Goal: Task Accomplishment & Management: Manage account settings

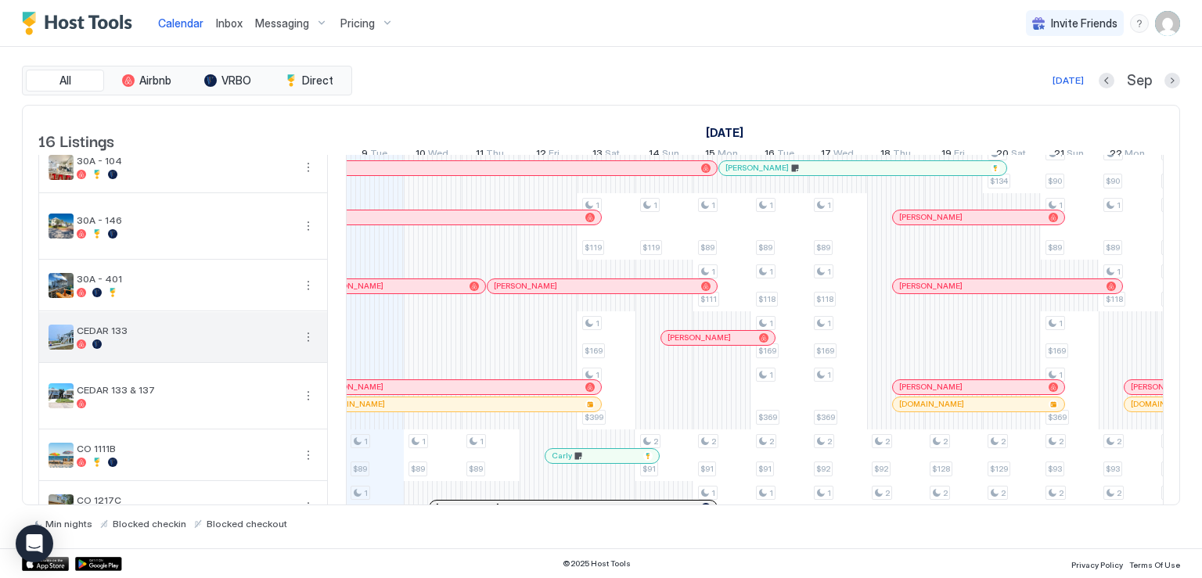
scroll to position [78, 0]
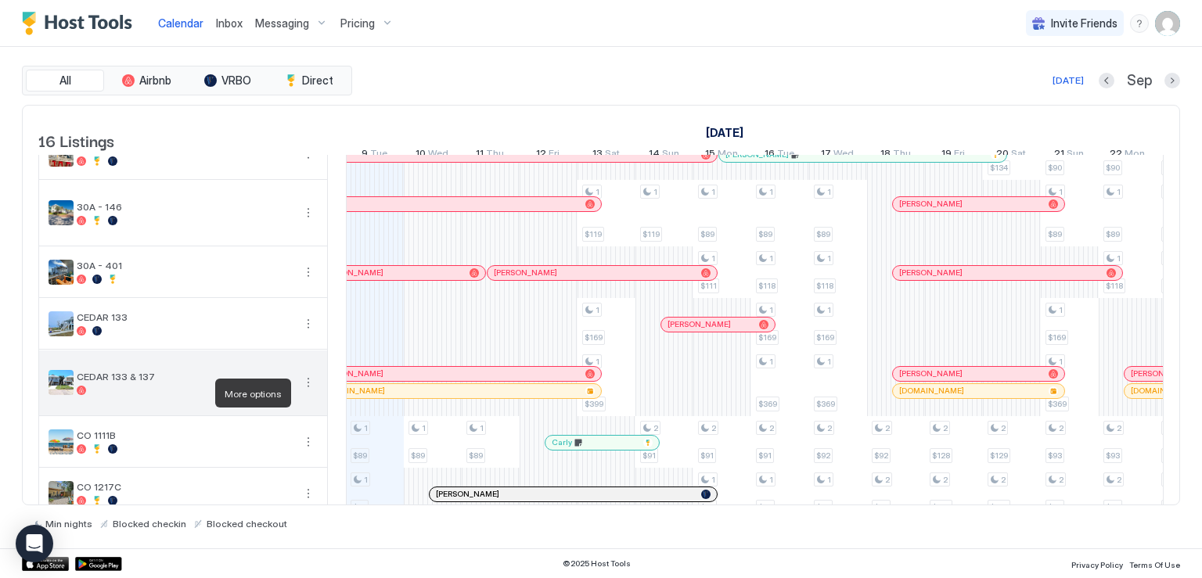
click at [307, 392] on button "More options" at bounding box center [308, 382] width 19 height 19
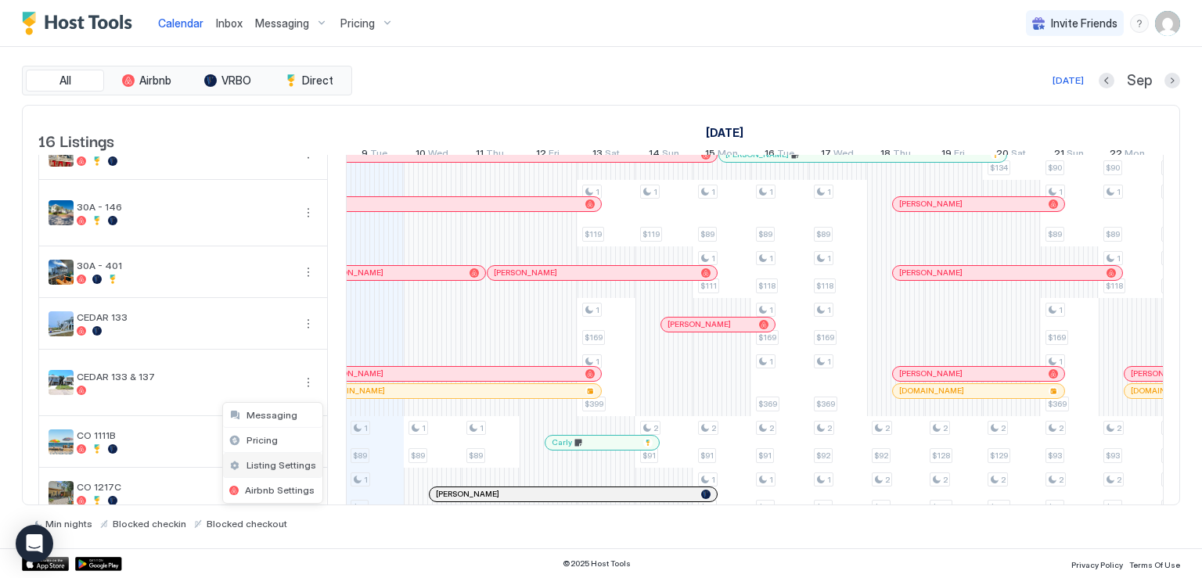
click at [279, 468] on span "Listing Settings" at bounding box center [281, 465] width 70 height 12
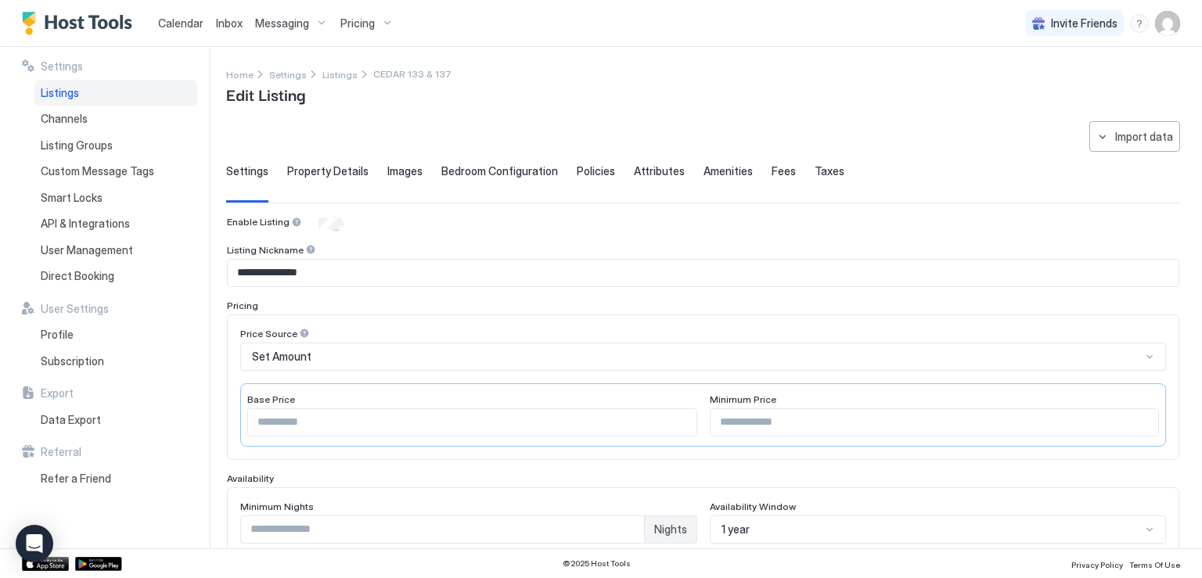
click at [194, 22] on span "Calendar" at bounding box center [180, 22] width 45 height 13
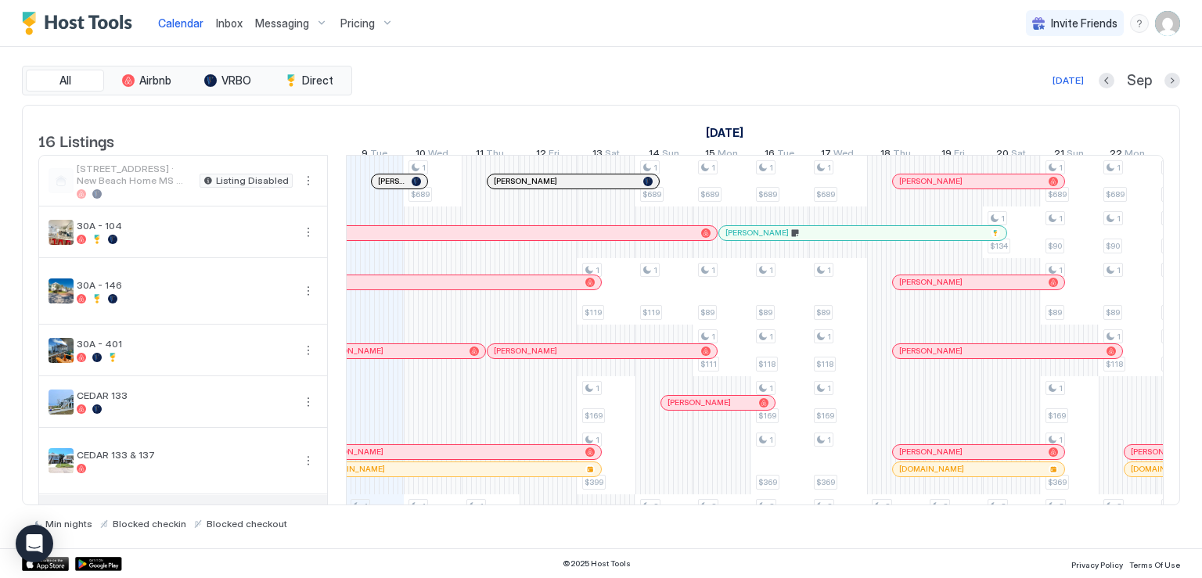
scroll to position [156, 0]
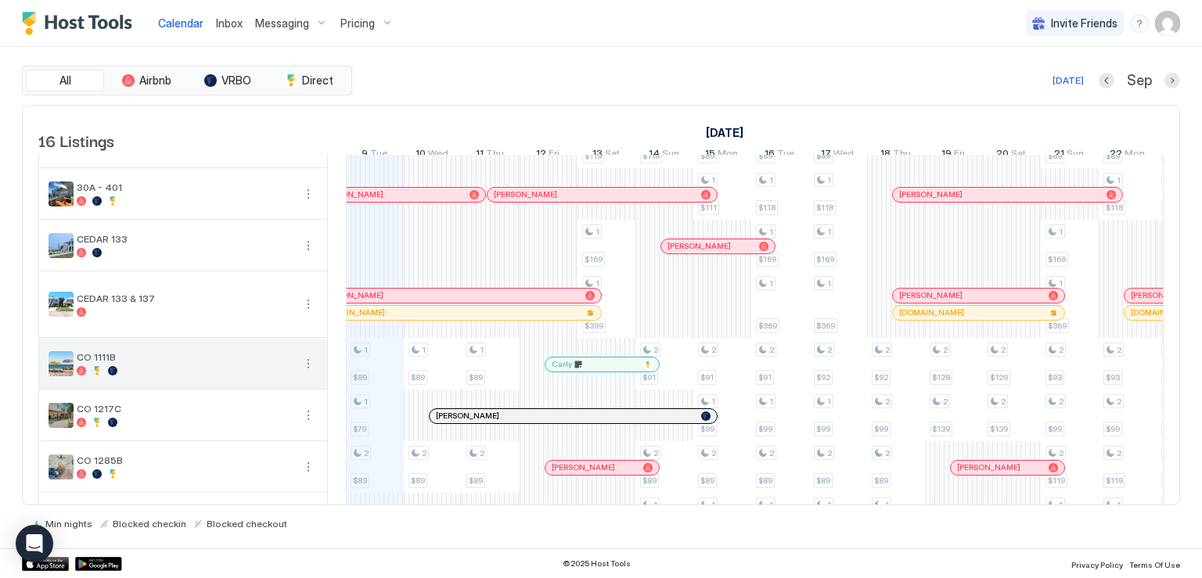
click at [305, 373] on button "More options" at bounding box center [308, 363] width 19 height 19
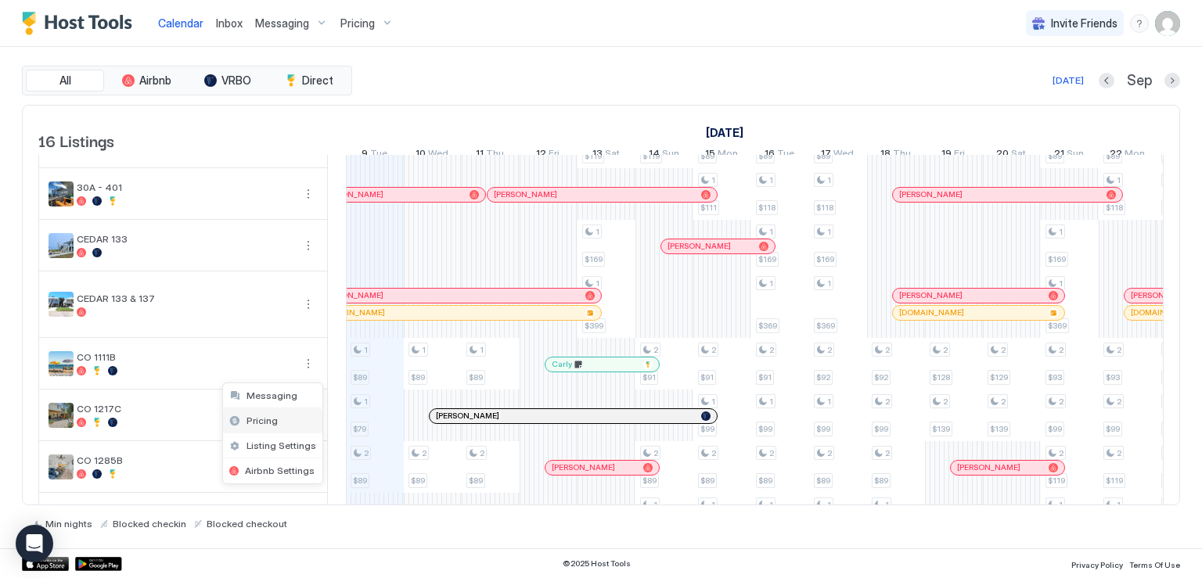
click at [275, 417] on div "Pricing" at bounding box center [272, 420] width 99 height 25
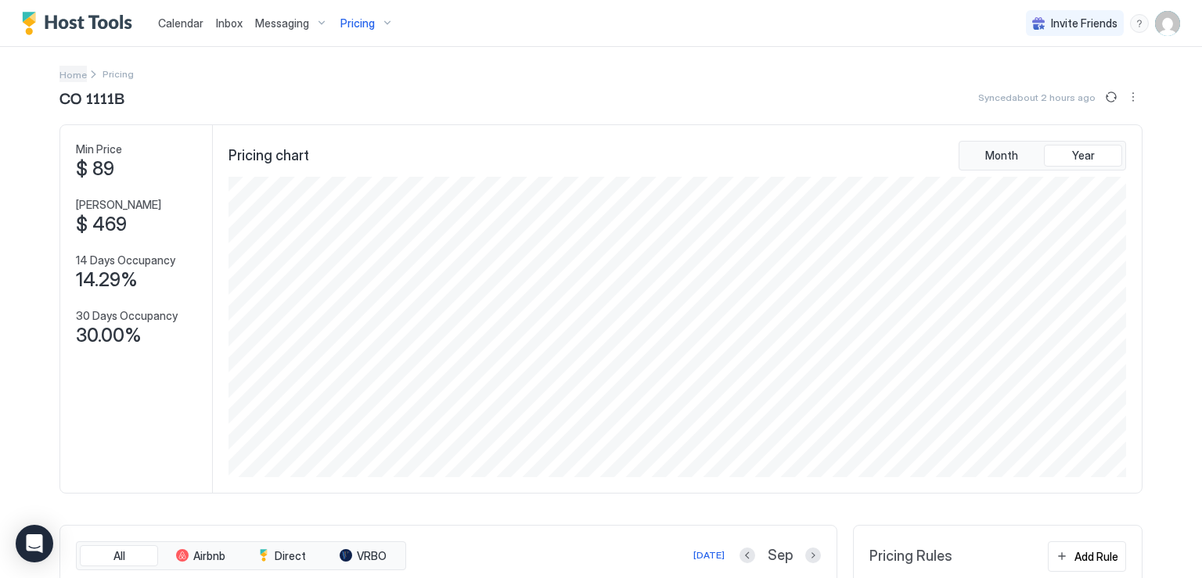
click at [59, 73] on span "Home" at bounding box center [72, 75] width 27 height 12
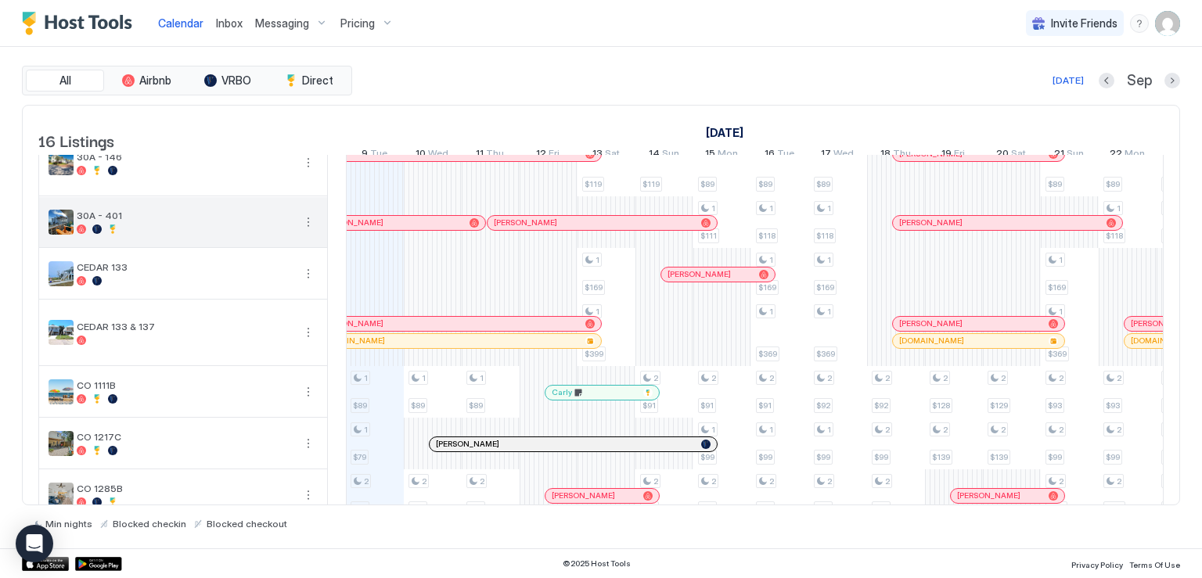
scroll to position [156, 0]
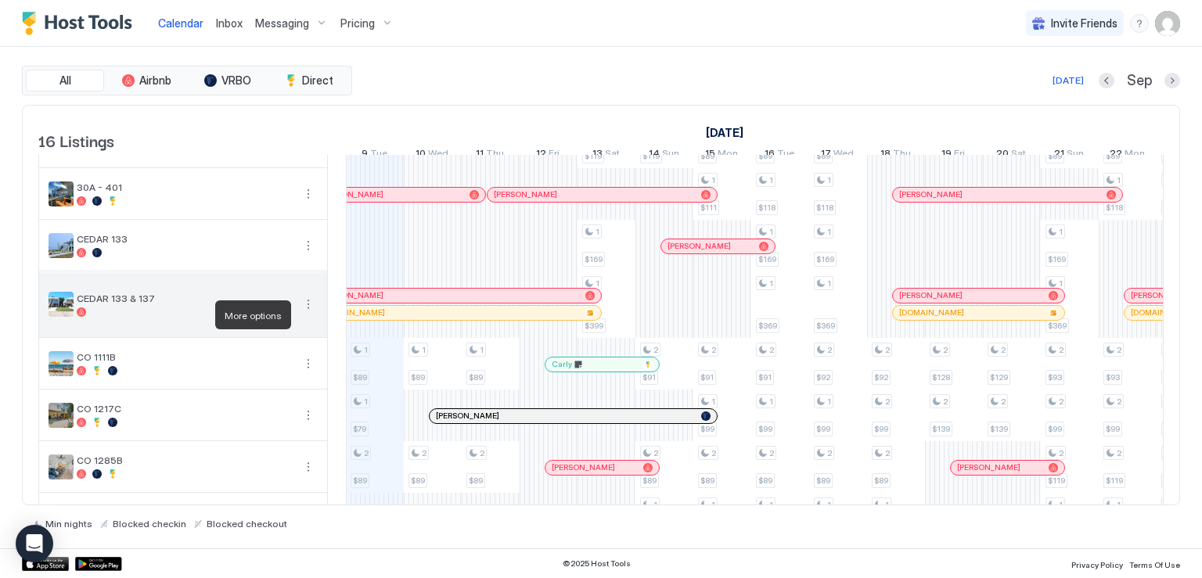
click at [308, 314] on button "More options" at bounding box center [308, 304] width 19 height 19
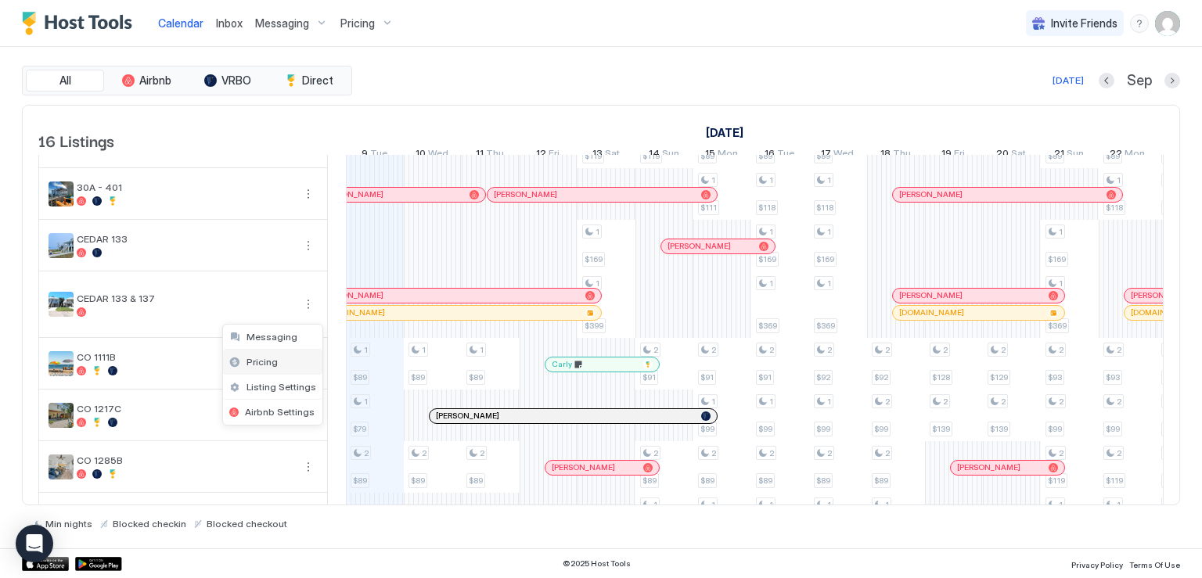
click at [277, 365] on div "Pricing" at bounding box center [272, 362] width 99 height 25
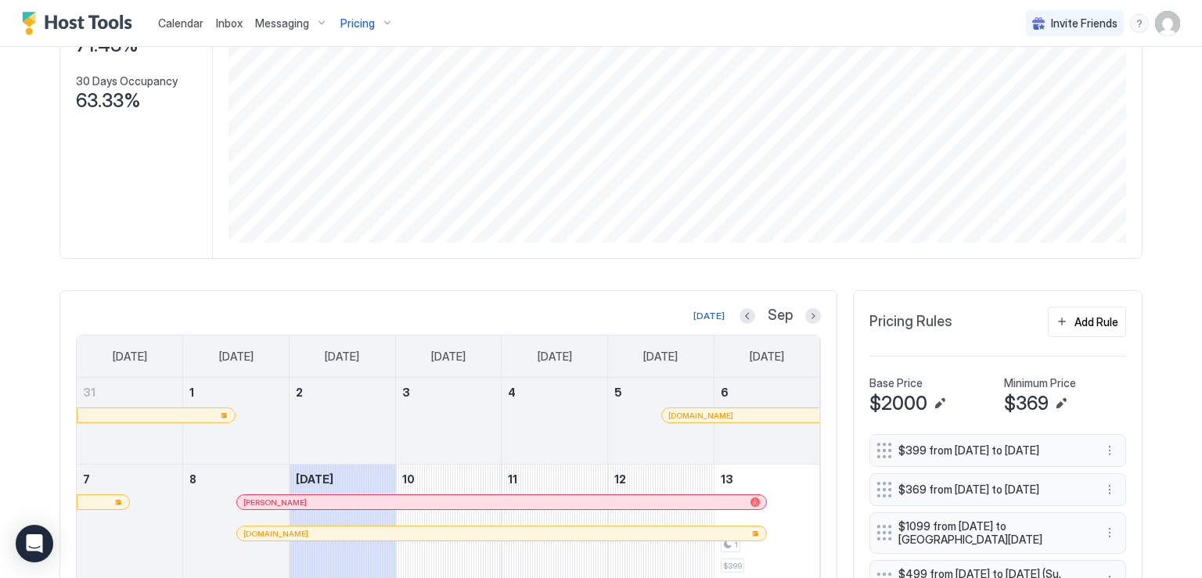
scroll to position [391, 0]
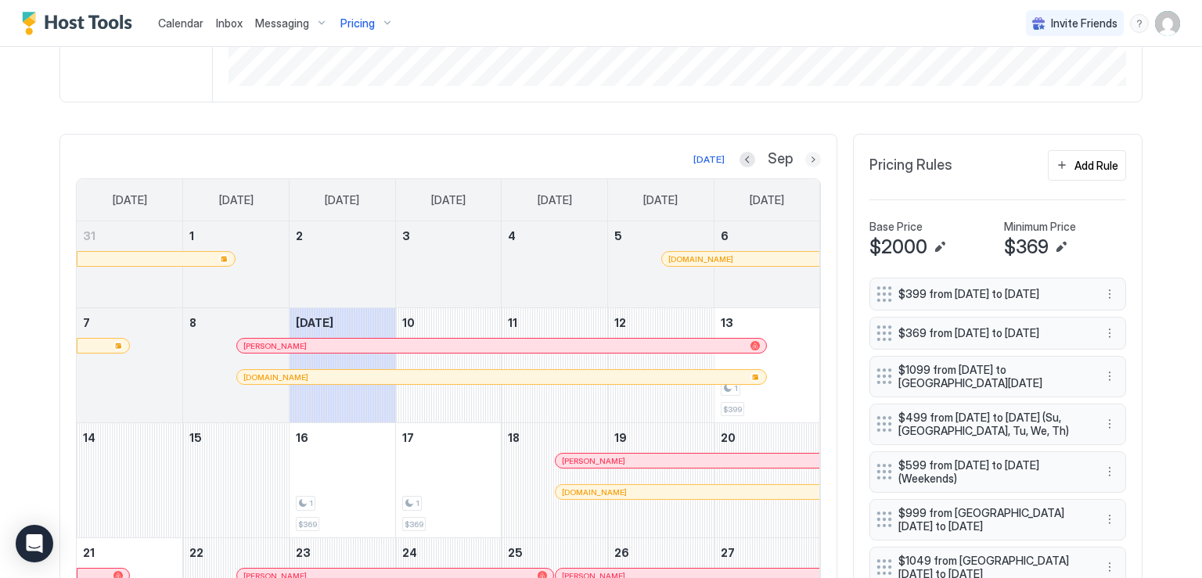
click at [805, 163] on button "Next month" at bounding box center [813, 160] width 16 height 16
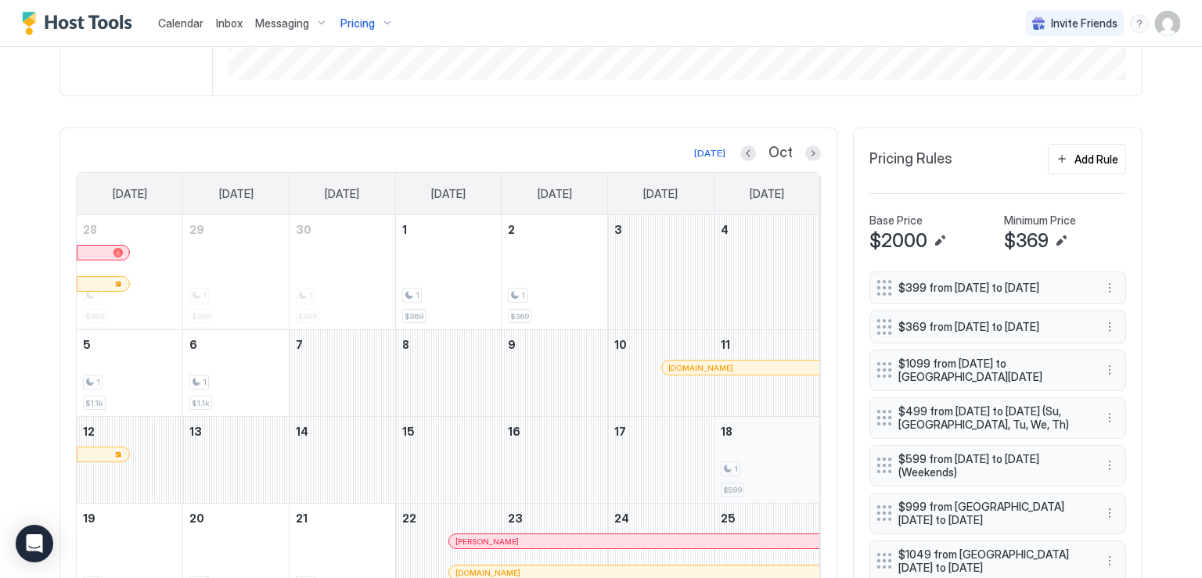
scroll to position [313, 0]
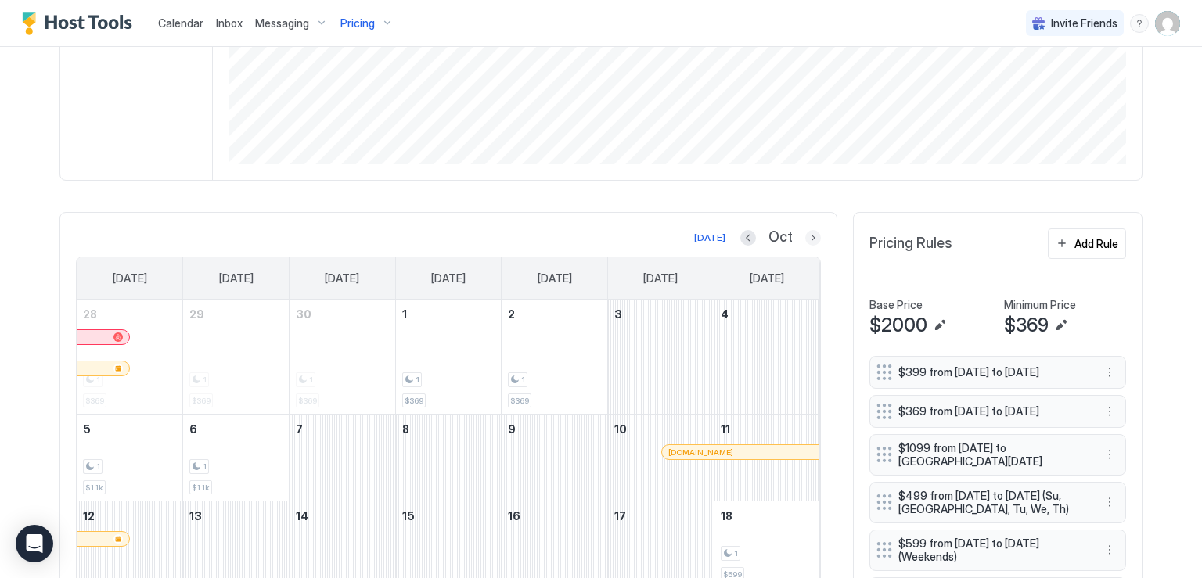
click at [806, 234] on button "Next month" at bounding box center [813, 238] width 16 height 16
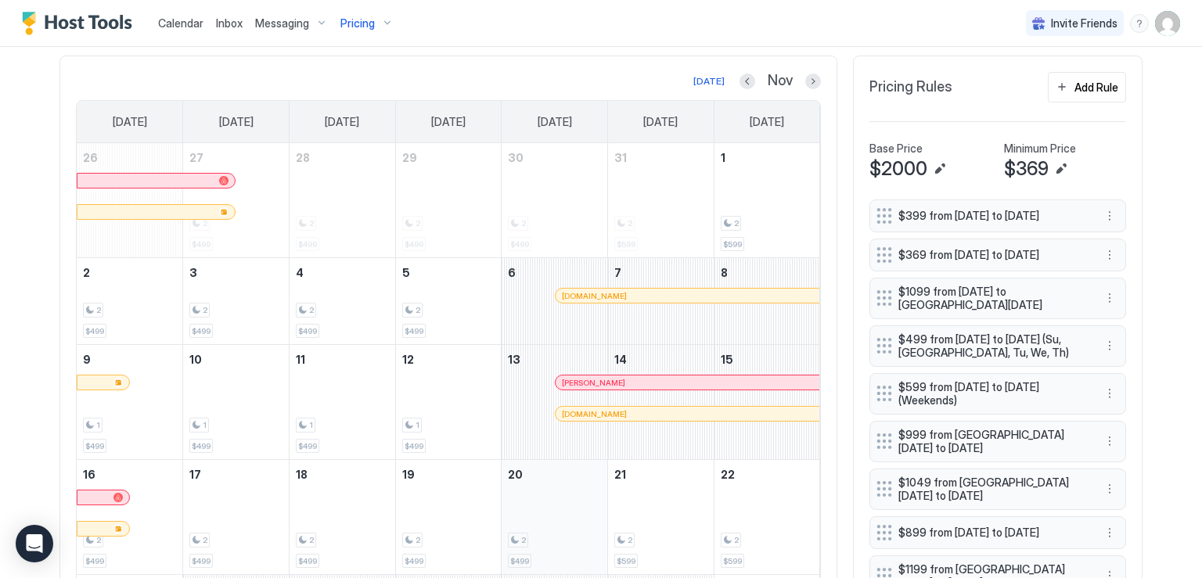
scroll to position [391, 0]
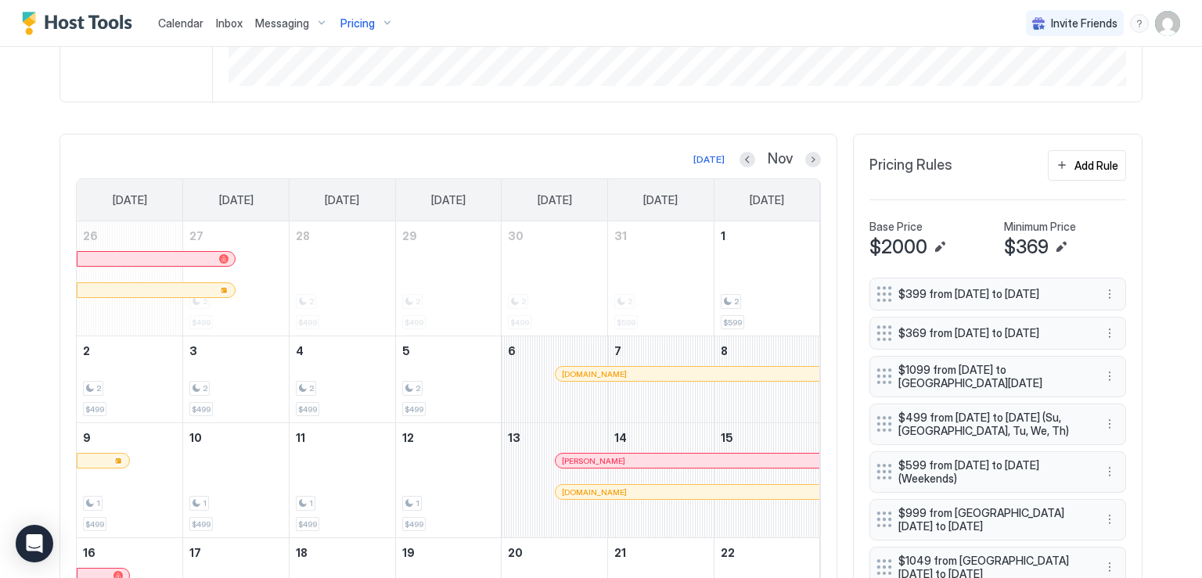
click at [814, 161] on div at bounding box center [813, 160] width 16 height 16
click at [805, 160] on button "Next month" at bounding box center [813, 160] width 16 height 16
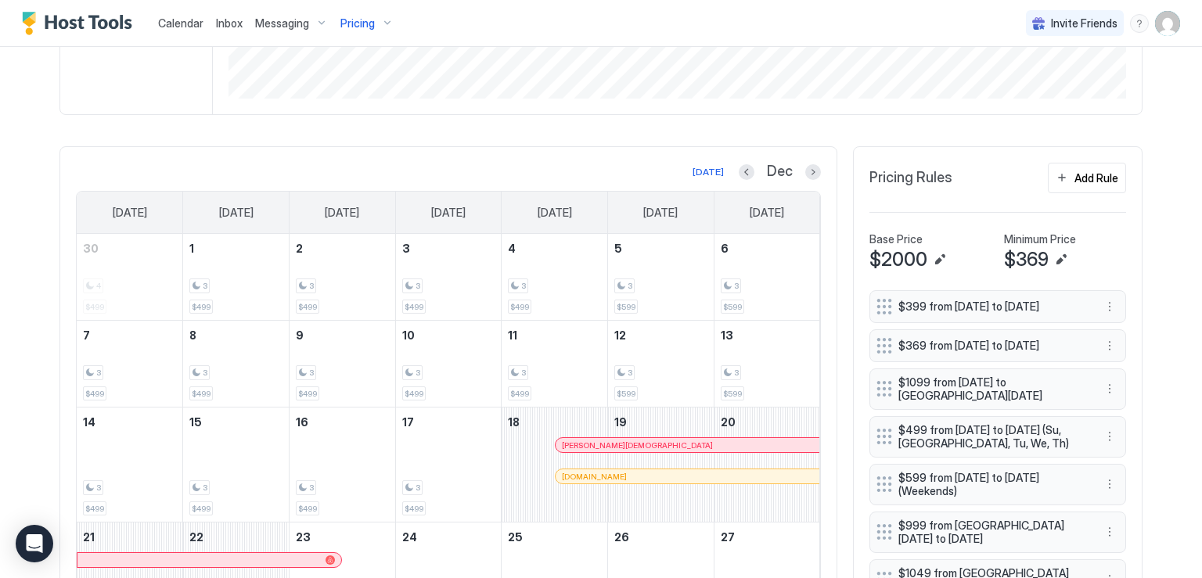
scroll to position [313, 0]
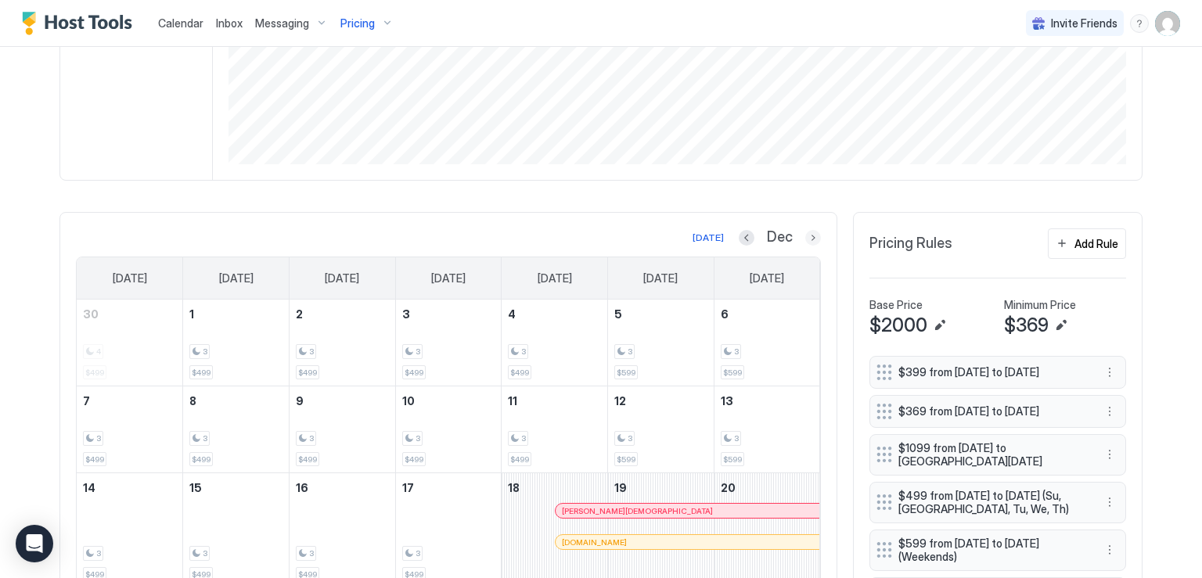
click at [805, 231] on button "Next month" at bounding box center [813, 238] width 16 height 16
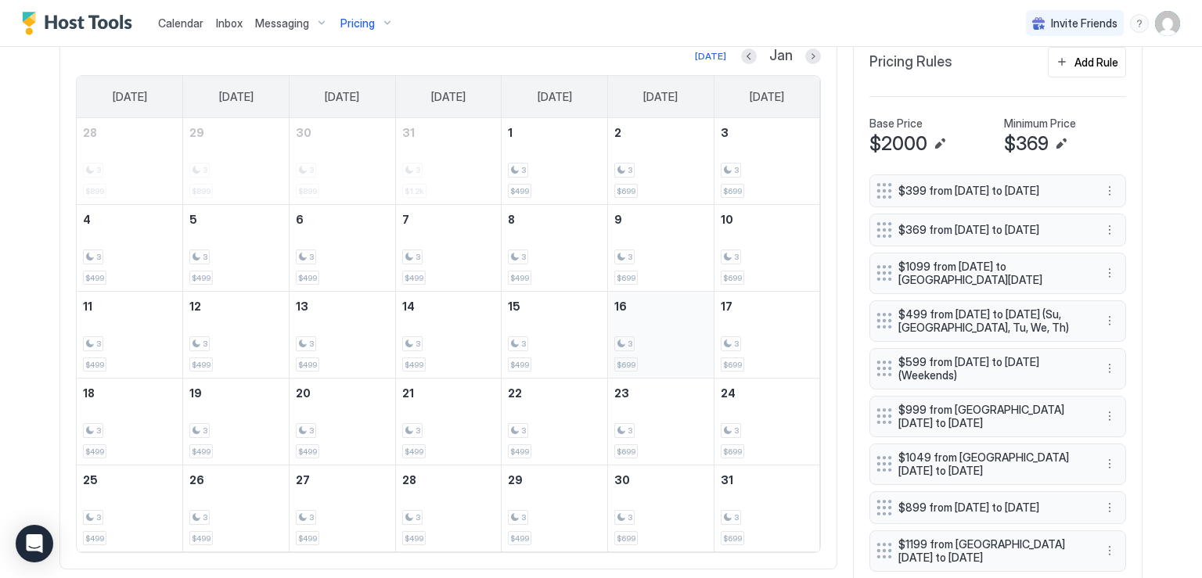
scroll to position [469, 0]
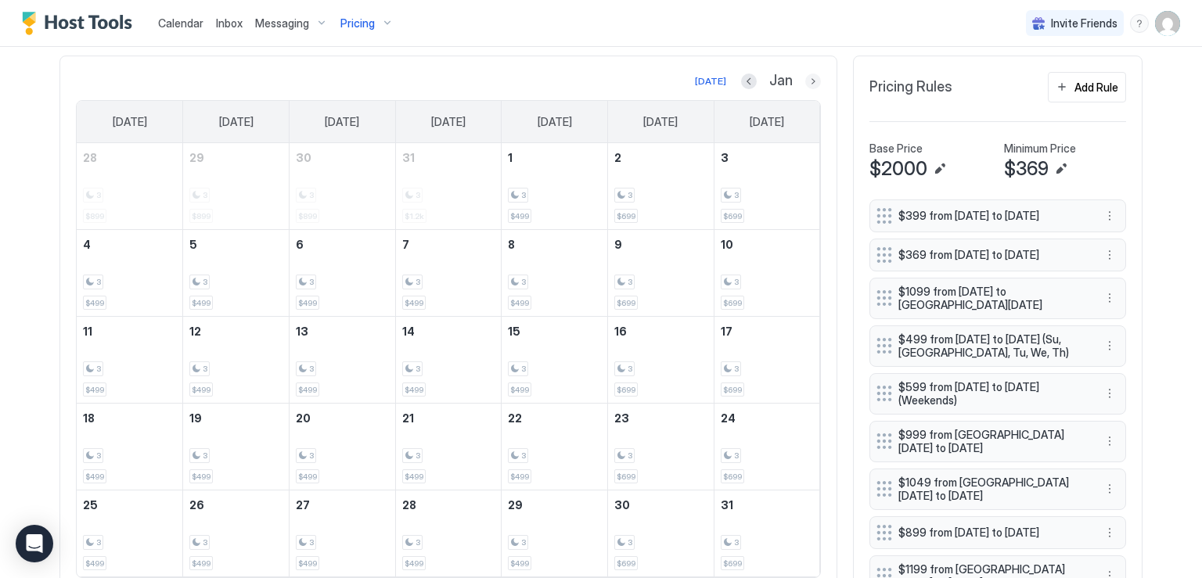
click at [808, 81] on button "Next month" at bounding box center [813, 82] width 16 height 16
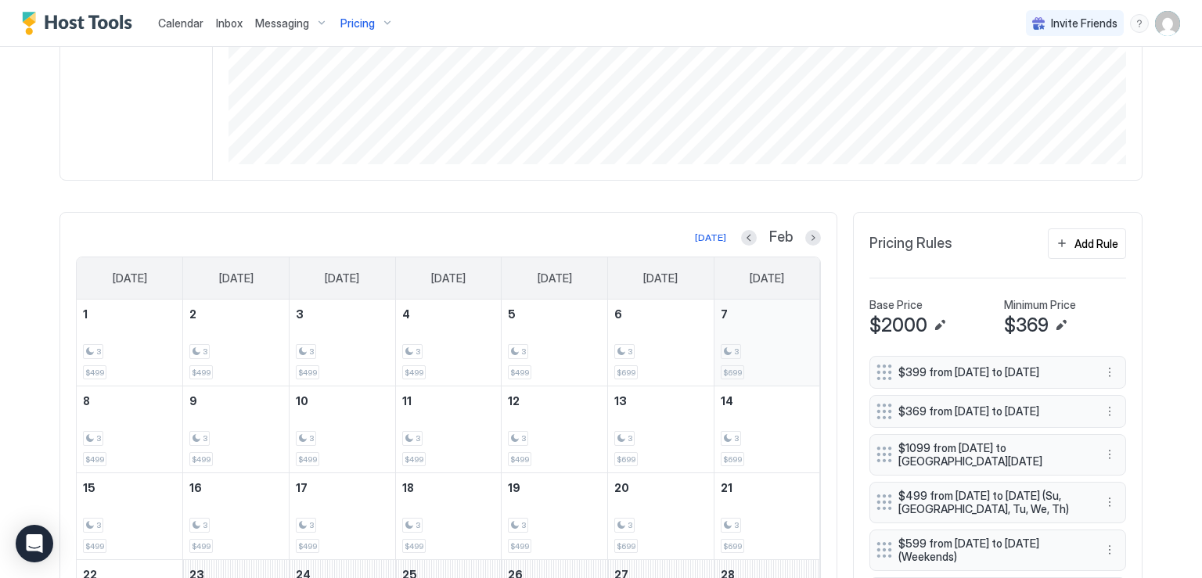
scroll to position [313, 0]
click at [805, 238] on button "Next month" at bounding box center [813, 238] width 16 height 16
click at [740, 239] on button "Previous month" at bounding box center [748, 238] width 16 height 16
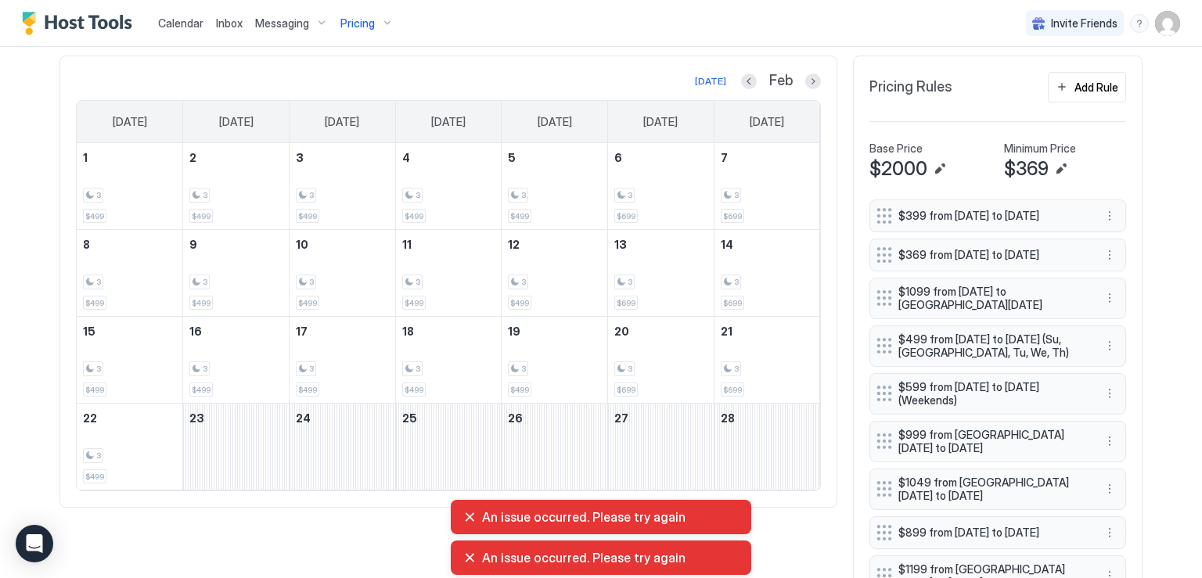
scroll to position [235, 0]
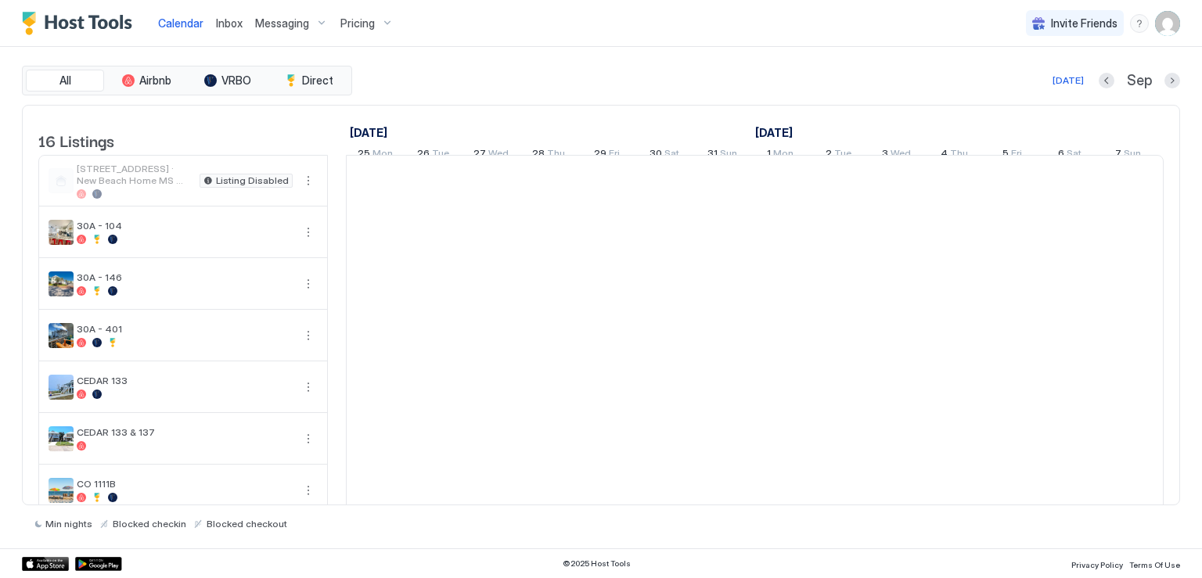
scroll to position [0, 869]
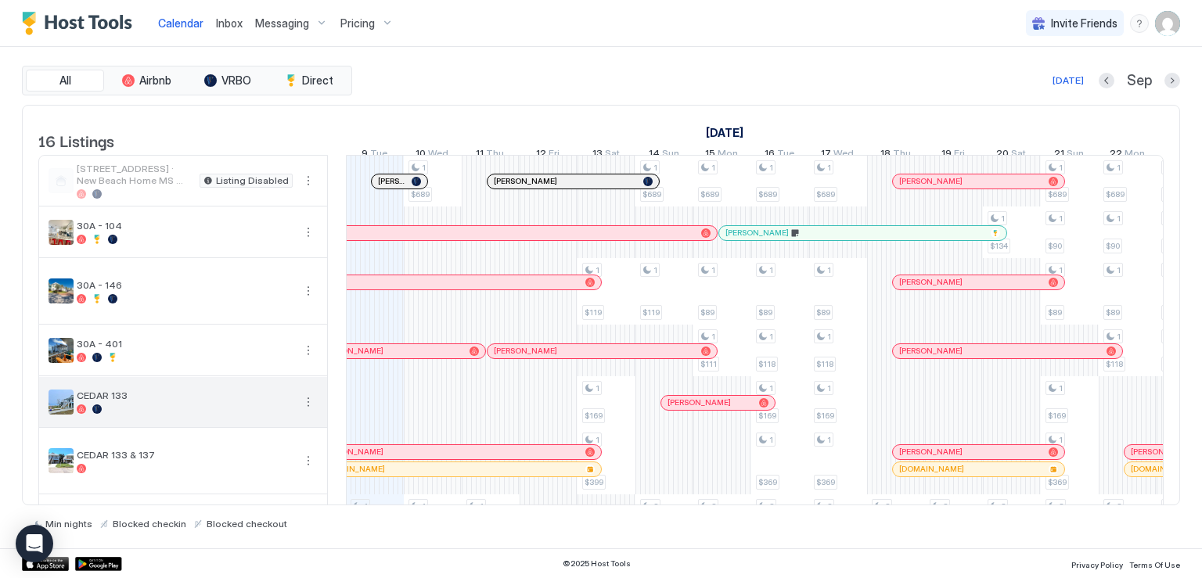
click at [303, 411] on button "More options" at bounding box center [308, 402] width 19 height 19
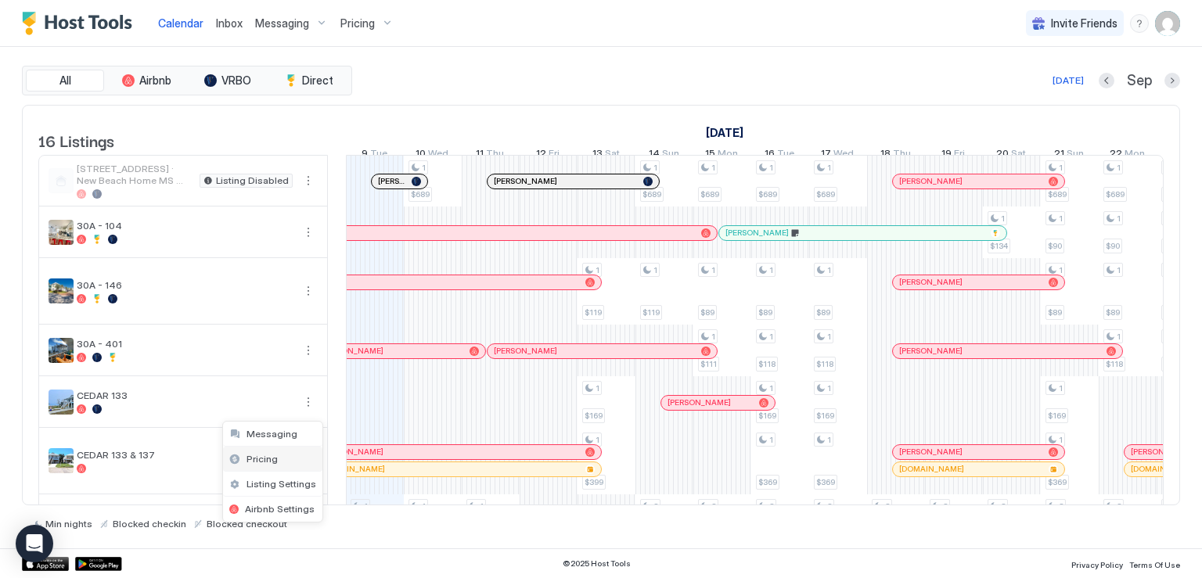
click at [272, 462] on span "Pricing" at bounding box center [261, 459] width 31 height 12
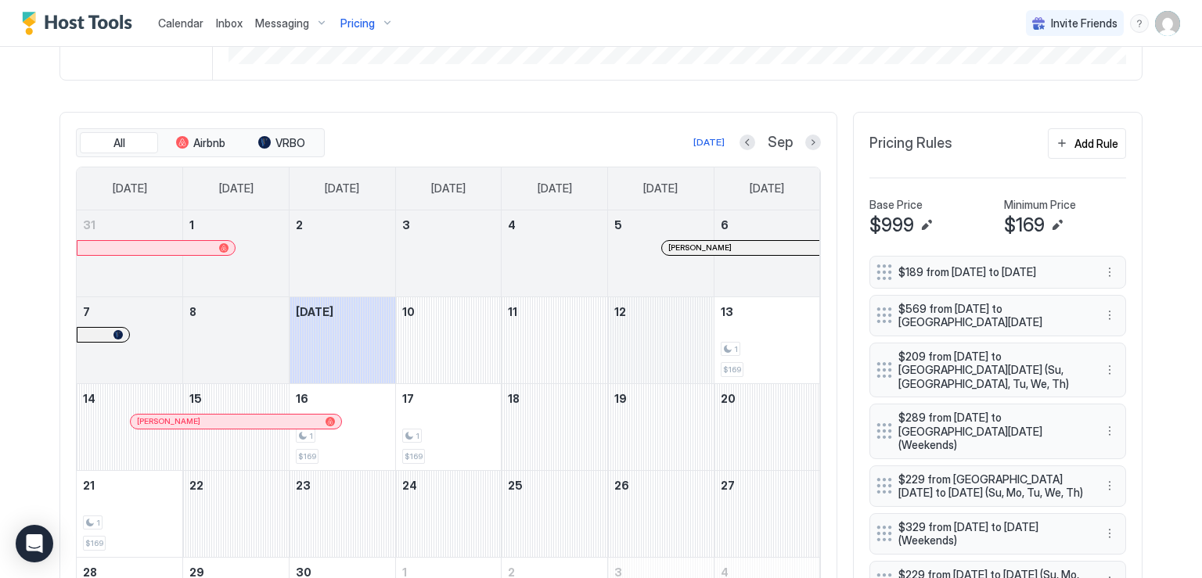
scroll to position [391, 0]
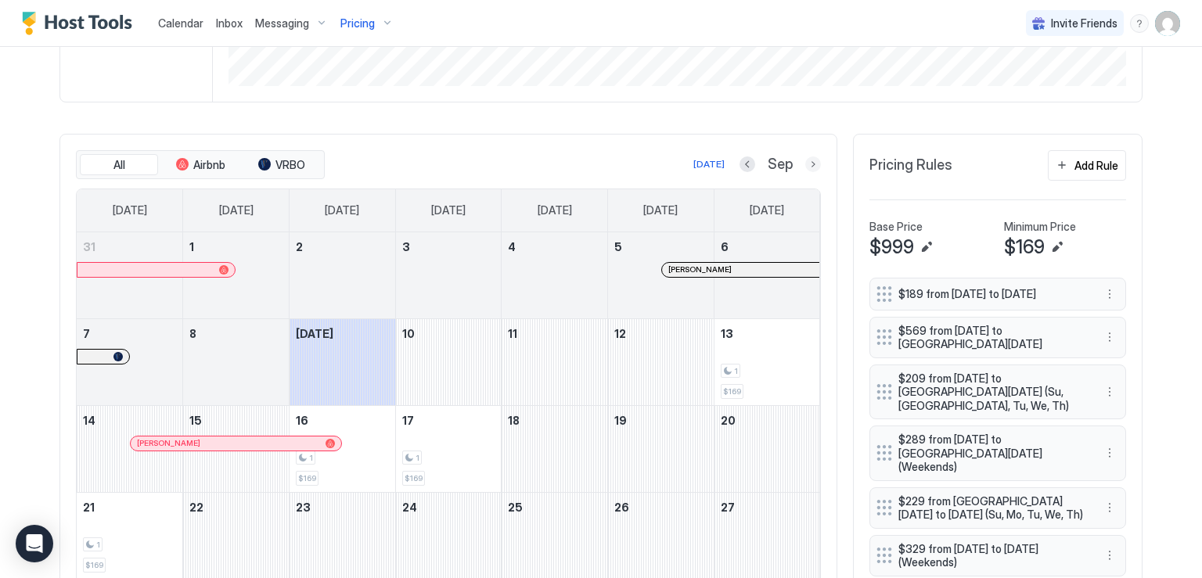
click at [807, 167] on button "Next month" at bounding box center [813, 164] width 16 height 16
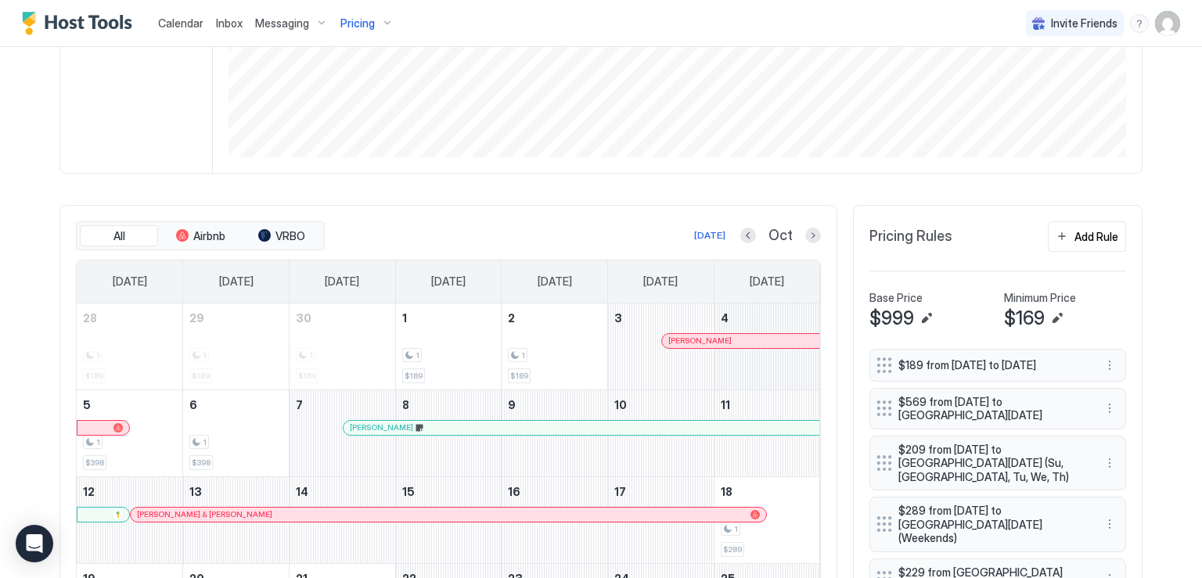
scroll to position [313, 0]
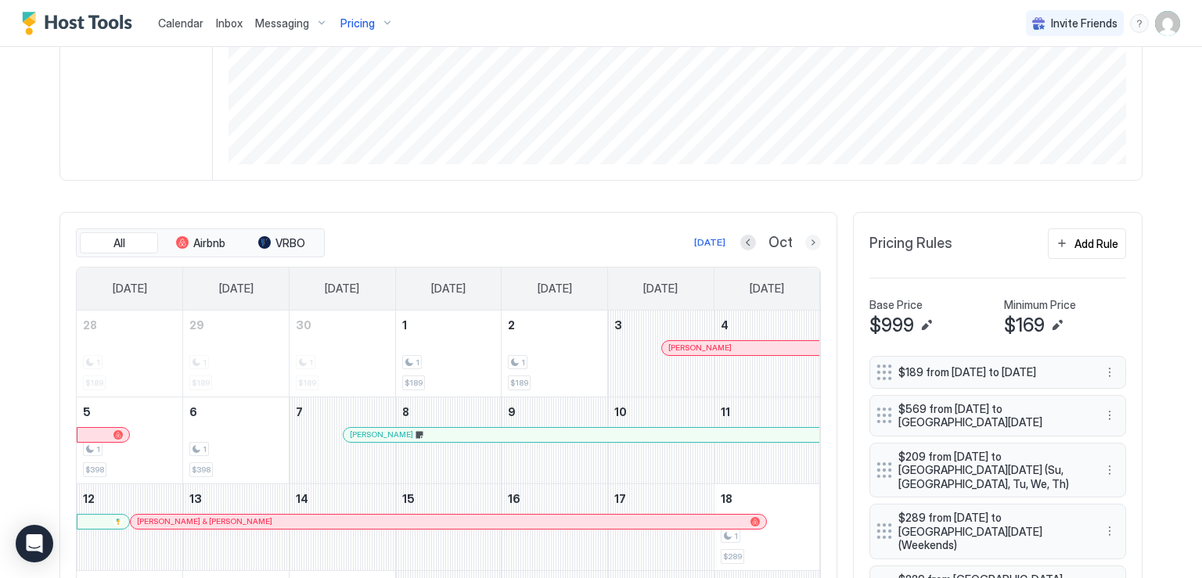
click at [805, 235] on button "Next month" at bounding box center [813, 243] width 16 height 16
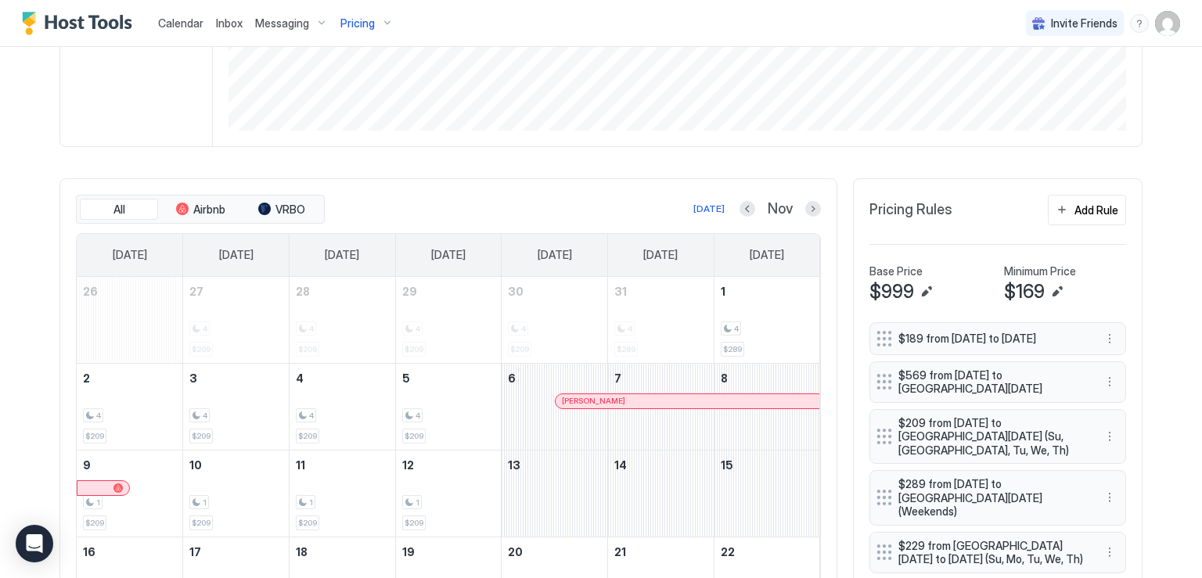
scroll to position [357, 0]
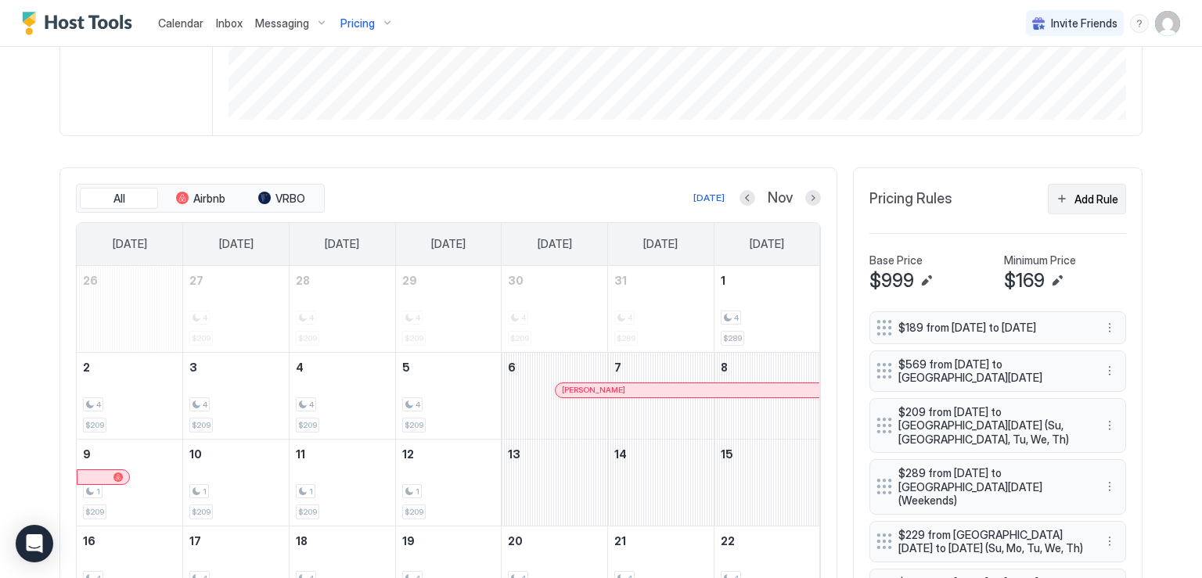
click at [1058, 198] on button "Add Rule" at bounding box center [1086, 199] width 78 height 31
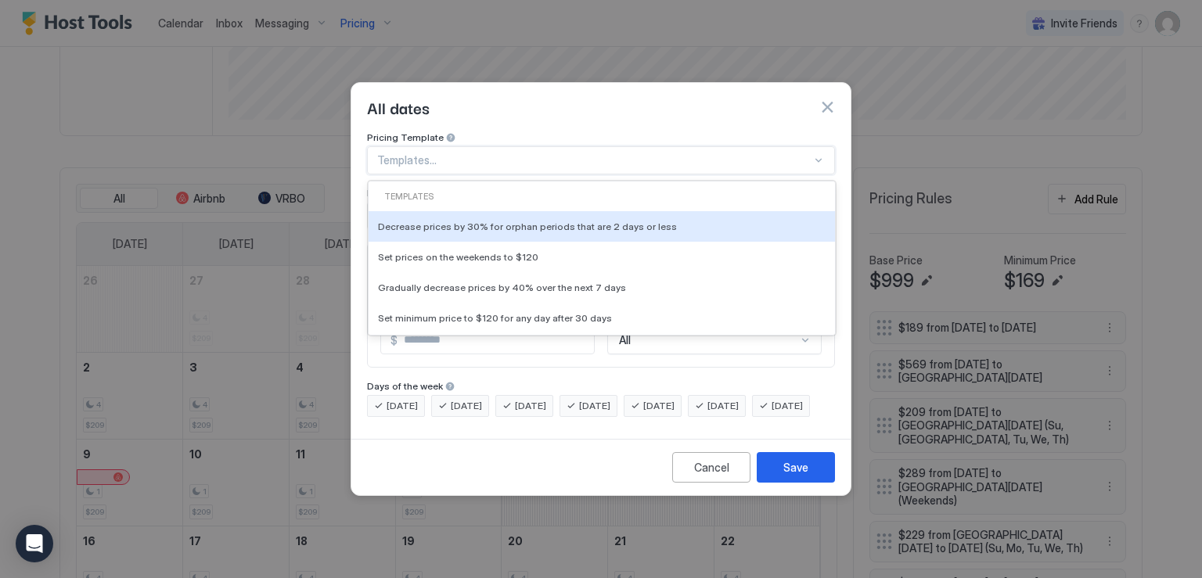
click at [424, 153] on div at bounding box center [594, 160] width 434 height 14
type input "******"
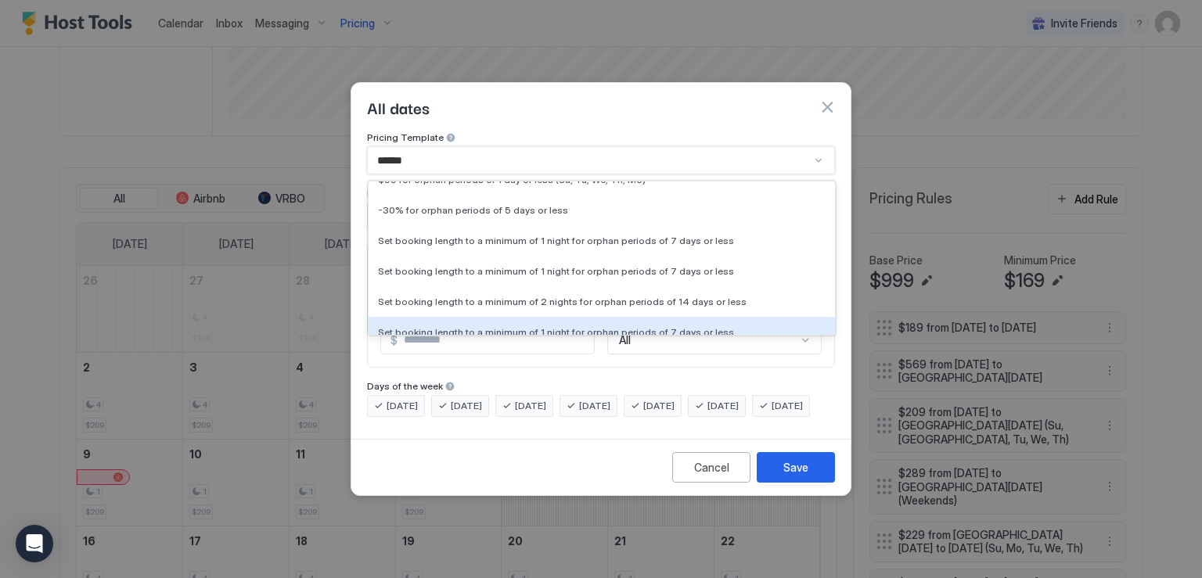
scroll to position [78, 0]
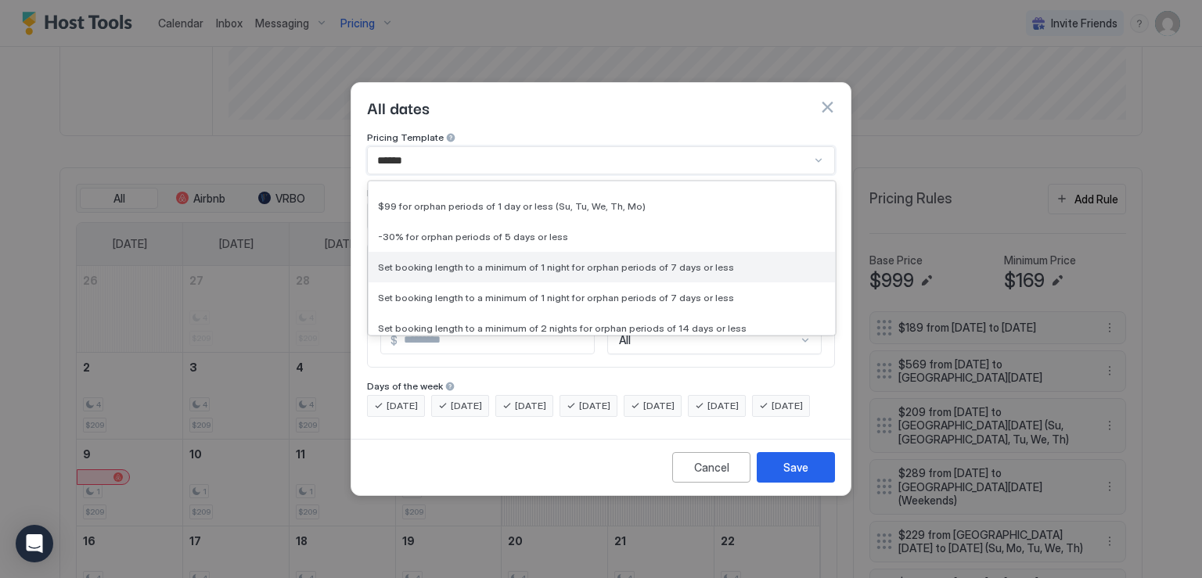
click at [594, 261] on span "Set booking length to a minimum of 1 night for orphan periods of 7 days or less" at bounding box center [556, 267] width 356 height 12
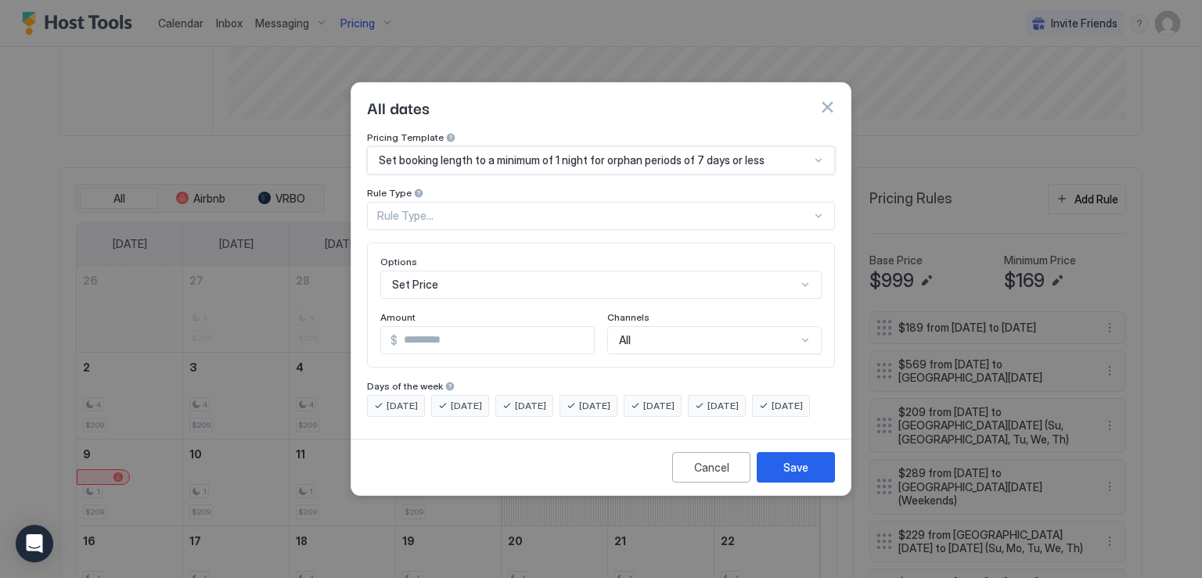
type input "*"
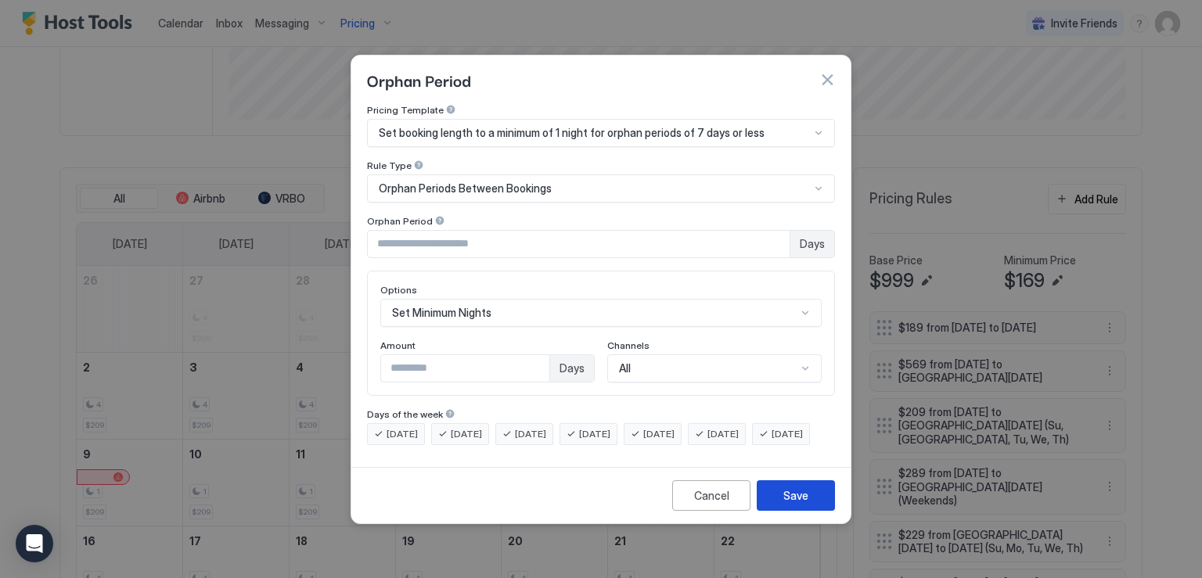
click at [794, 504] on div "Save" at bounding box center [795, 495] width 25 height 16
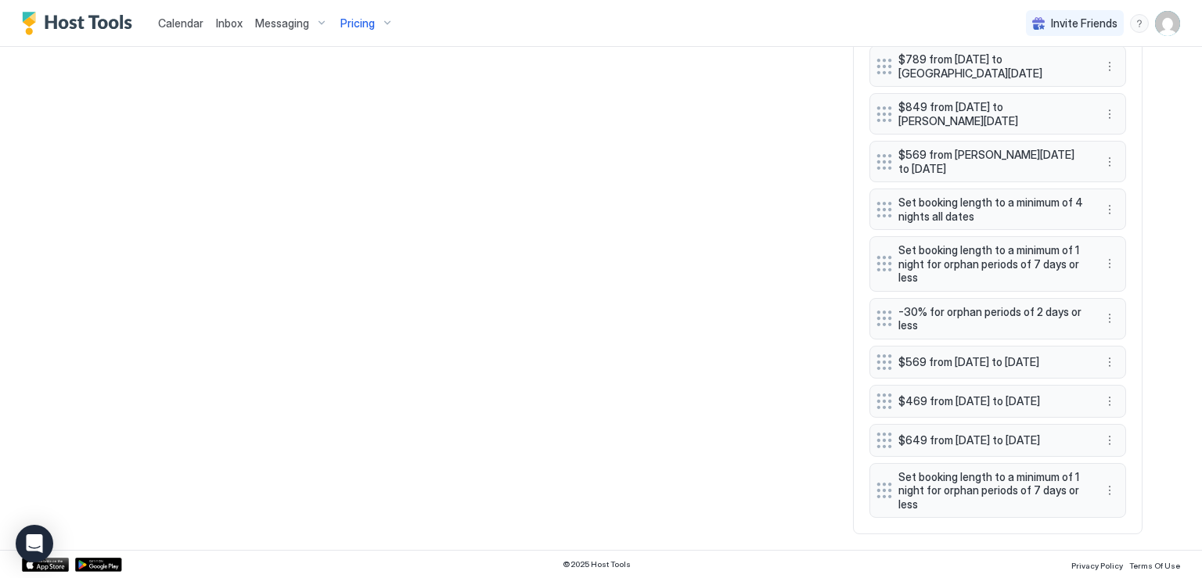
scroll to position [1514, 0]
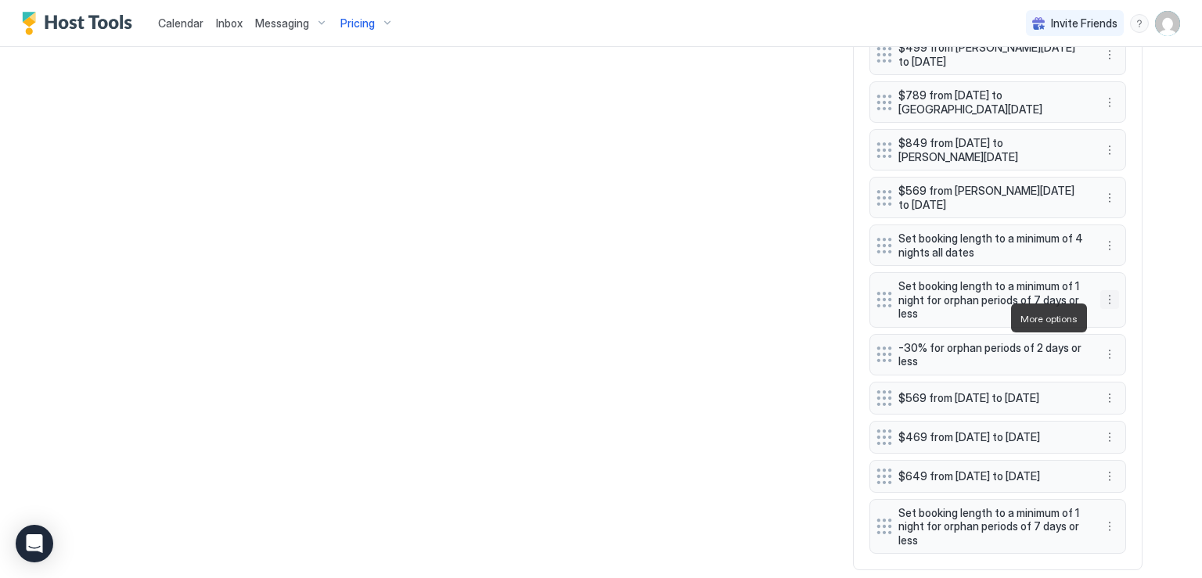
click at [1106, 309] on button "More options" at bounding box center [1109, 299] width 19 height 19
click at [1132, 389] on span "Delete" at bounding box center [1133, 390] width 29 height 12
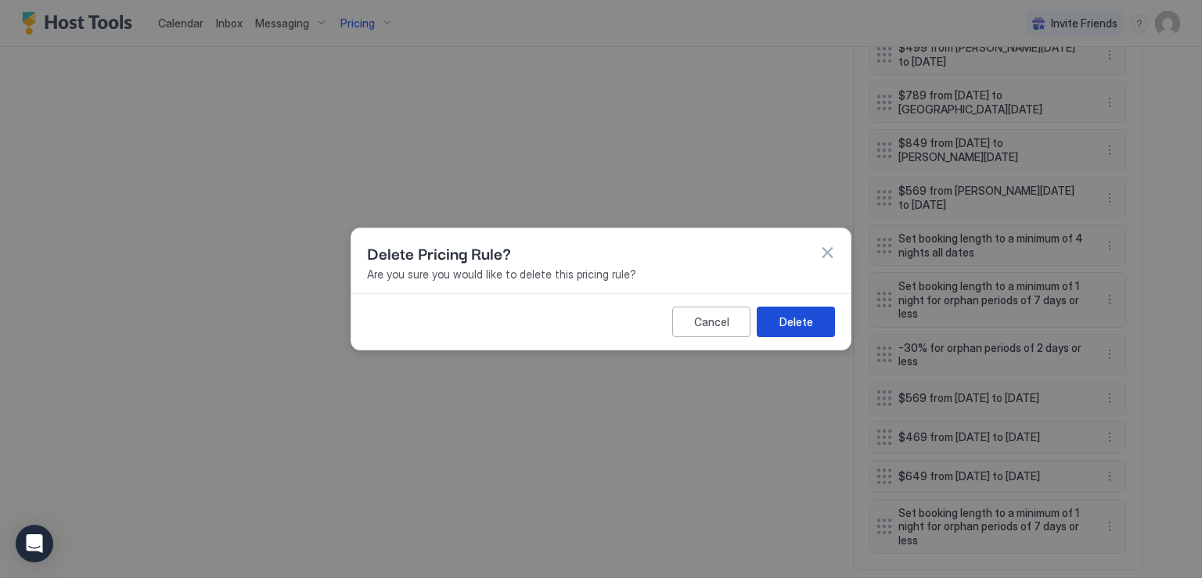
click at [807, 320] on div "Delete" at bounding box center [796, 322] width 34 height 16
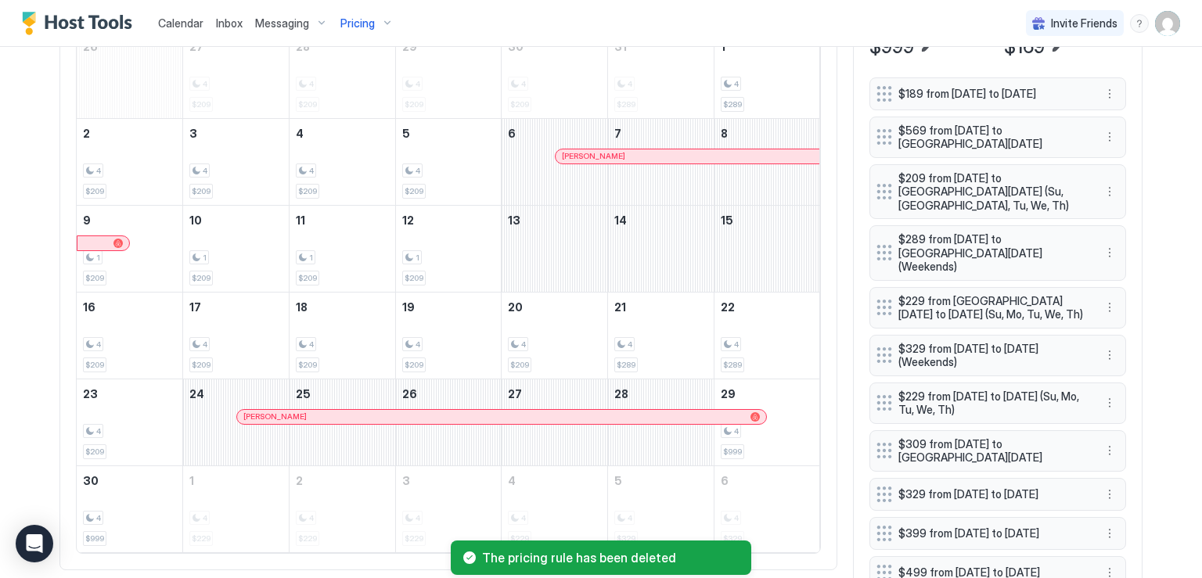
scroll to position [497, 0]
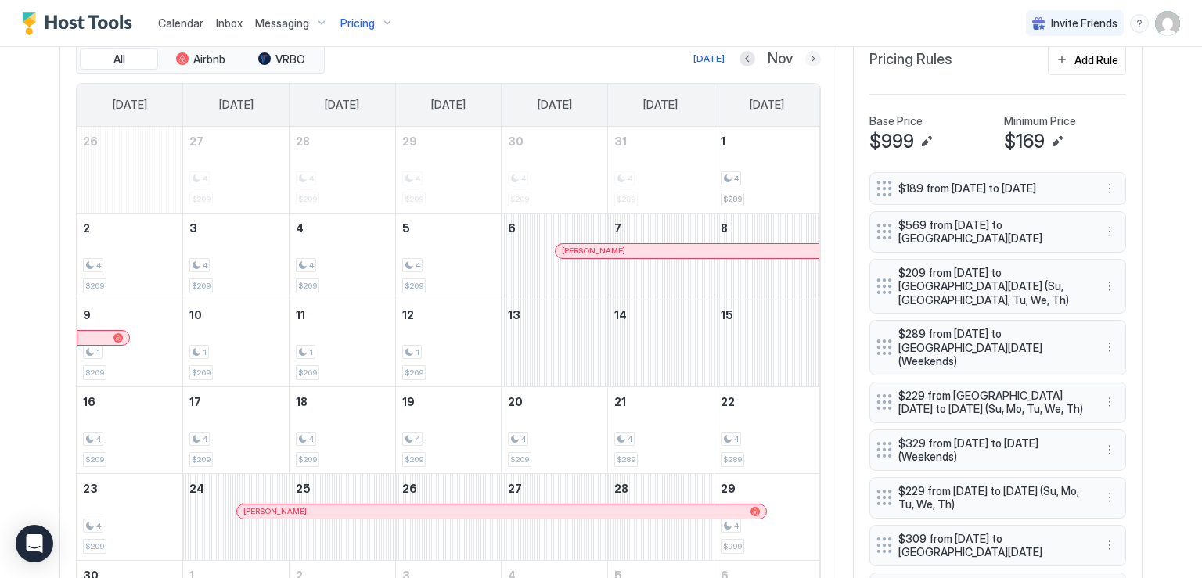
click at [808, 59] on button "Next month" at bounding box center [813, 59] width 16 height 16
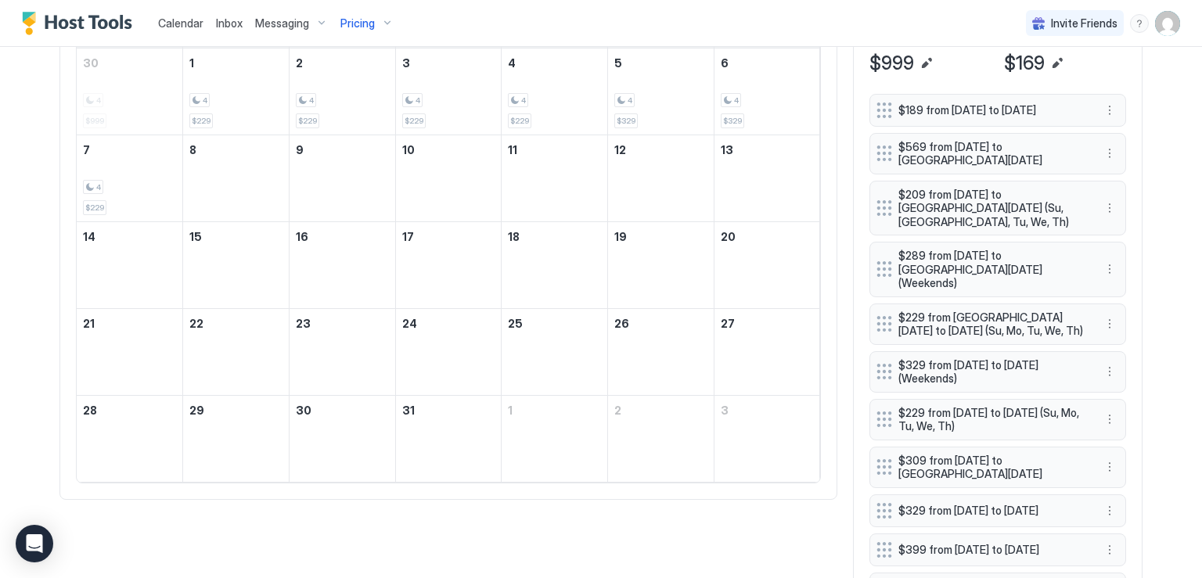
scroll to position [418, 0]
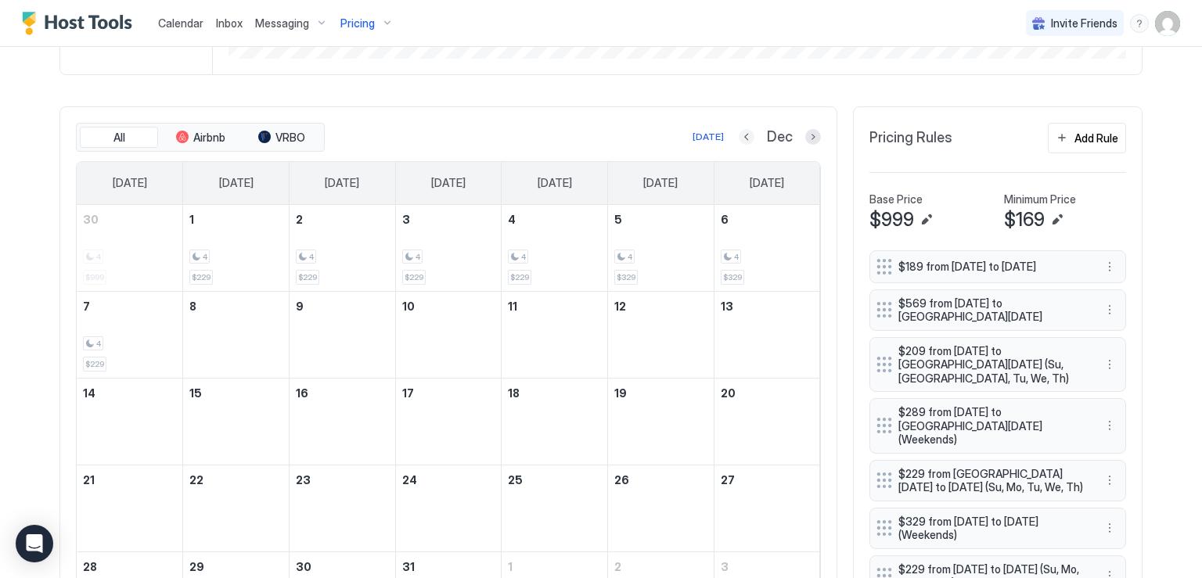
click at [738, 135] on button "Previous month" at bounding box center [746, 137] width 16 height 16
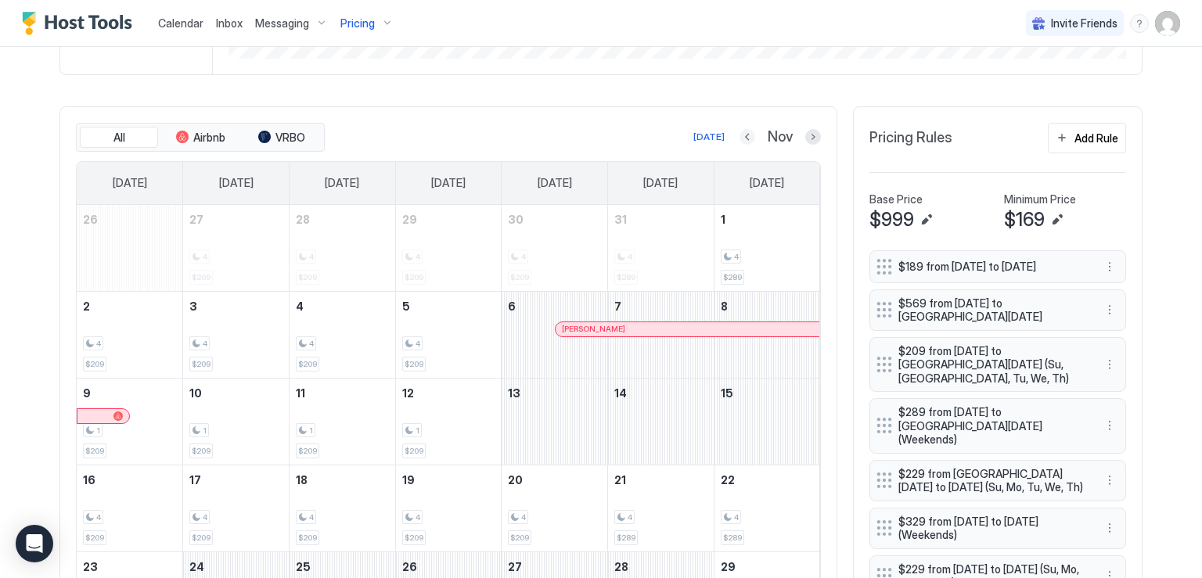
click at [739, 135] on button "Previous month" at bounding box center [747, 137] width 16 height 16
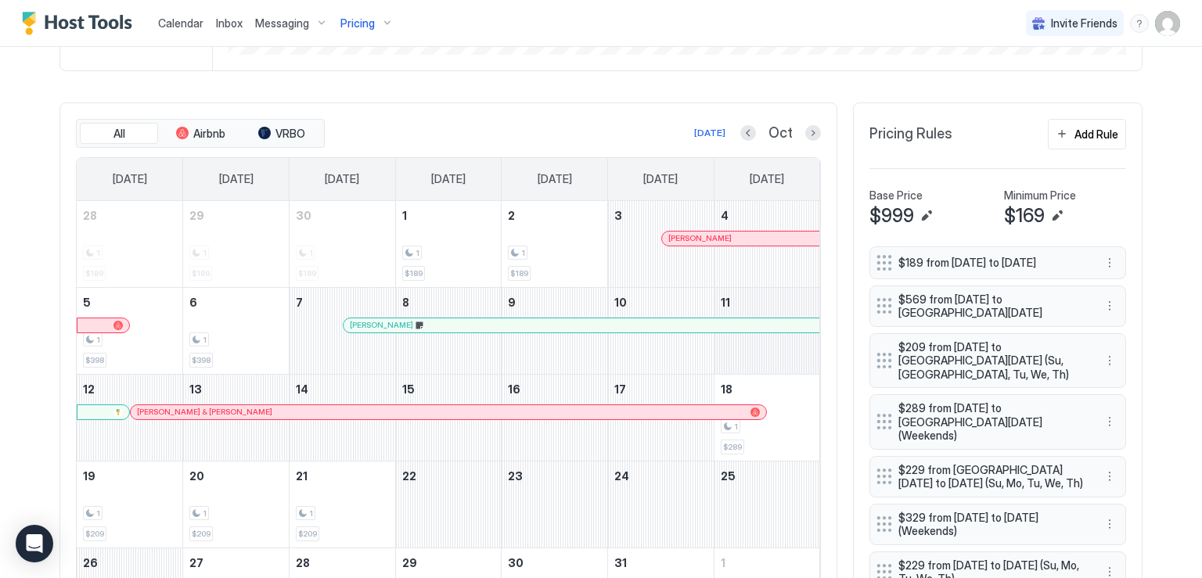
scroll to position [497, 0]
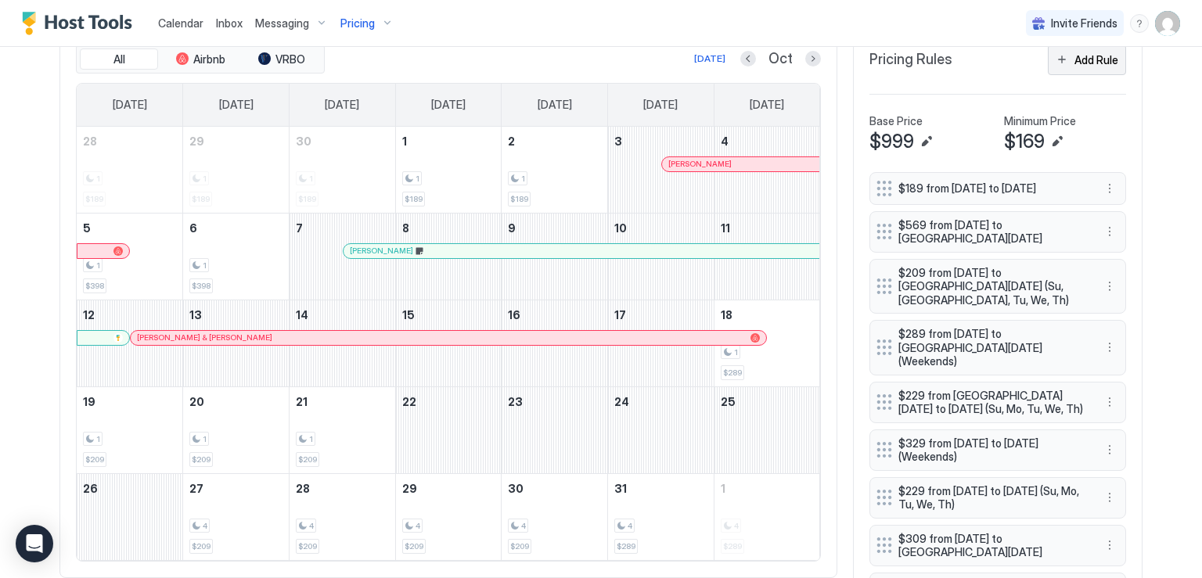
click at [1051, 53] on button "Add Rule" at bounding box center [1086, 60] width 78 height 31
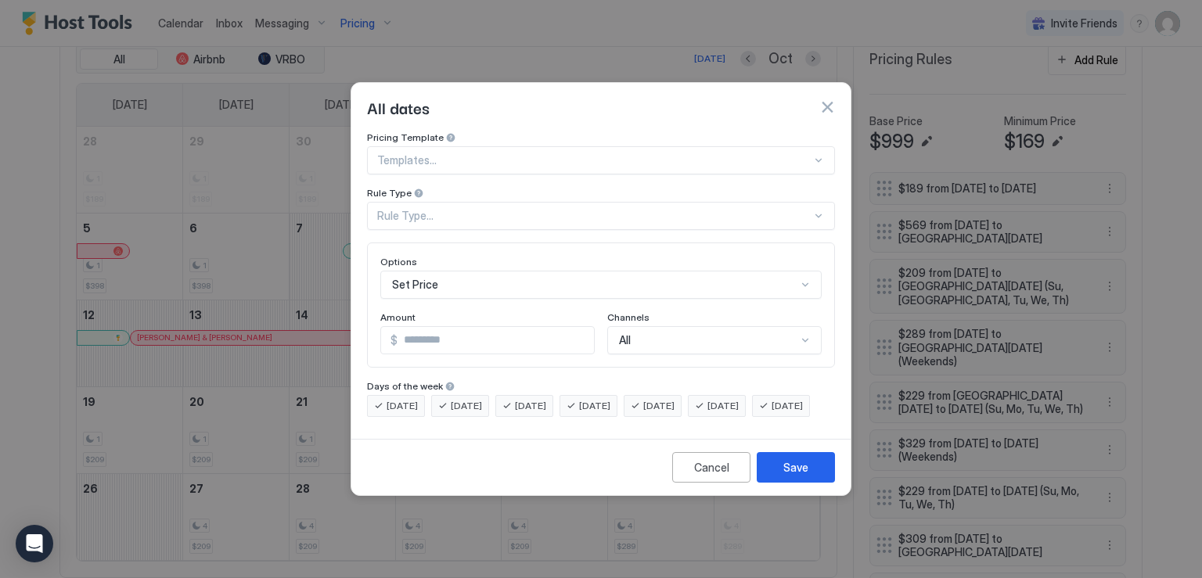
scroll to position [81, 0]
click at [480, 271] on div "Set Price" at bounding box center [600, 285] width 441 height 28
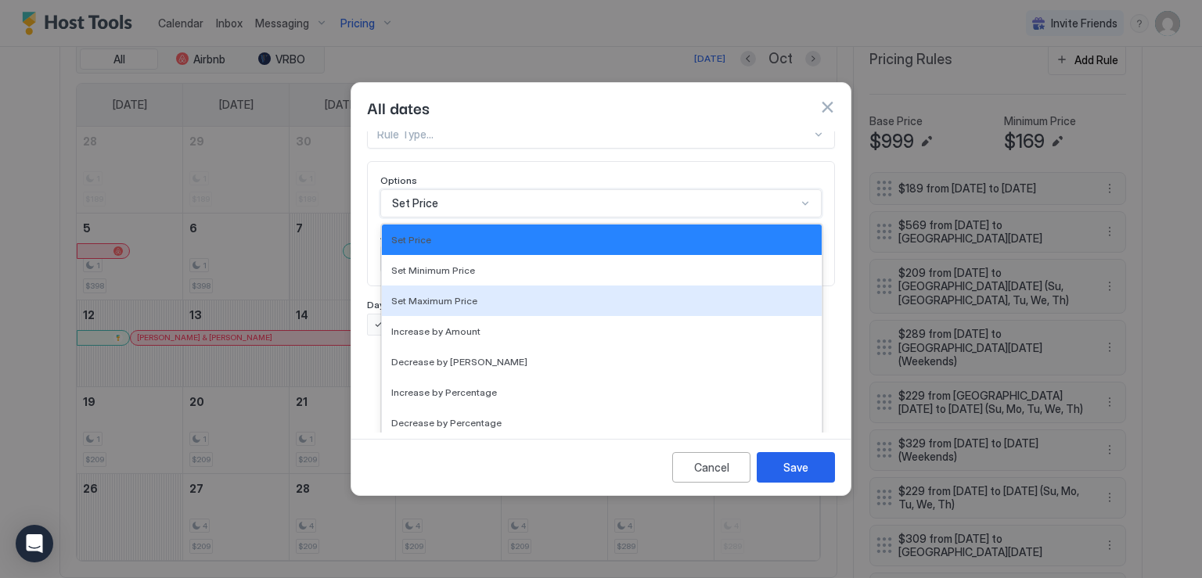
scroll to position [0, 0]
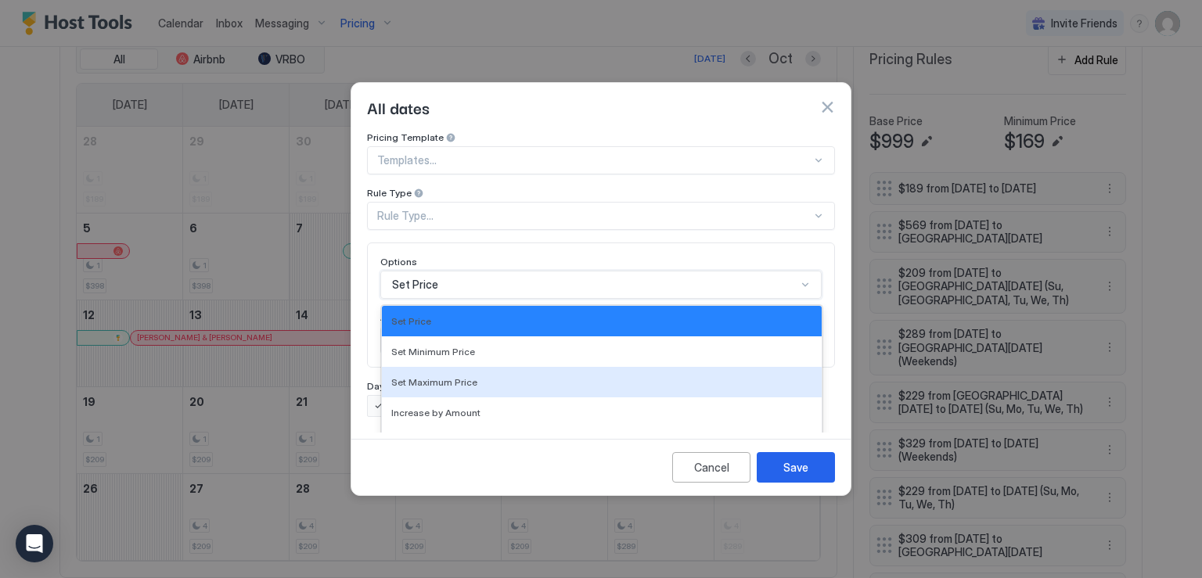
click at [823, 99] on button "button" at bounding box center [827, 107] width 16 height 16
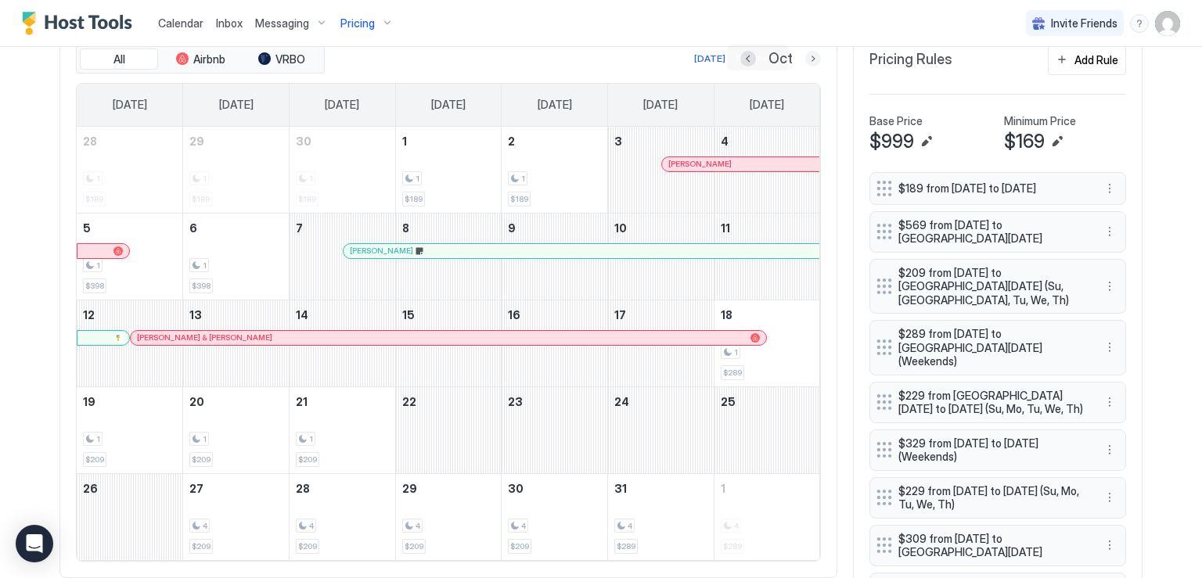
click at [805, 56] on button "Next month" at bounding box center [813, 59] width 16 height 16
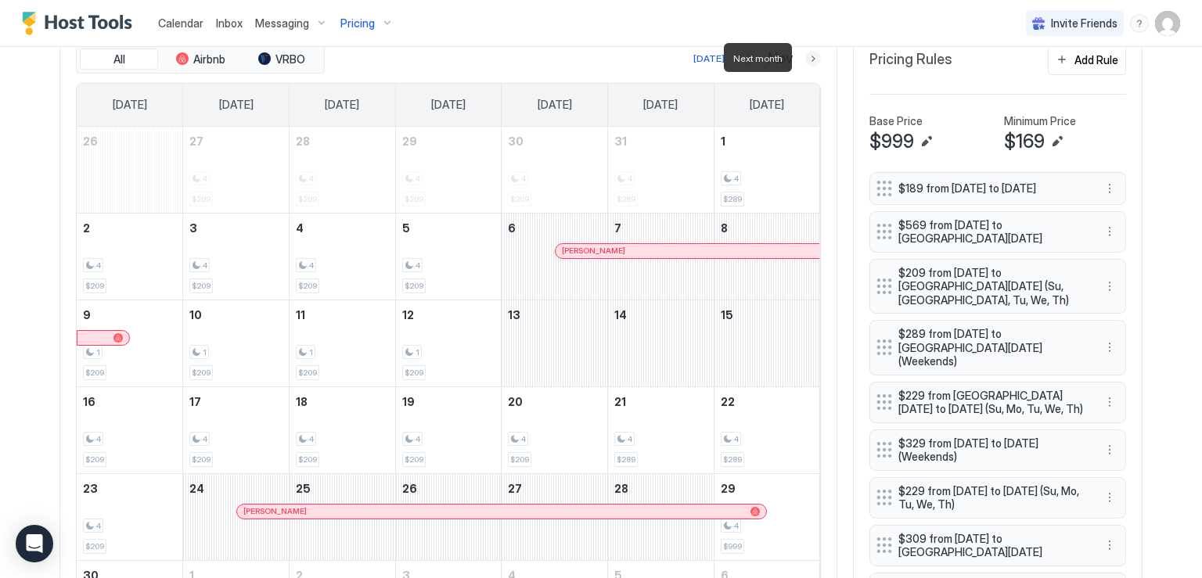
click at [805, 56] on button "Next month" at bounding box center [813, 59] width 16 height 16
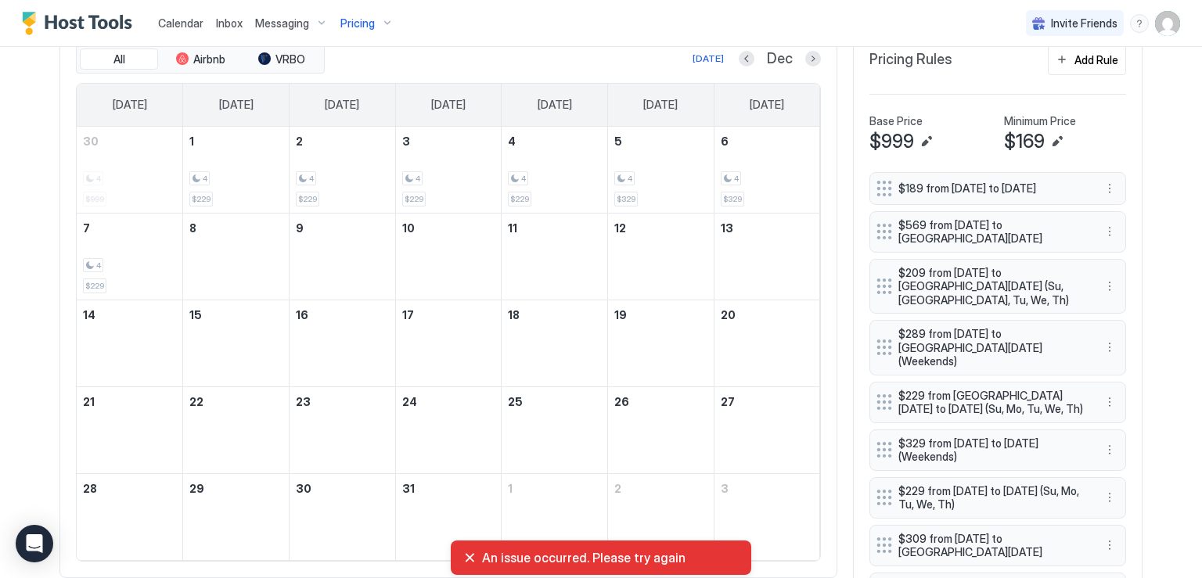
click at [472, 560] on div "An issue occurred. Please try again" at bounding box center [600, 558] width 275 height 16
click at [469, 560] on div "An issue occurred. Please try again" at bounding box center [600, 558] width 275 height 16
click at [469, 556] on div "An issue occurred. Please try again" at bounding box center [600, 558] width 275 height 16
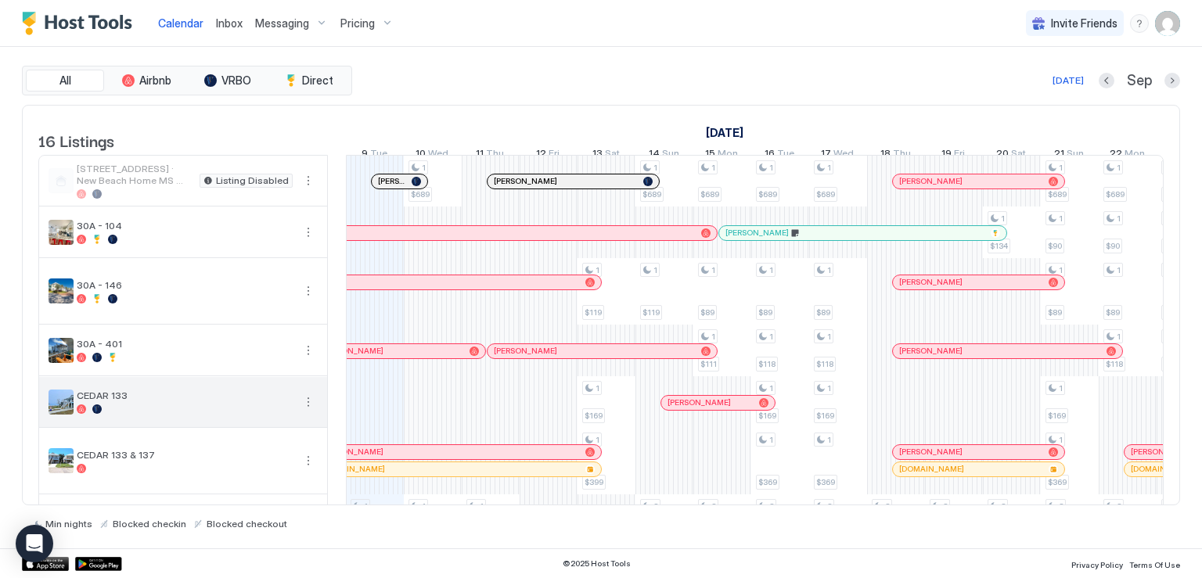
scroll to position [78, 0]
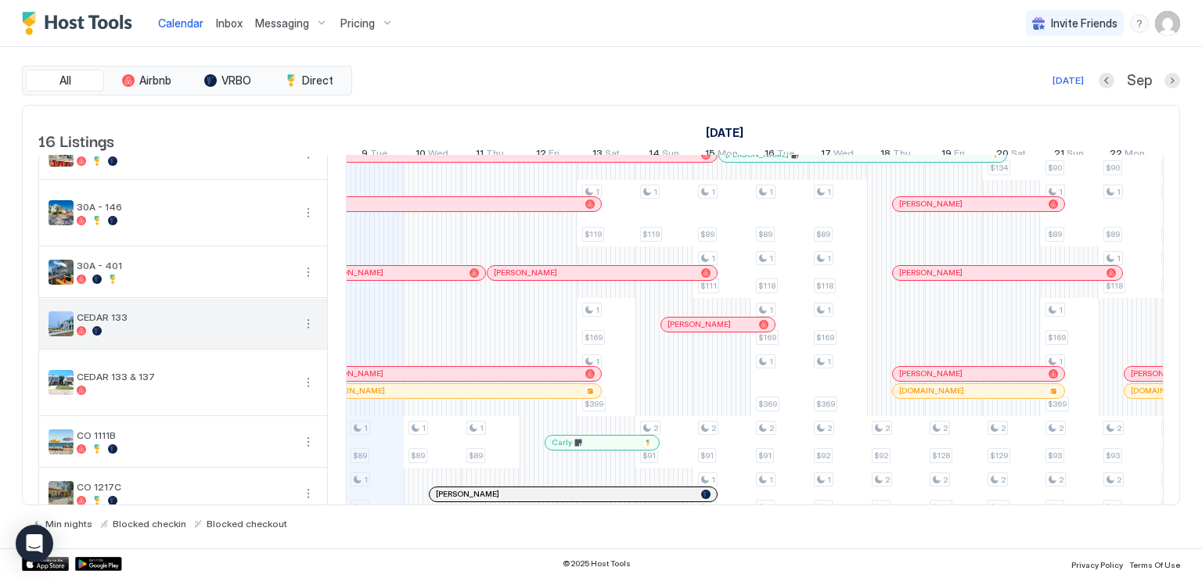
click at [307, 333] on button "More options" at bounding box center [308, 323] width 19 height 19
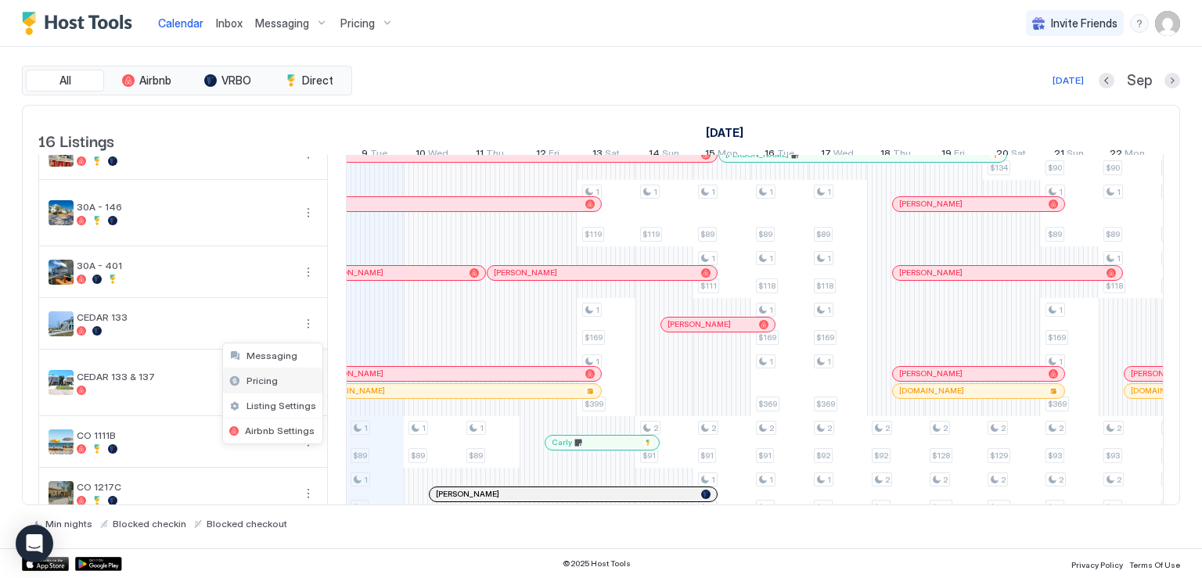
click at [280, 380] on div "Pricing" at bounding box center [272, 380] width 99 height 25
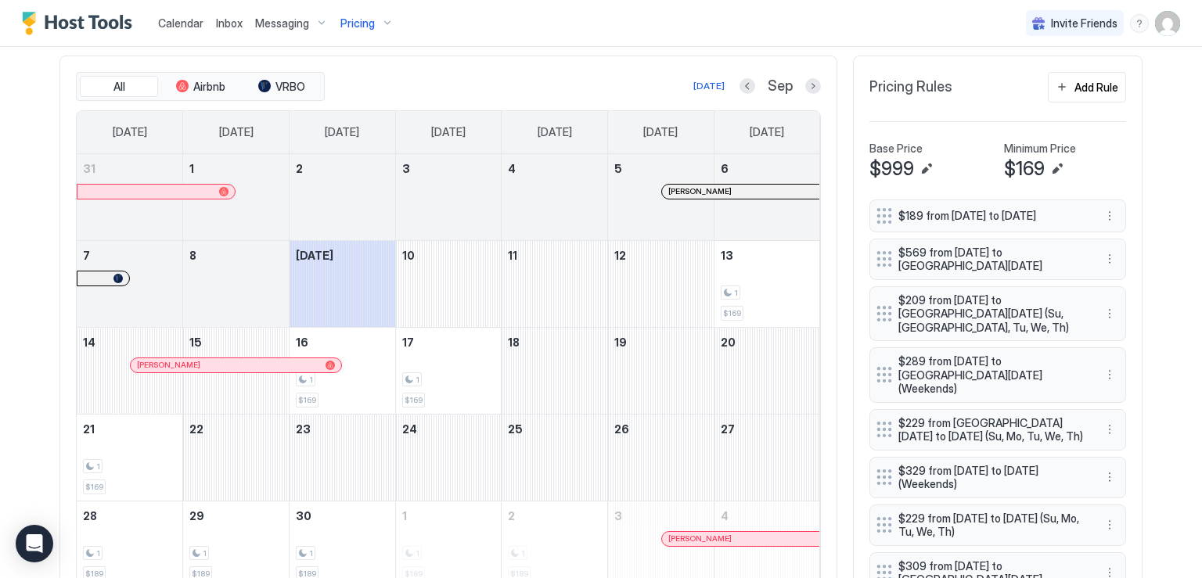
scroll to position [391, 0]
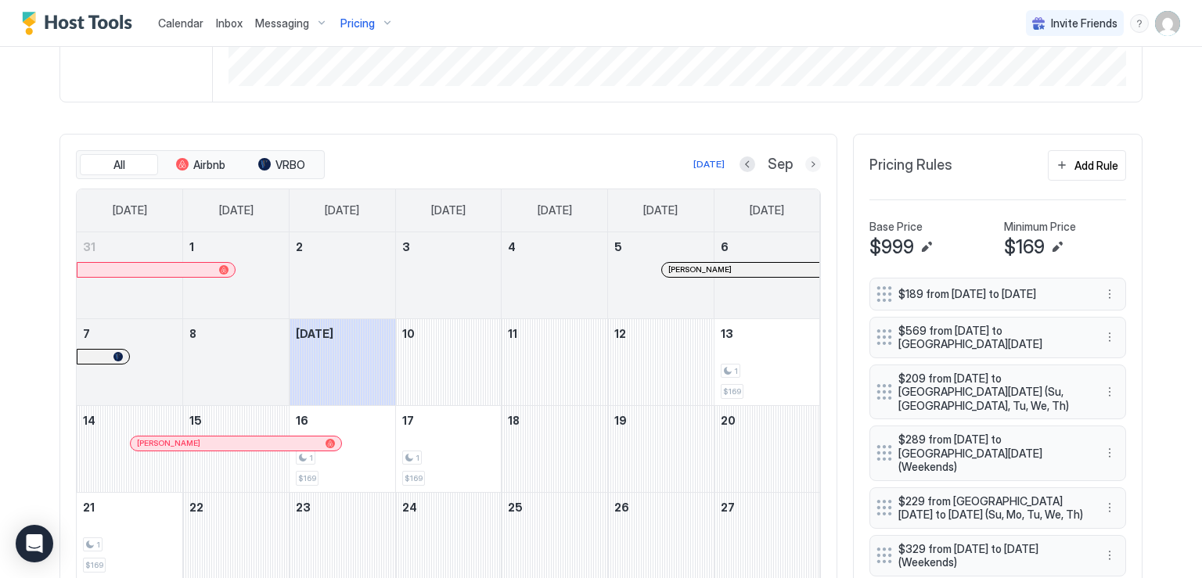
click at [808, 161] on button "Next month" at bounding box center [813, 164] width 16 height 16
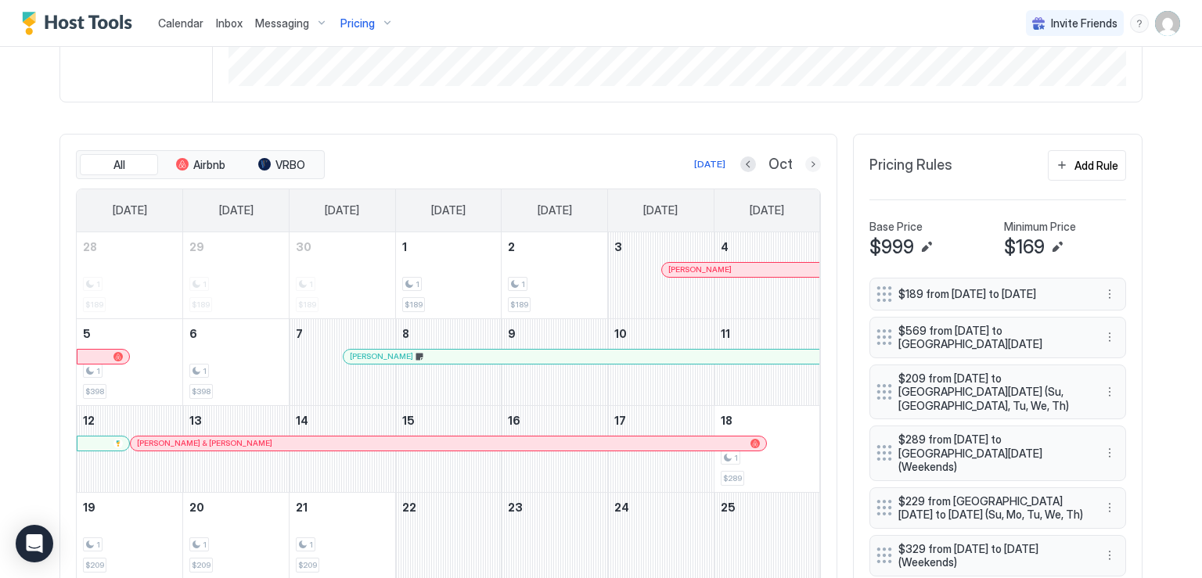
click at [805, 157] on button "Next month" at bounding box center [813, 164] width 16 height 16
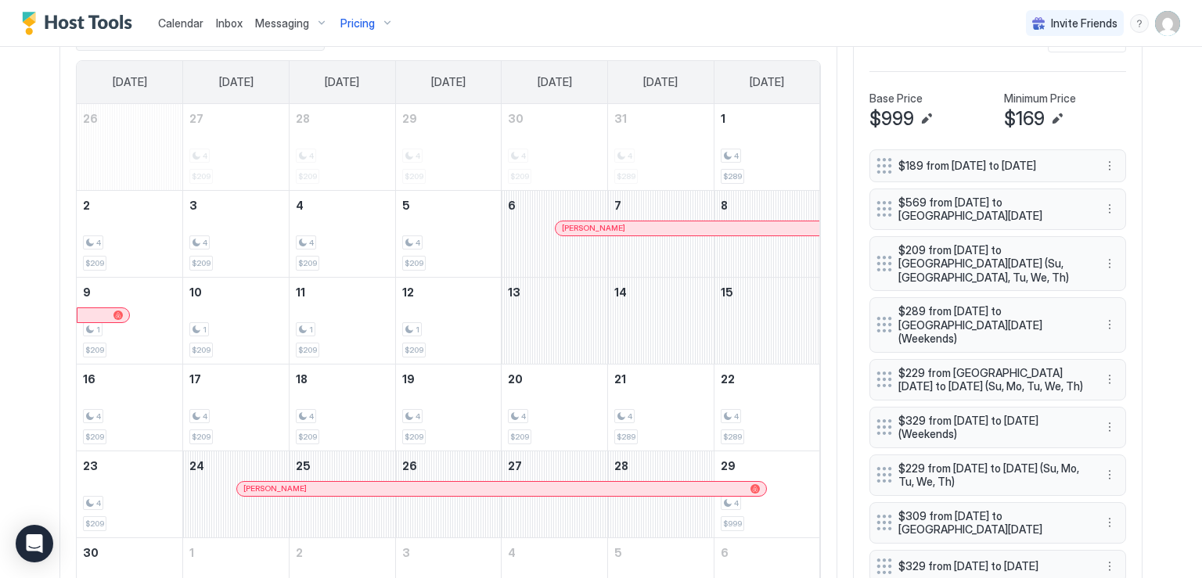
scroll to position [548, 0]
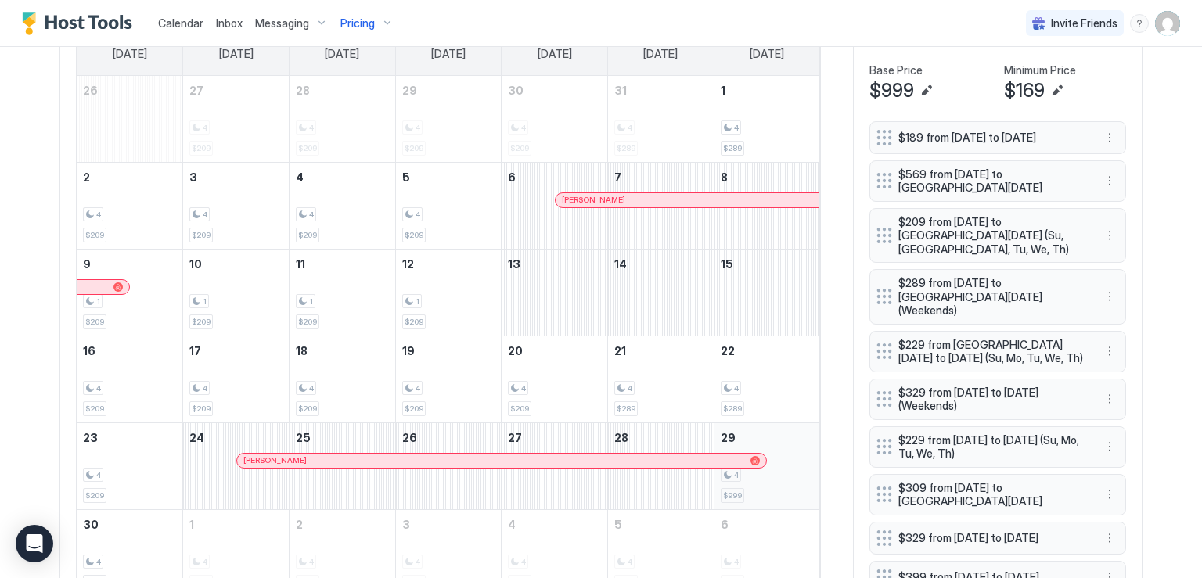
click at [780, 449] on div "4 $999" at bounding box center [766, 466] width 93 height 74
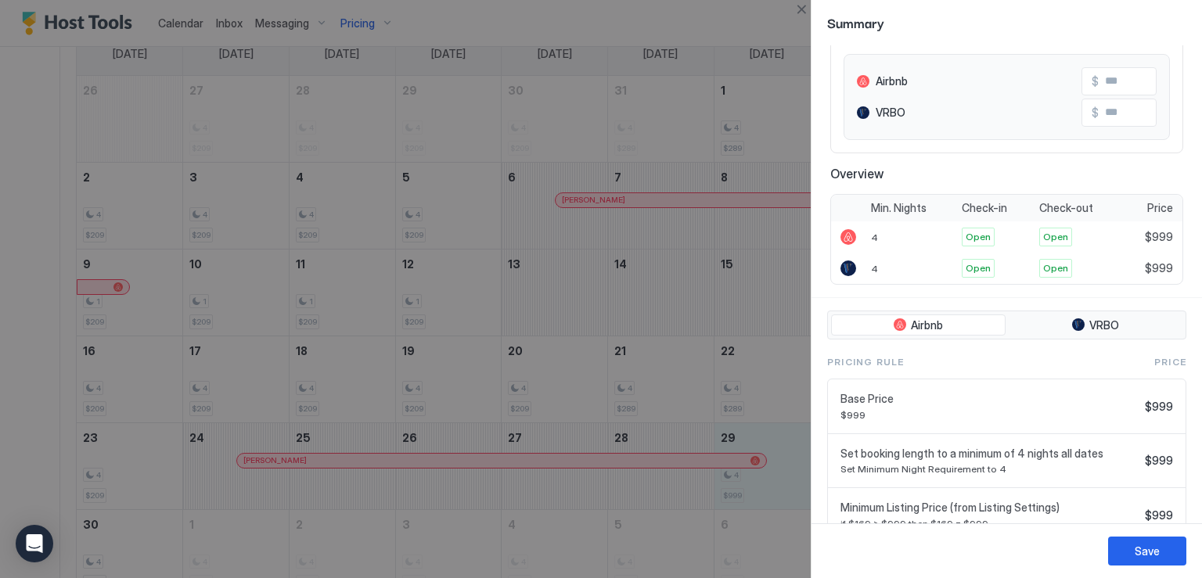
scroll to position [214, 0]
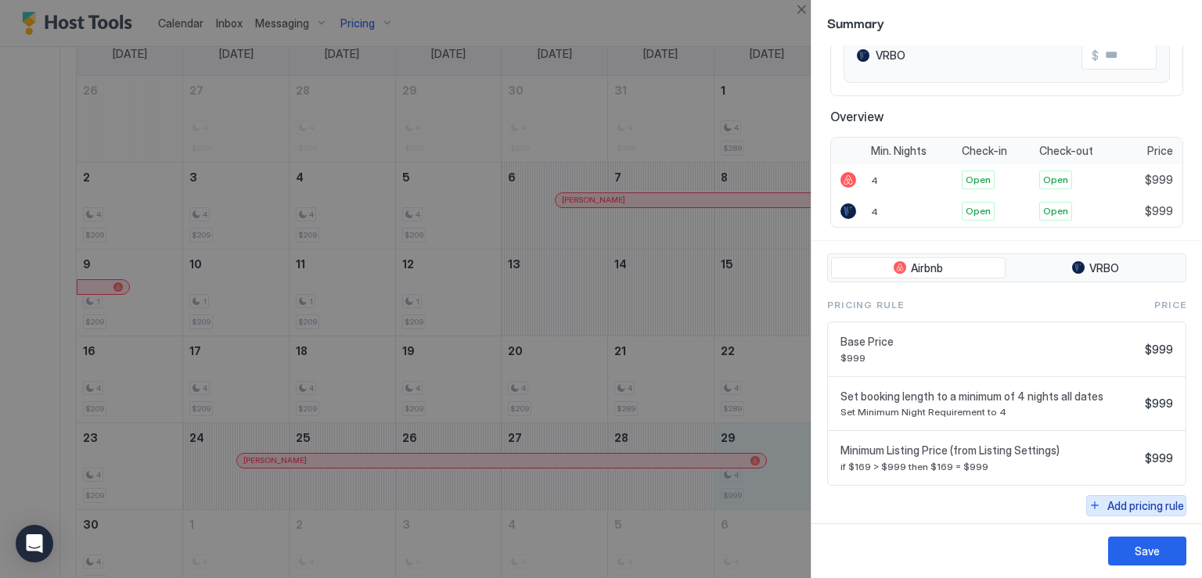
click at [1107, 498] on div "Add pricing rule" at bounding box center [1145, 506] width 77 height 16
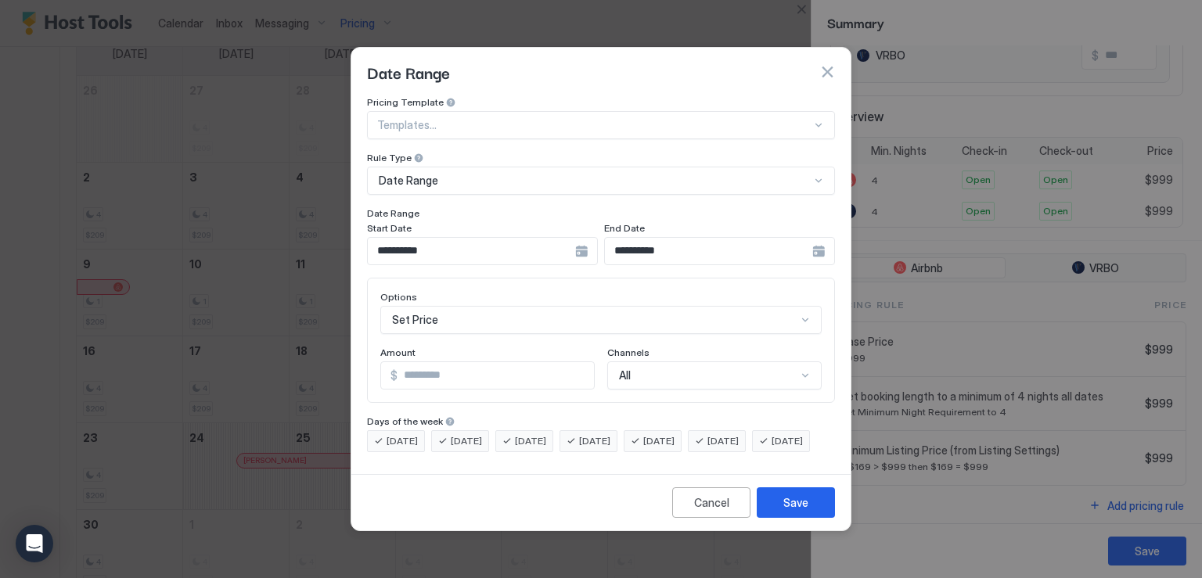
click at [580, 238] on div "**********" at bounding box center [482, 251] width 231 height 28
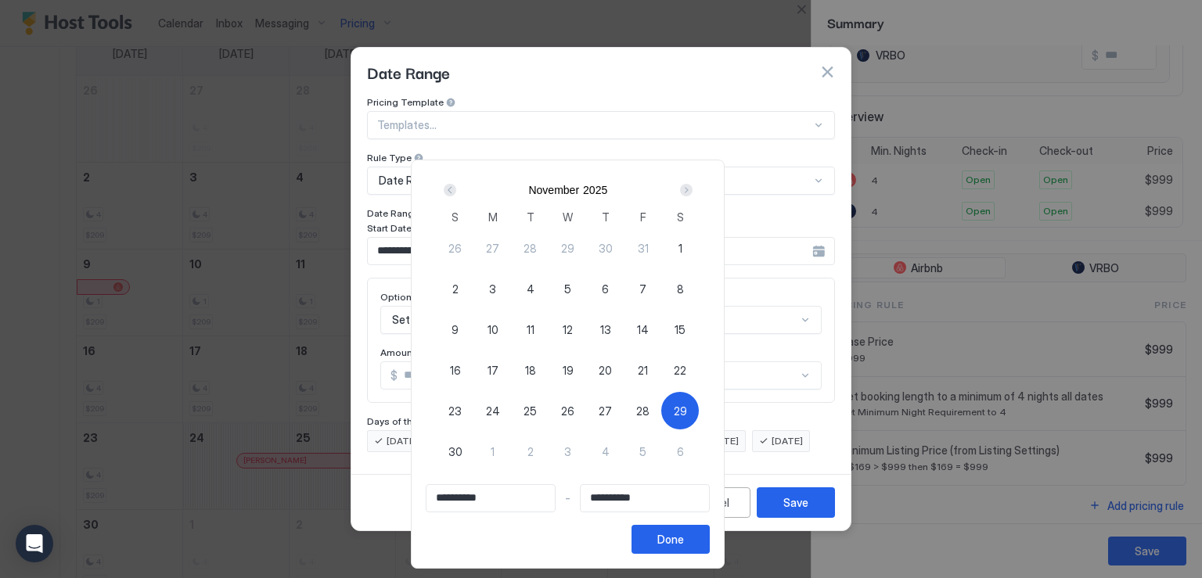
click at [687, 409] on span "29" at bounding box center [680, 411] width 13 height 16
type input "**********"
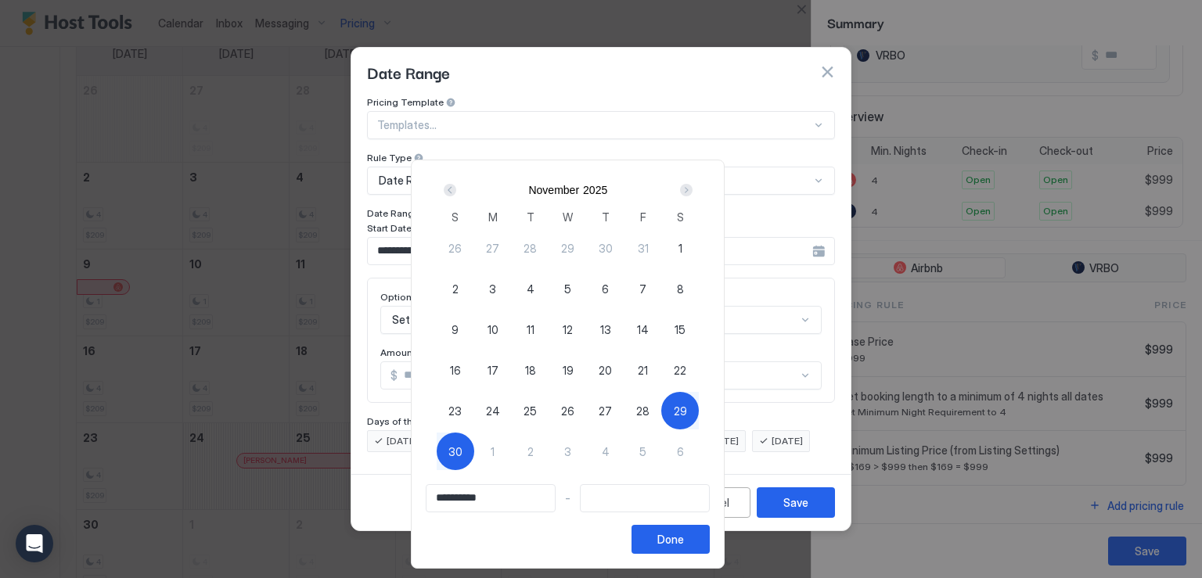
drag, startPoint x: 498, startPoint y: 448, endPoint x: 508, endPoint y: 454, distance: 10.9
click at [474, 451] on div "30" at bounding box center [455, 452] width 38 height 38
type input "**********"
click at [684, 544] on div "Done" at bounding box center [670, 539] width 27 height 16
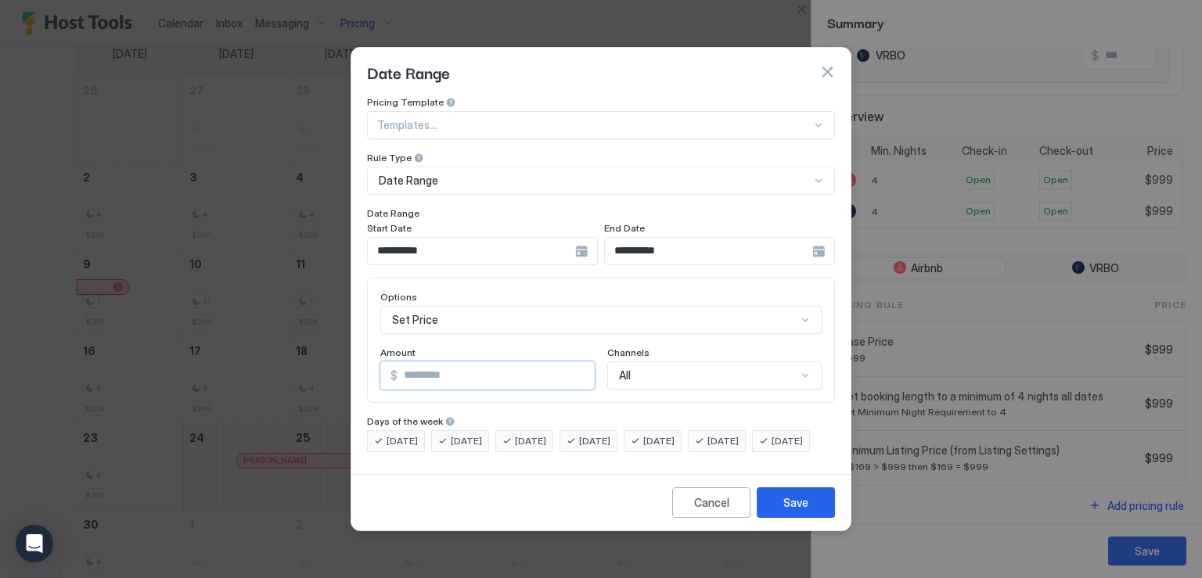
click at [414, 362] on input "*" at bounding box center [495, 375] width 196 height 27
type input "*"
type input "***"
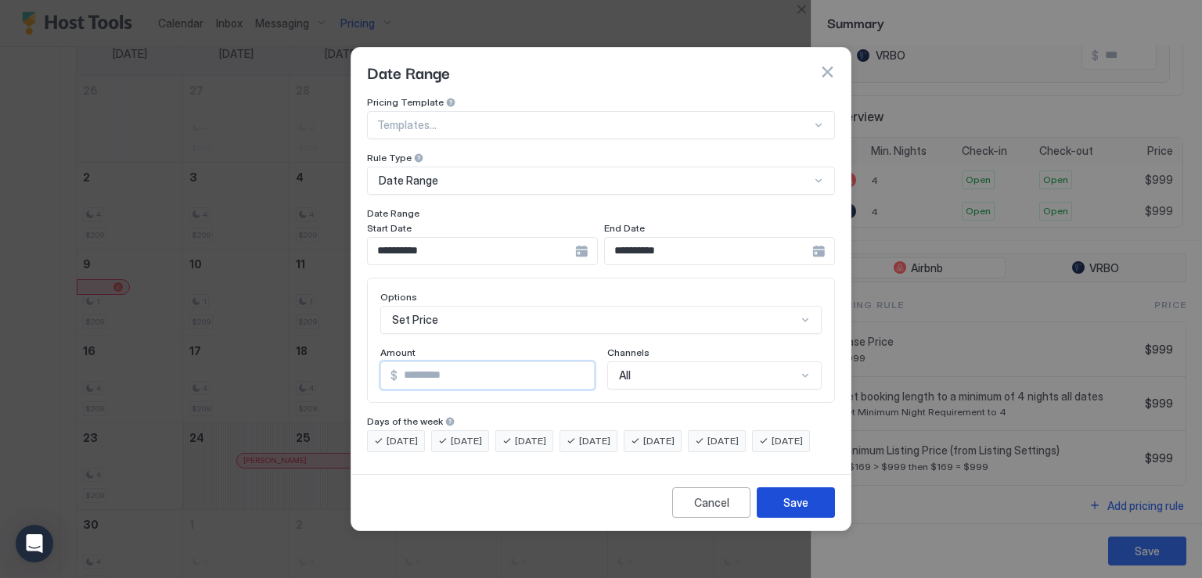
click at [764, 508] on button "Save" at bounding box center [795, 502] width 78 height 31
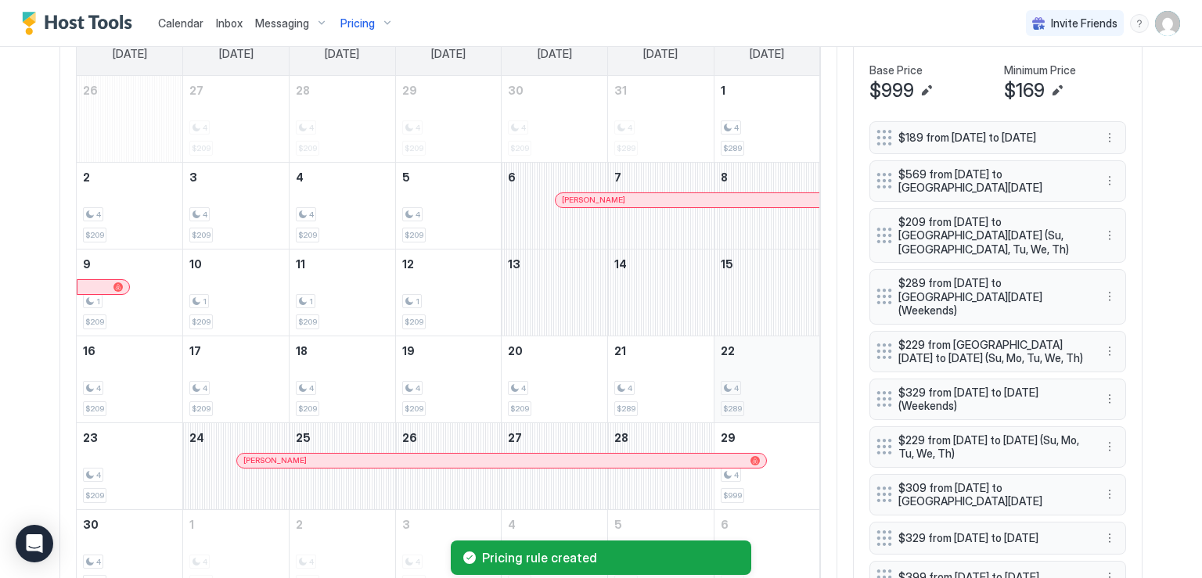
scroll to position [626, 0]
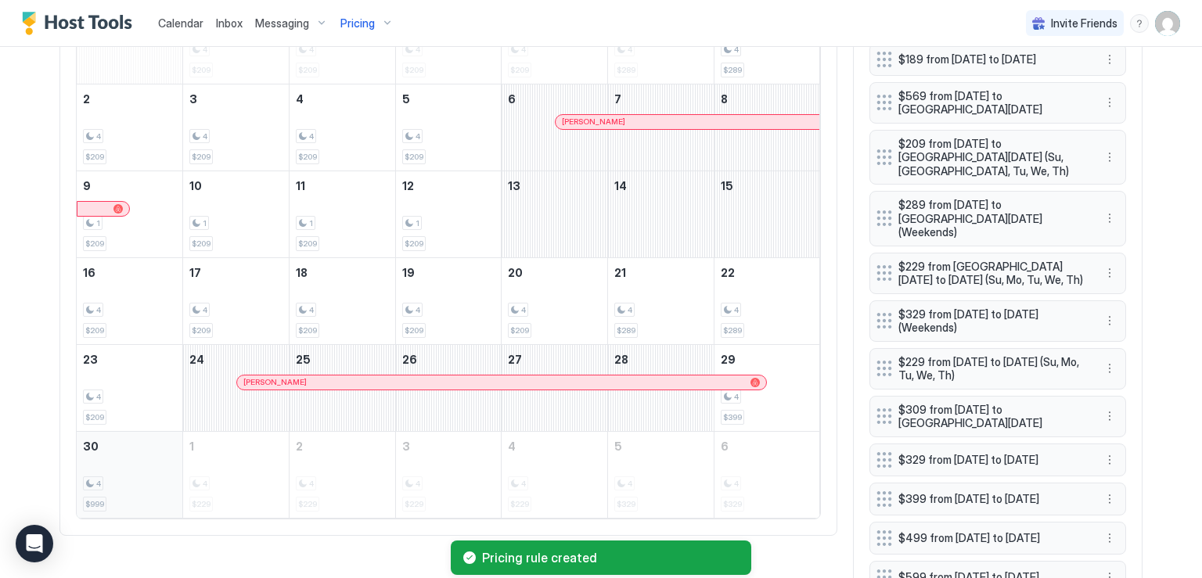
click at [138, 483] on div "4" at bounding box center [129, 483] width 93 height 15
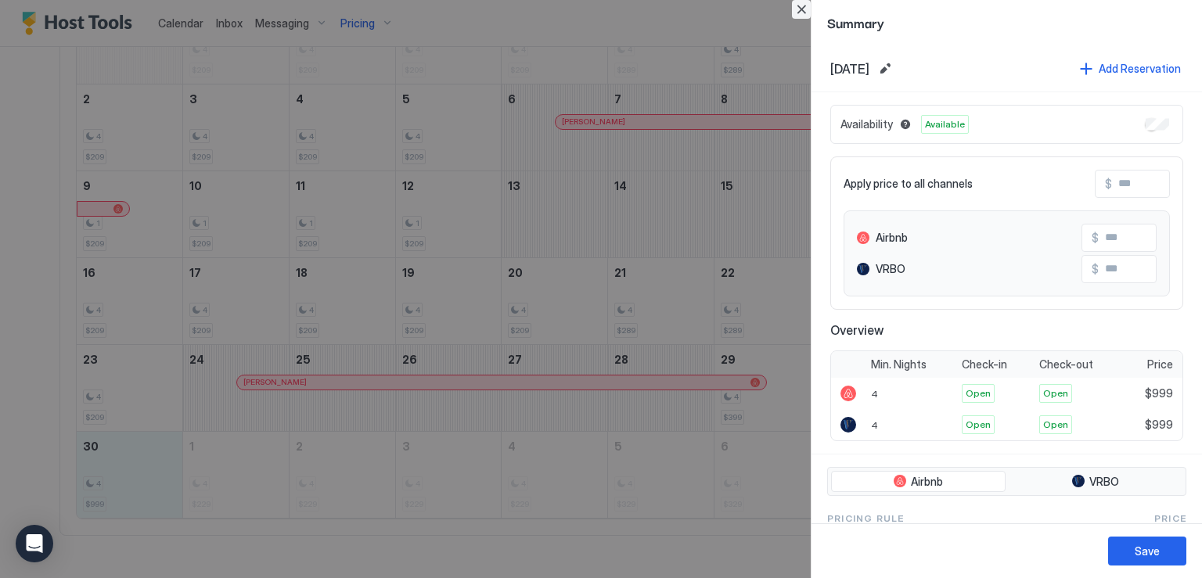
click at [800, 7] on button "Close" at bounding box center [801, 9] width 19 height 19
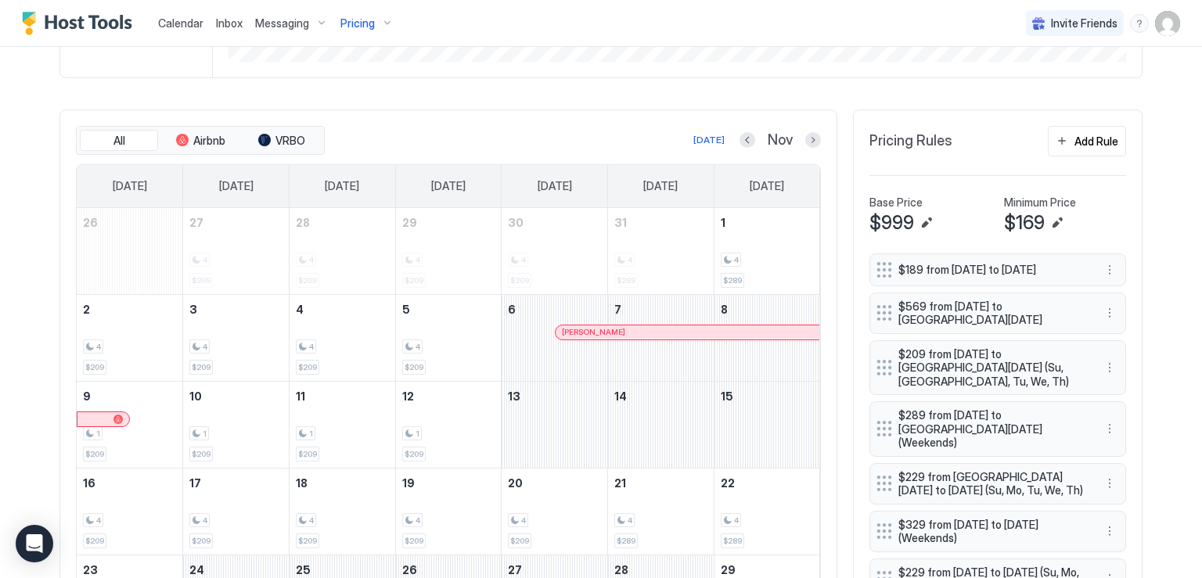
scroll to position [391, 0]
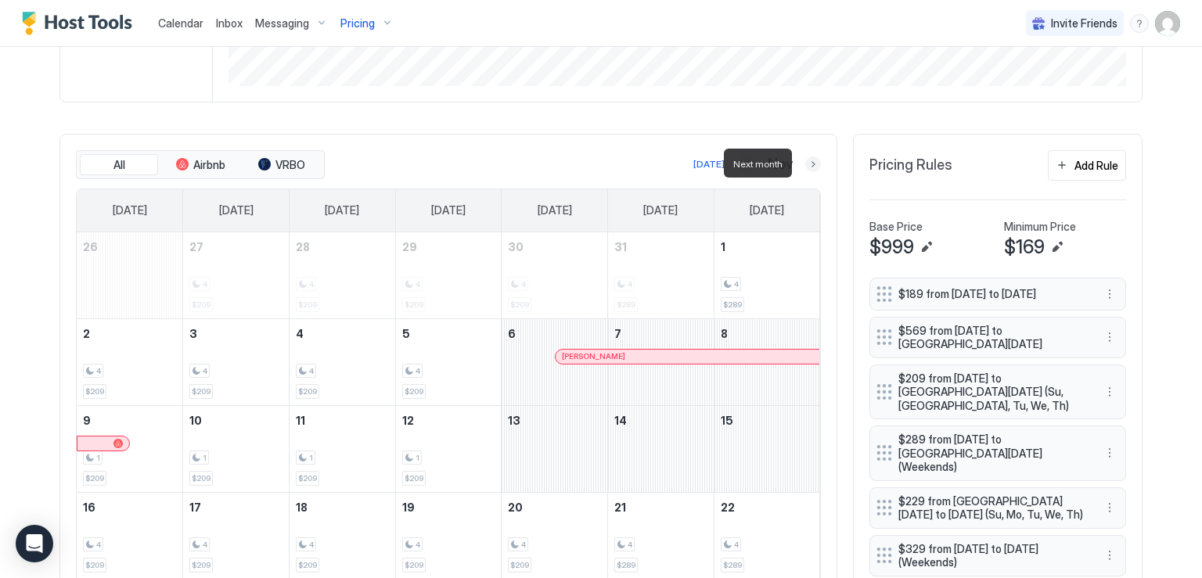
click at [811, 163] on button "Next month" at bounding box center [813, 164] width 16 height 16
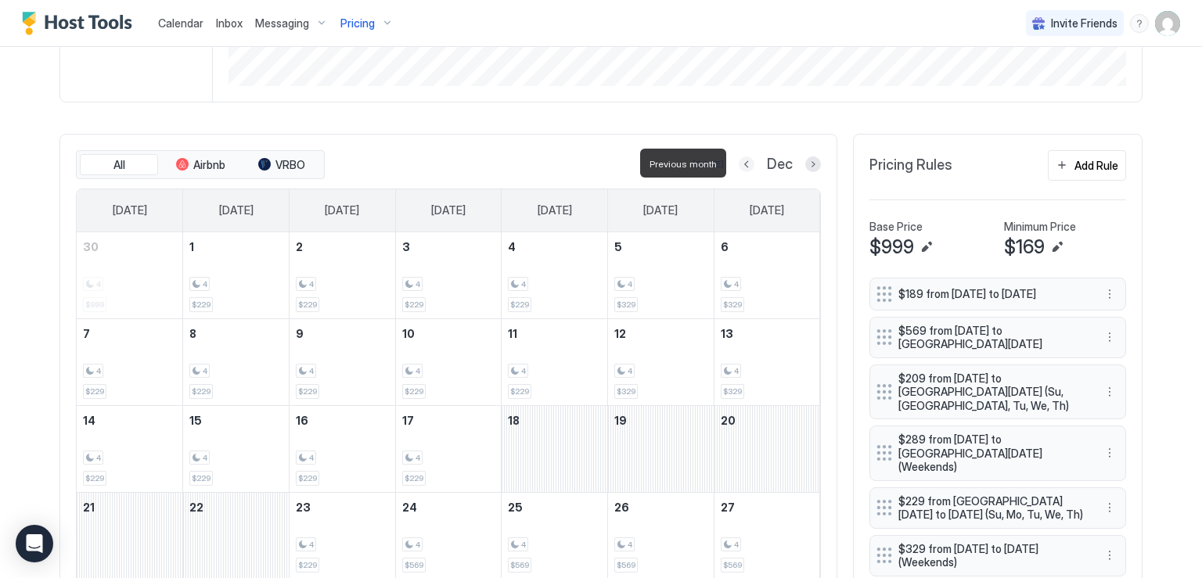
click at [738, 163] on button "Previous month" at bounding box center [746, 164] width 16 height 16
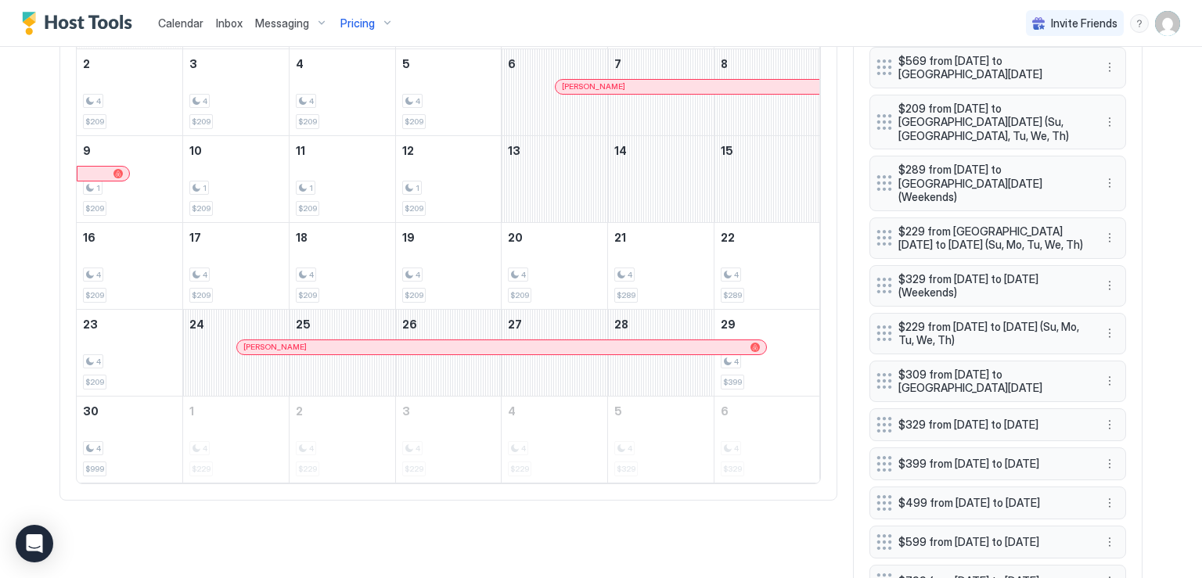
scroll to position [626, 0]
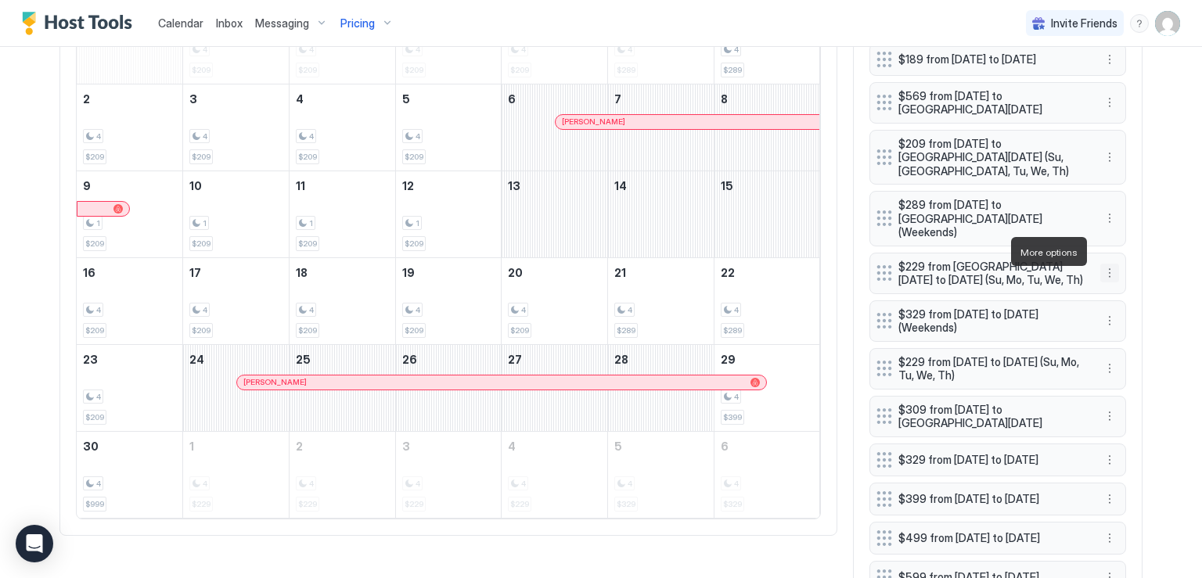
click at [1104, 264] on button "More options" at bounding box center [1109, 273] width 19 height 19
click at [1115, 269] on div "Edit" at bounding box center [1118, 274] width 34 height 12
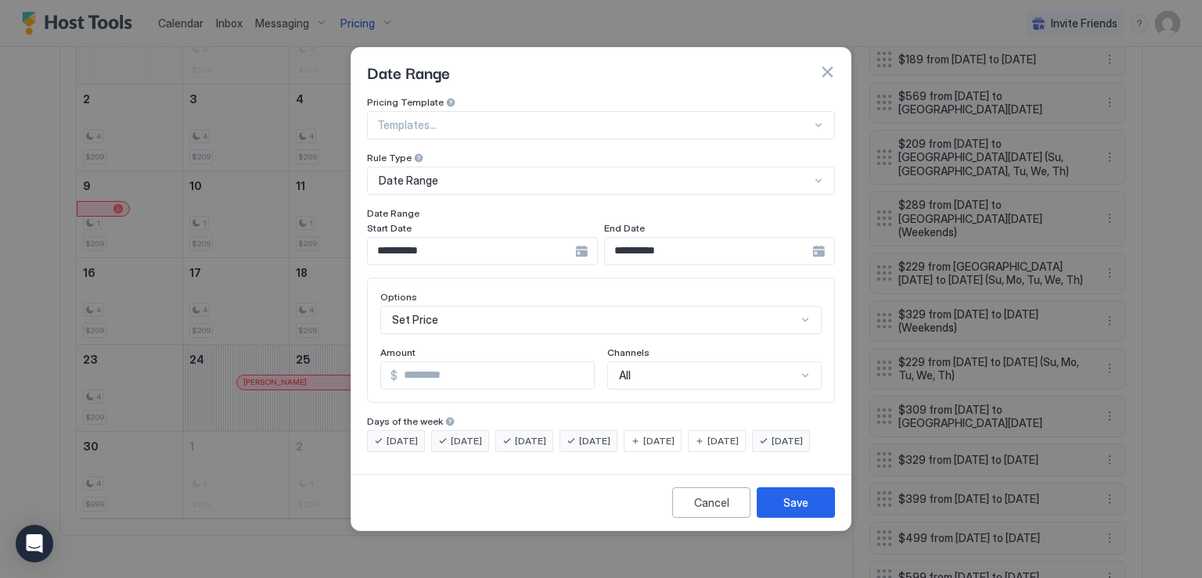
click at [579, 240] on div "**********" at bounding box center [482, 251] width 231 height 28
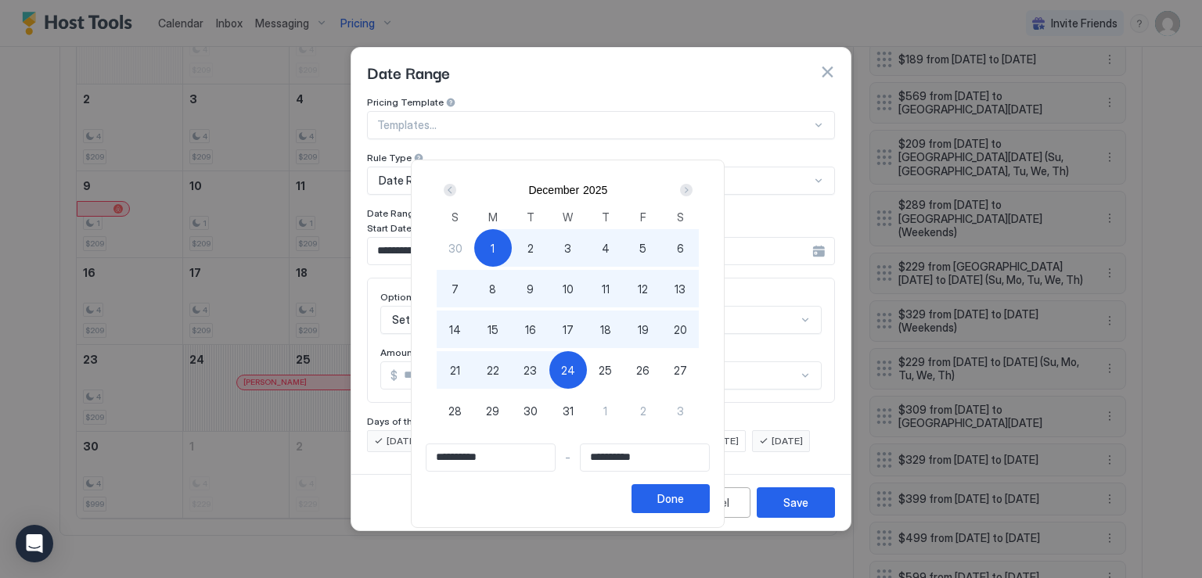
click at [462, 245] on span "30" at bounding box center [455, 248] width 14 height 16
type input "**********"
click at [684, 501] on div "Done" at bounding box center [670, 498] width 27 height 16
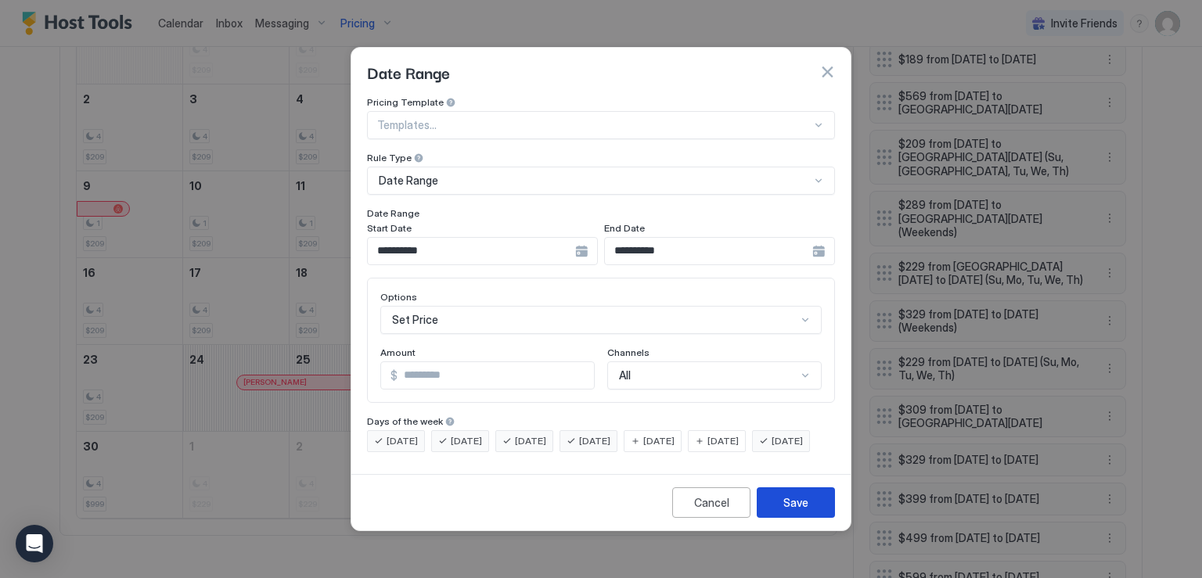
click at [792, 511] on div "Save" at bounding box center [795, 502] width 25 height 16
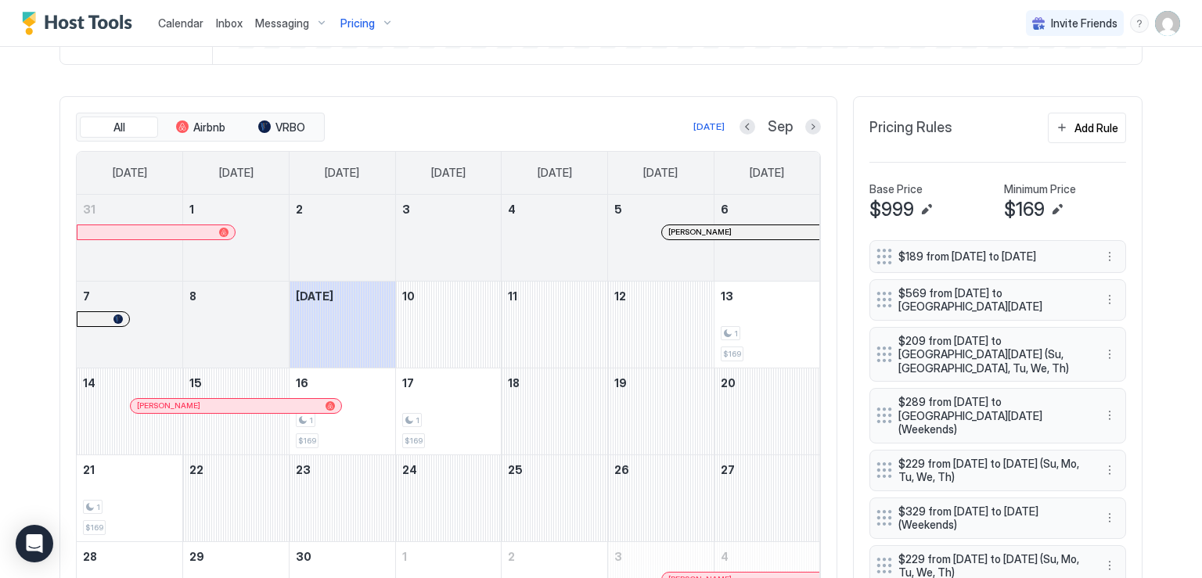
scroll to position [313, 0]
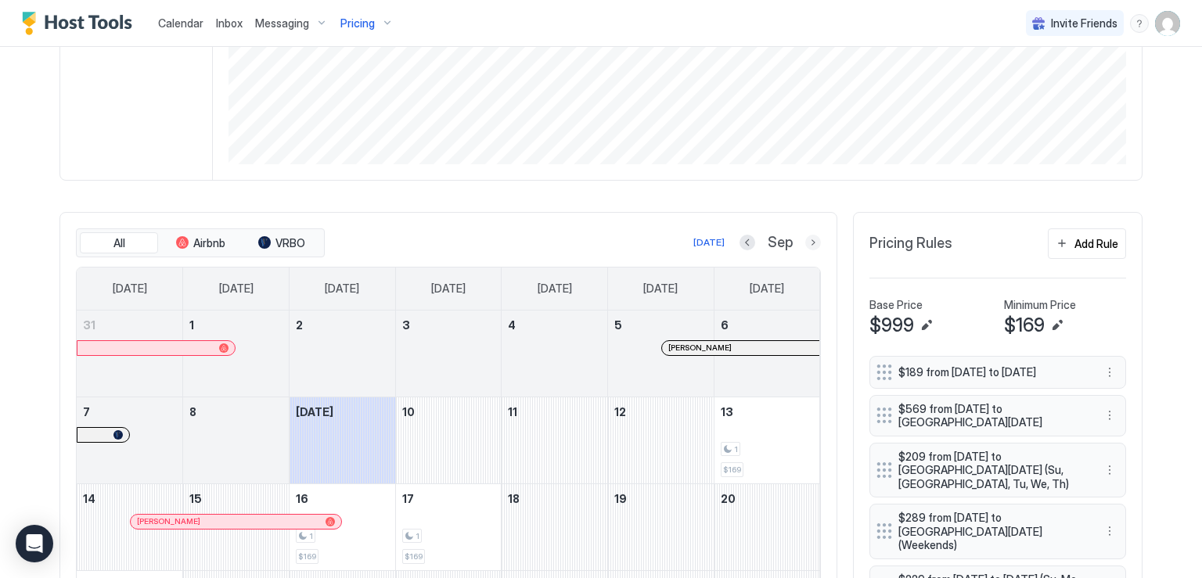
click at [805, 235] on button "Next month" at bounding box center [813, 243] width 16 height 16
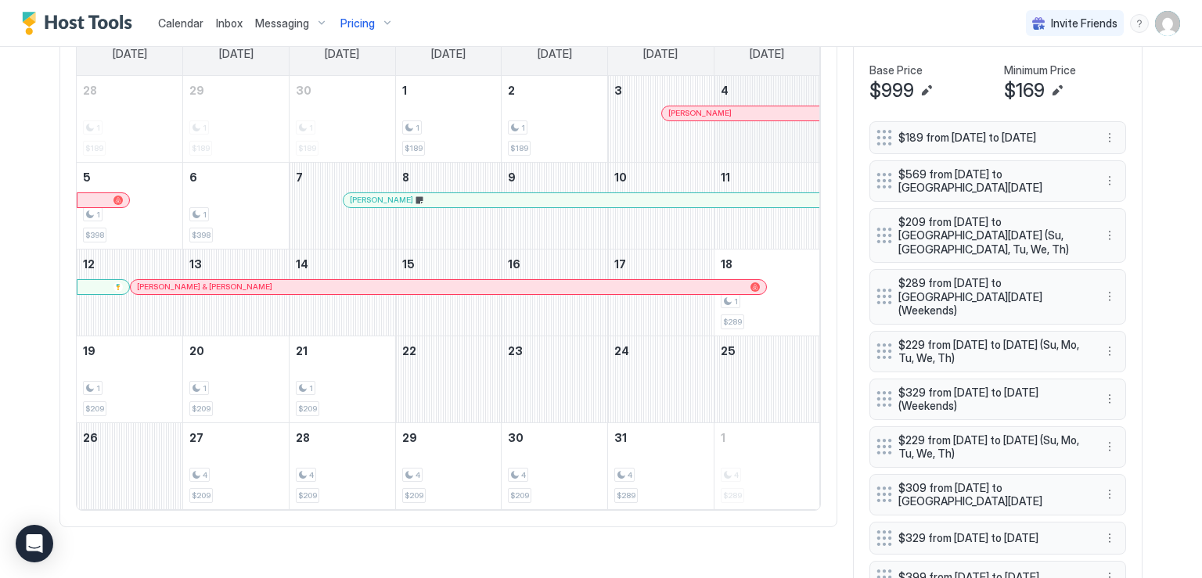
scroll to position [391, 0]
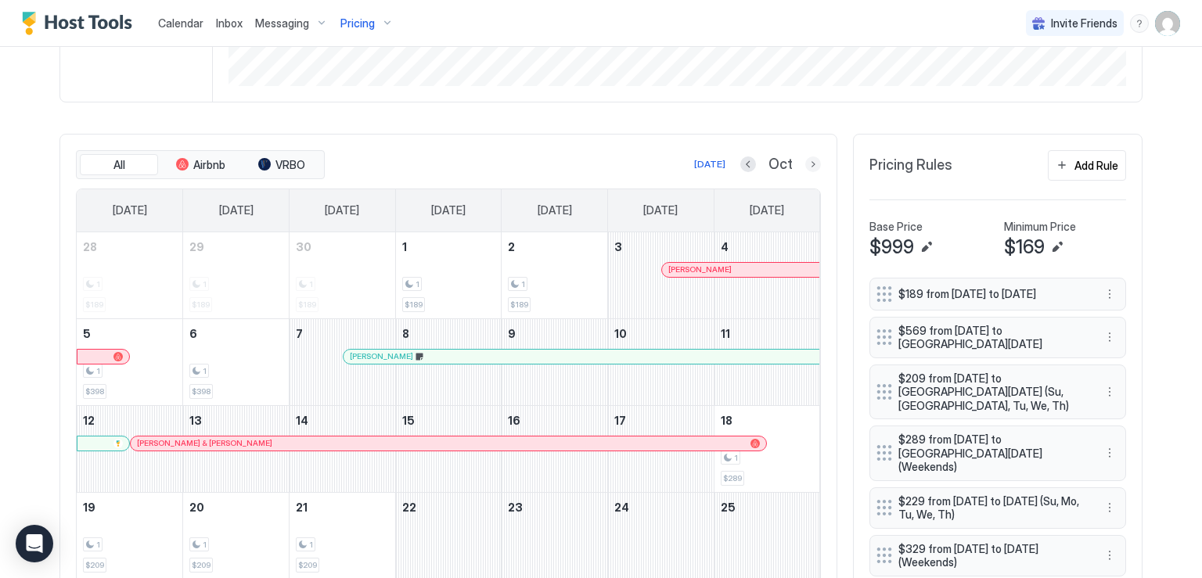
click at [811, 163] on button "Next month" at bounding box center [813, 164] width 16 height 16
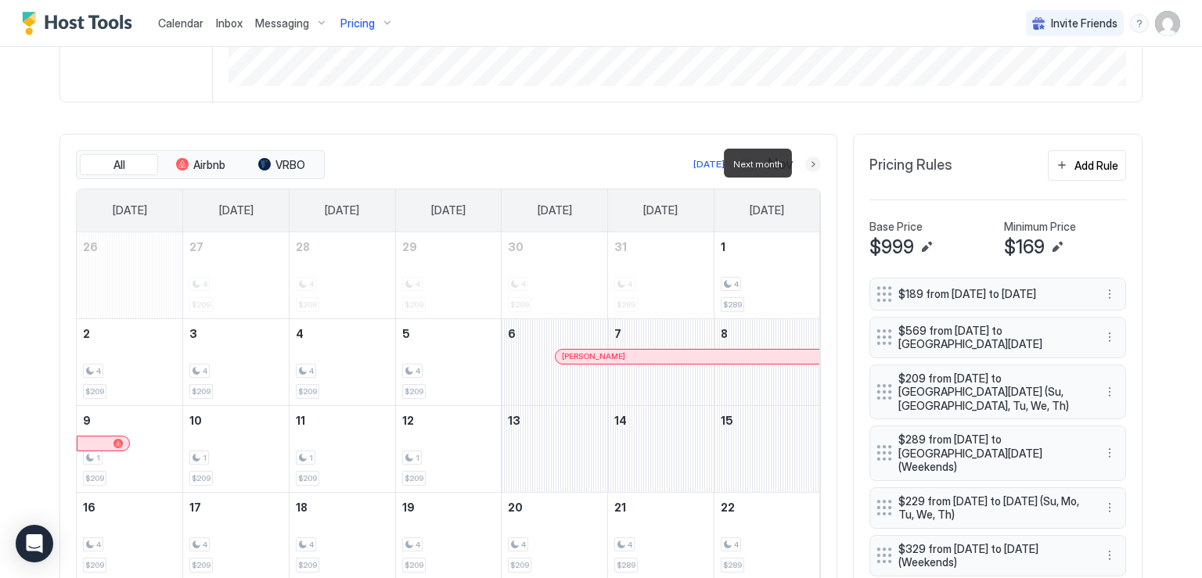
click at [805, 167] on button "Next month" at bounding box center [813, 164] width 16 height 16
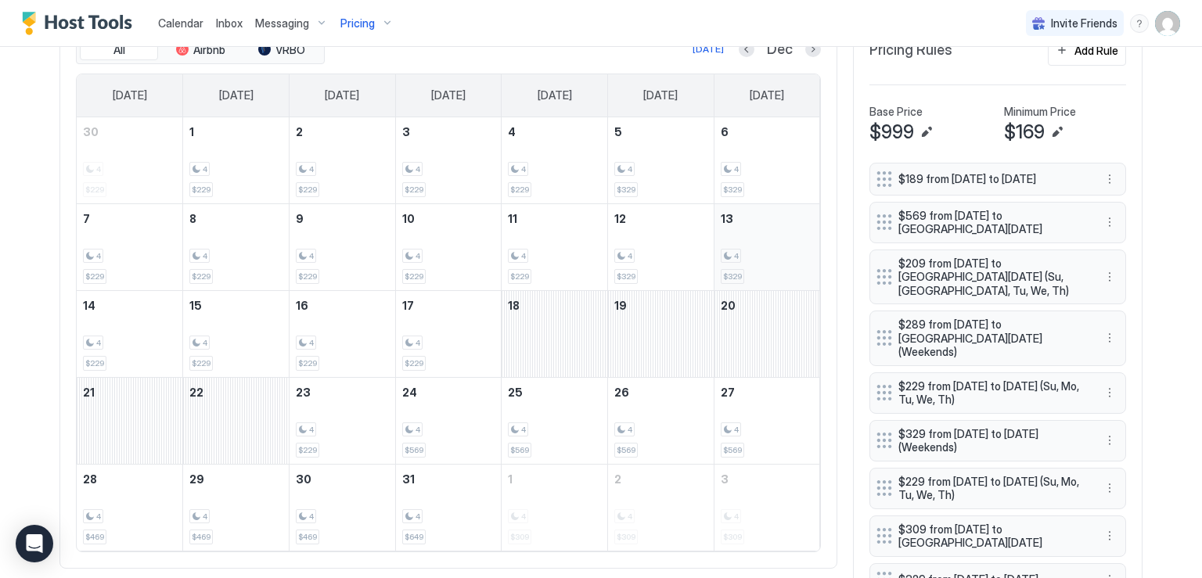
scroll to position [469, 0]
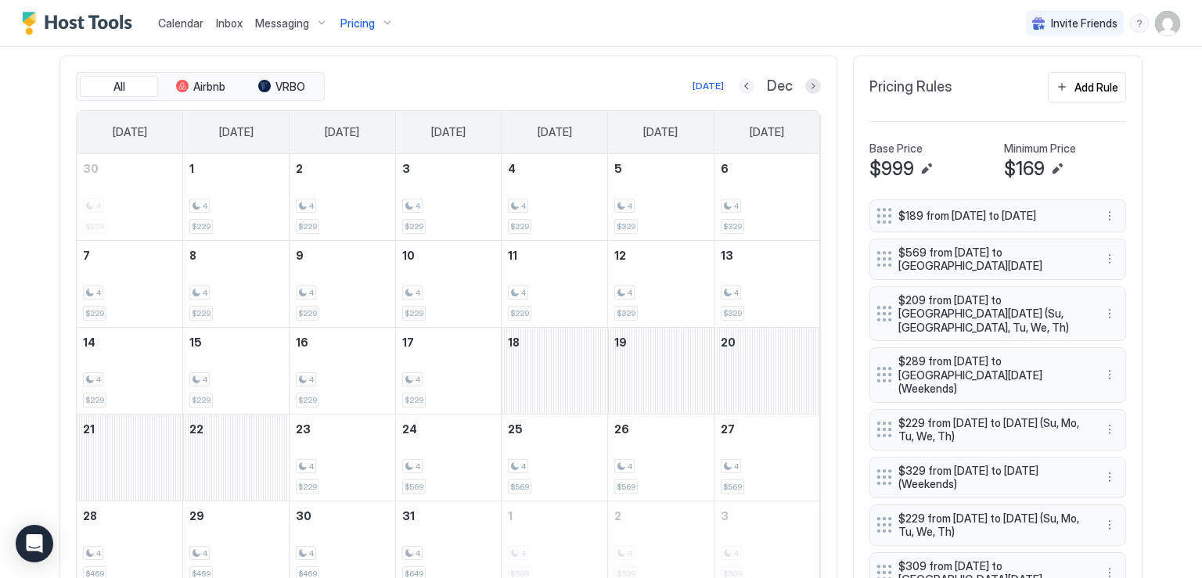
click at [738, 81] on button "Previous month" at bounding box center [746, 86] width 16 height 16
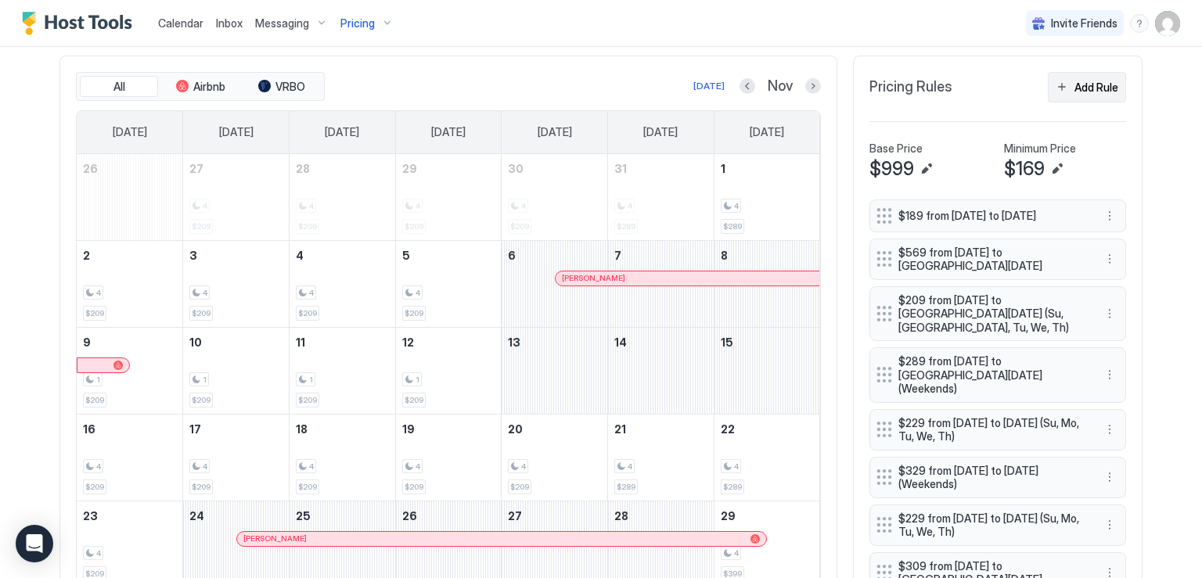
click at [1083, 79] on div "Add Rule" at bounding box center [1096, 87] width 44 height 16
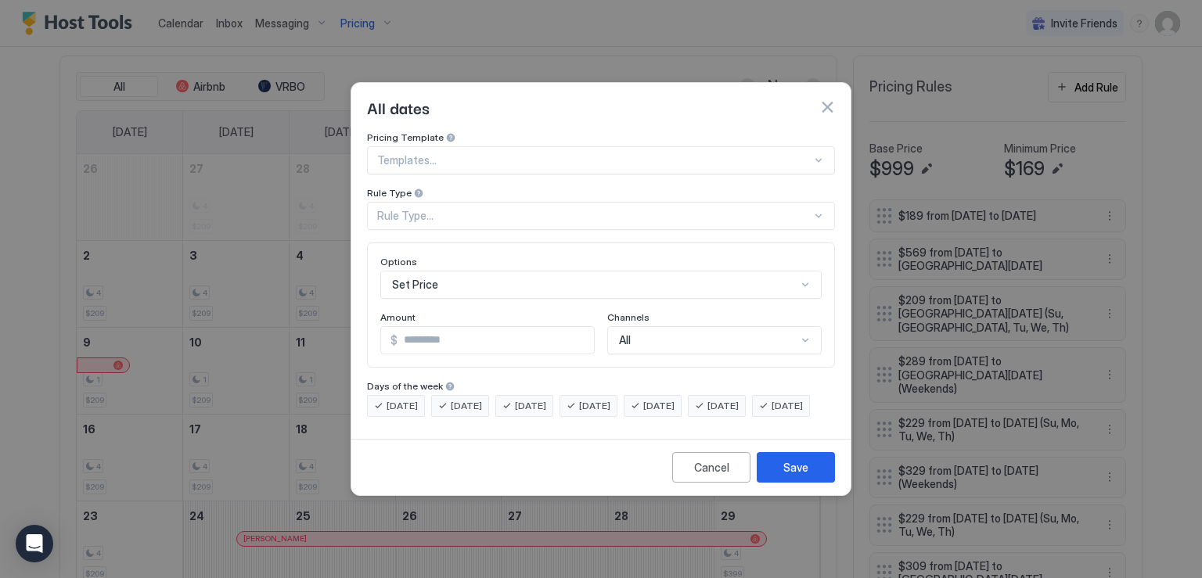
click at [827, 100] on button "button" at bounding box center [827, 107] width 16 height 16
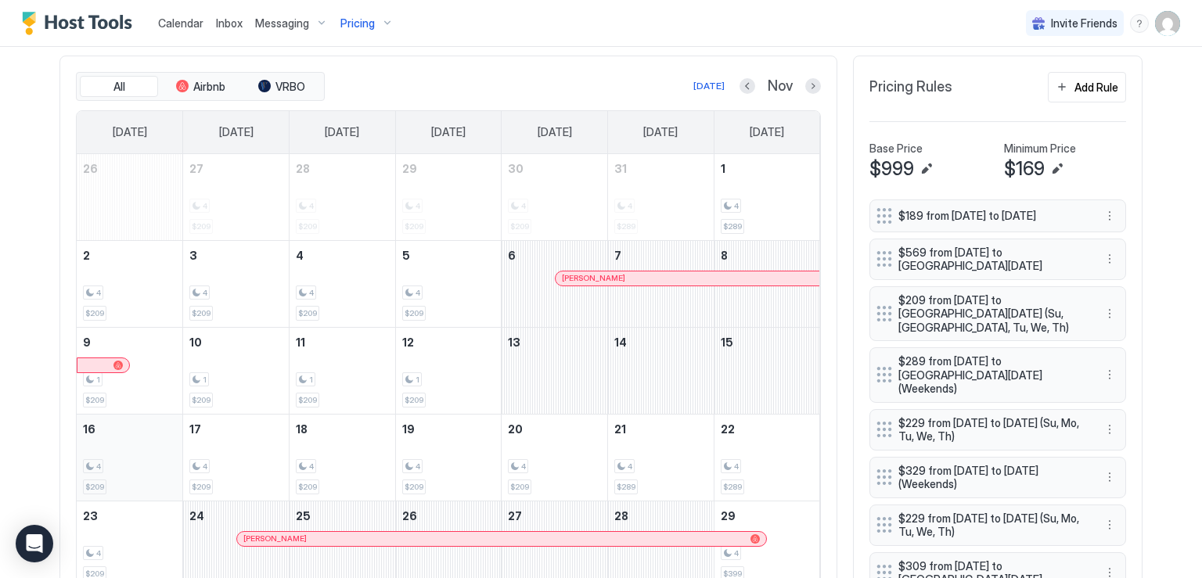
click at [125, 445] on div "4 $209" at bounding box center [129, 458] width 93 height 74
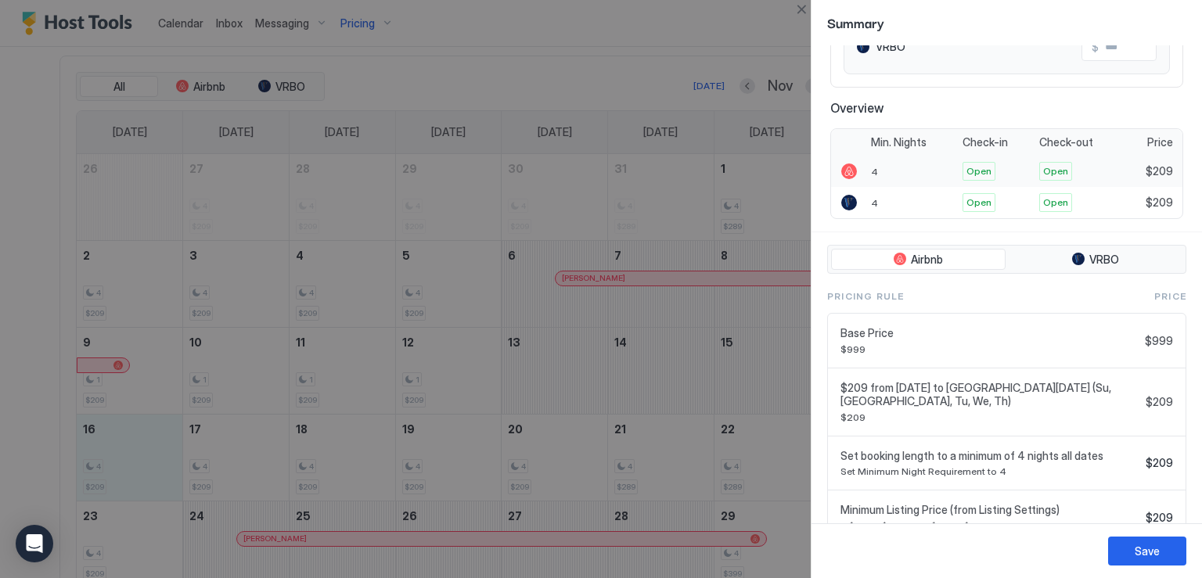
scroll to position [282, 0]
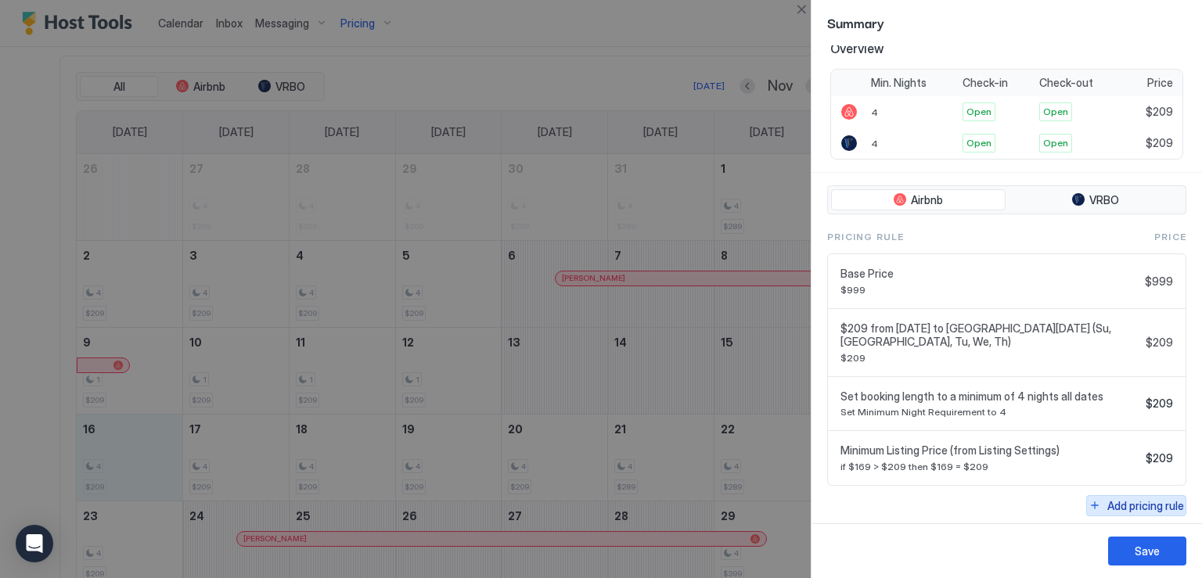
click at [1086, 499] on button "Add pricing rule" at bounding box center [1136, 505] width 100 height 21
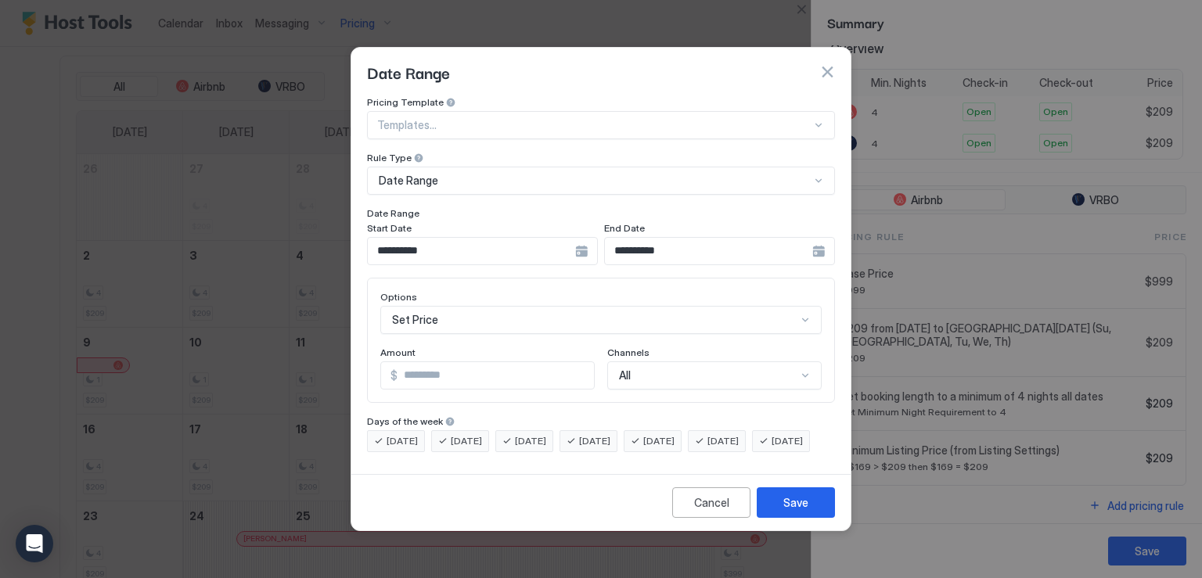
click at [814, 237] on div "**********" at bounding box center [719, 251] width 231 height 28
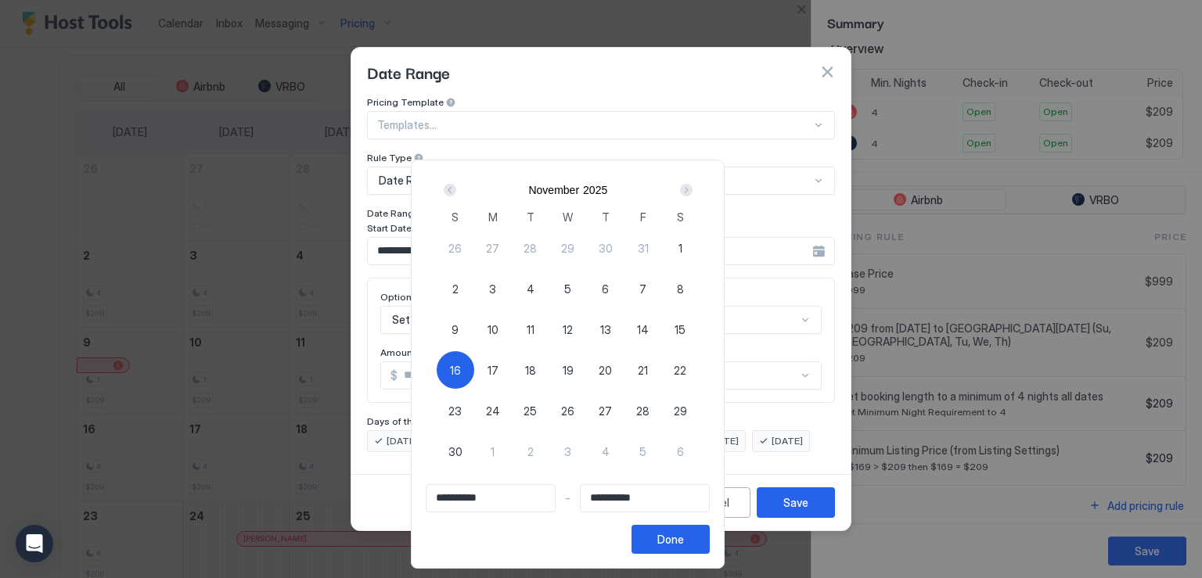
click at [692, 192] on div "Next" at bounding box center [686, 190] width 13 height 13
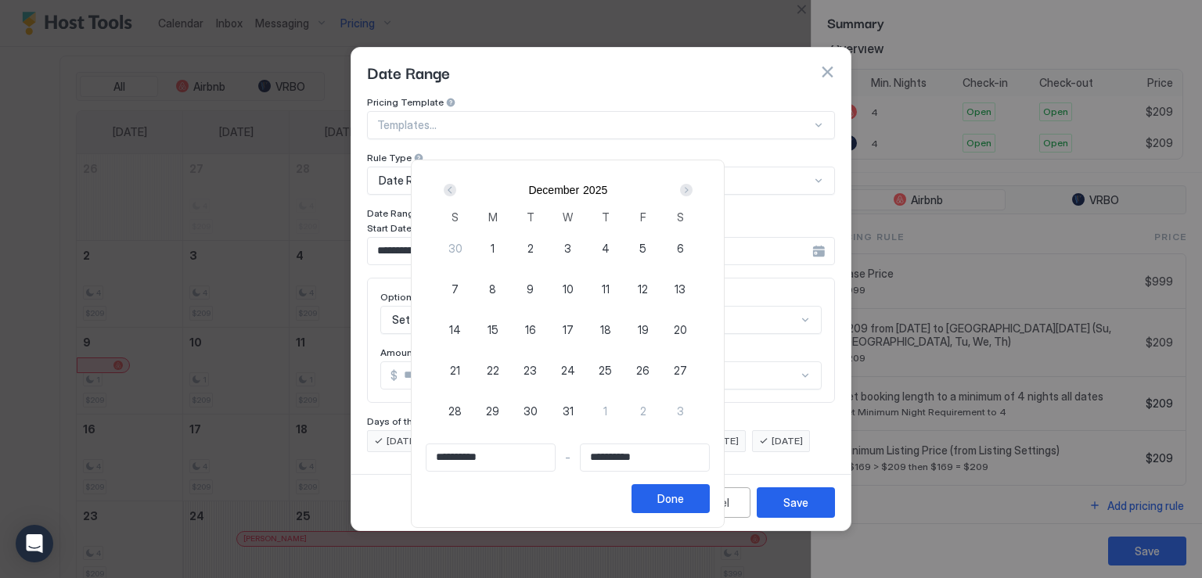
click at [575, 368] on span "24" at bounding box center [568, 370] width 14 height 16
type input "**********"
click at [456, 194] on div "Prev" at bounding box center [450, 190] width 13 height 13
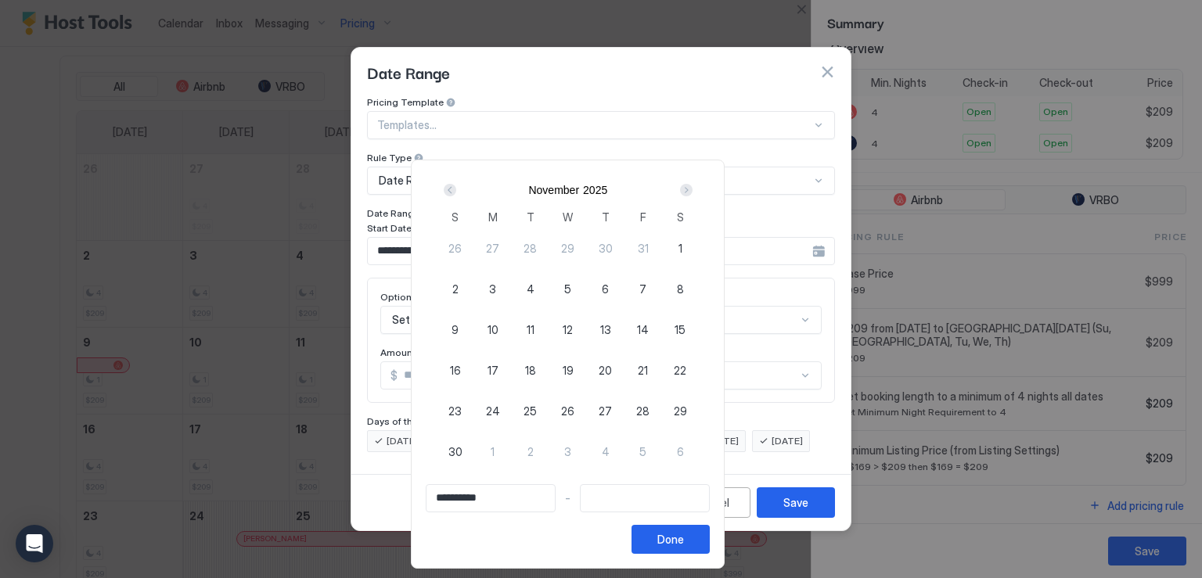
click at [461, 368] on span "16" at bounding box center [455, 370] width 11 height 16
type input "**********"
click at [671, 500] on input "Input Field" at bounding box center [644, 498] width 128 height 27
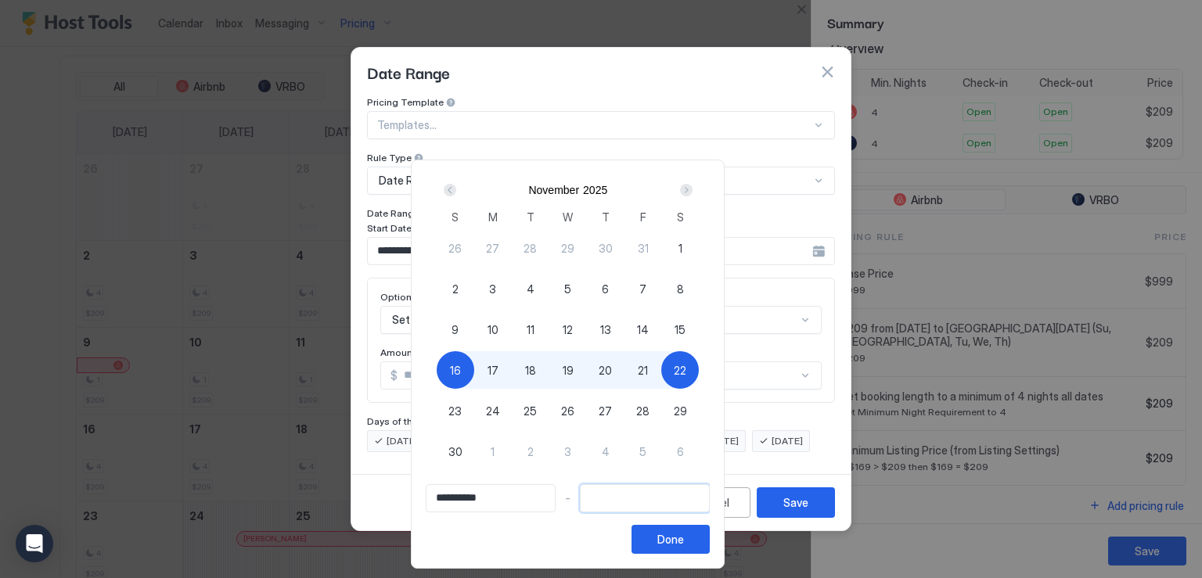
click at [692, 192] on div "Next" at bounding box center [686, 190] width 13 height 13
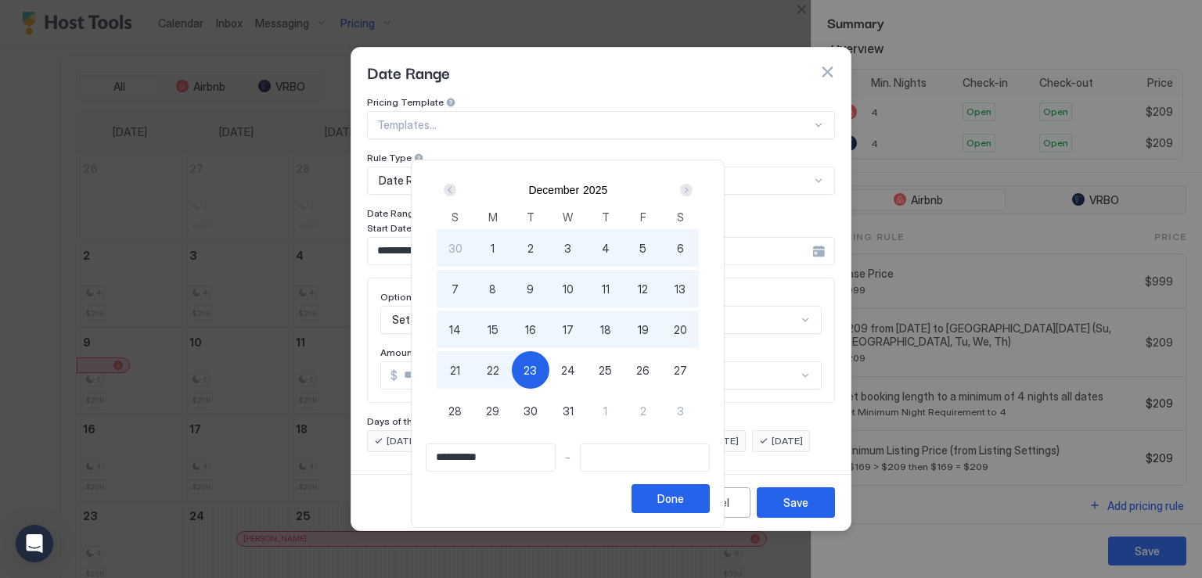
type input "**********"
click at [575, 368] on span "24" at bounding box center [568, 370] width 14 height 16
type input "**********"
click at [709, 505] on button "Done" at bounding box center [670, 498] width 78 height 29
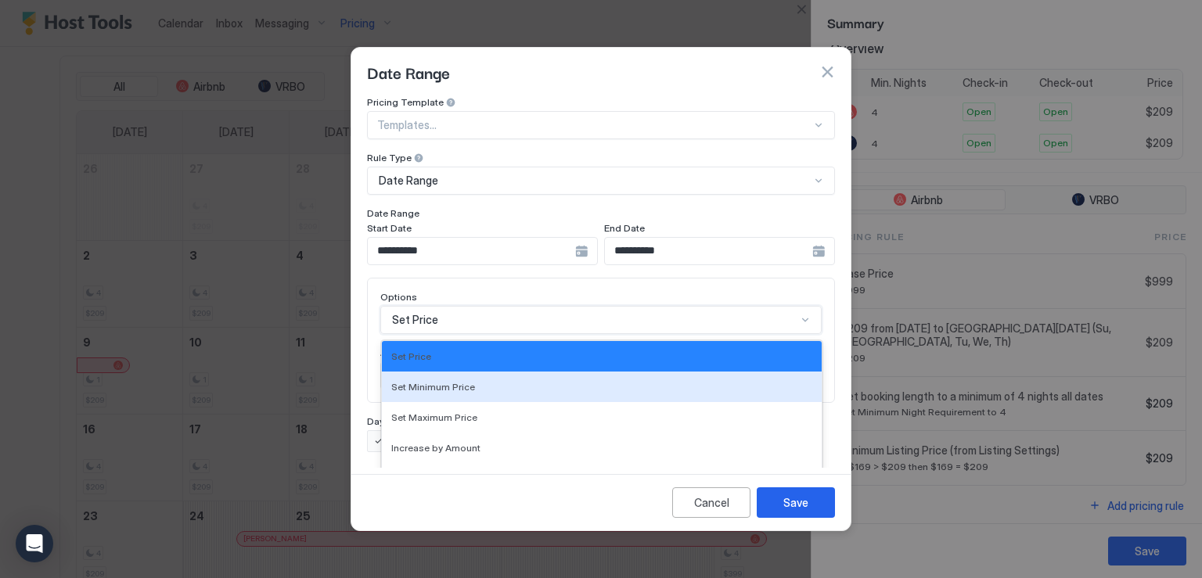
click at [466, 306] on div "17 results available. Use Up and Down to choose options, press Enter to select …" at bounding box center [600, 320] width 441 height 28
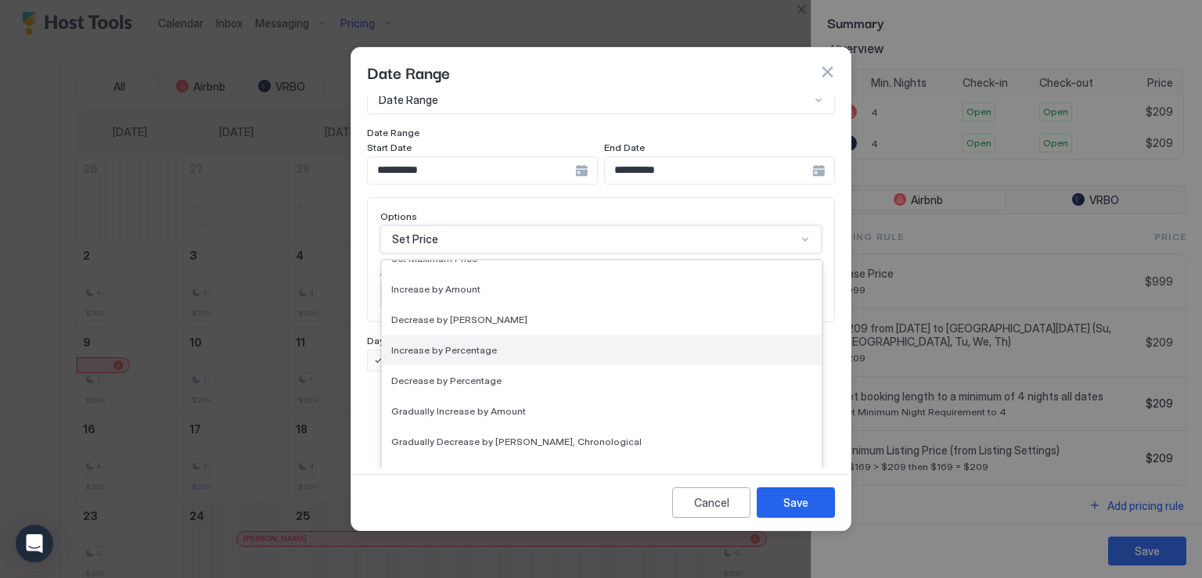
scroll to position [235, 0]
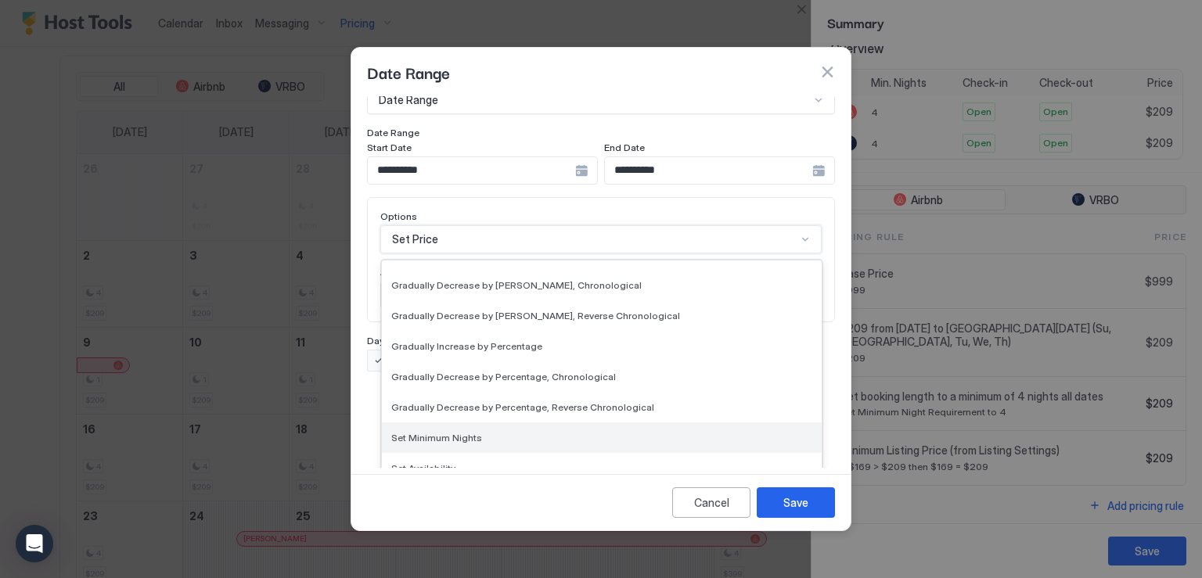
click at [467, 432] on span "Set Minimum Nights" at bounding box center [436, 438] width 91 height 12
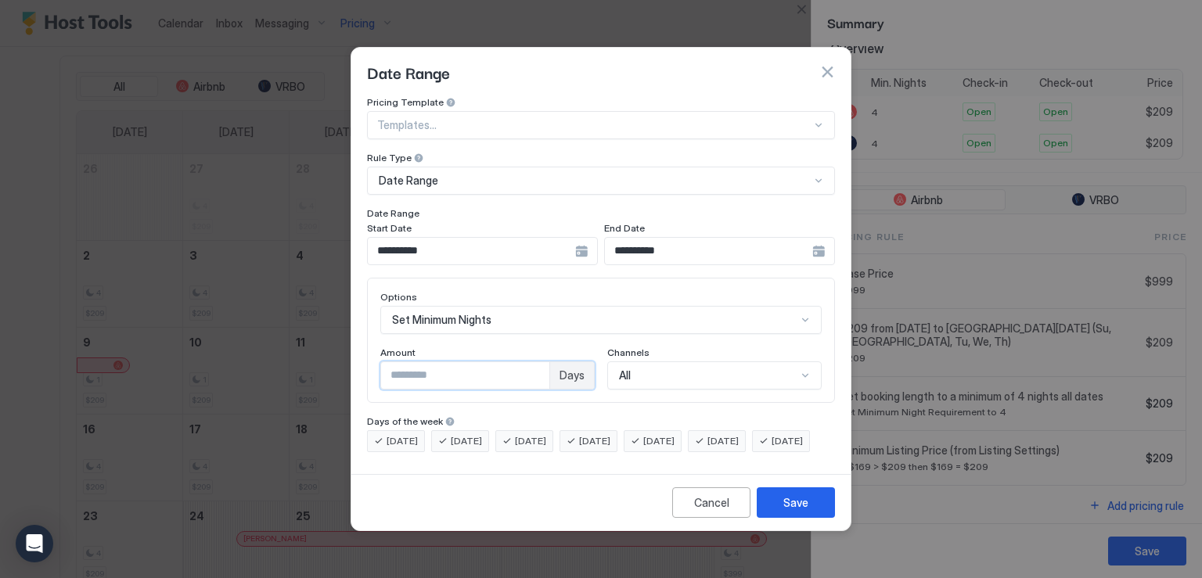
click at [434, 365] on input "*" at bounding box center [465, 375] width 168 height 27
type input "*"
click at [784, 511] on div "Save" at bounding box center [795, 502] width 25 height 16
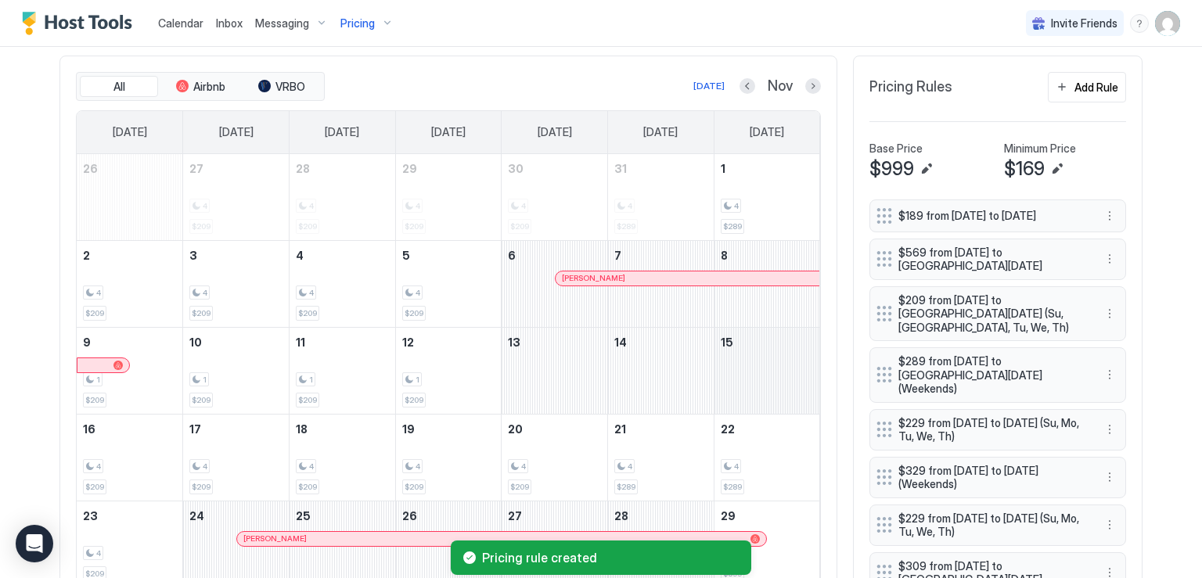
scroll to position [313, 0]
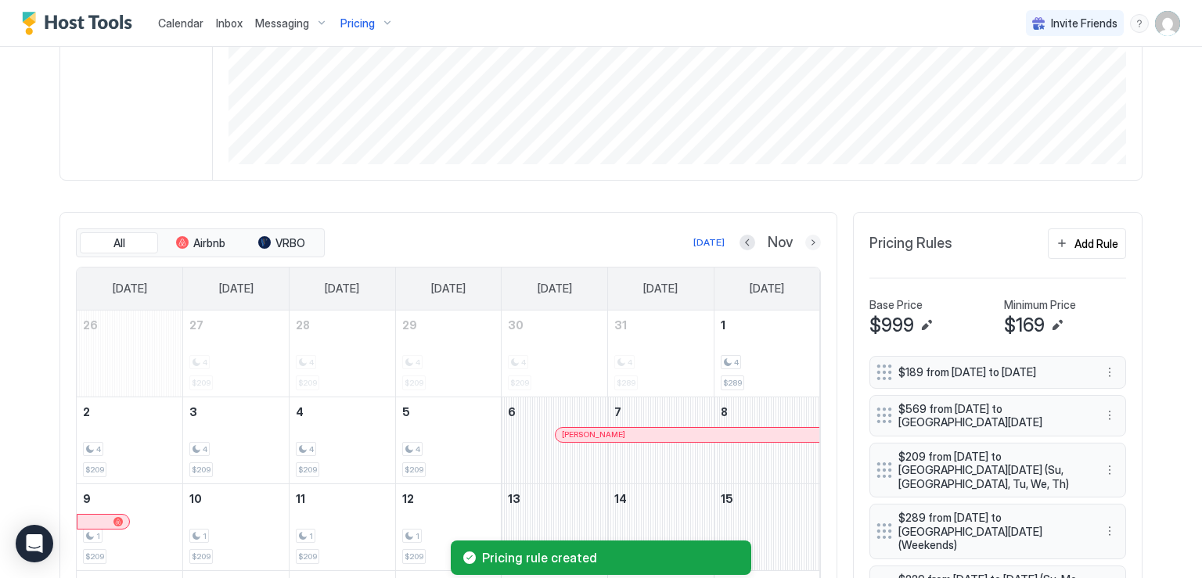
click at [807, 239] on button "Next month" at bounding box center [813, 243] width 16 height 16
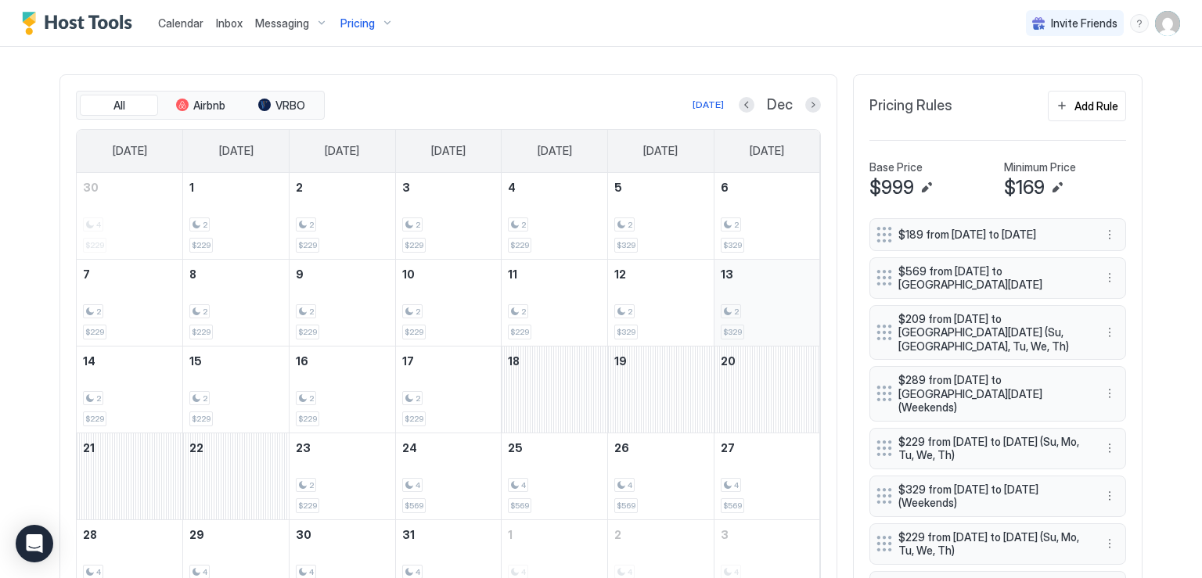
scroll to position [391, 0]
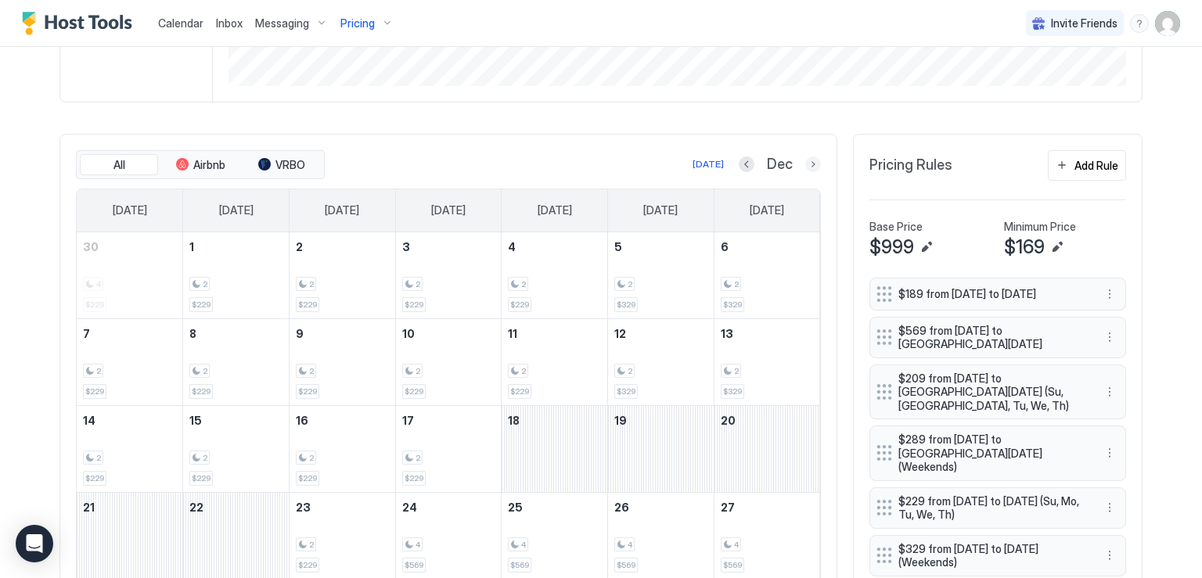
click at [807, 164] on button "Next month" at bounding box center [813, 164] width 16 height 16
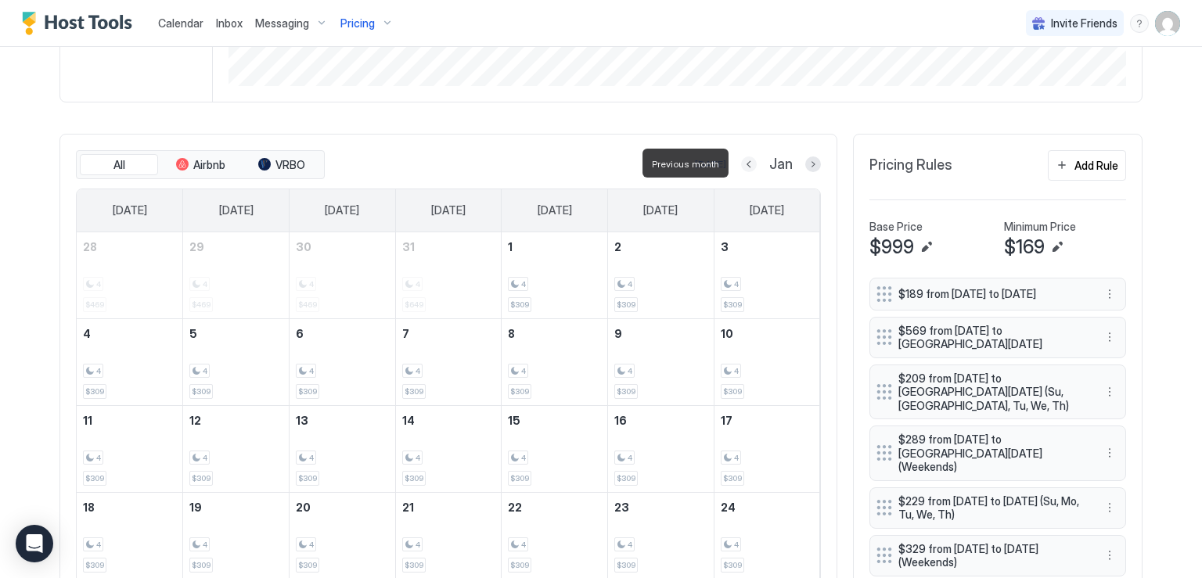
click at [741, 164] on button "Previous month" at bounding box center [749, 164] width 16 height 16
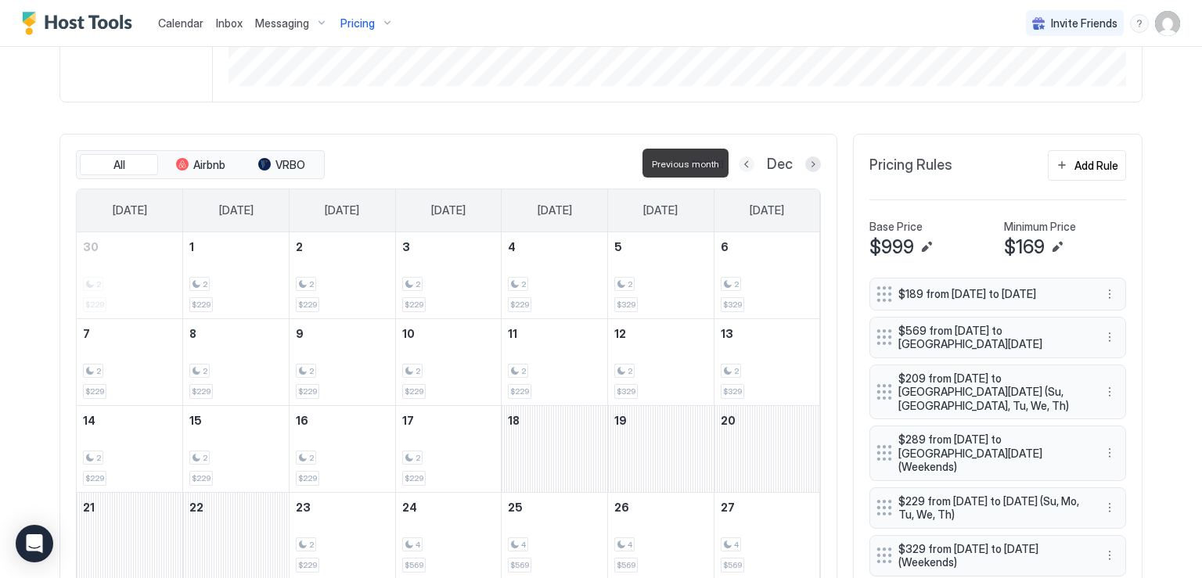
click at [738, 164] on button "Previous month" at bounding box center [746, 164] width 16 height 16
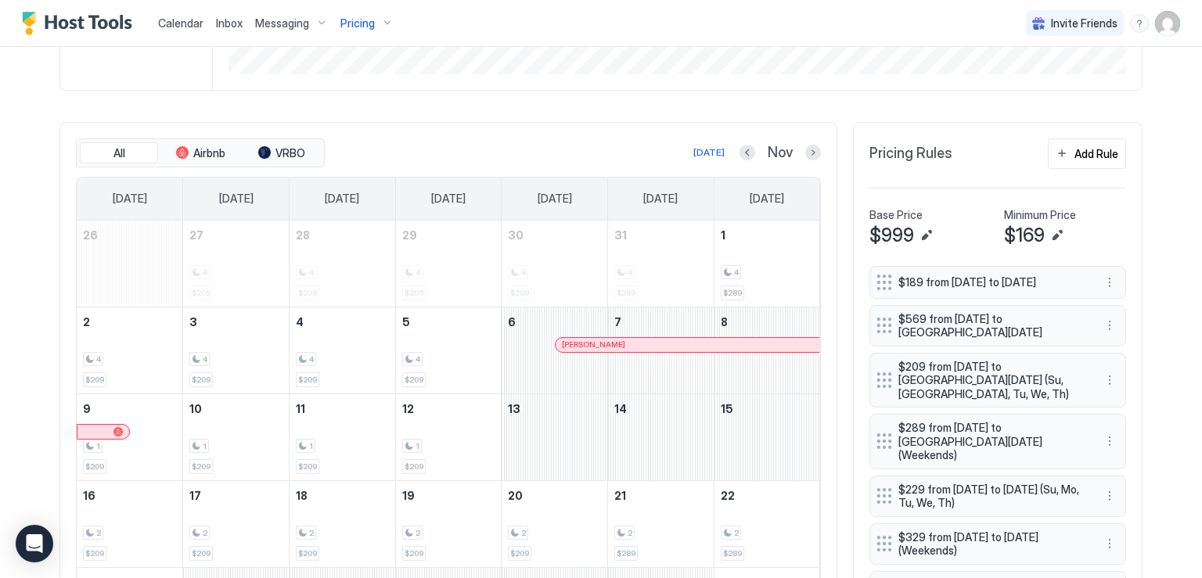
scroll to position [401, 0]
click at [1081, 159] on div "Add Rule" at bounding box center [1096, 155] width 44 height 16
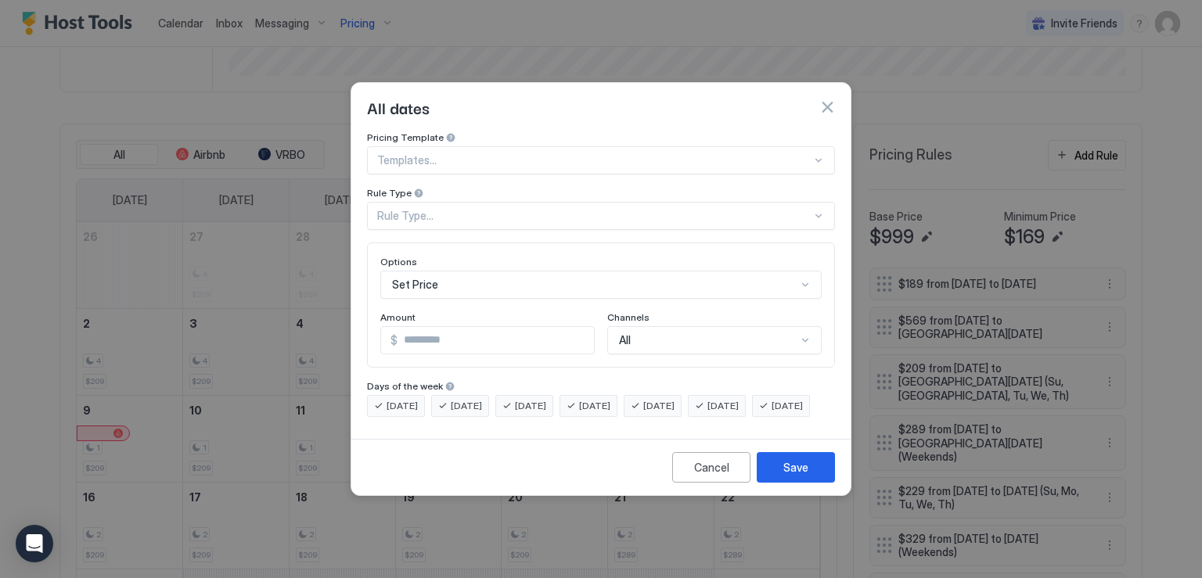
click at [437, 153] on div at bounding box center [594, 160] width 434 height 14
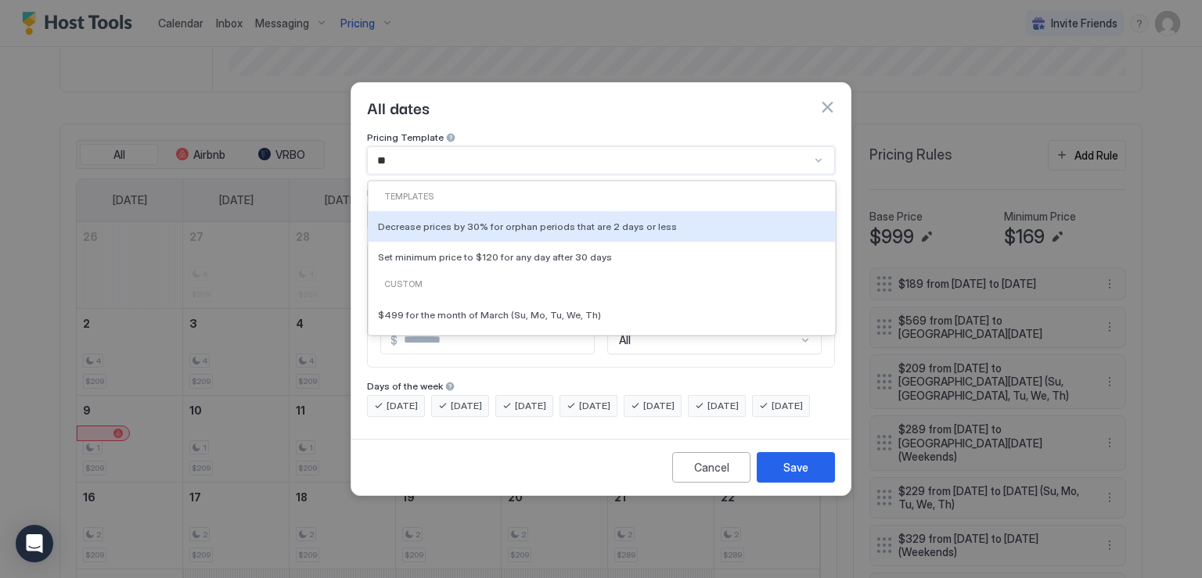
type input "***"
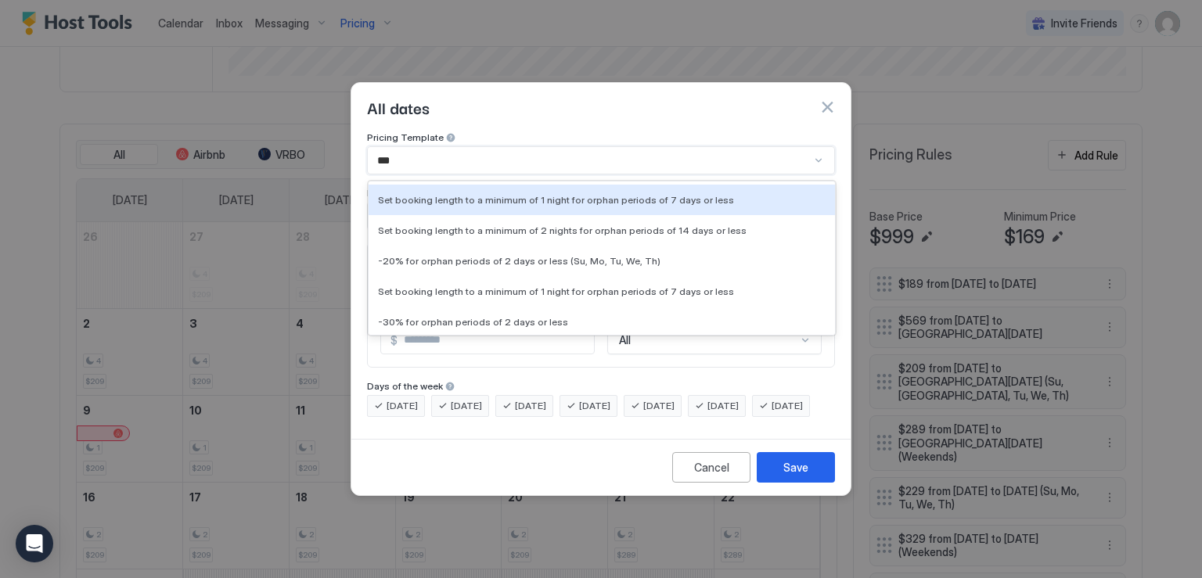
scroll to position [999, 0]
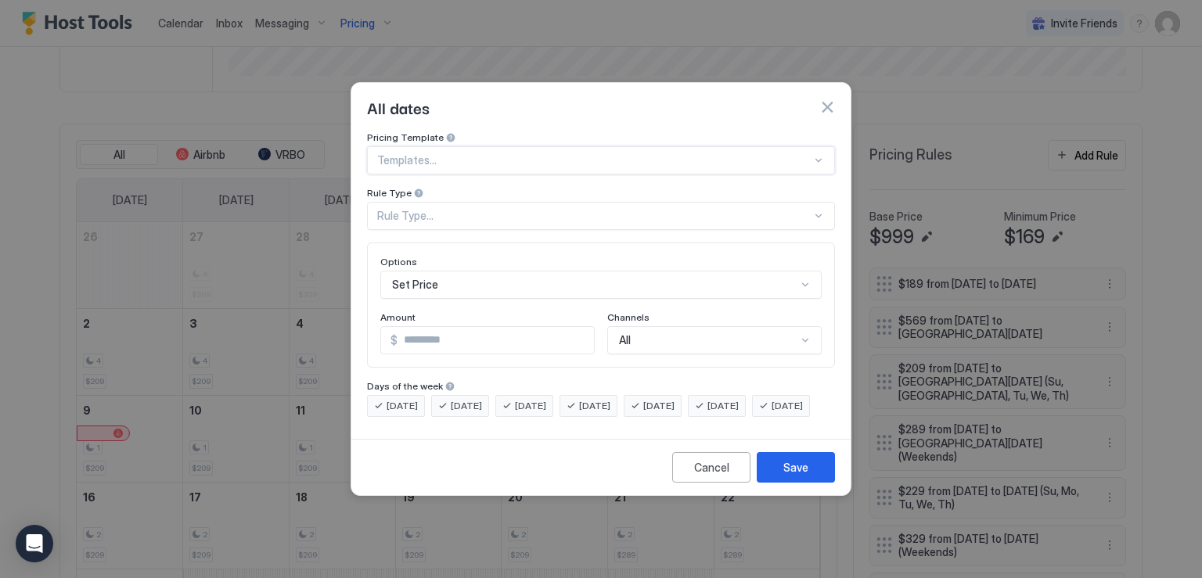
click at [566, 153] on div at bounding box center [594, 160] width 434 height 14
click at [554, 153] on div at bounding box center [594, 160] width 434 height 14
type input "*"
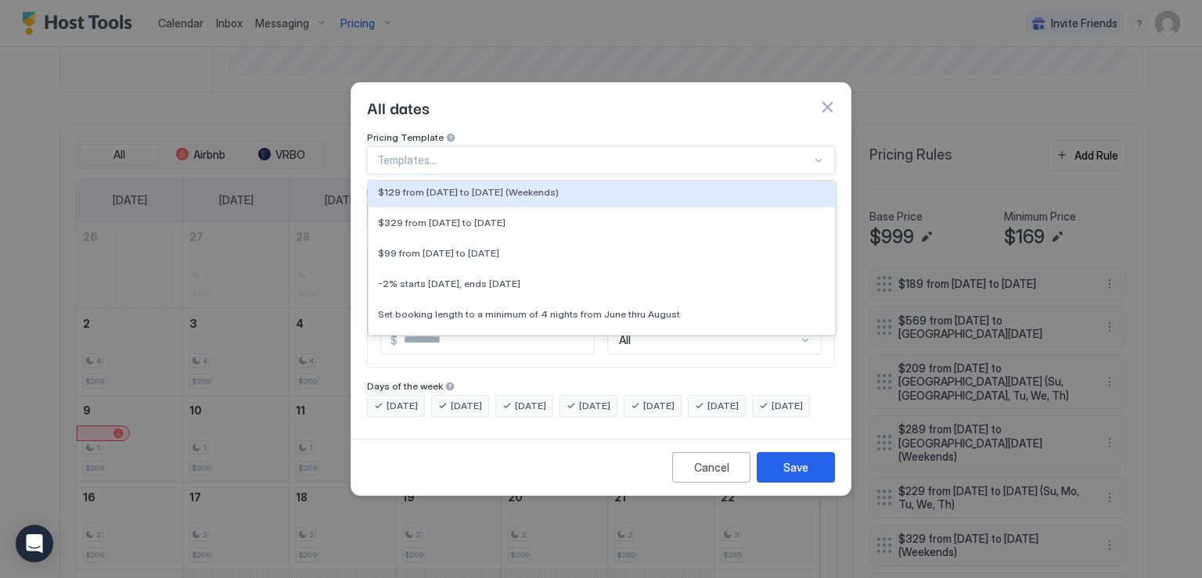
scroll to position [11863, 0]
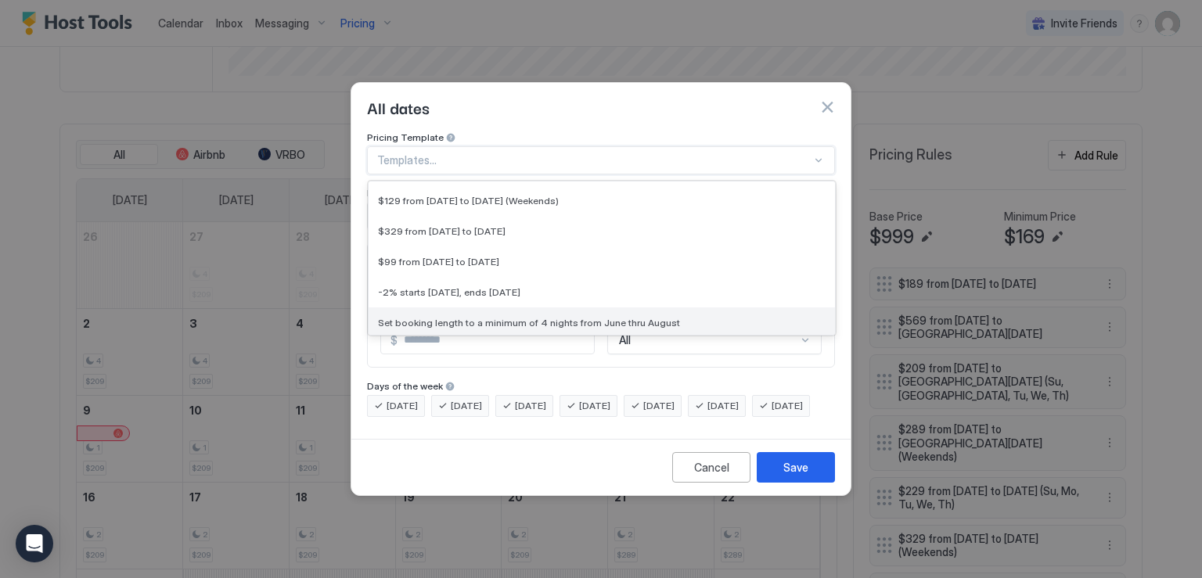
click at [648, 317] on span "Set booking length to a minimum of 4 nights from June thru August" at bounding box center [529, 323] width 302 height 12
type input "*"
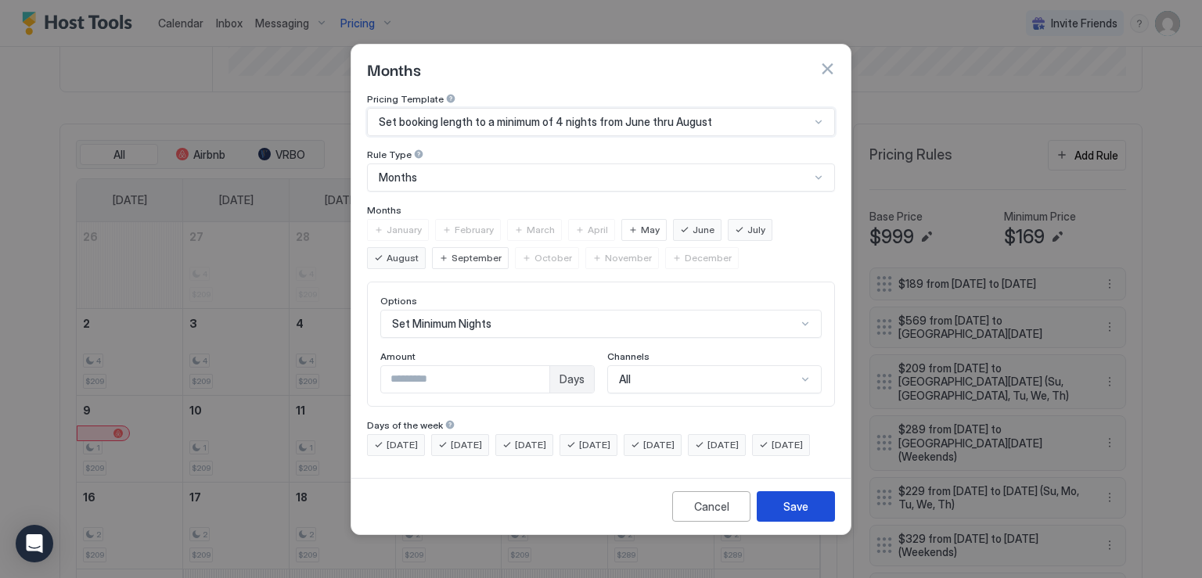
click at [795, 522] on button "Save" at bounding box center [795, 506] width 78 height 31
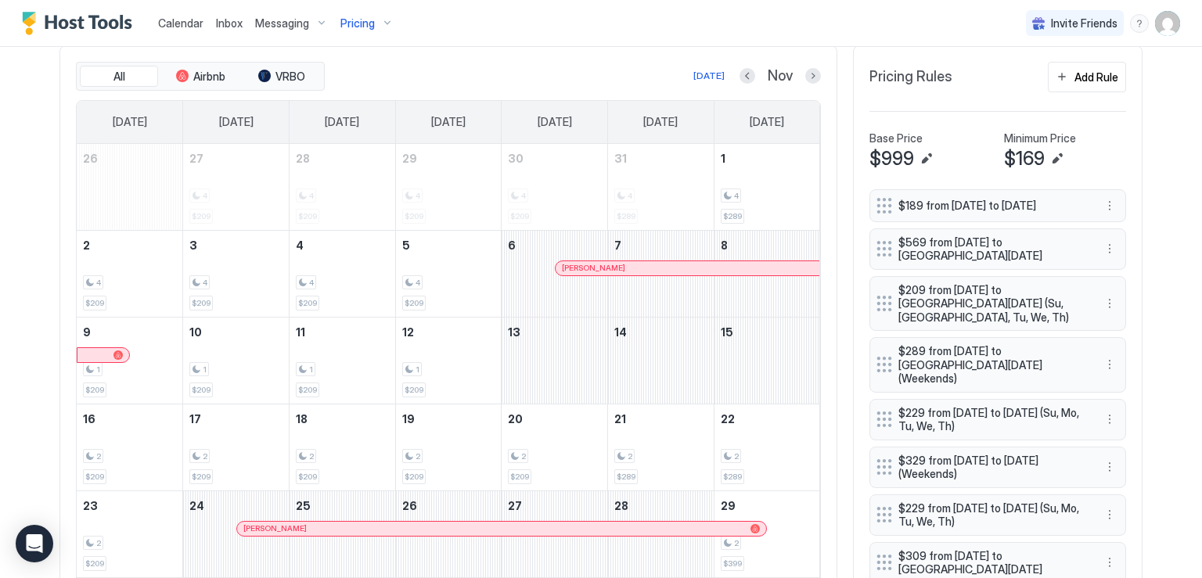
scroll to position [245, 0]
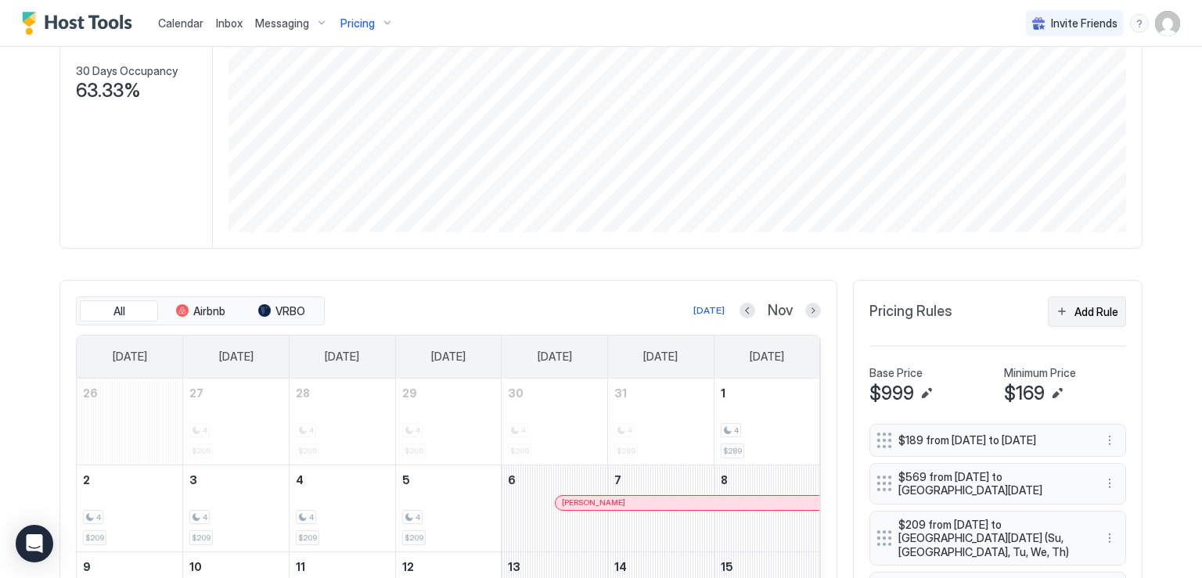
click at [1074, 323] on button "Add Rule" at bounding box center [1086, 311] width 78 height 31
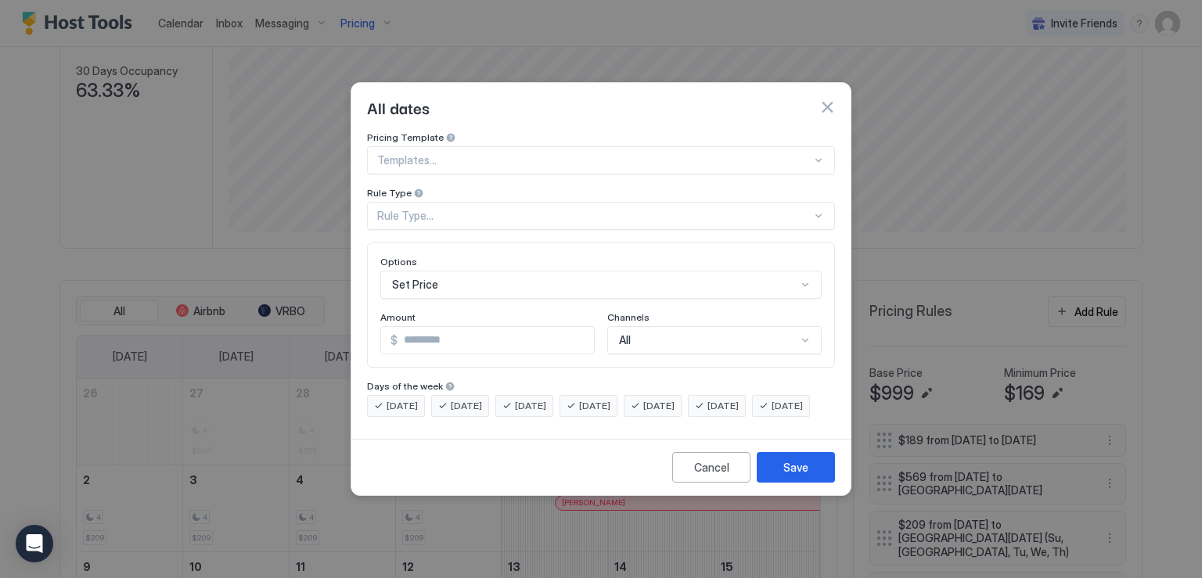
click at [582, 158] on div "Templates..." at bounding box center [601, 160] width 468 height 28
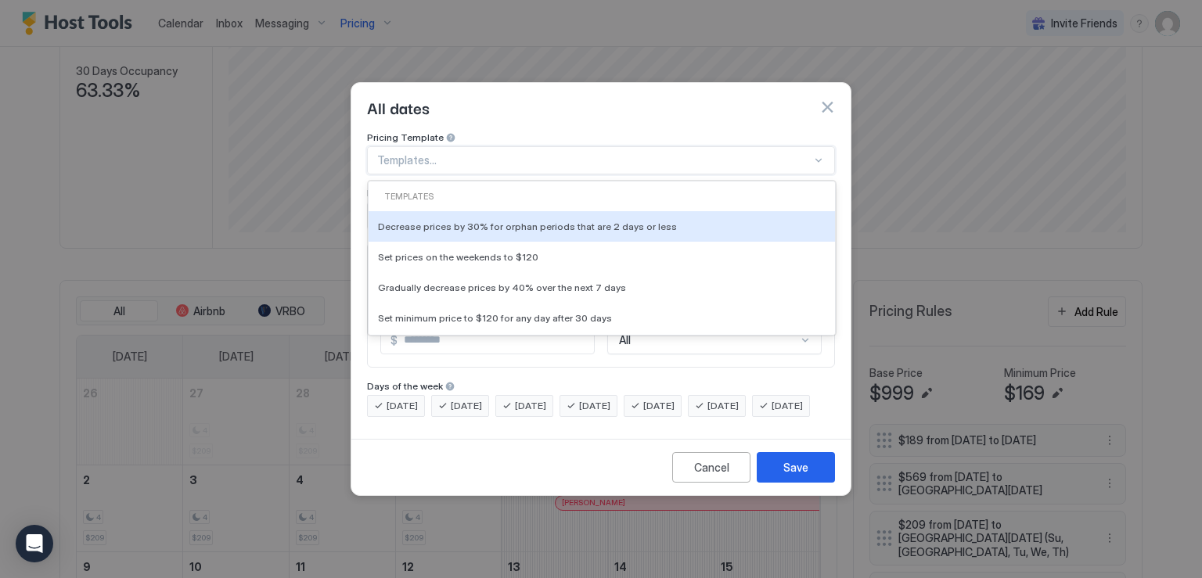
click at [520, 157] on div "Templates..." at bounding box center [601, 160] width 468 height 28
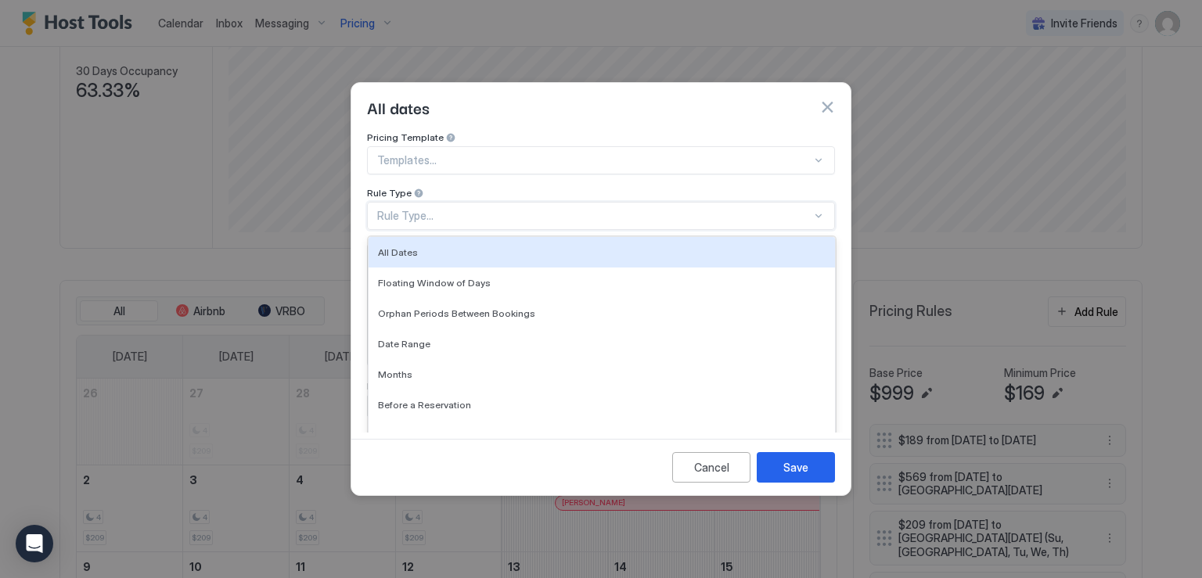
click at [507, 211] on div "Rule Type..." at bounding box center [601, 216] width 468 height 28
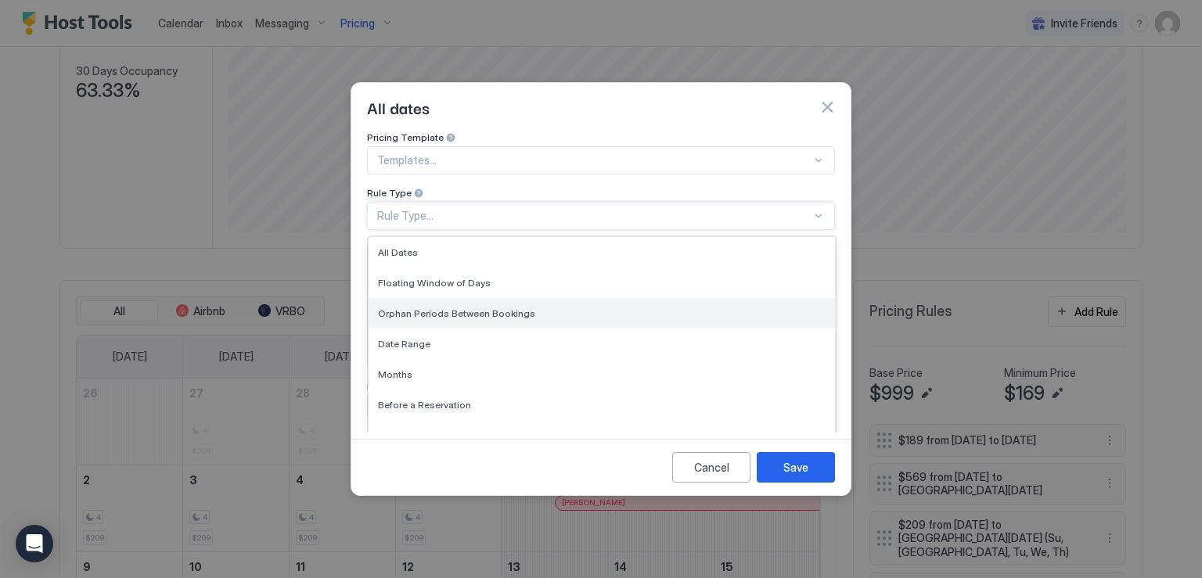
click at [490, 307] on span "Orphan Periods Between Bookings" at bounding box center [456, 313] width 157 height 12
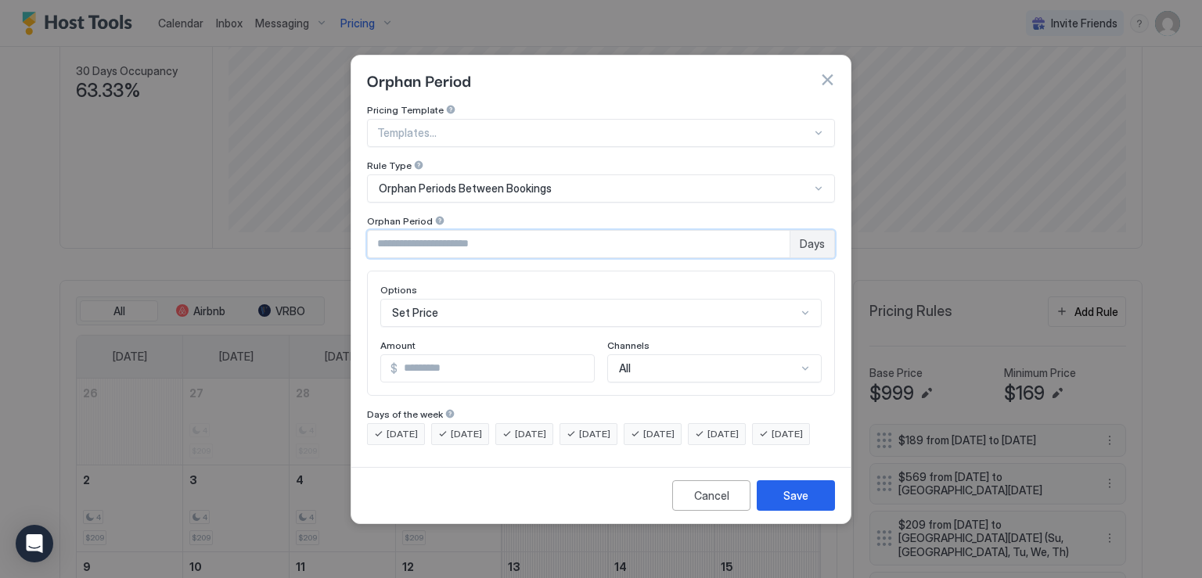
click at [741, 231] on input "*" at bounding box center [579, 244] width 422 height 27
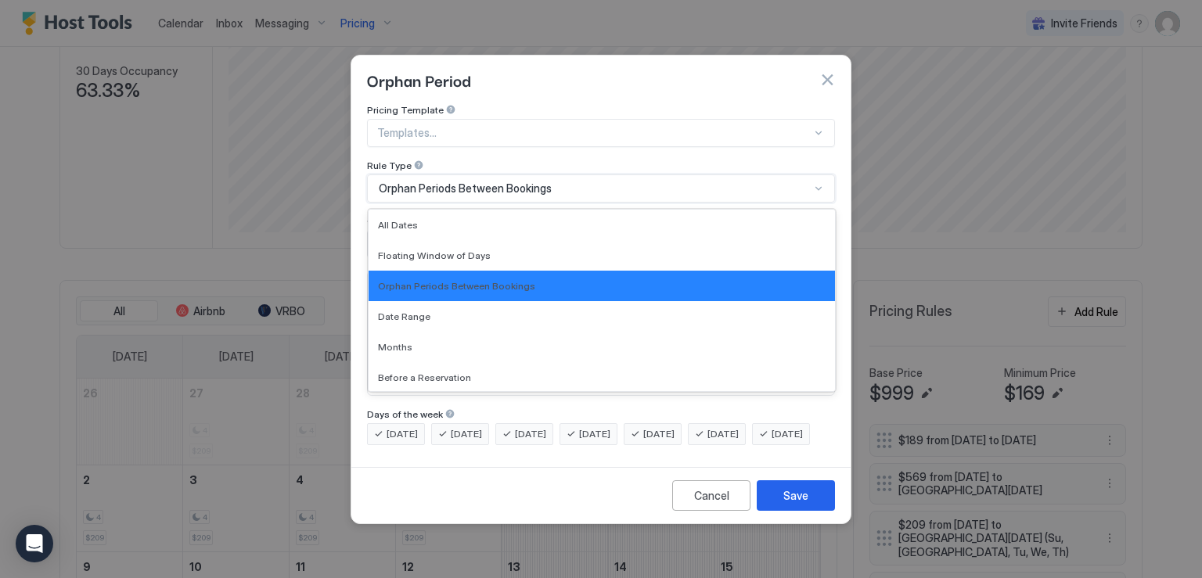
click at [523, 181] on span "Orphan Periods Between Bookings" at bounding box center [465, 188] width 173 height 14
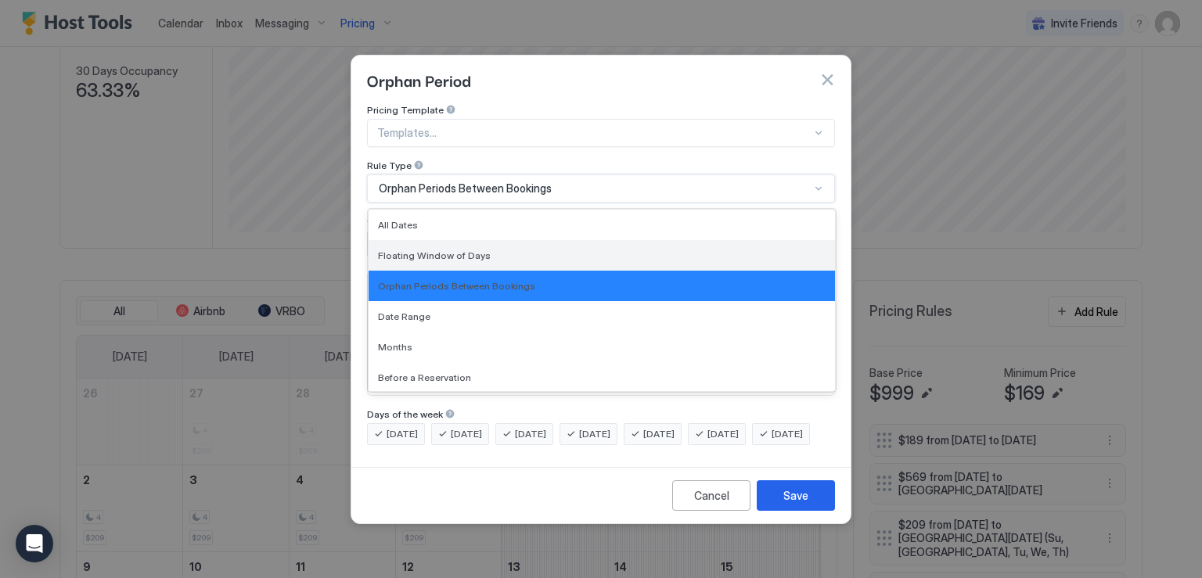
click at [488, 250] on div "Floating Window of Days" at bounding box center [601, 256] width 447 height 12
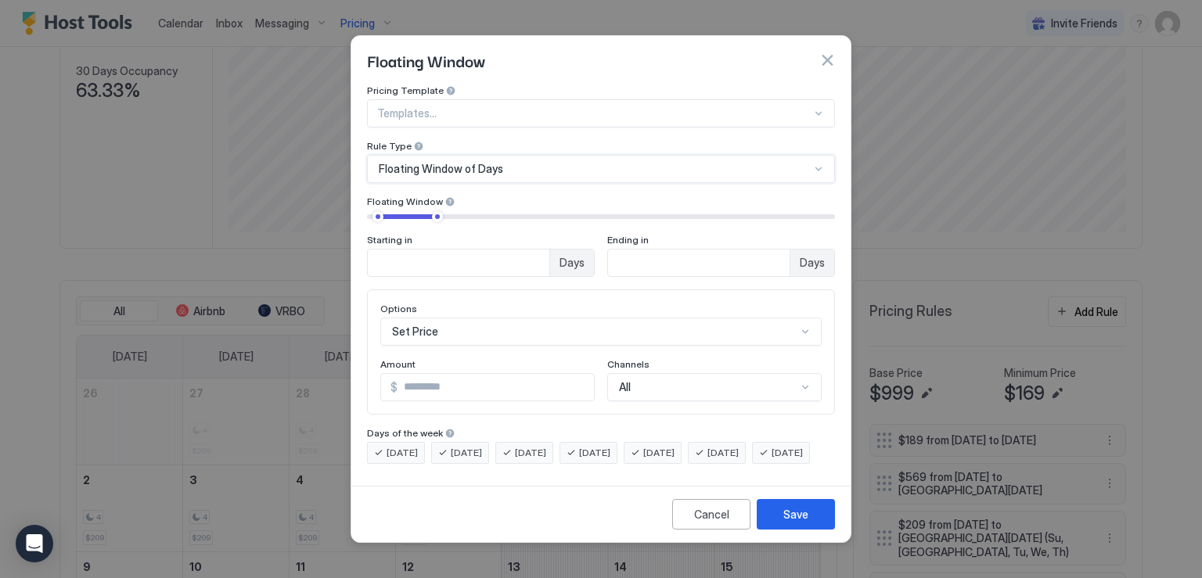
click at [469, 319] on div "Set Price" at bounding box center [600, 332] width 441 height 28
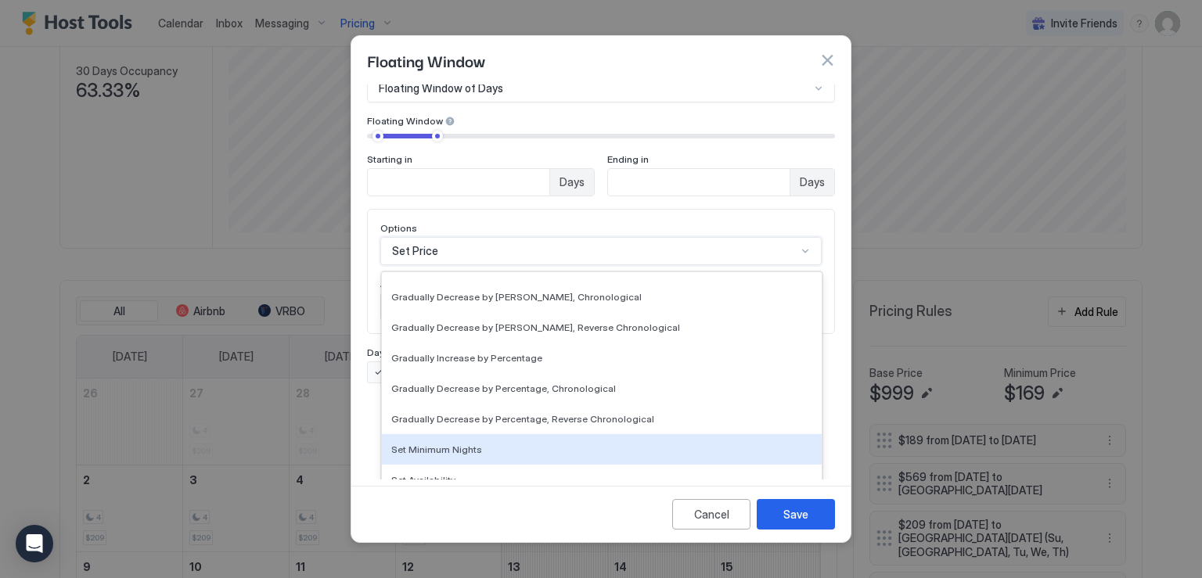
scroll to position [284, 0]
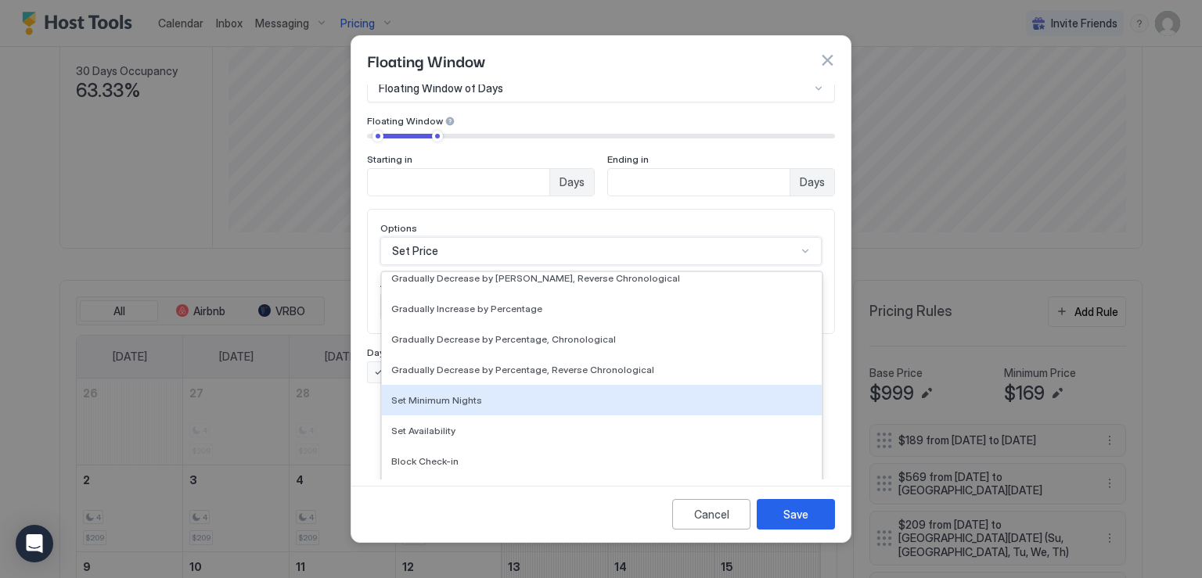
click at [454, 394] on span "Set Minimum Nights" at bounding box center [436, 400] width 91 height 12
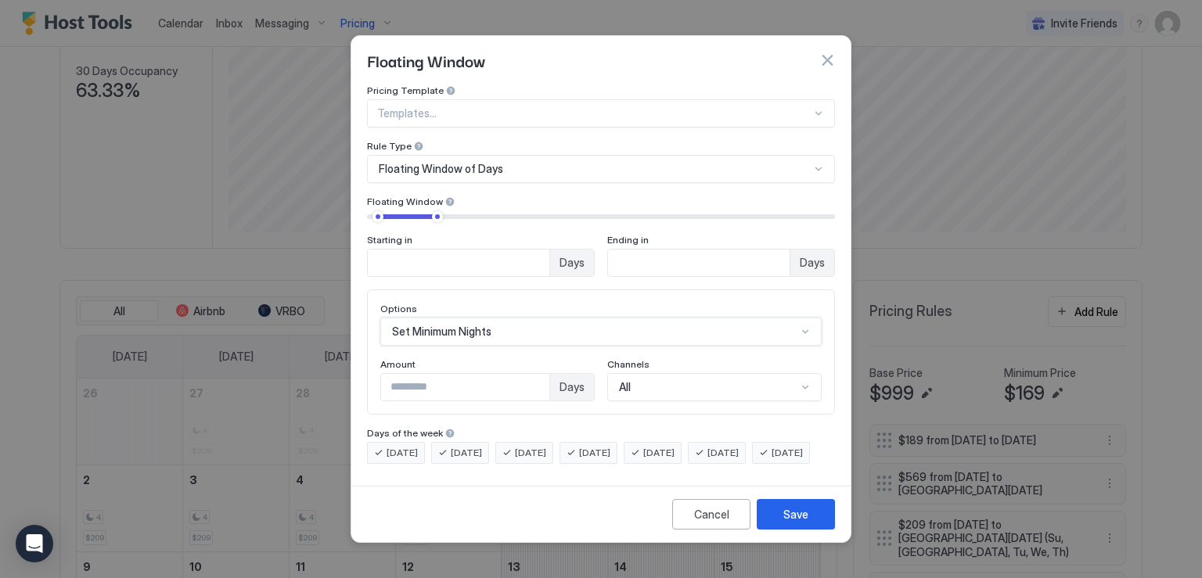
scroll to position [0, 0]
click at [829, 52] on button "button" at bounding box center [827, 60] width 16 height 16
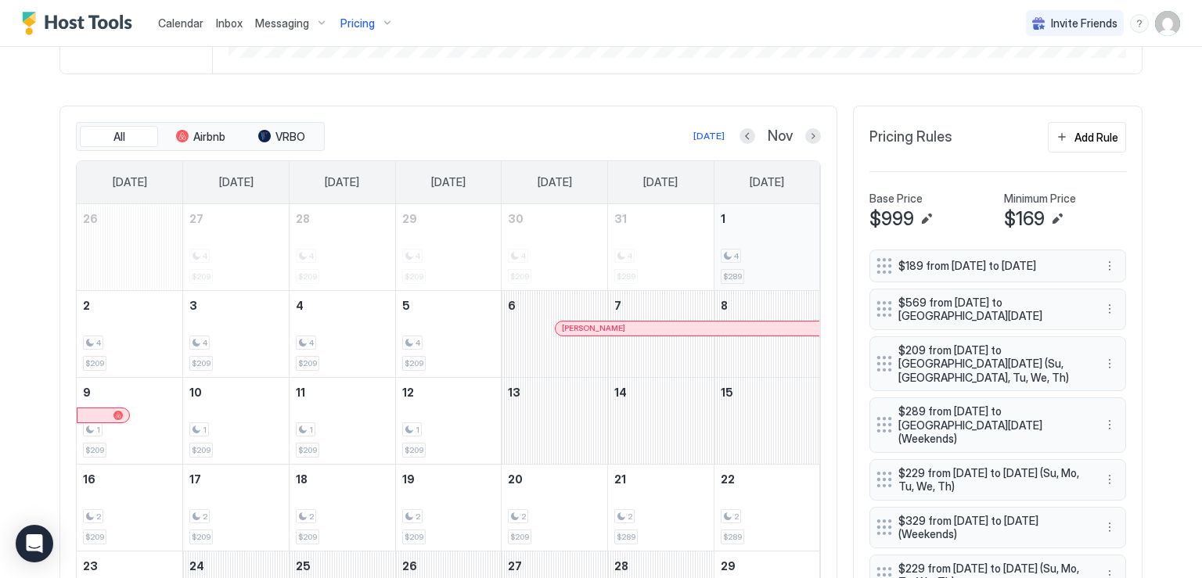
scroll to position [401, 0]
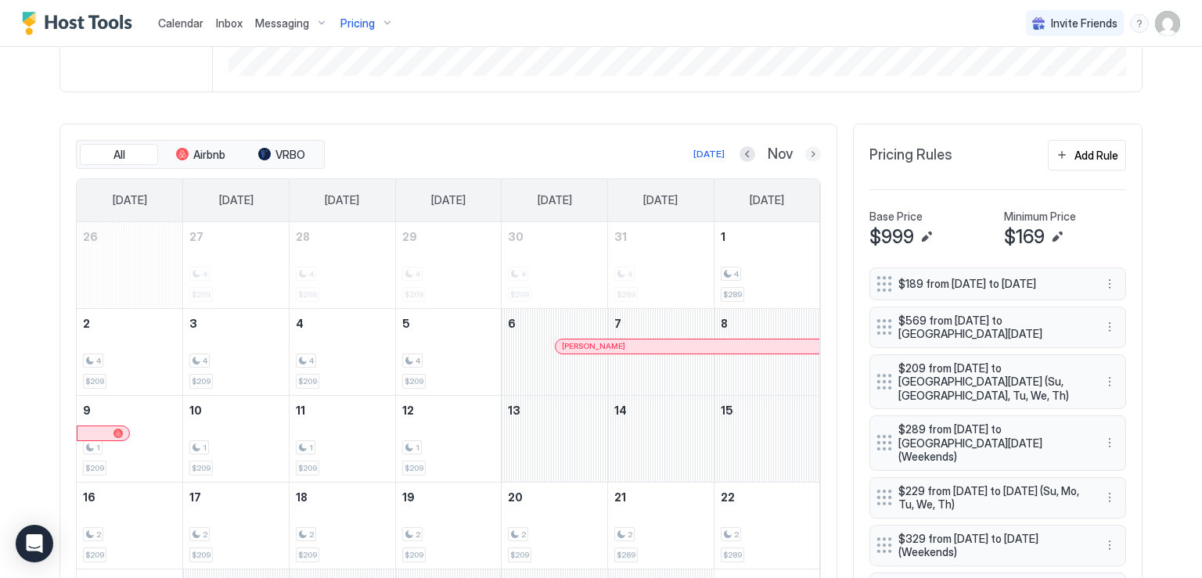
click at [808, 154] on button "Next month" at bounding box center [813, 154] width 16 height 16
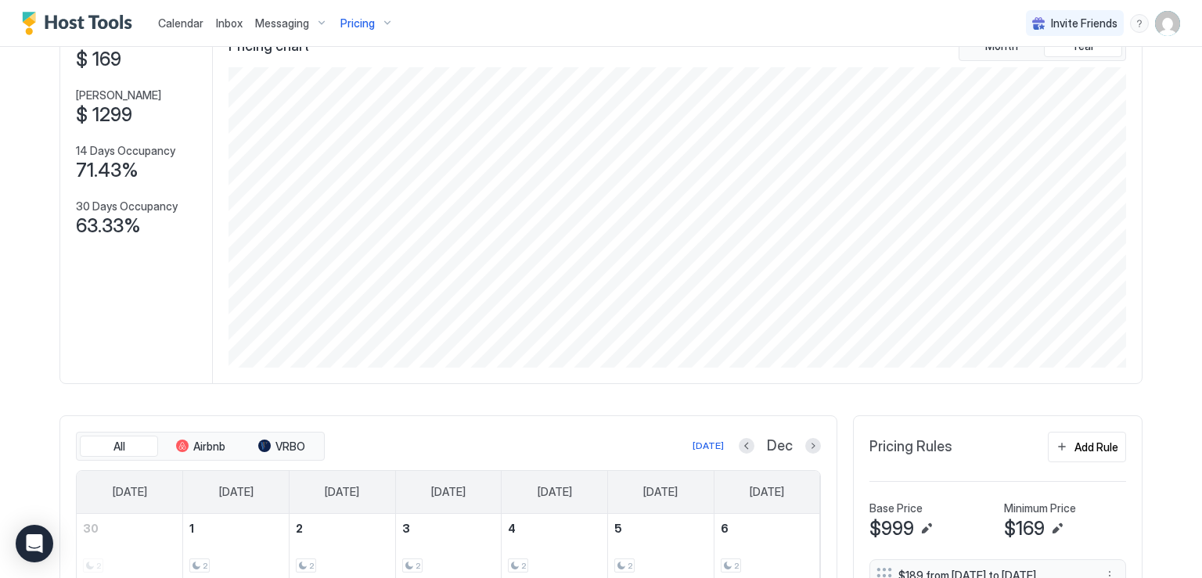
scroll to position [323, 0]
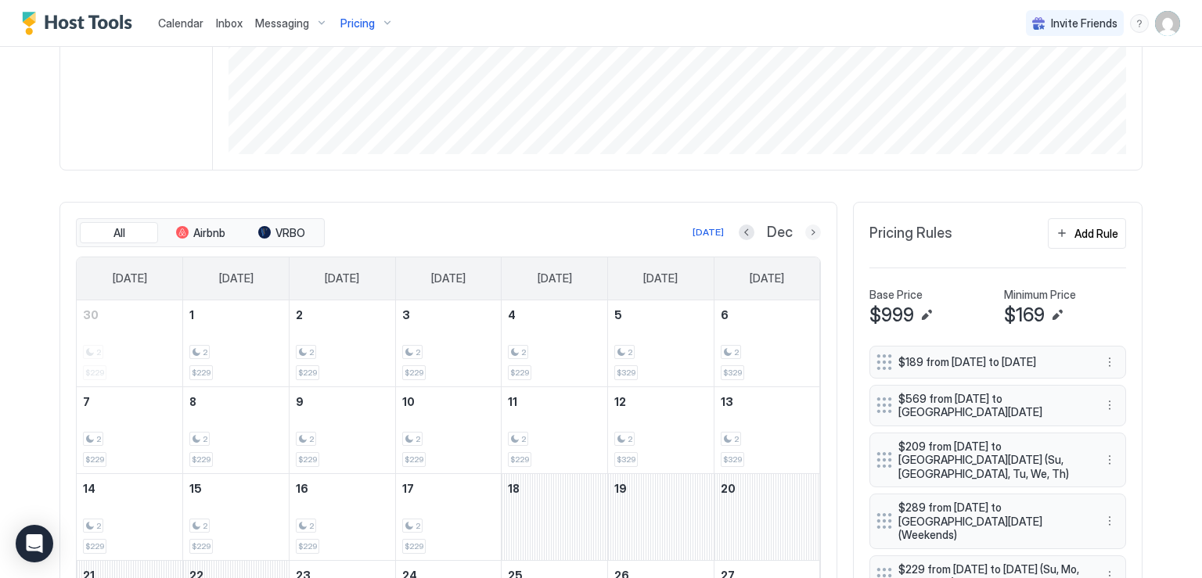
click at [805, 227] on button "Next month" at bounding box center [813, 233] width 16 height 16
click at [805, 233] on button "Next month" at bounding box center [813, 233] width 16 height 16
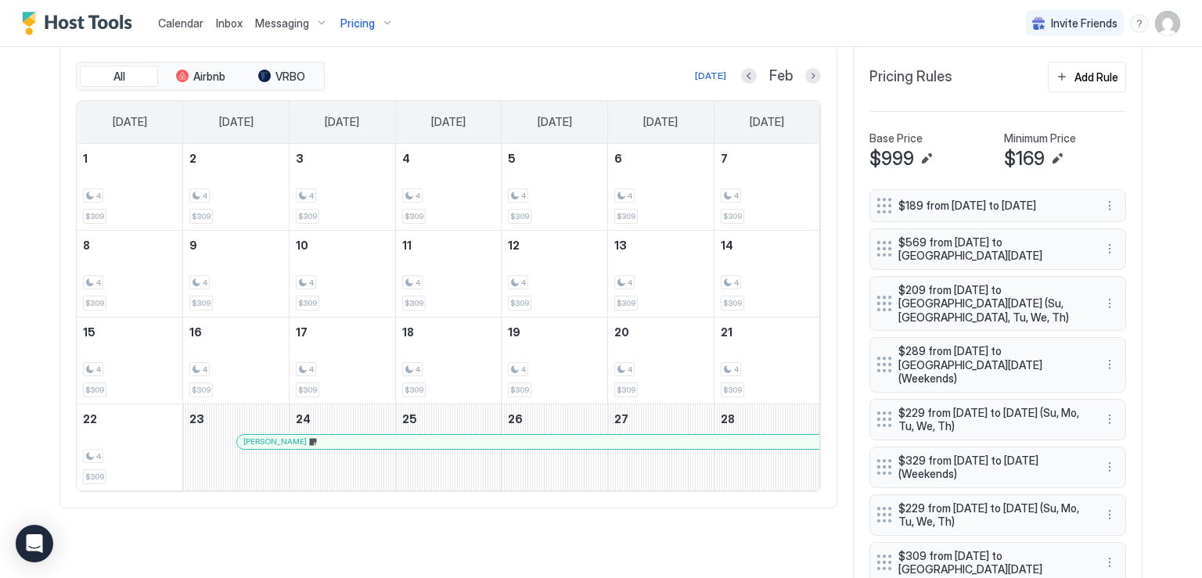
scroll to position [401, 0]
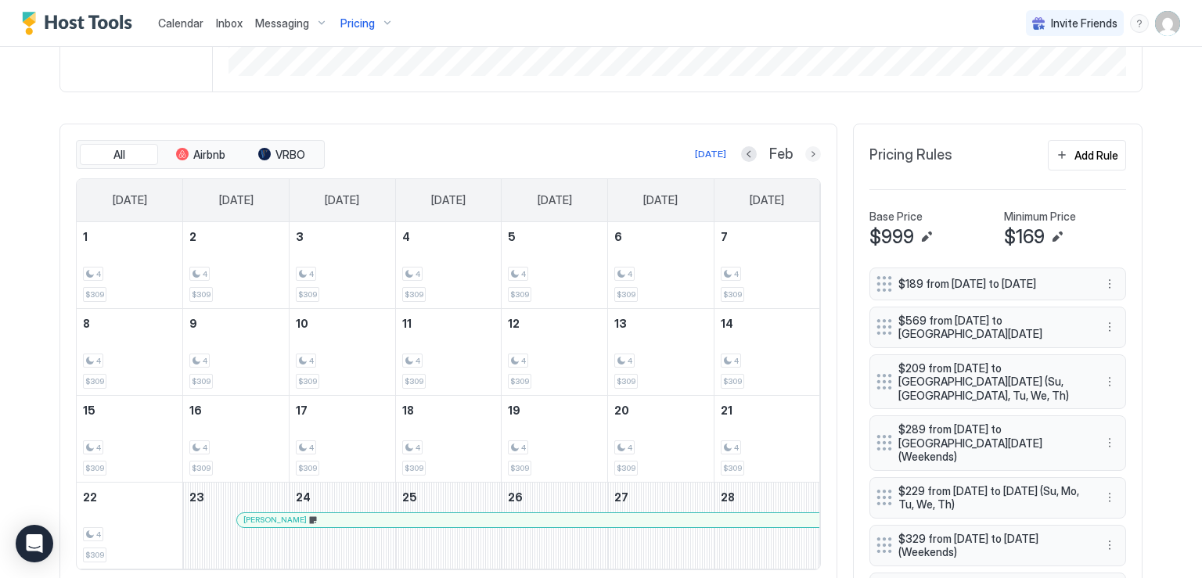
click at [805, 153] on button "Next month" at bounding box center [813, 154] width 16 height 16
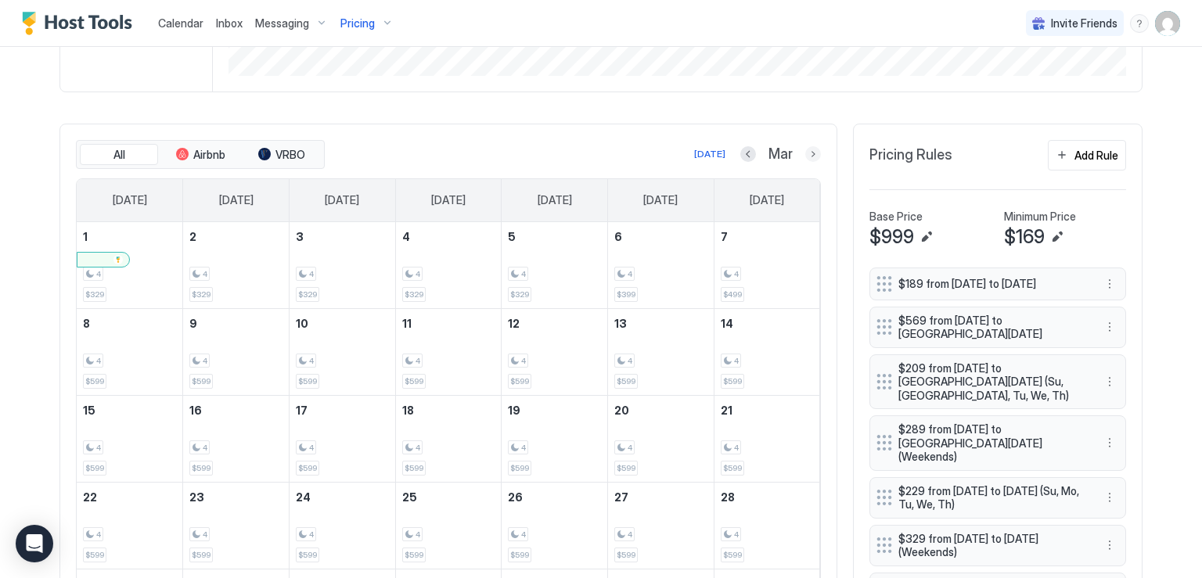
click at [805, 148] on button "Next month" at bounding box center [813, 154] width 16 height 16
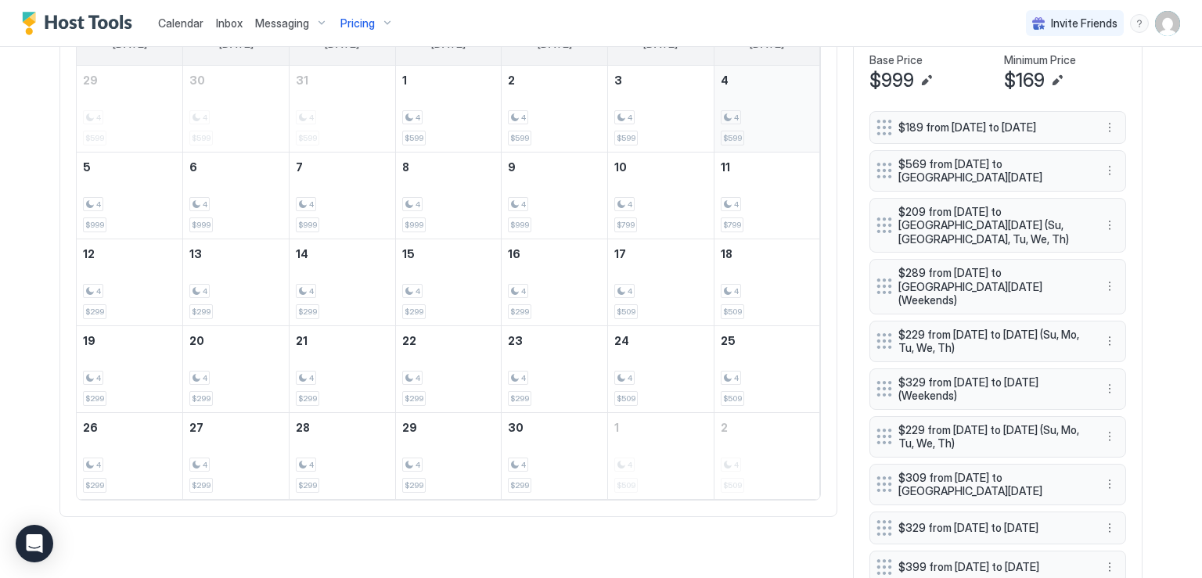
scroll to position [480, 0]
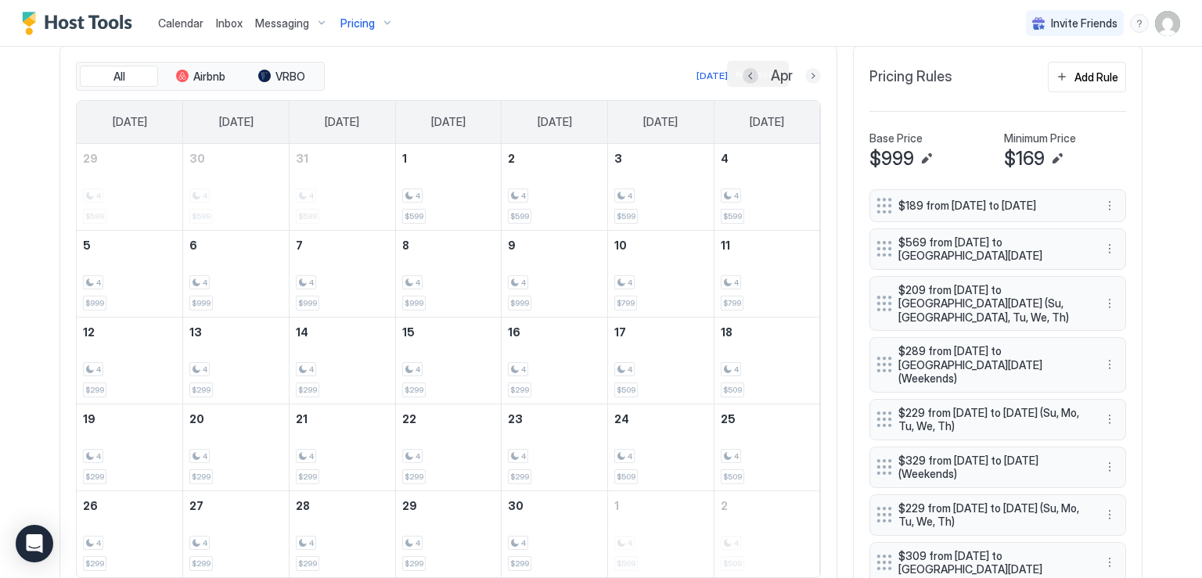
click at [814, 75] on button "Next month" at bounding box center [813, 76] width 16 height 16
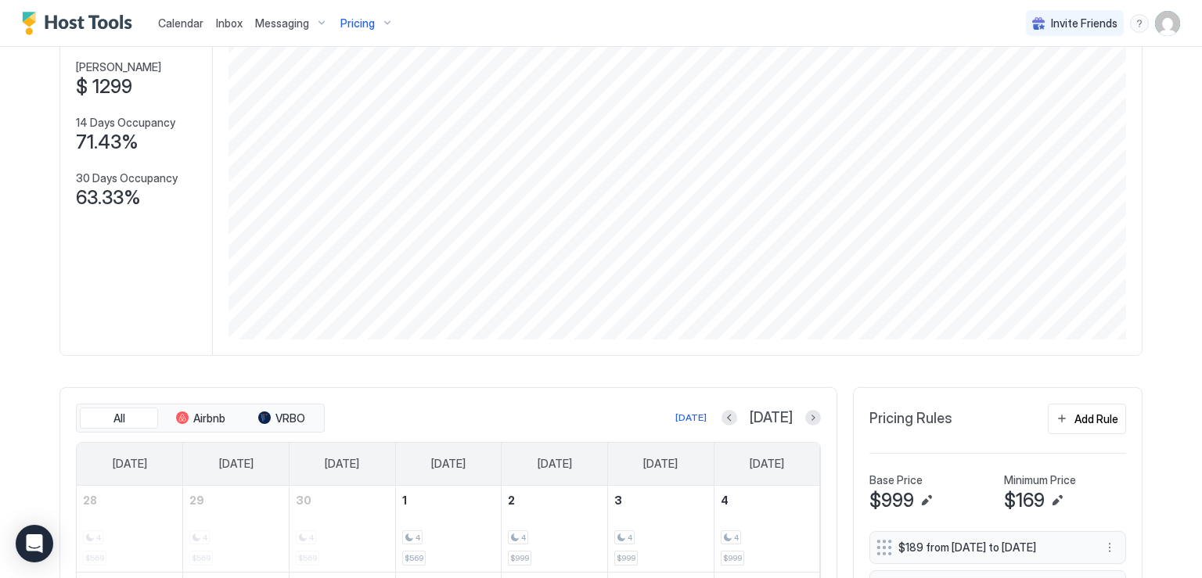
scroll to position [0, 0]
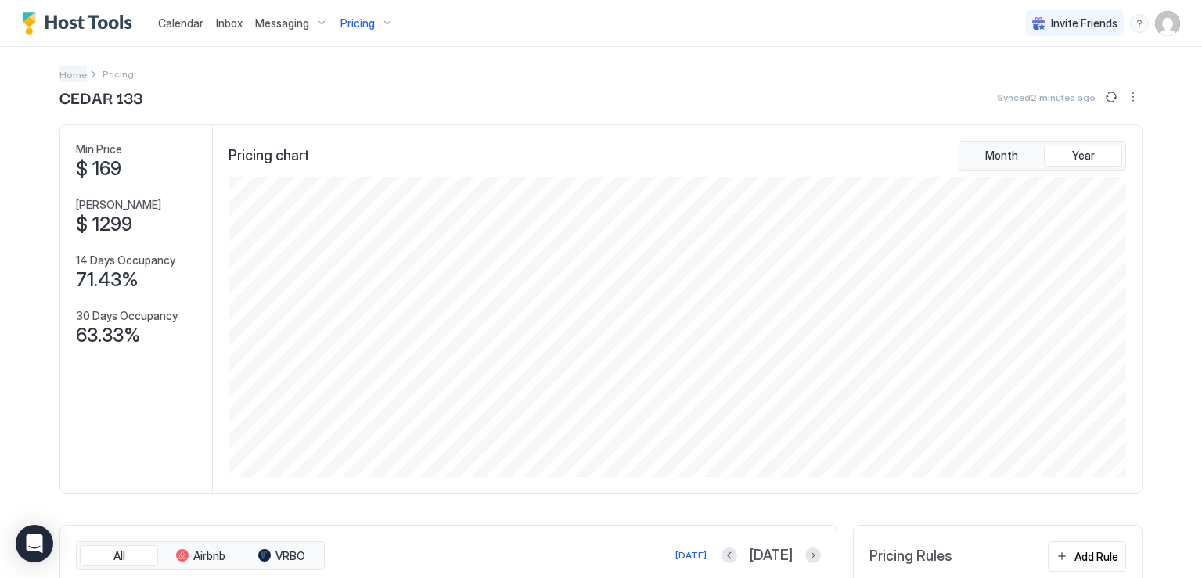
click at [74, 77] on span "Home" at bounding box center [72, 75] width 27 height 12
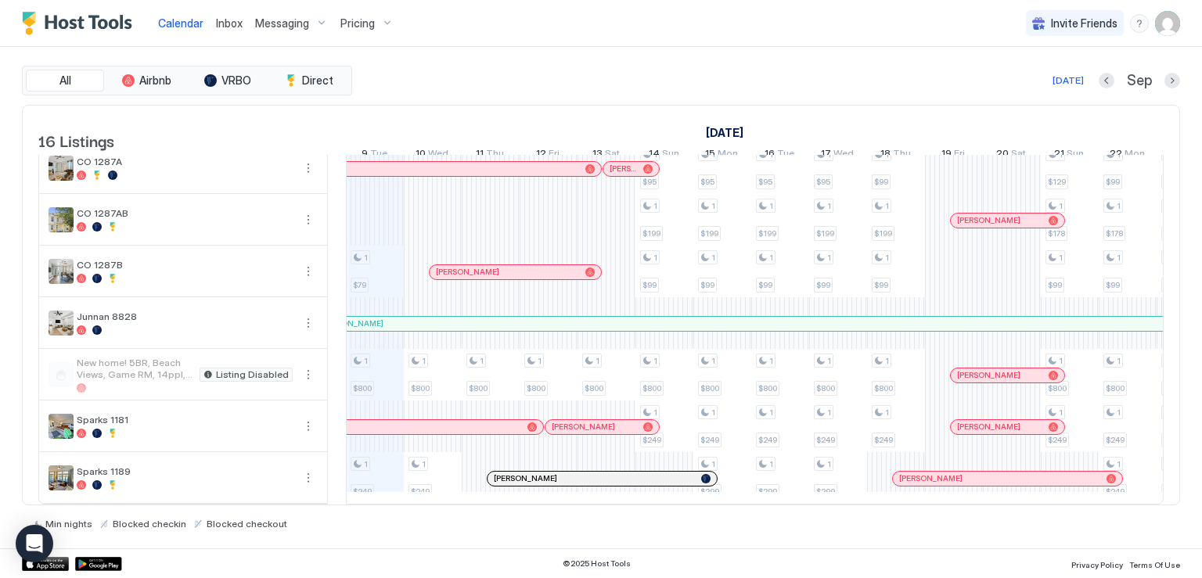
scroll to position [526, 0]
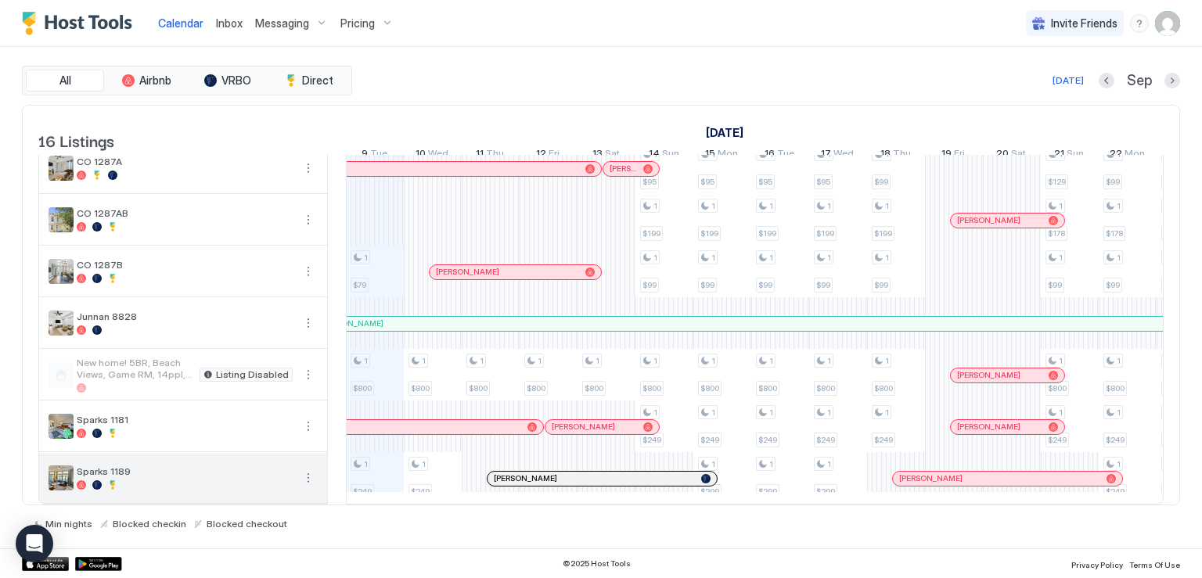
click at [310, 469] on button "More options" at bounding box center [308, 478] width 19 height 19
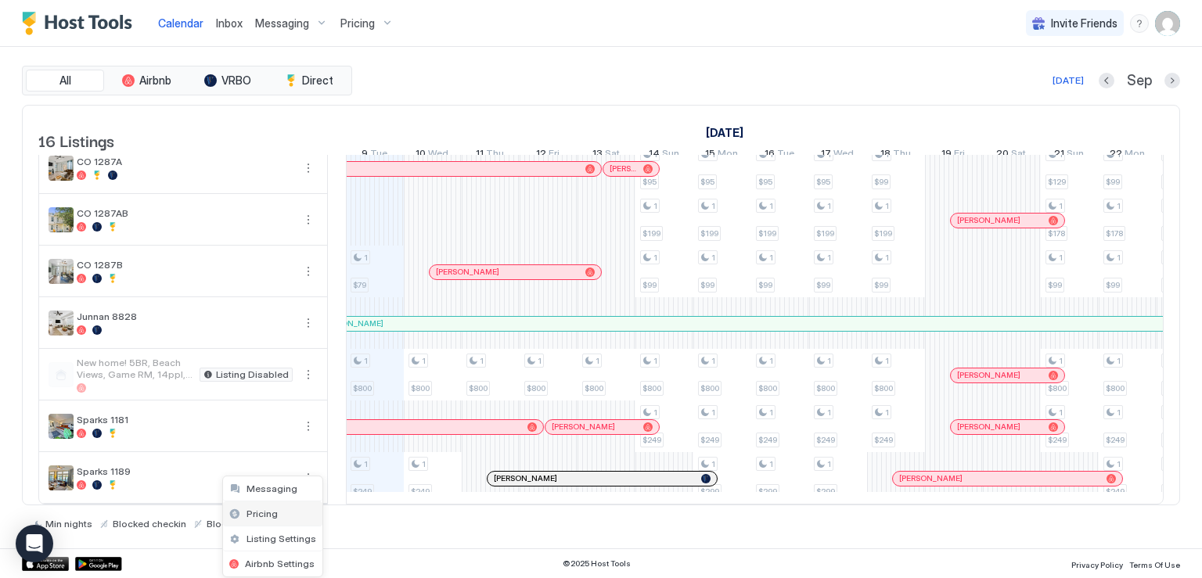
click at [275, 517] on div "Pricing" at bounding box center [272, 513] width 99 height 25
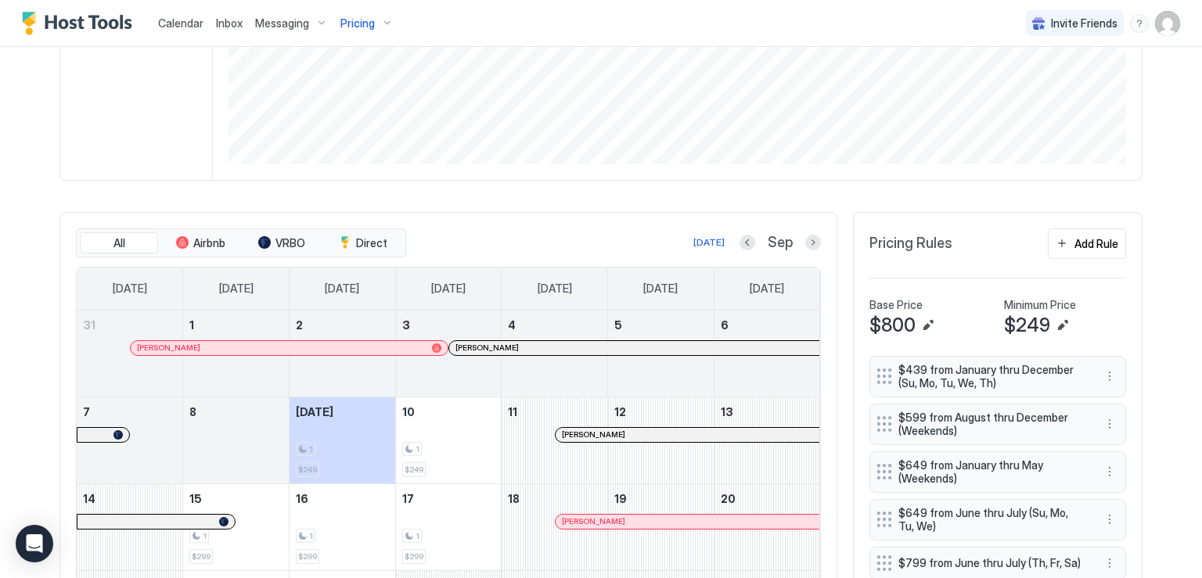
scroll to position [391, 0]
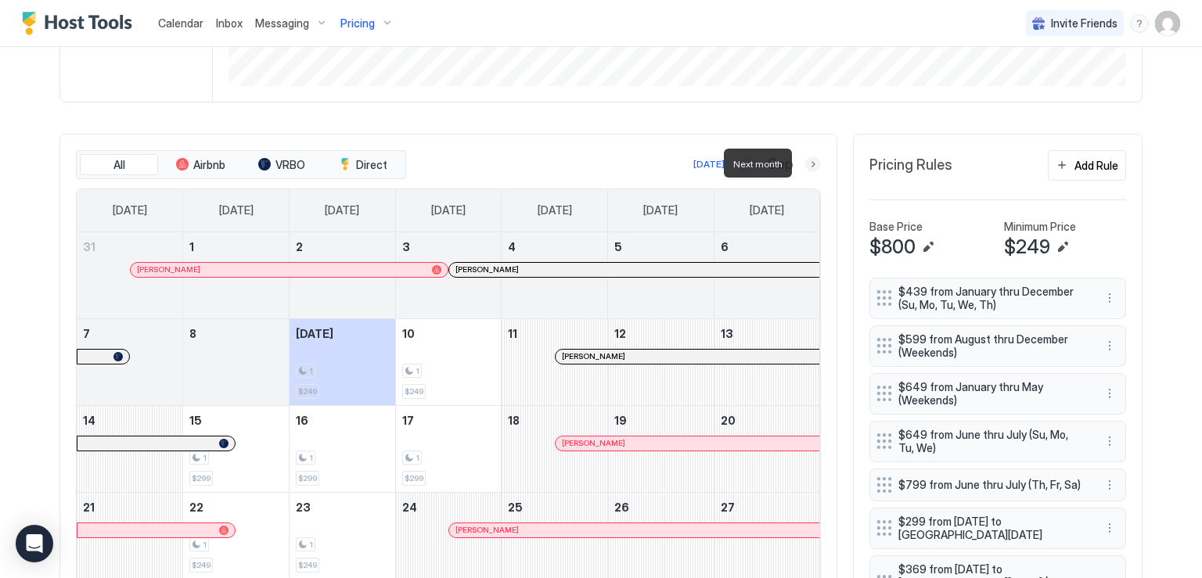
click at [810, 164] on button "Next month" at bounding box center [813, 164] width 16 height 16
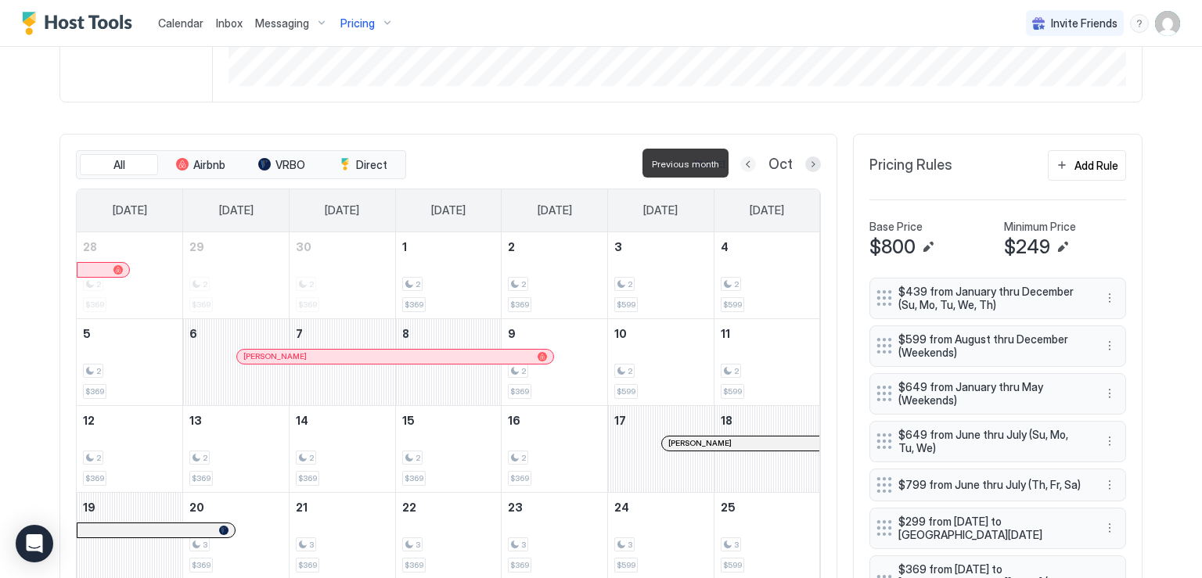
click at [748, 163] on button "Previous month" at bounding box center [748, 164] width 16 height 16
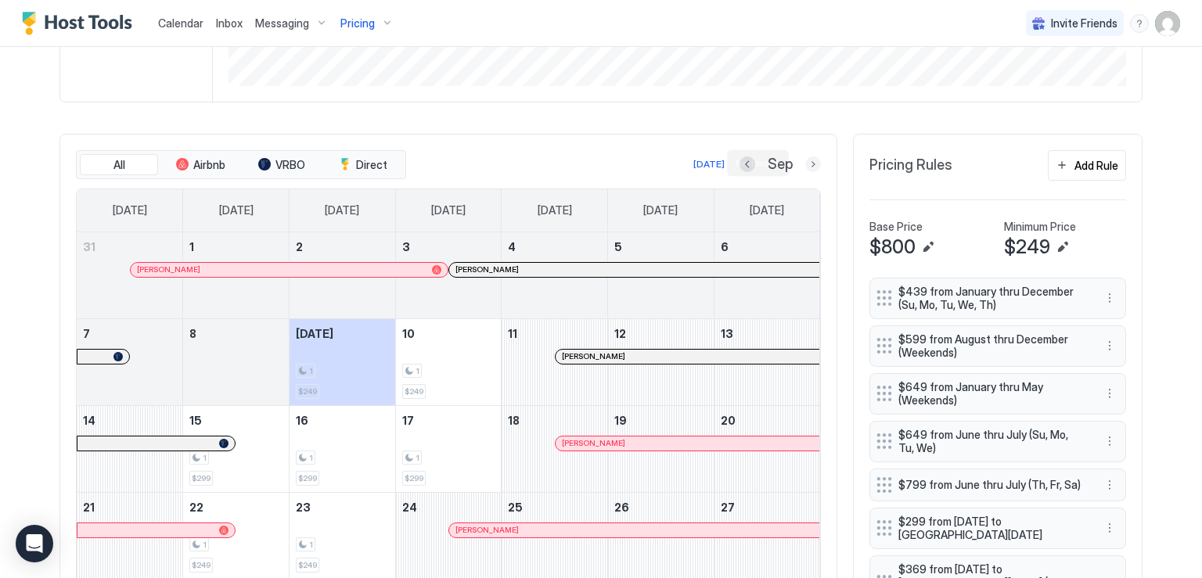
click at [806, 160] on button "Next month" at bounding box center [813, 164] width 16 height 16
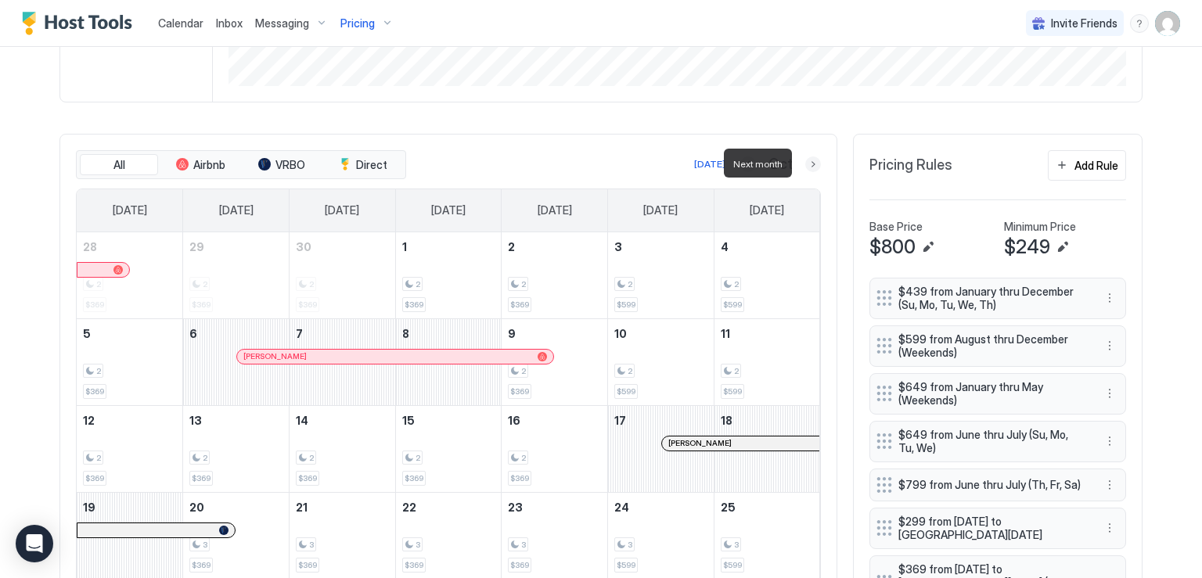
click at [806, 162] on button "Next month" at bounding box center [813, 164] width 16 height 16
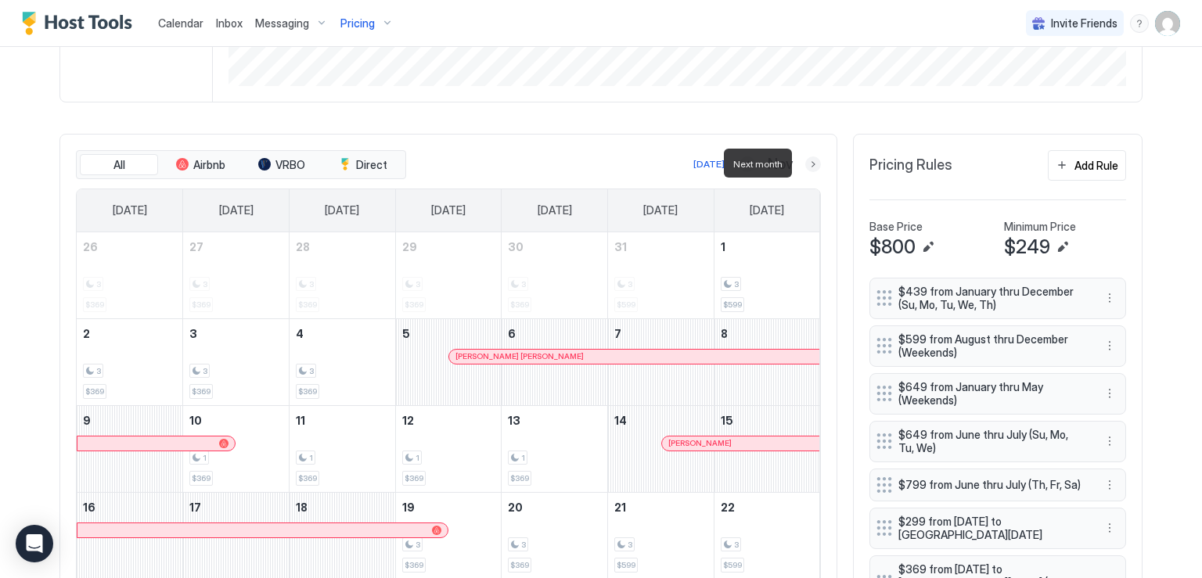
click at [814, 166] on button "Next month" at bounding box center [813, 164] width 16 height 16
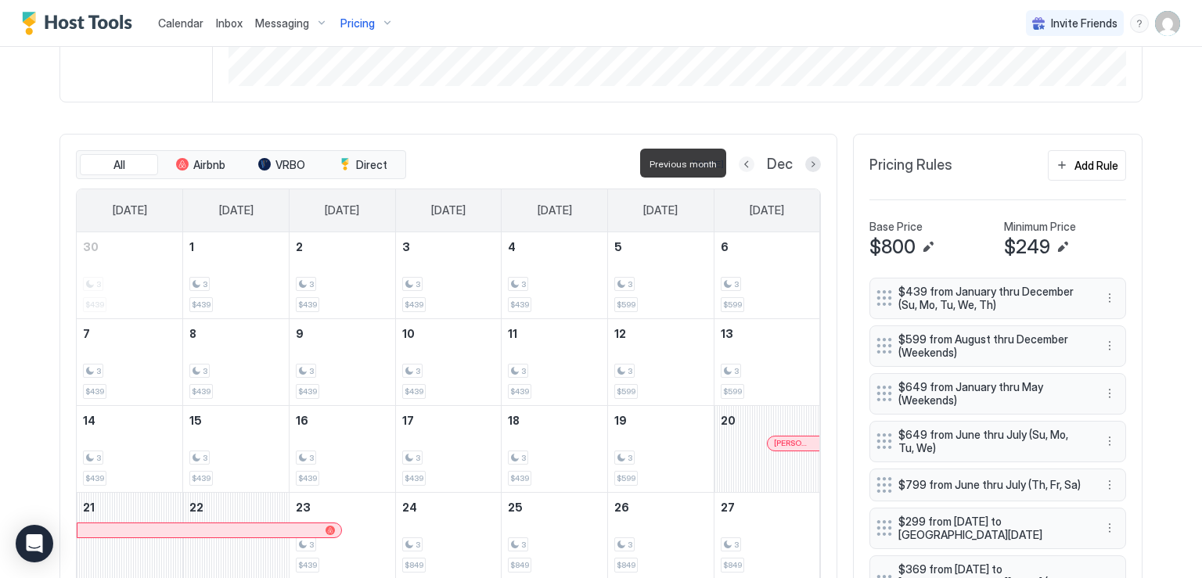
click at [738, 162] on button "Previous month" at bounding box center [746, 164] width 16 height 16
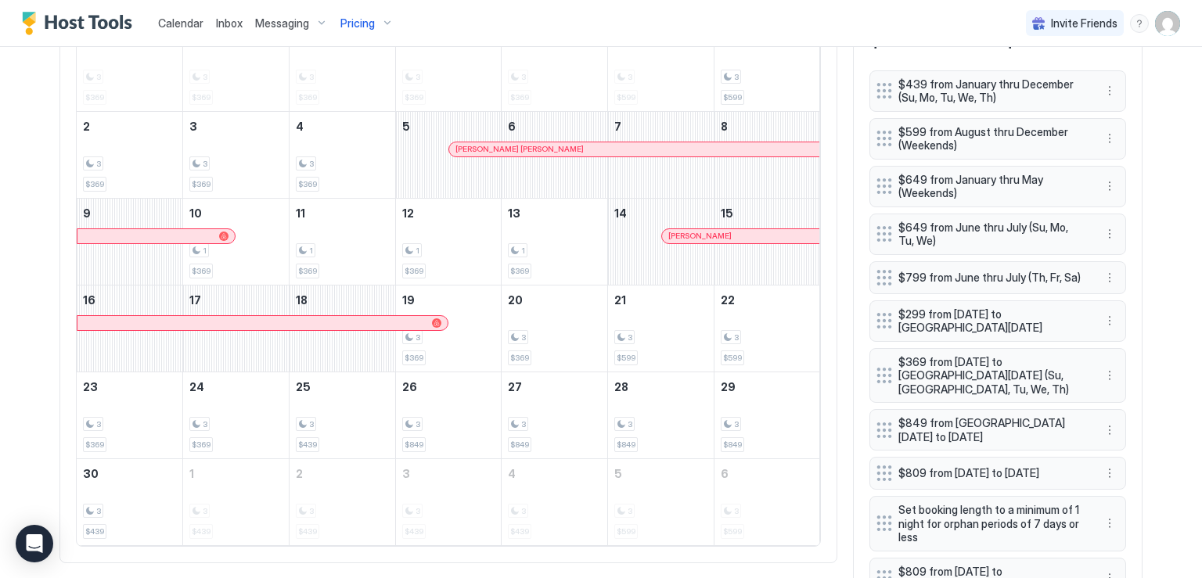
scroll to position [626, 0]
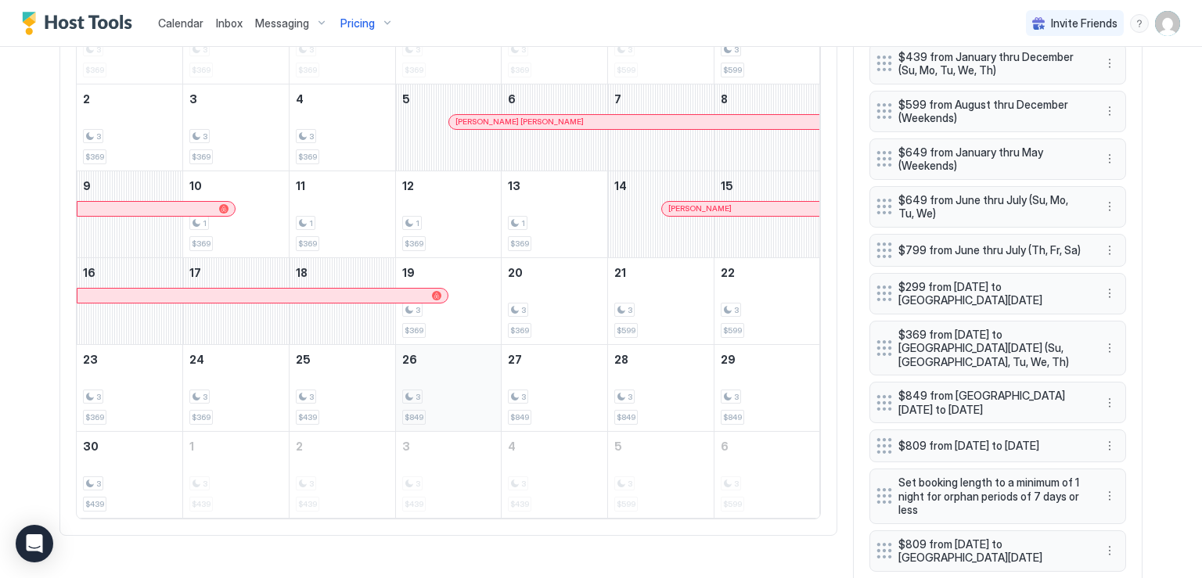
click at [430, 378] on div "3 $849" at bounding box center [448, 388] width 93 height 74
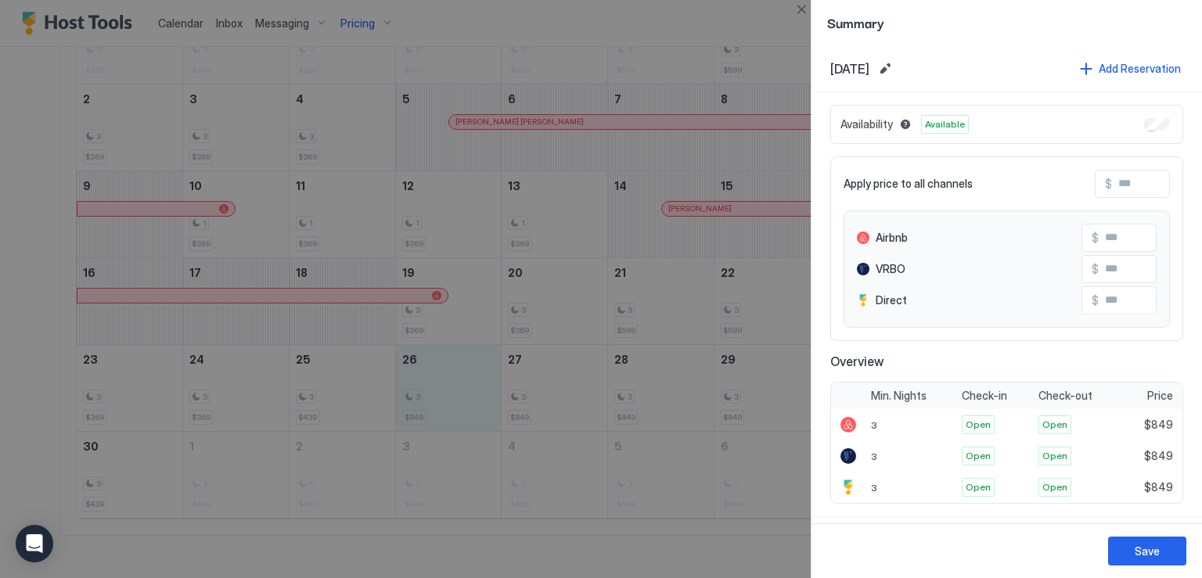
click at [801, 34] on div at bounding box center [601, 289] width 1202 height 578
click at [804, 14] on button "Close" at bounding box center [801, 9] width 19 height 19
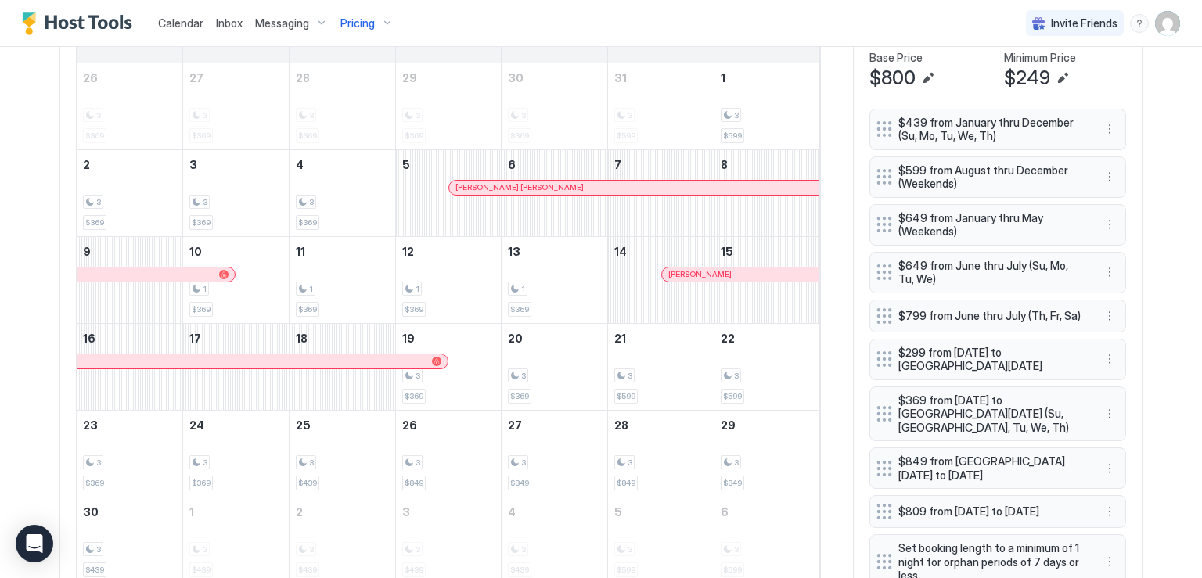
scroll to position [638, 0]
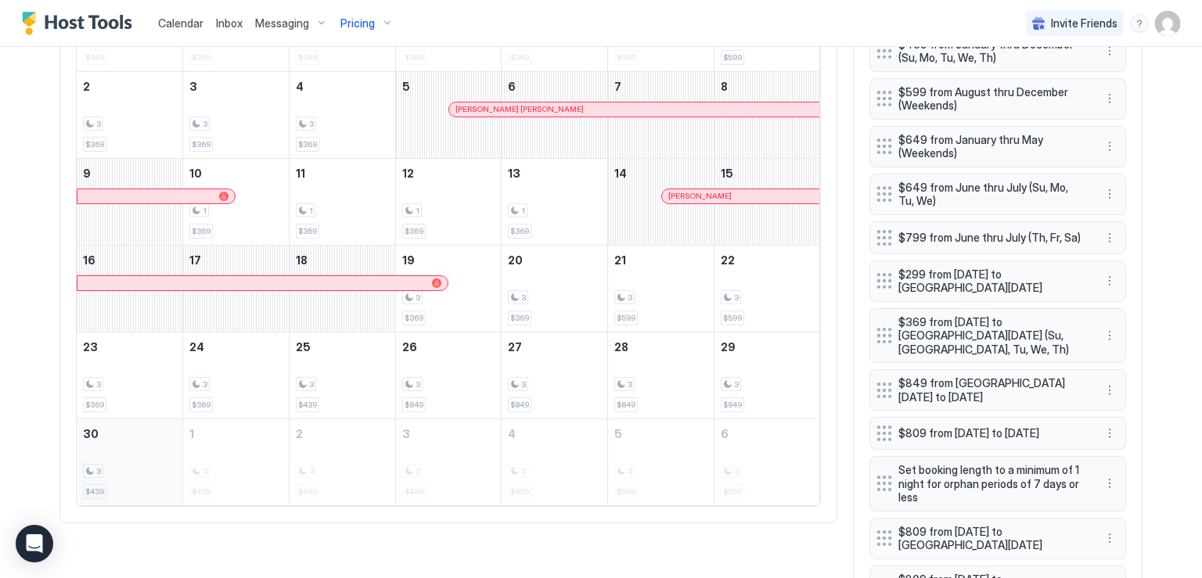
click at [120, 452] on div "3 $439" at bounding box center [129, 463] width 93 height 74
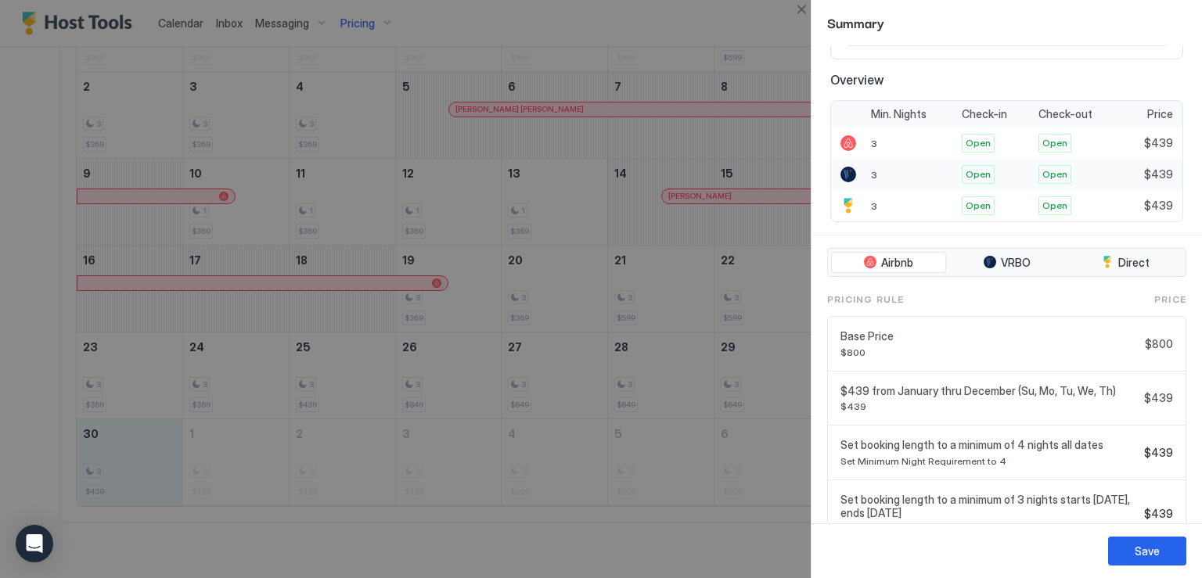
scroll to position [398, 0]
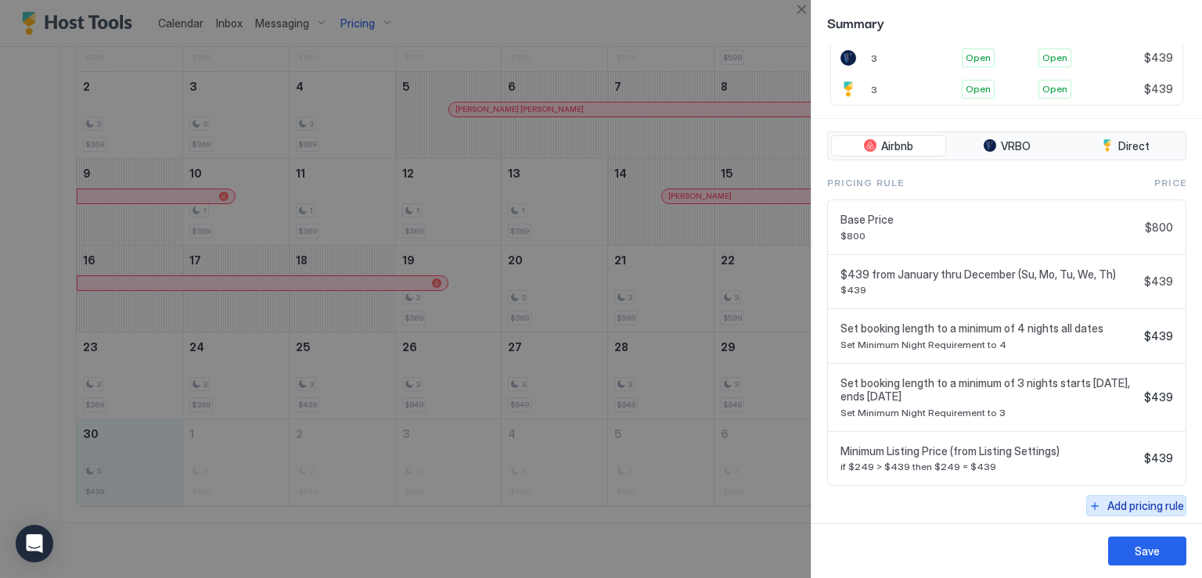
click at [1126, 505] on div "Add pricing rule" at bounding box center [1145, 506] width 77 height 16
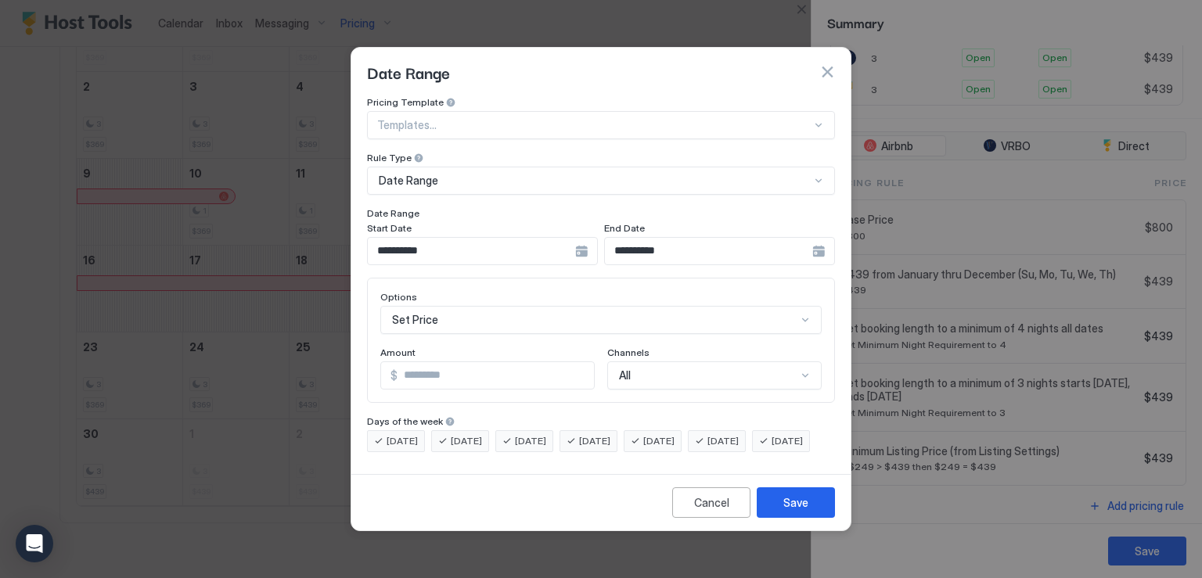
click at [817, 60] on div "Date Range" at bounding box center [601, 71] width 468 height 23
click at [821, 64] on button "button" at bounding box center [827, 72] width 16 height 16
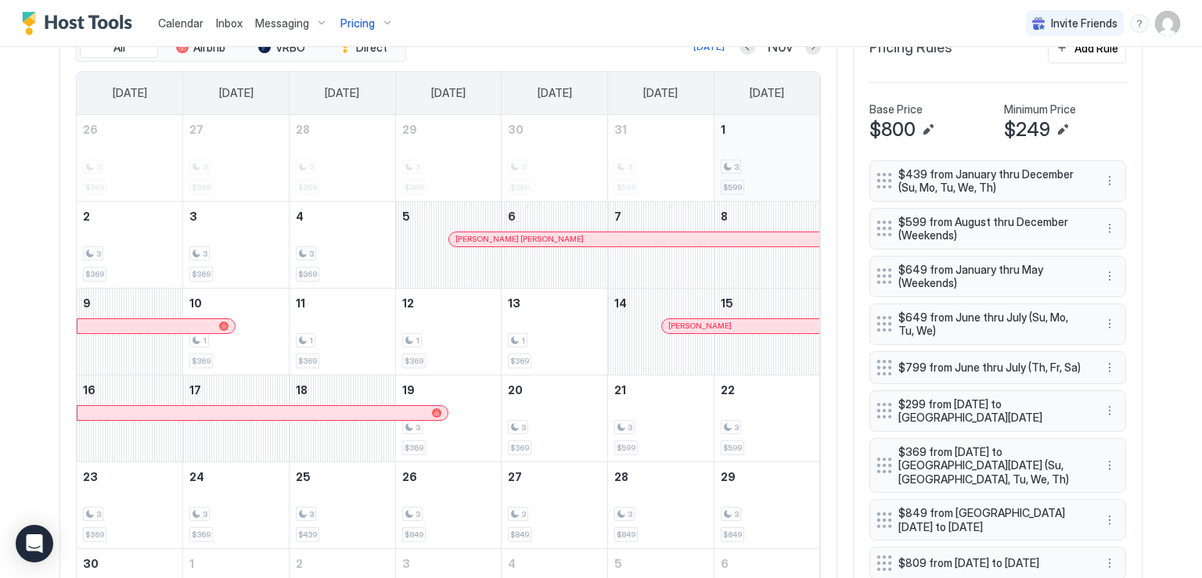
scroll to position [482, 0]
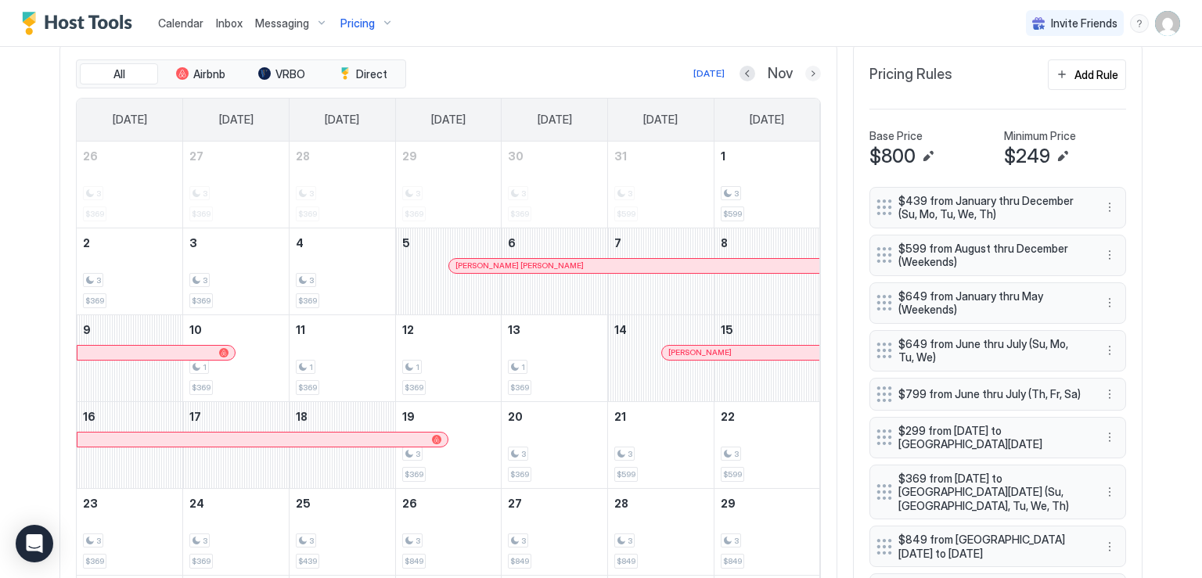
click at [809, 69] on button "Next month" at bounding box center [813, 74] width 16 height 16
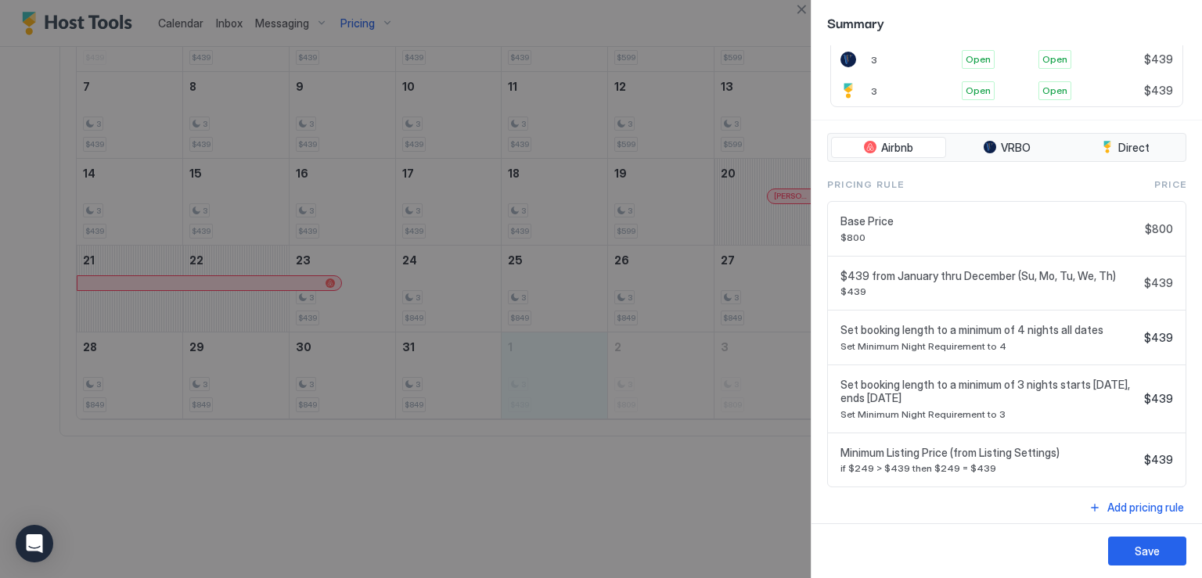
scroll to position [398, 0]
click at [1135, 498] on div "Add pricing rule" at bounding box center [1145, 506] width 77 height 16
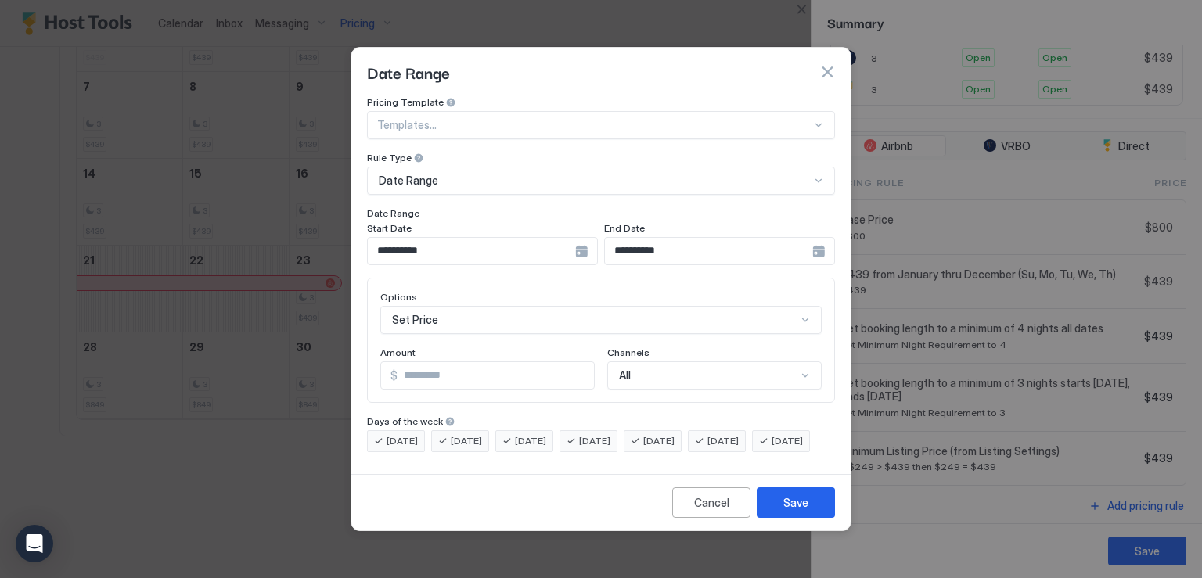
click at [584, 237] on div "**********" at bounding box center [482, 251] width 231 height 28
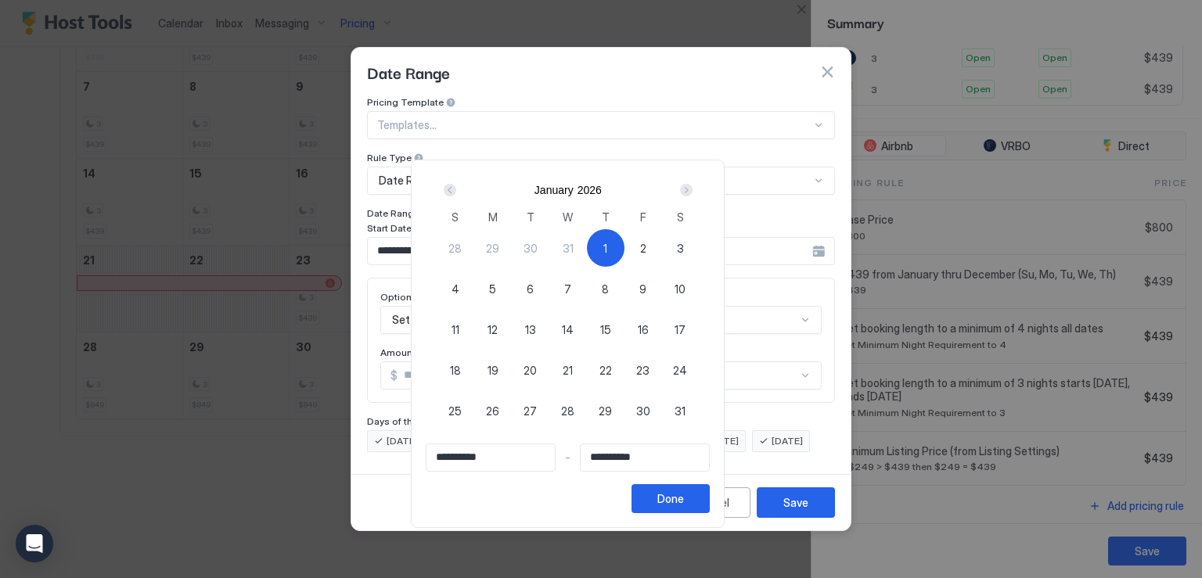
click at [607, 249] on span "1" at bounding box center [605, 248] width 4 height 16
type input "**********"
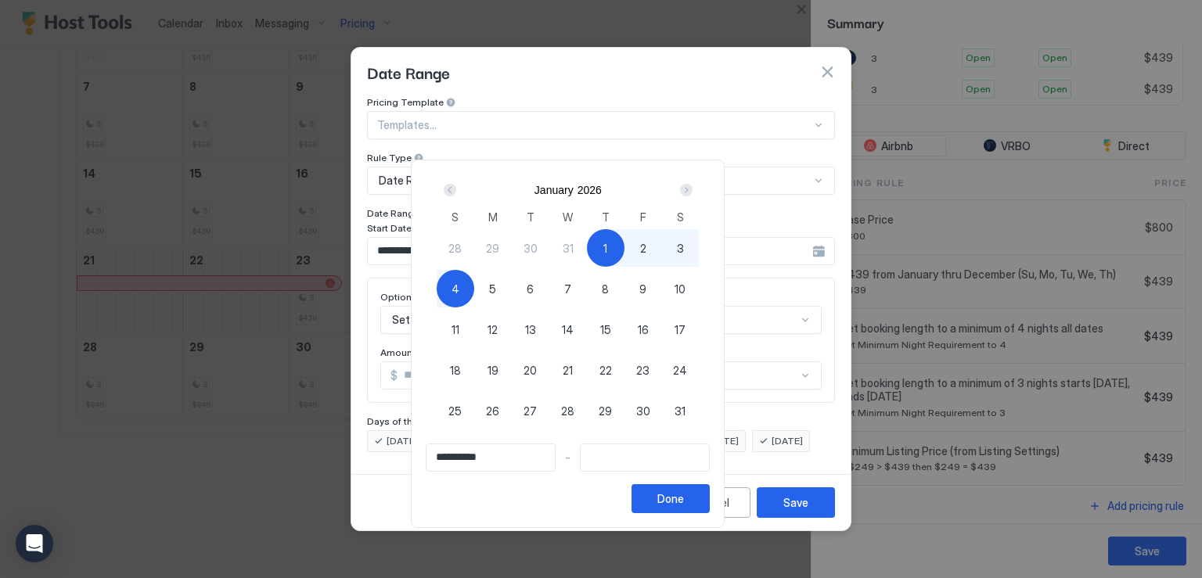
click at [474, 286] on div "4" at bounding box center [455, 289] width 38 height 38
type input "**********"
click at [684, 502] on div "Done" at bounding box center [670, 498] width 27 height 16
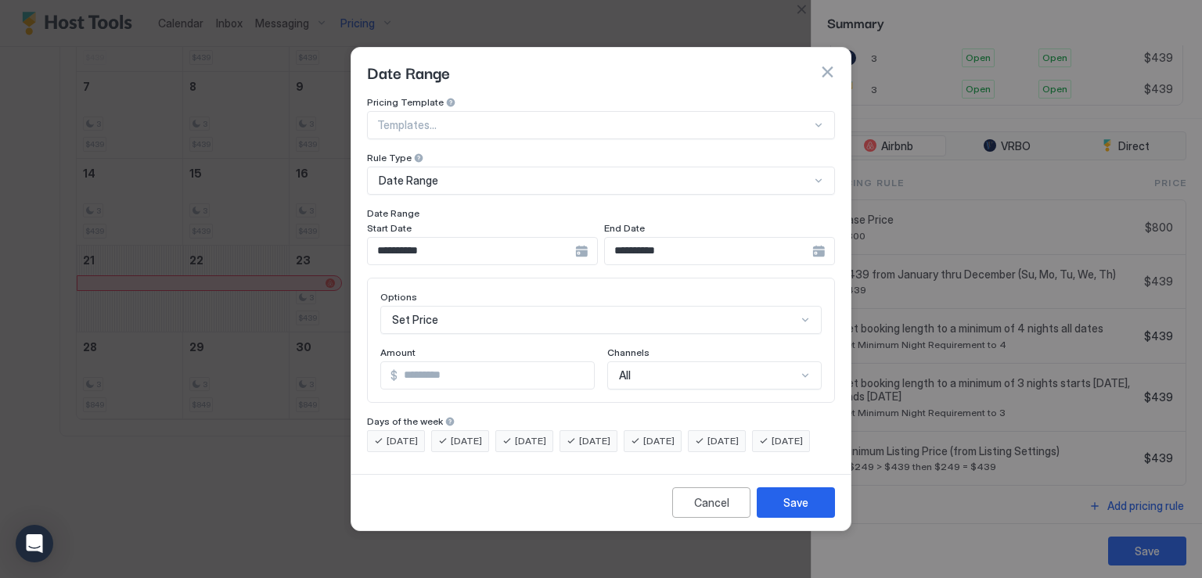
click at [461, 306] on div "Set Price" at bounding box center [600, 320] width 441 height 28
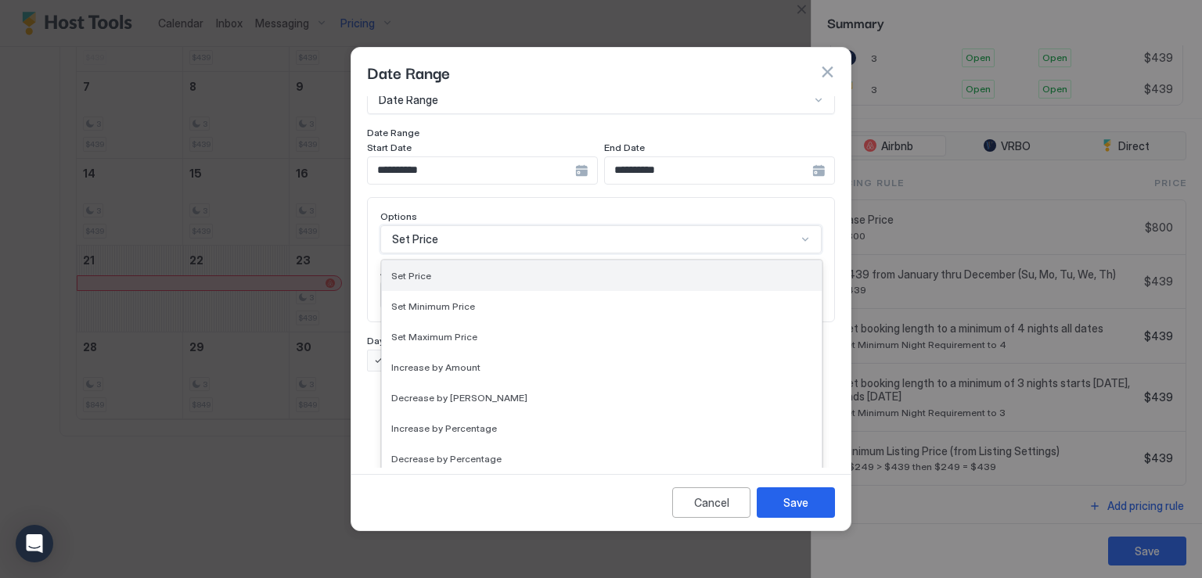
click at [448, 270] on div "Set Price" at bounding box center [601, 276] width 421 height 12
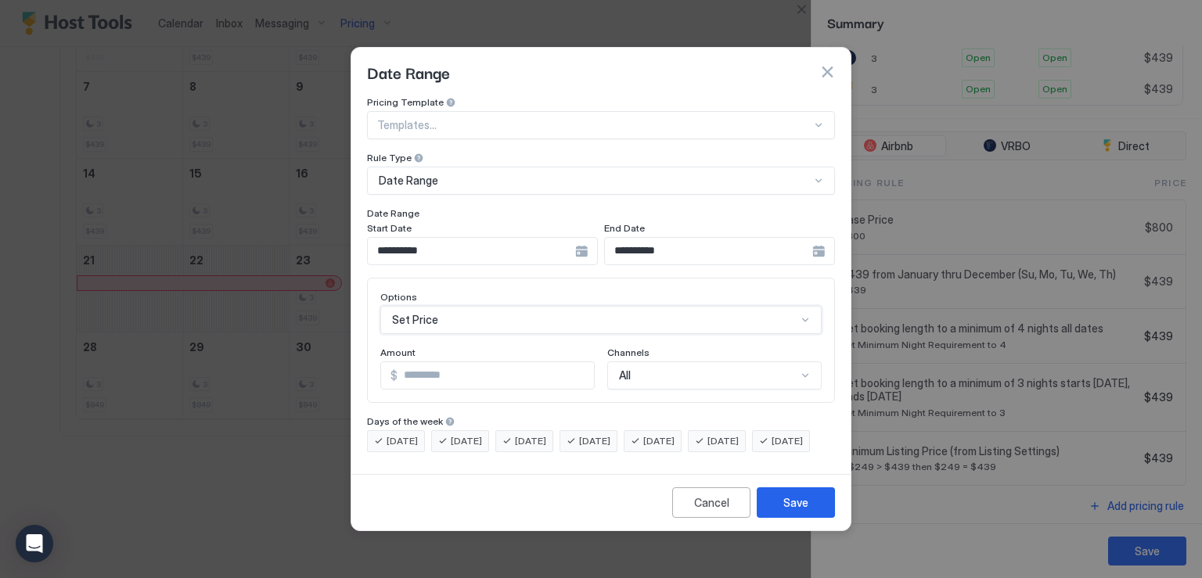
scroll to position [0, 0]
click at [436, 362] on input "*" at bounding box center [495, 375] width 196 height 27
type input "***"
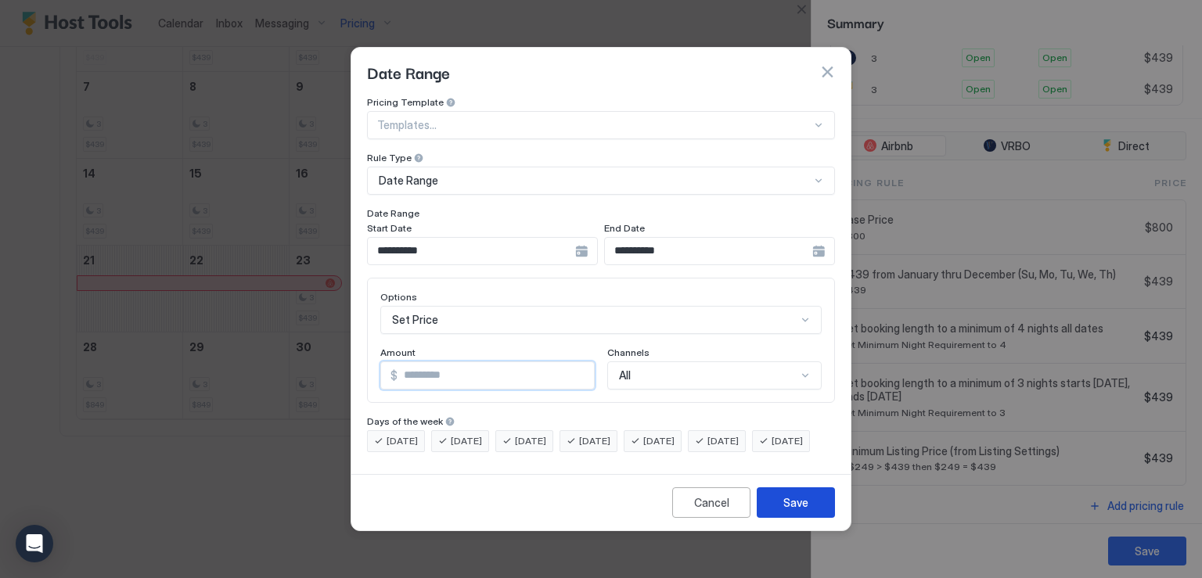
click at [782, 509] on button "Save" at bounding box center [795, 502] width 78 height 31
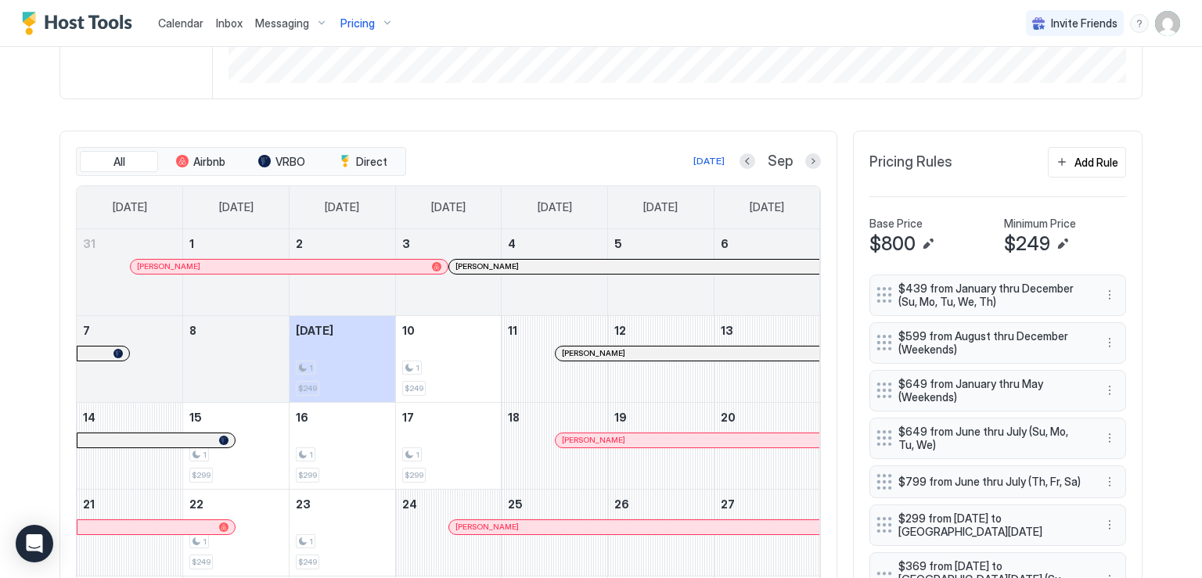
scroll to position [469, 0]
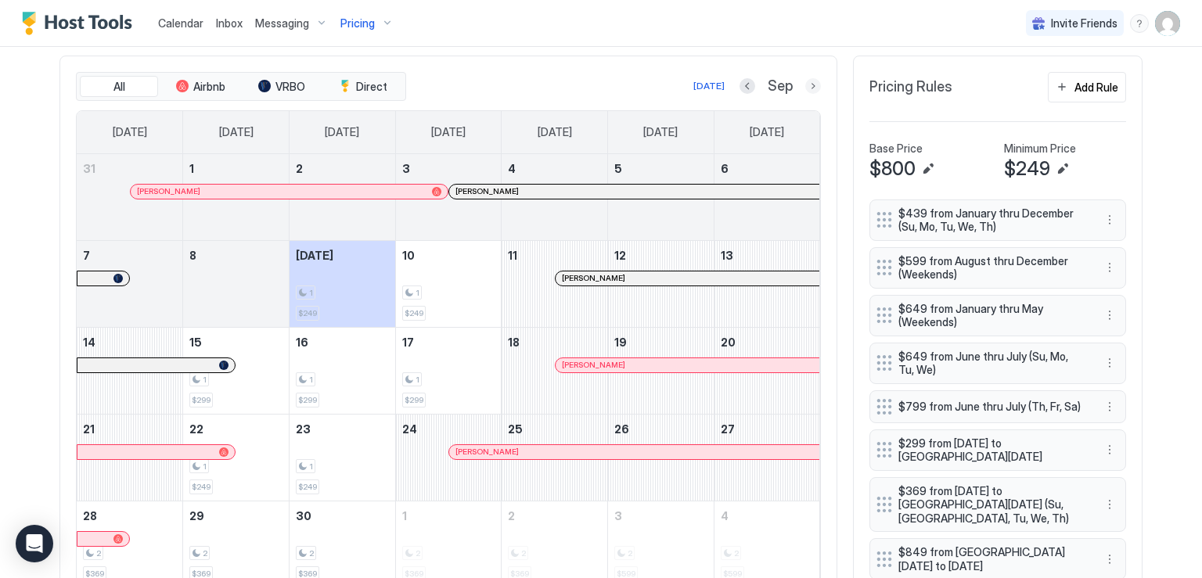
click at [809, 88] on button "Next month" at bounding box center [813, 86] width 16 height 16
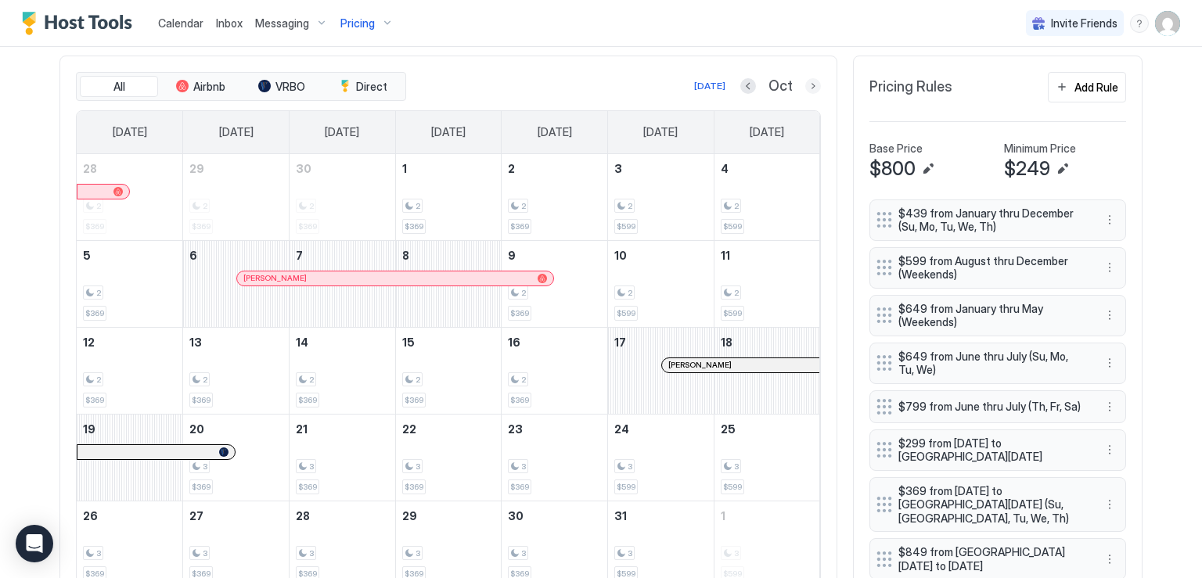
click at [805, 85] on button "Next month" at bounding box center [813, 86] width 16 height 16
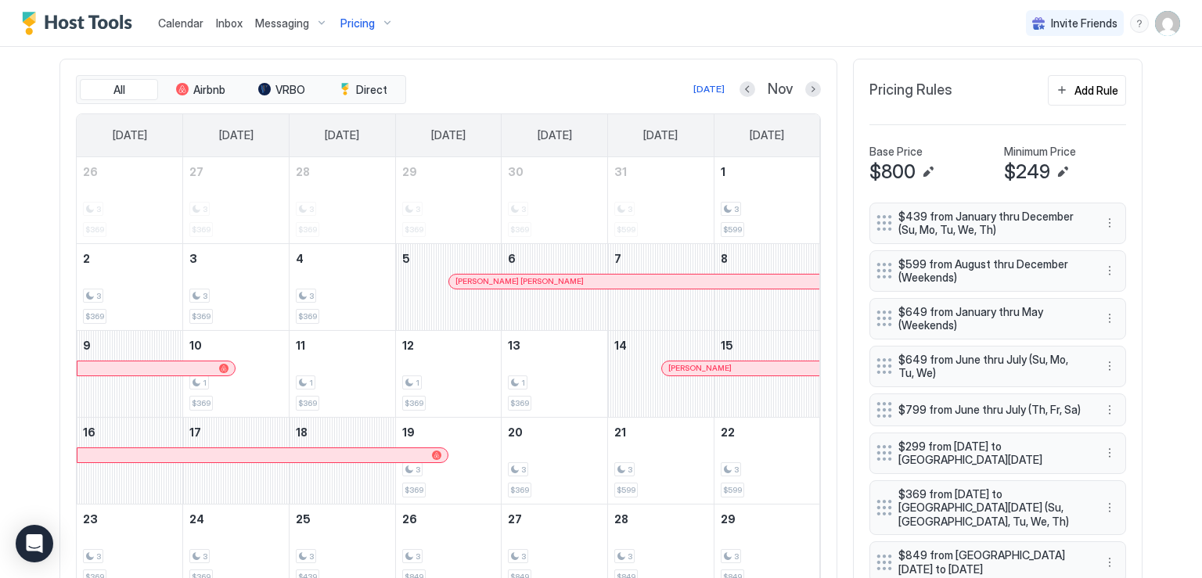
scroll to position [391, 0]
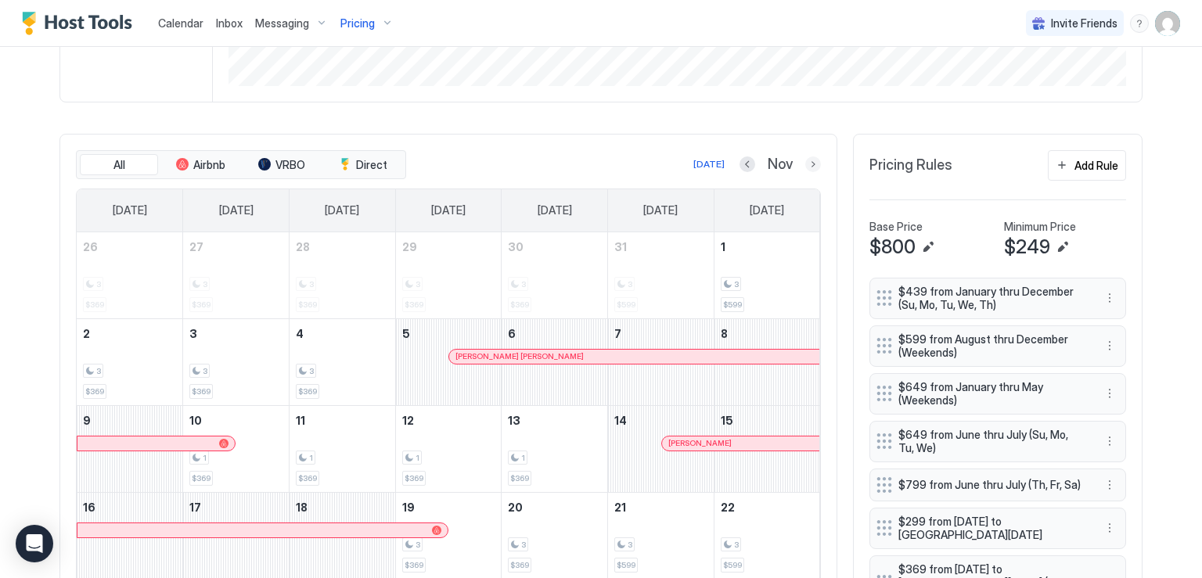
click at [805, 163] on button "Next month" at bounding box center [813, 164] width 16 height 16
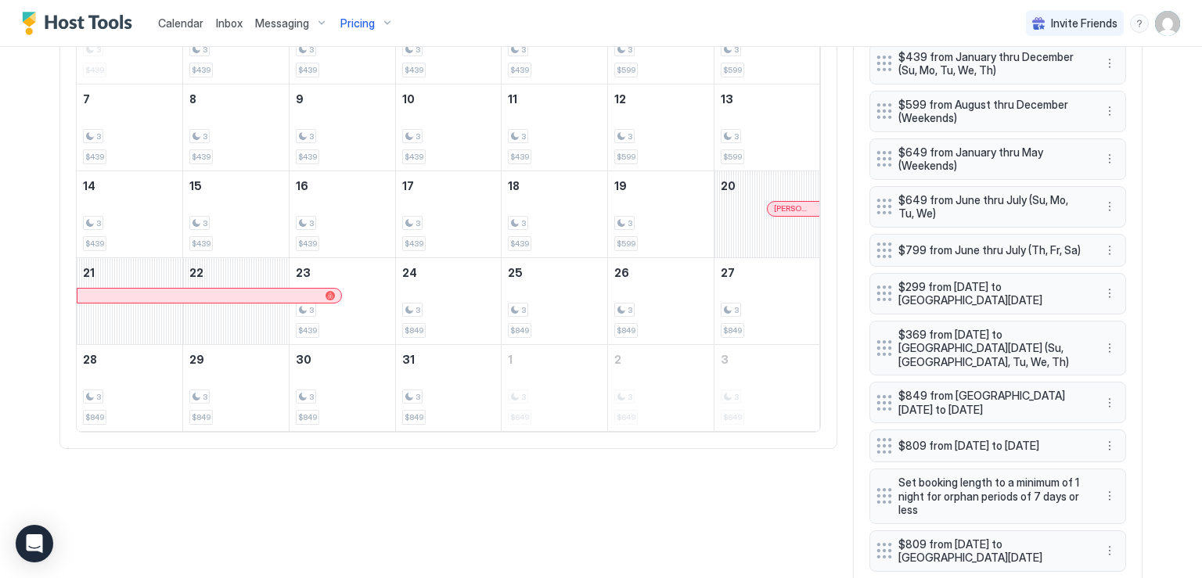
scroll to position [469, 0]
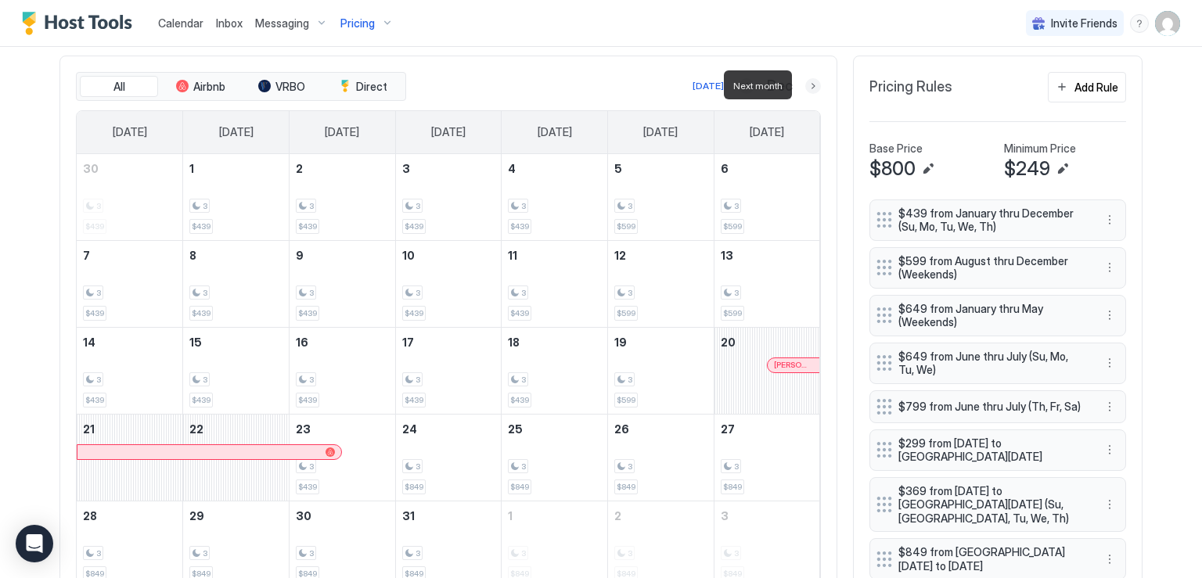
click at [807, 82] on button "Next month" at bounding box center [813, 86] width 16 height 16
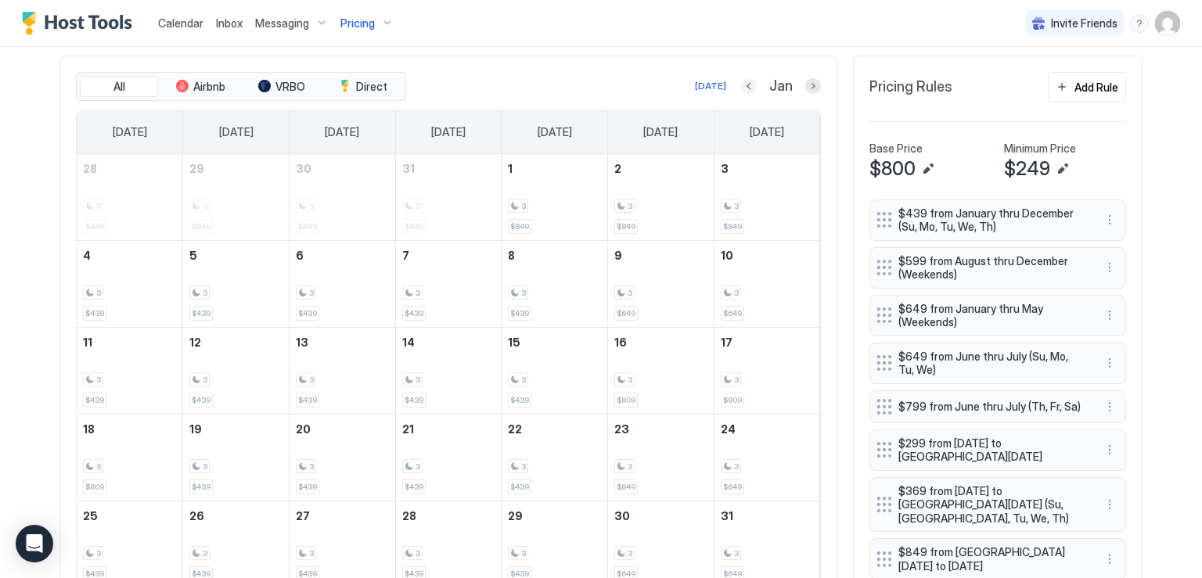
click at [745, 83] on button "Previous month" at bounding box center [749, 86] width 16 height 16
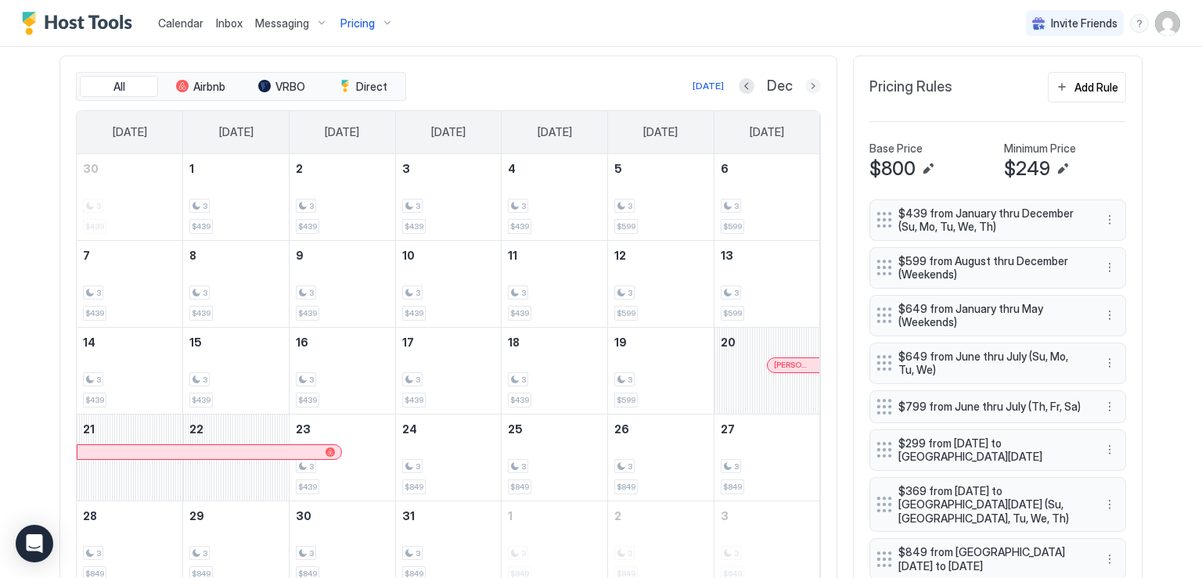
click at [810, 86] on button "Next month" at bounding box center [813, 86] width 16 height 16
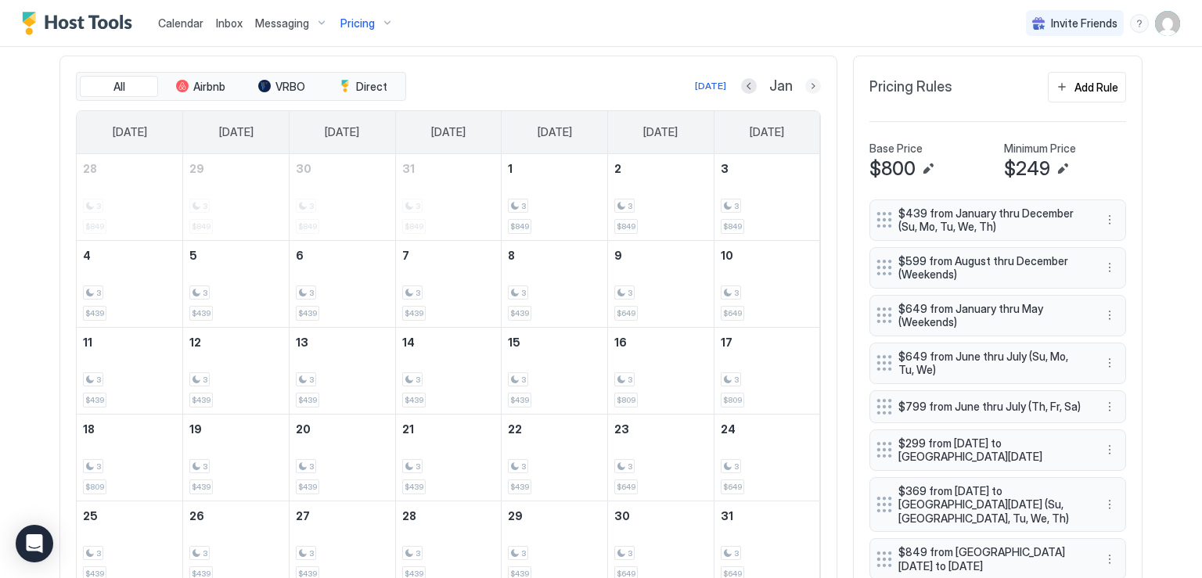
click at [814, 84] on button "Next month" at bounding box center [813, 86] width 16 height 16
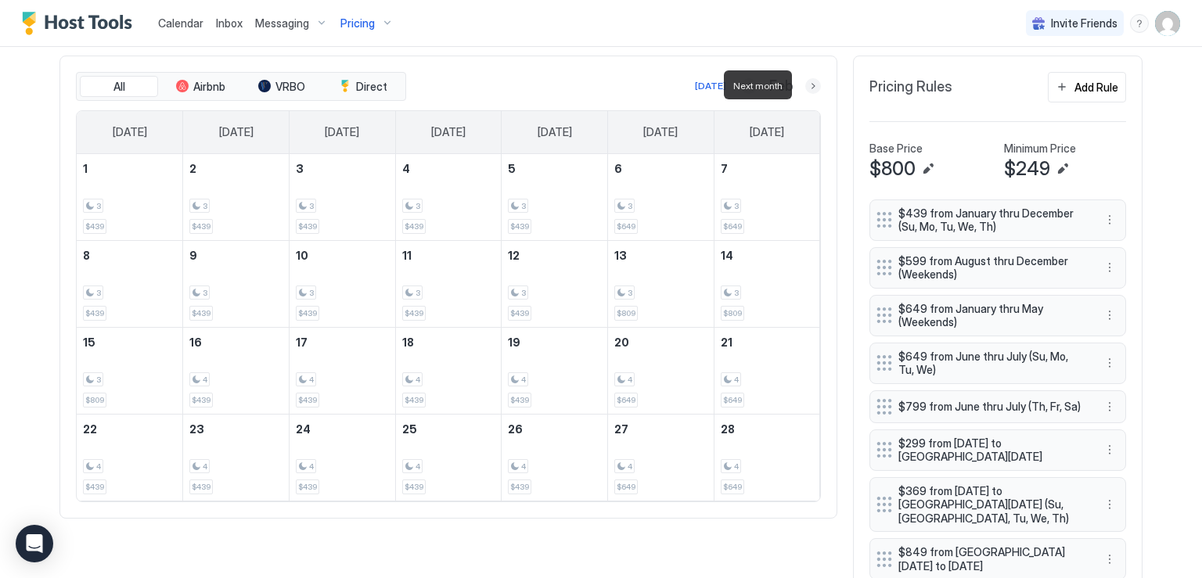
click at [810, 86] on button "Next month" at bounding box center [813, 86] width 16 height 16
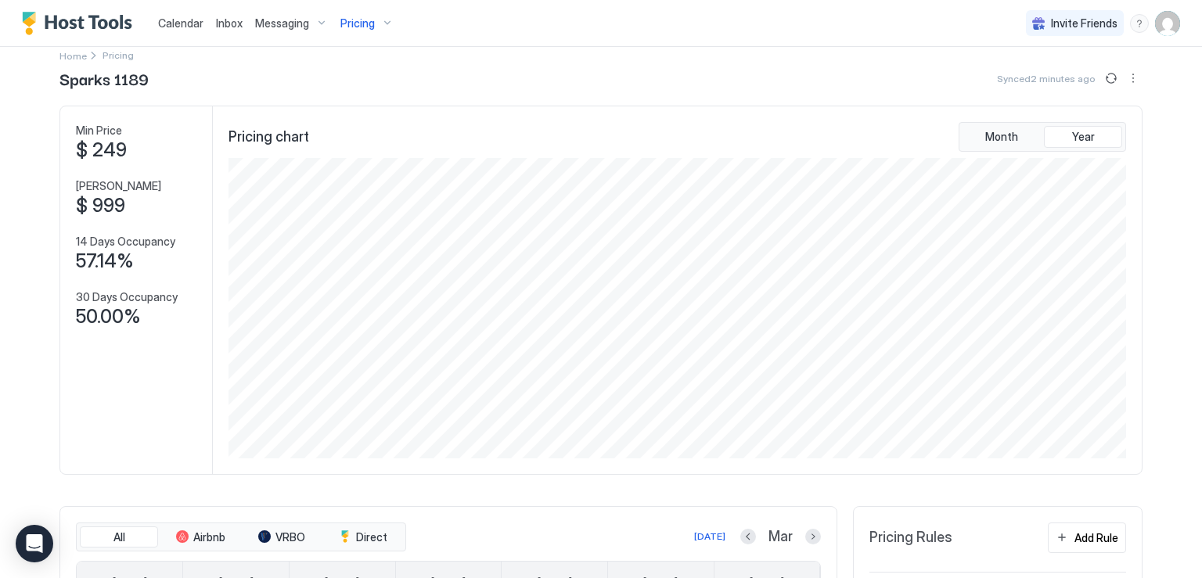
scroll to position [0, 0]
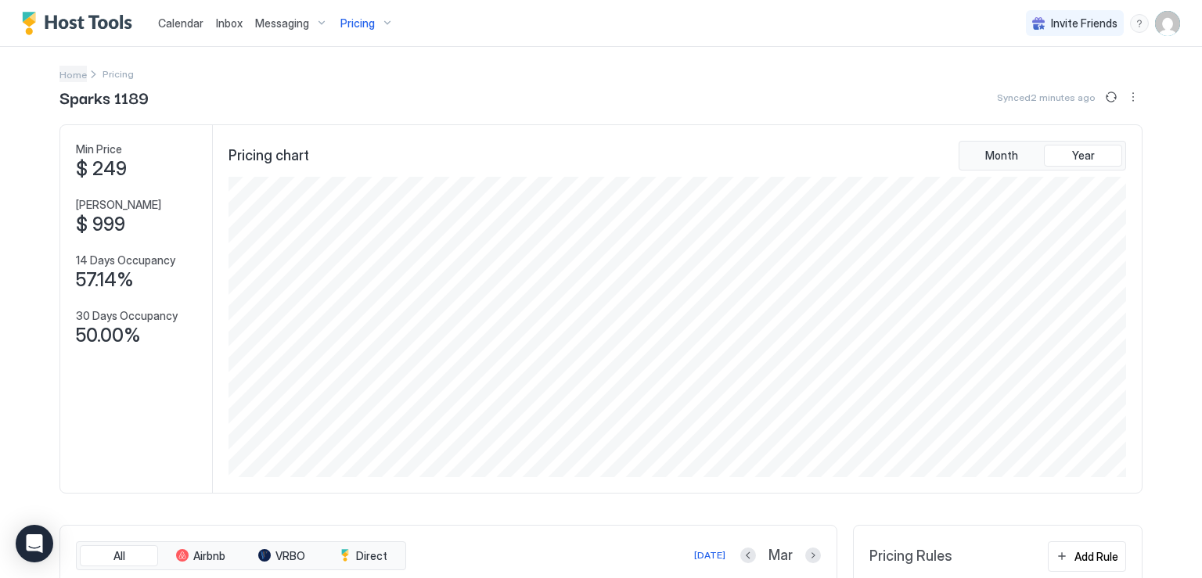
click at [65, 70] on span "Home" at bounding box center [72, 75] width 27 height 12
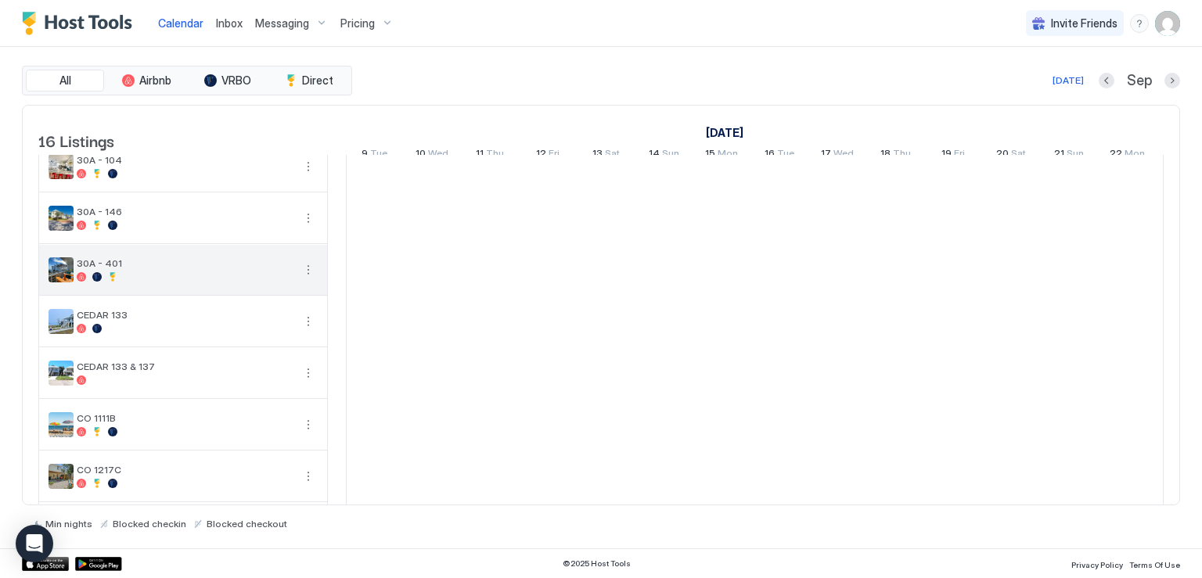
scroll to position [156, 0]
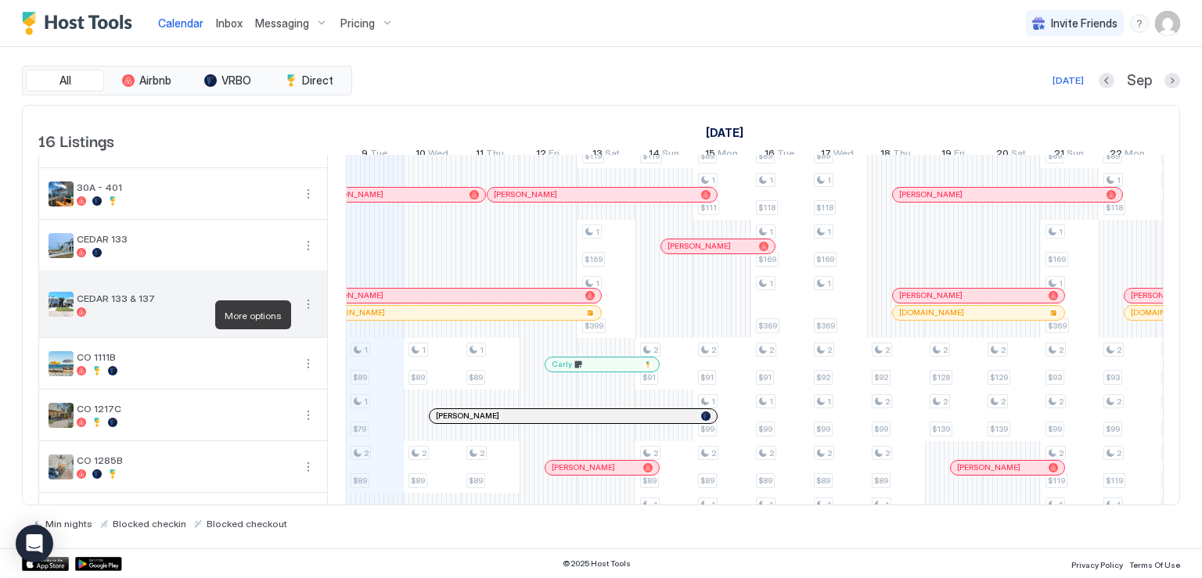
click at [304, 310] on button "More options" at bounding box center [308, 304] width 19 height 19
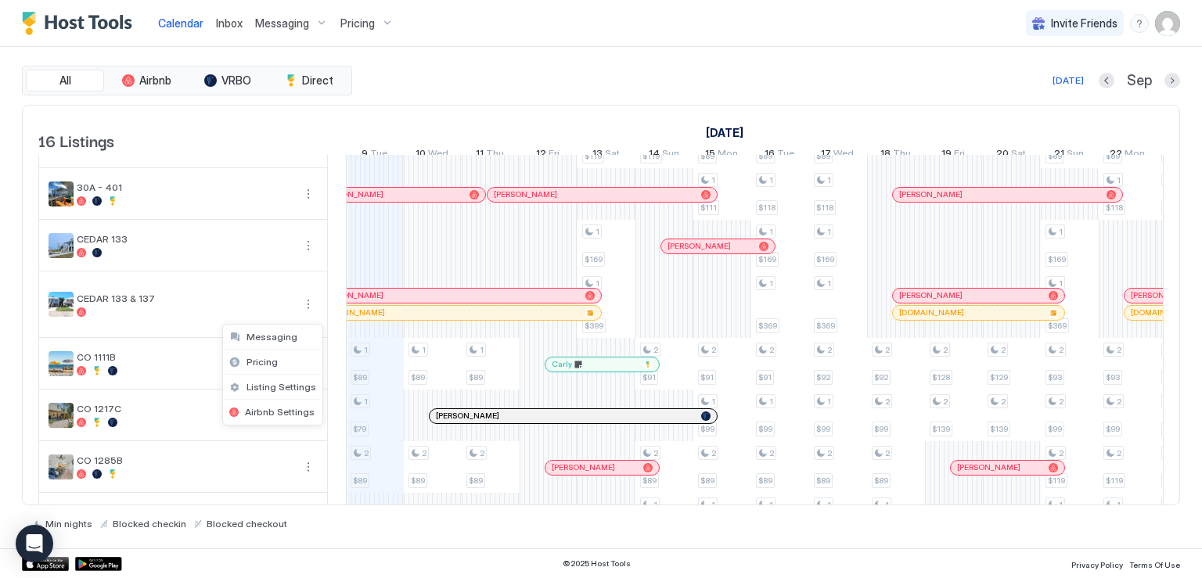
click at [307, 260] on div at bounding box center [601, 289] width 1202 height 578
click at [308, 257] on div at bounding box center [601, 289] width 1202 height 578
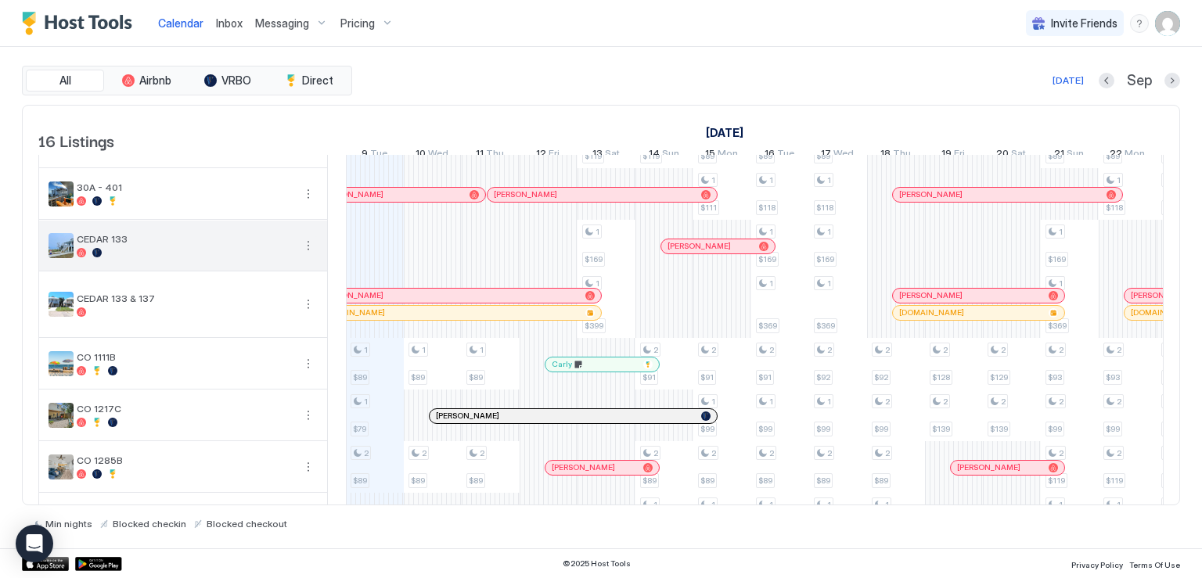
click at [305, 255] on button "More options" at bounding box center [308, 245] width 19 height 19
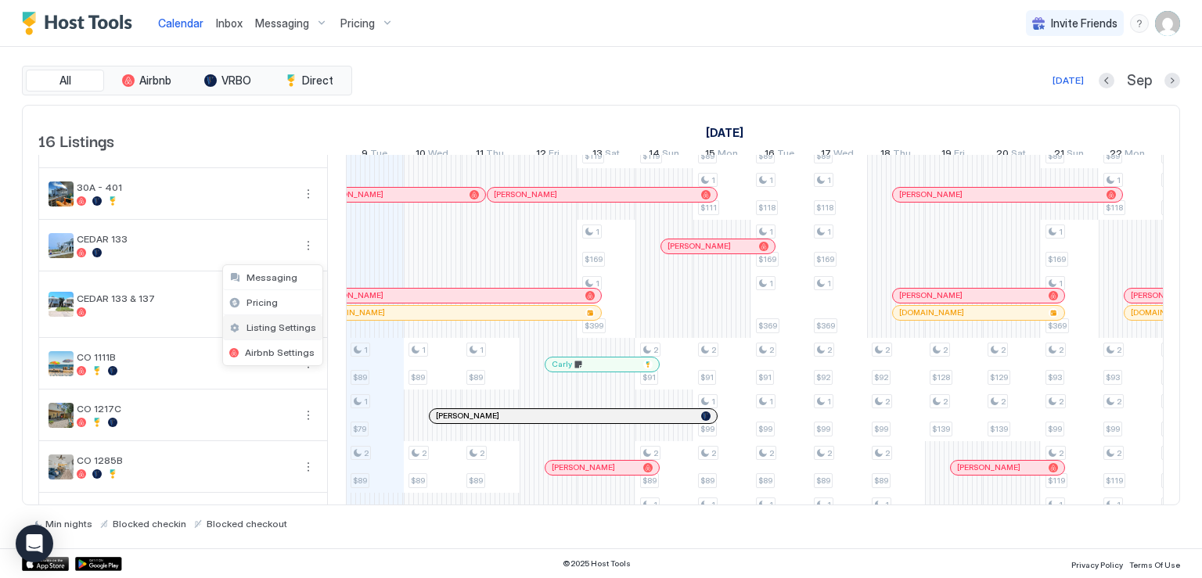
click at [275, 326] on span "Listing Settings" at bounding box center [281, 327] width 70 height 12
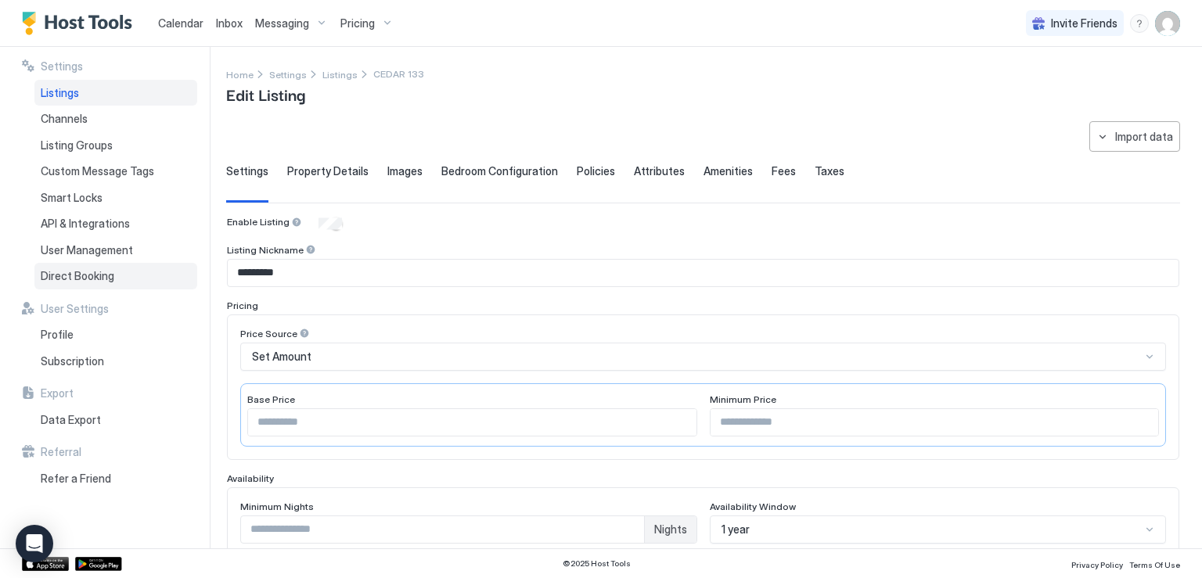
click at [101, 273] on span "Direct Booking" at bounding box center [78, 276] width 74 height 14
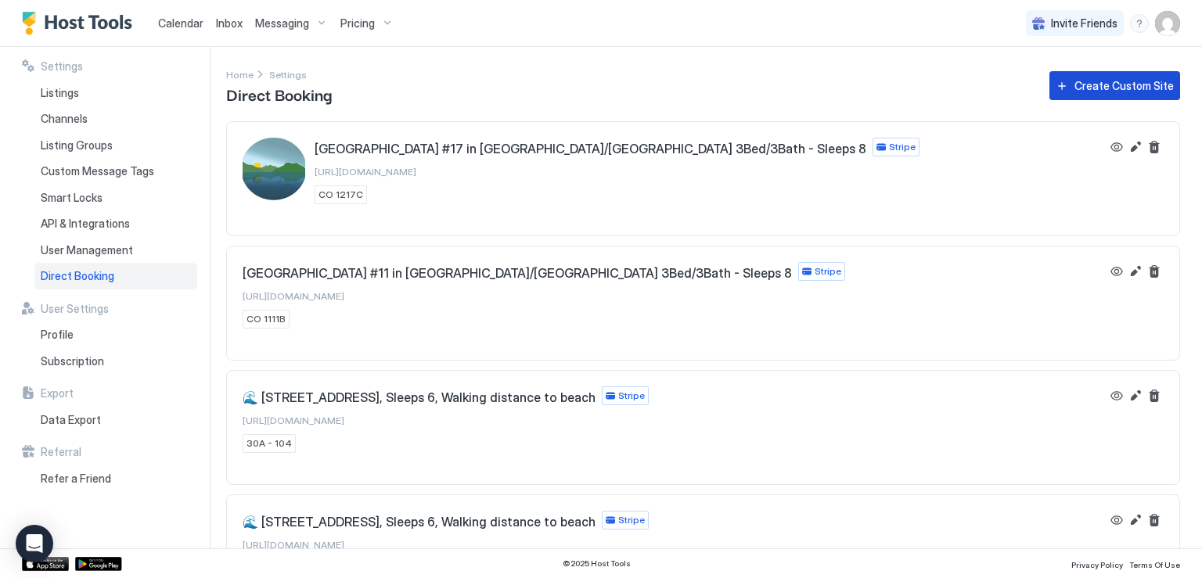
click at [1090, 88] on div "Create Custom Site" at bounding box center [1123, 85] width 99 height 16
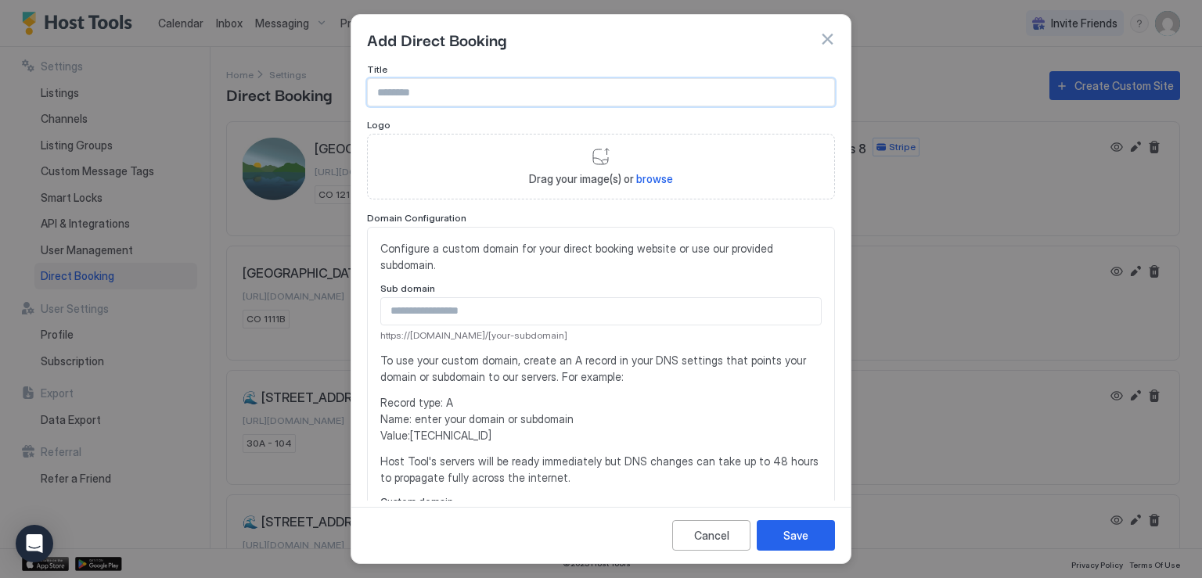
click at [427, 93] on input "Input Field" at bounding box center [601, 92] width 466 height 27
type input "**********"
click at [593, 164] on div "Drag your image(s) or browse" at bounding box center [601, 167] width 468 height 66
type input "**********"
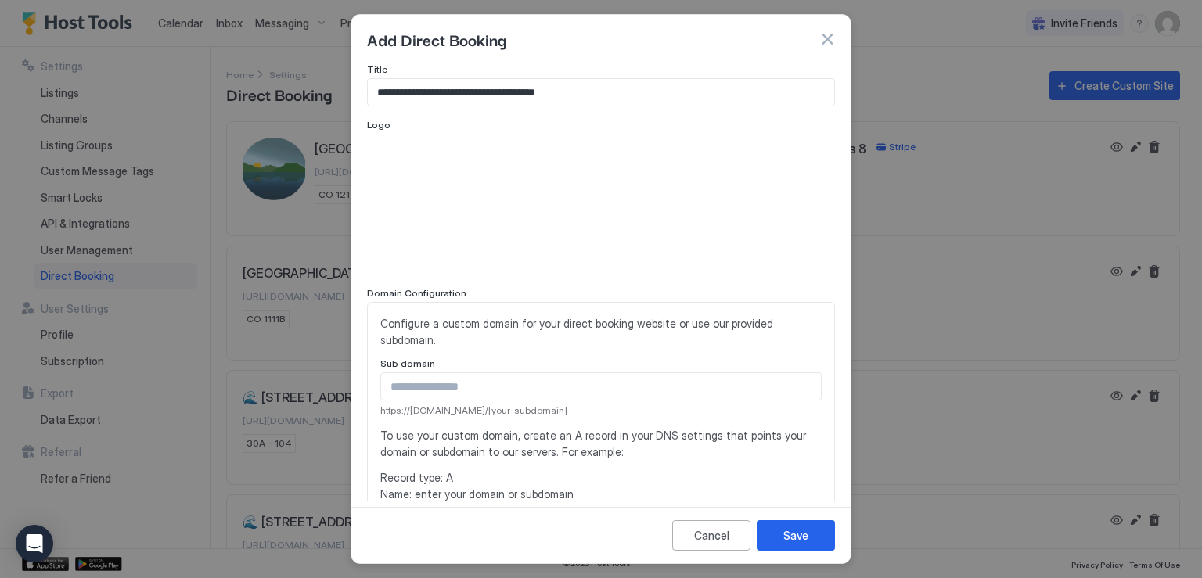
click at [463, 387] on input "Input Field" at bounding box center [601, 386] width 440 height 27
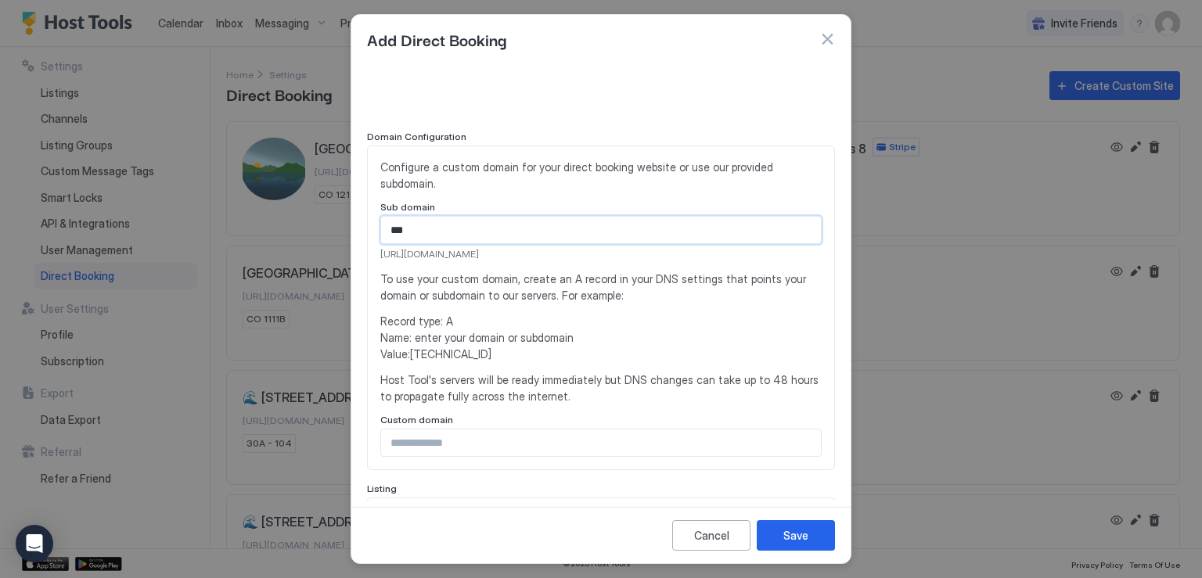
scroll to position [235, 0]
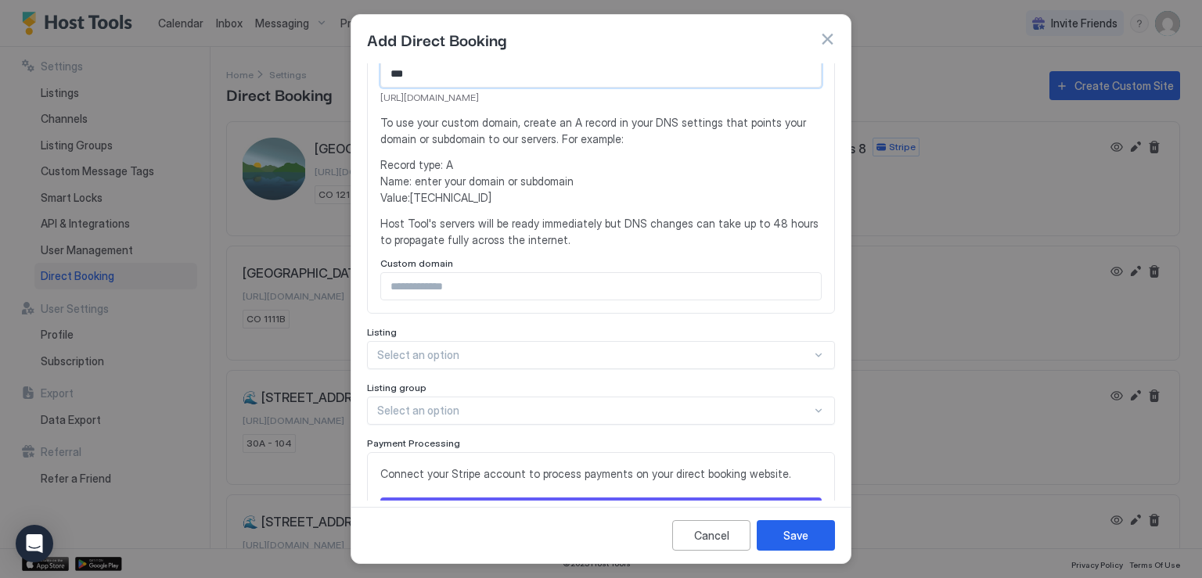
type input "***"
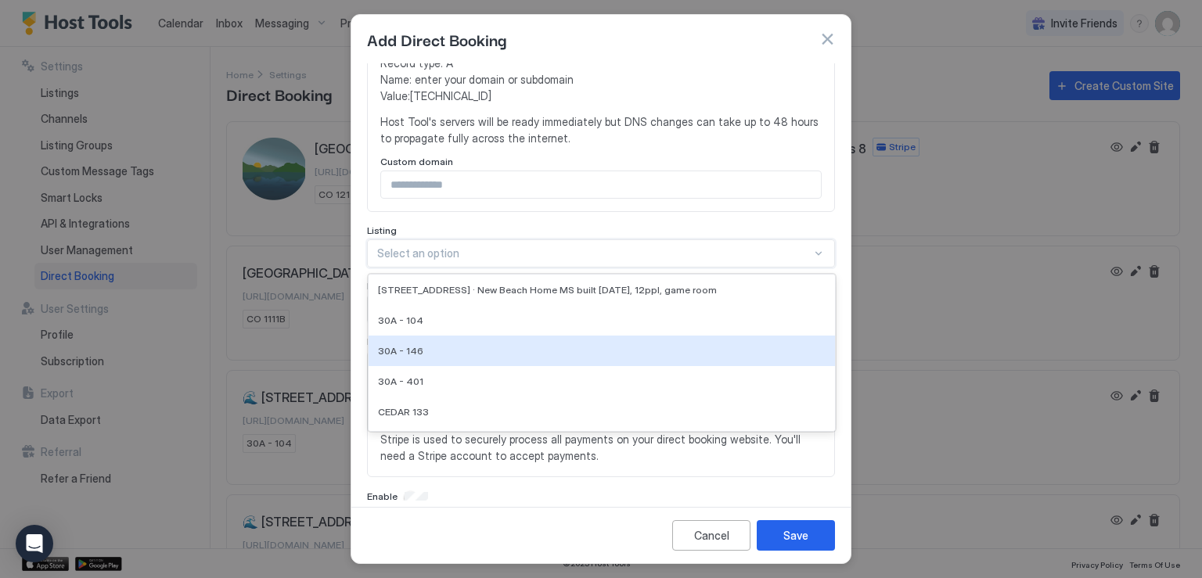
click at [441, 268] on div "16 results available. Use Up and Down to choose options, press Enter to select …" at bounding box center [601, 253] width 468 height 28
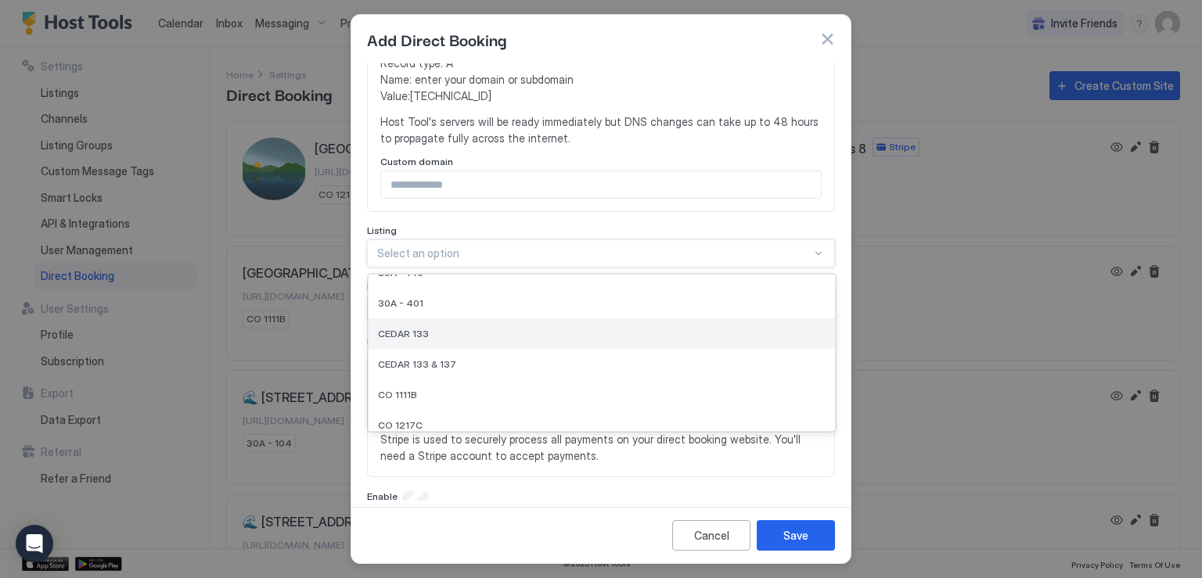
click at [423, 329] on span "CEDAR 133" at bounding box center [403, 334] width 51 height 12
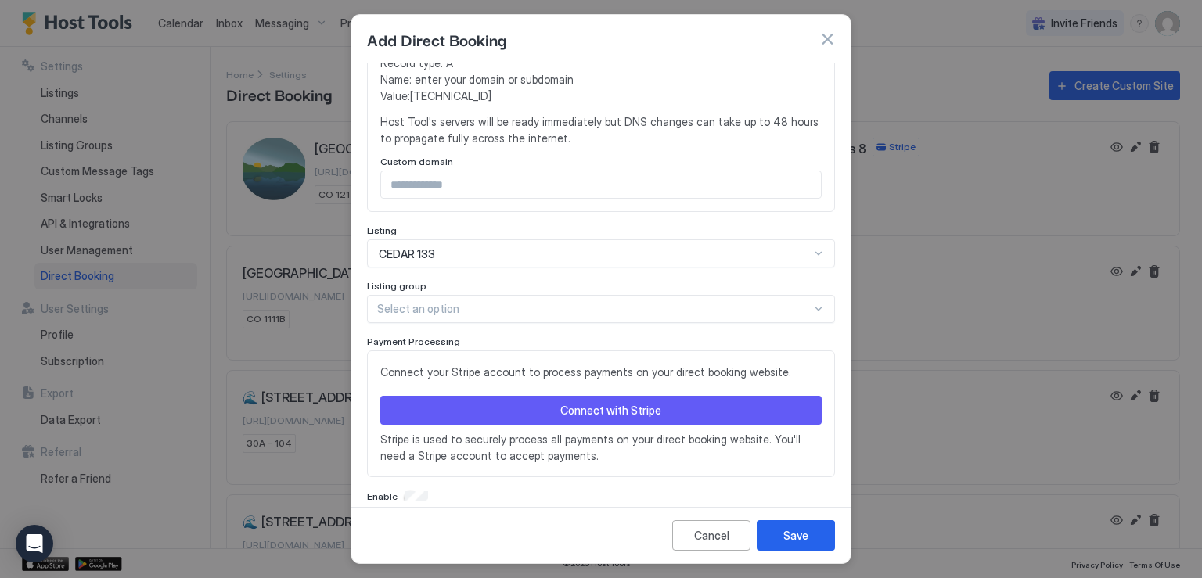
click at [540, 405] on button "Connect with Stripe" at bounding box center [600, 410] width 441 height 29
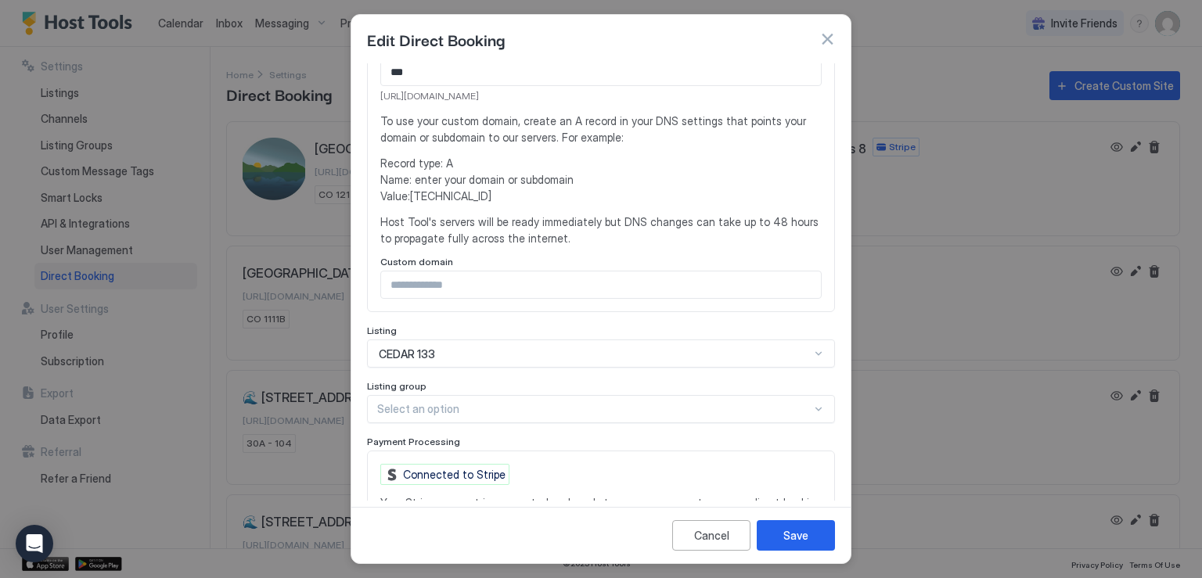
scroll to position [435, 0]
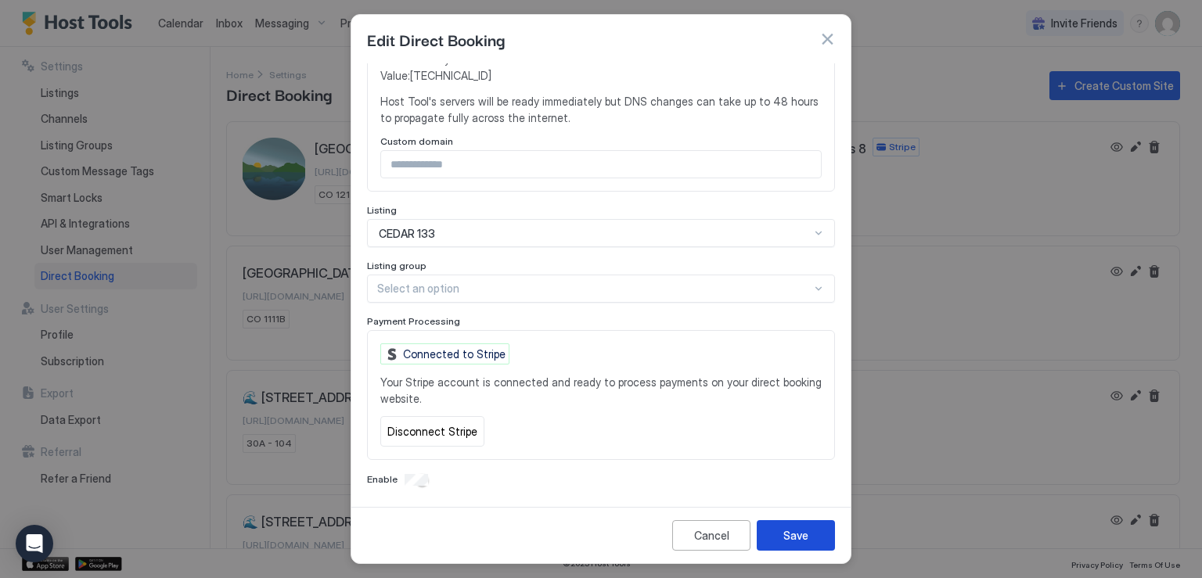
click at [795, 533] on div "Save" at bounding box center [795, 535] width 25 height 16
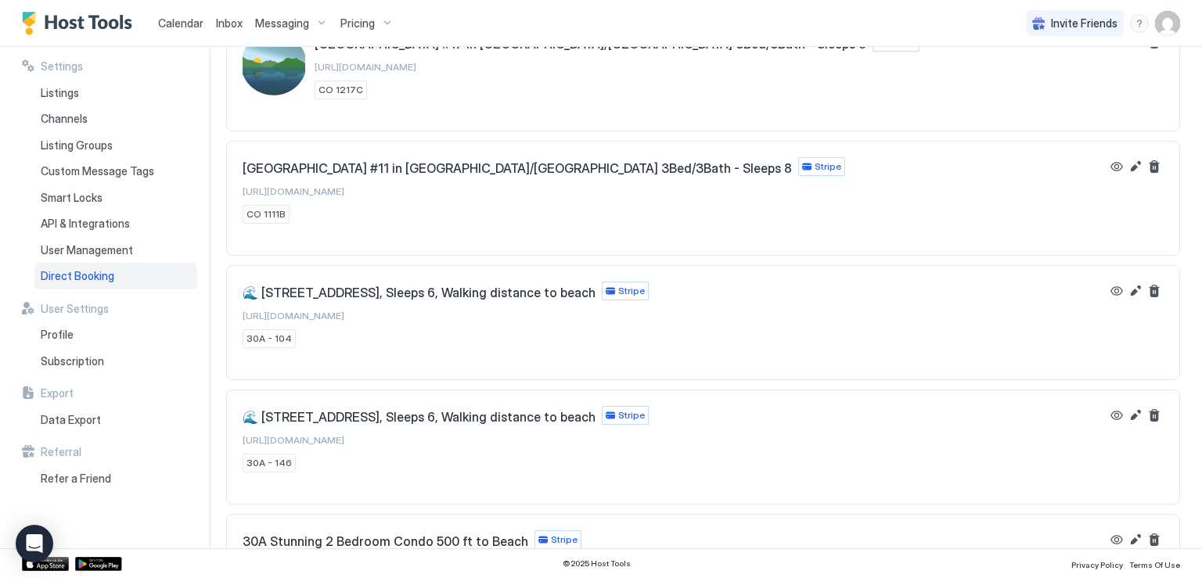
scroll to position [0, 0]
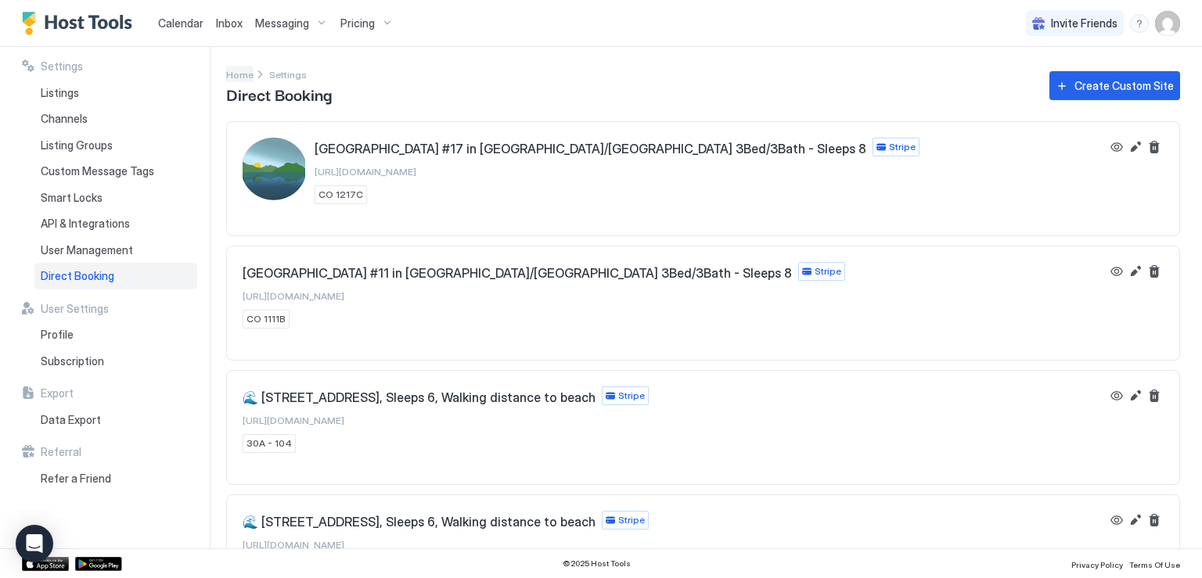
click at [241, 74] on span "Home" at bounding box center [239, 75] width 27 height 12
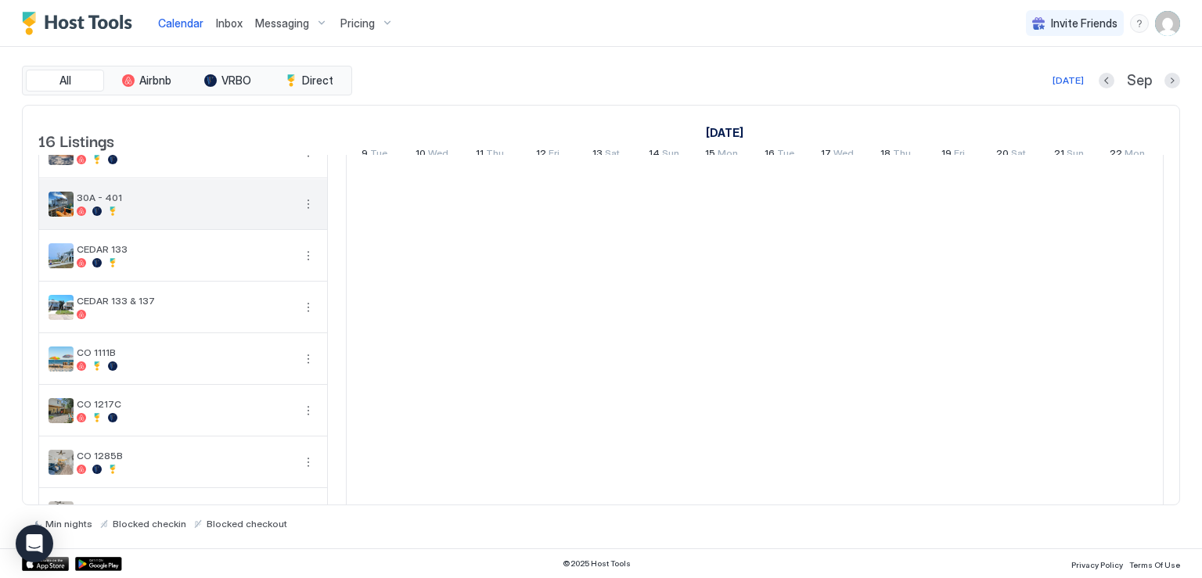
scroll to position [156, 0]
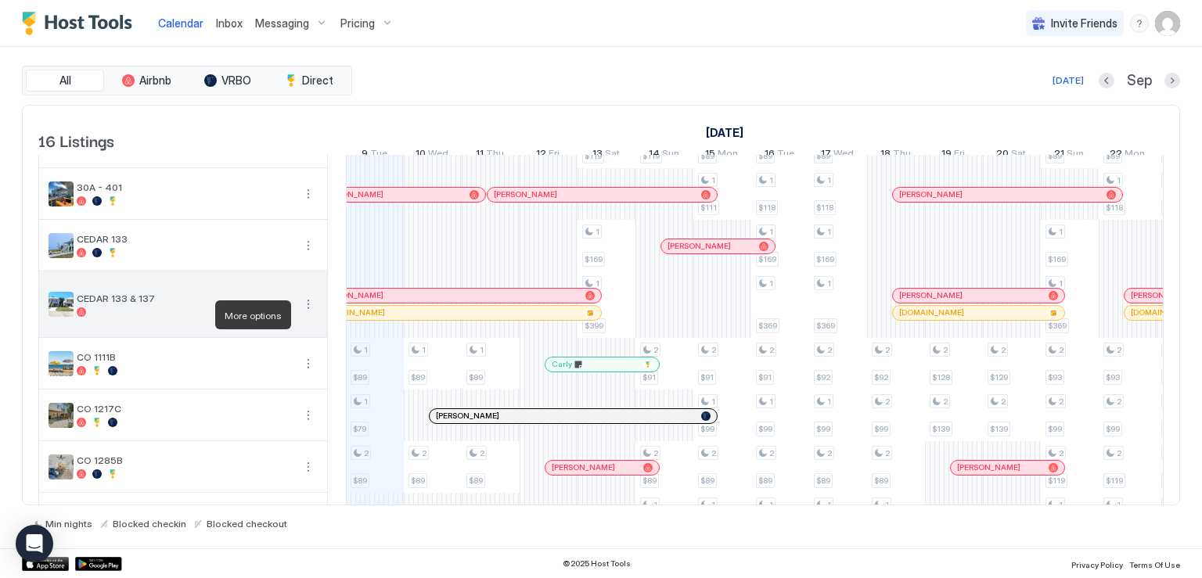
click at [307, 314] on button "More options" at bounding box center [308, 304] width 19 height 19
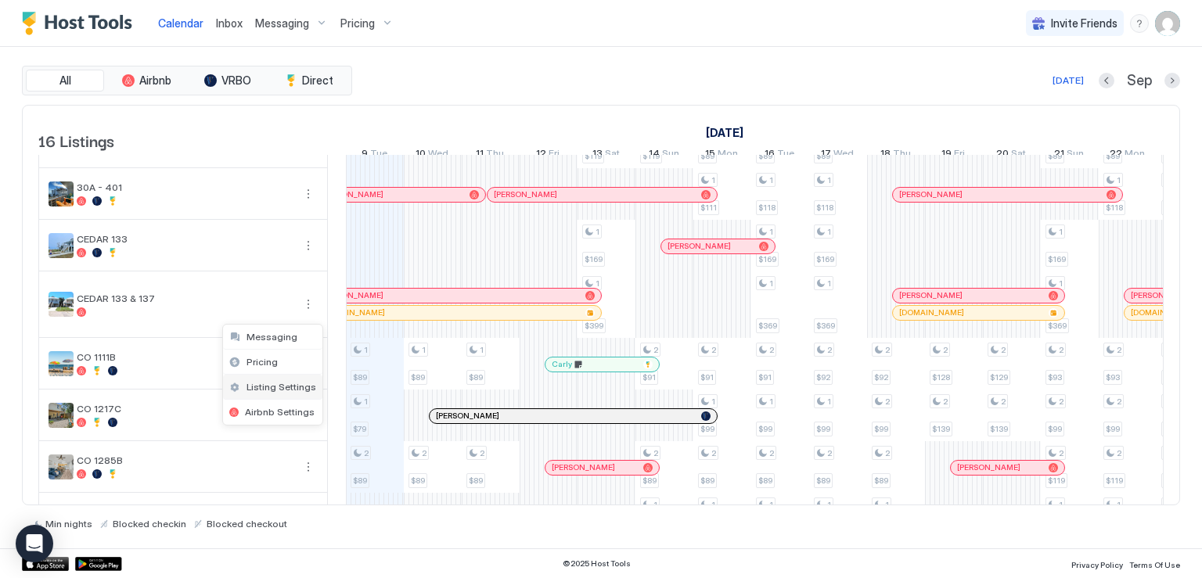
click at [287, 383] on span "Listing Settings" at bounding box center [281, 387] width 70 height 12
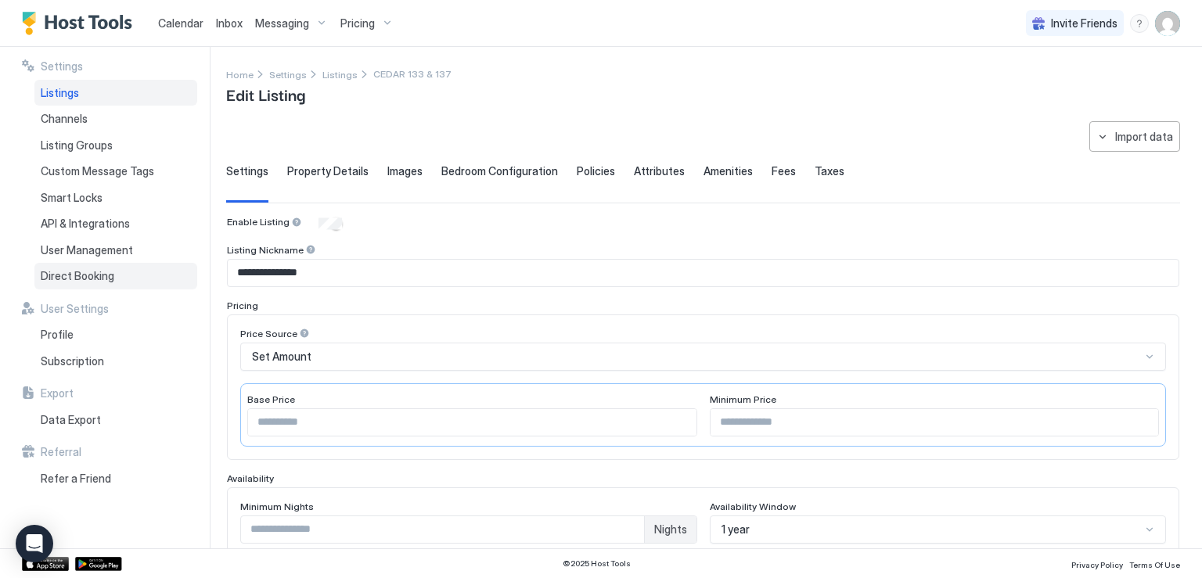
click at [110, 280] on span "Direct Booking" at bounding box center [78, 276] width 74 height 14
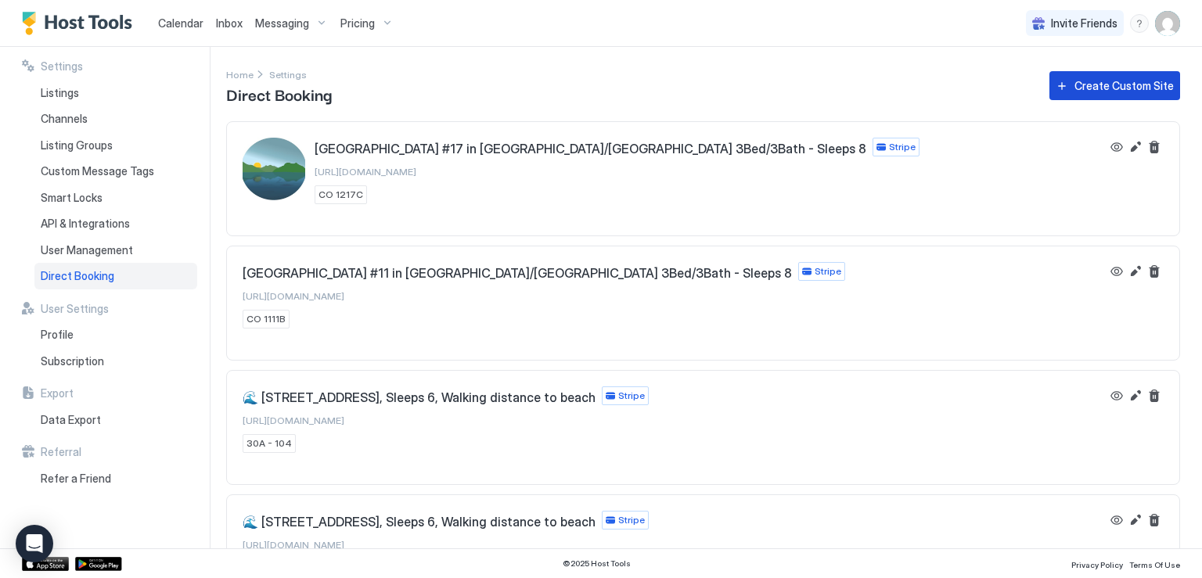
click at [1096, 81] on div "Create Custom Site" at bounding box center [1123, 85] width 99 height 16
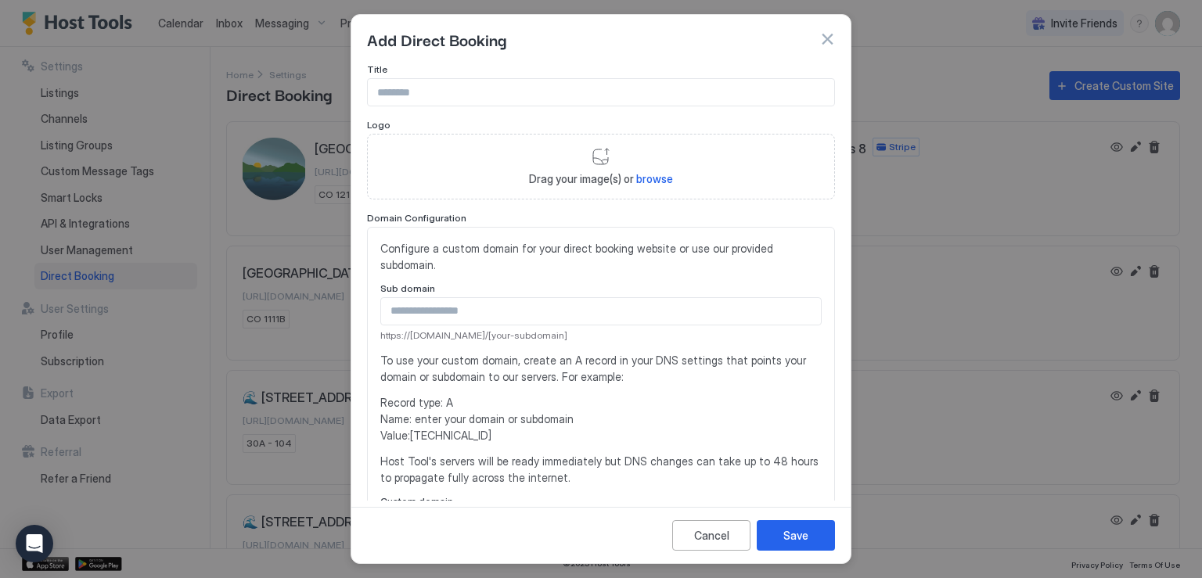
click at [480, 96] on input "Input Field" at bounding box center [601, 92] width 466 height 27
type input "**********"
click at [569, 172] on span "Drag your image(s) or browse" at bounding box center [601, 179] width 144 height 14
type input "**********"
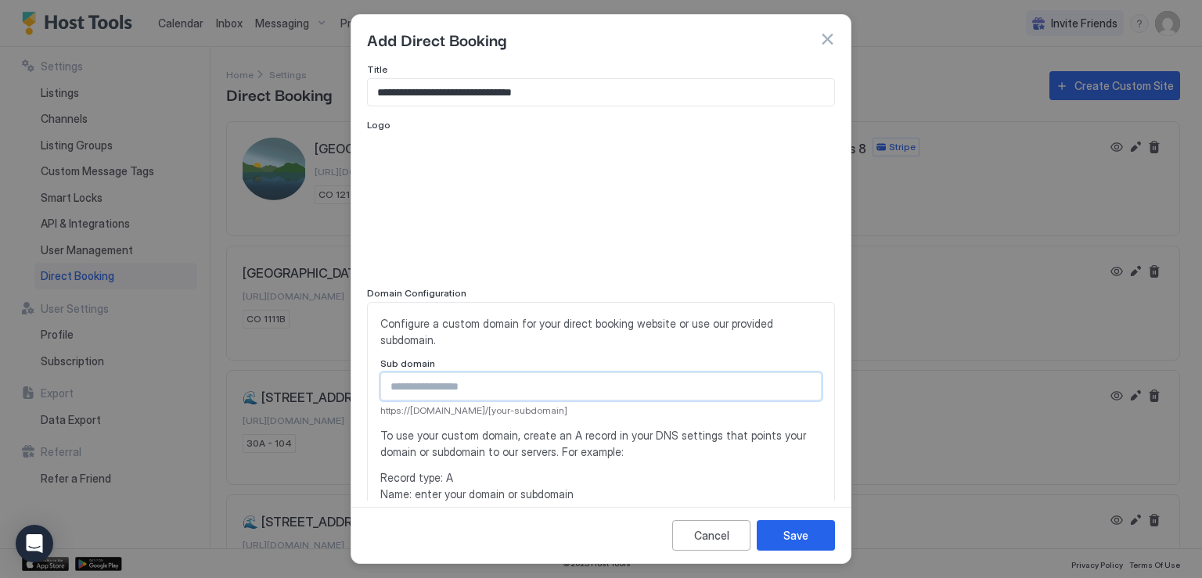
click at [500, 386] on input "Input Field" at bounding box center [601, 386] width 440 height 27
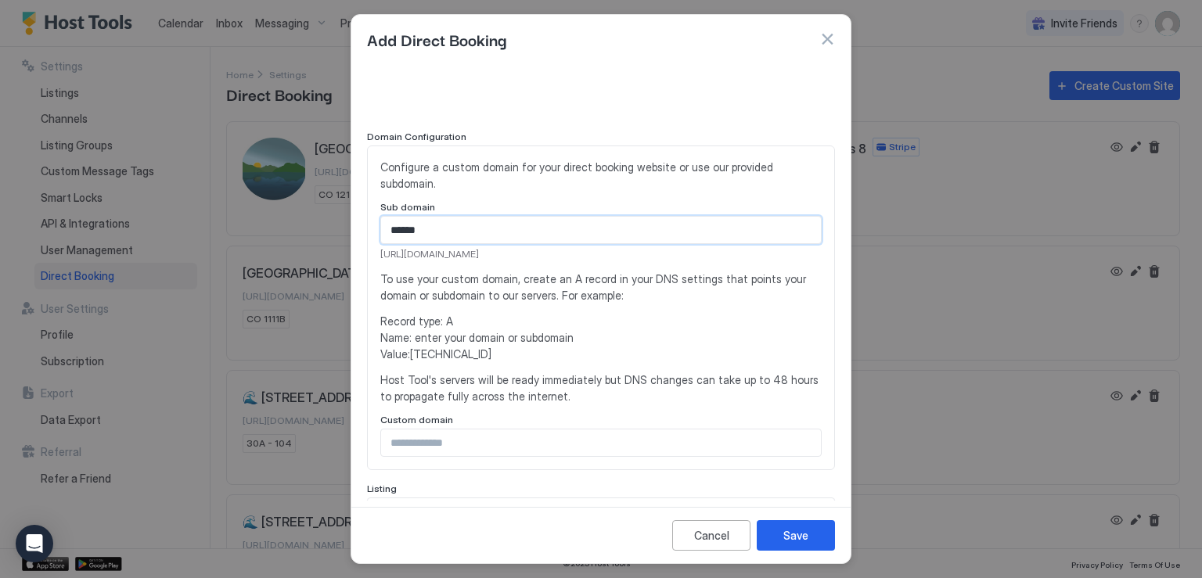
scroll to position [235, 0]
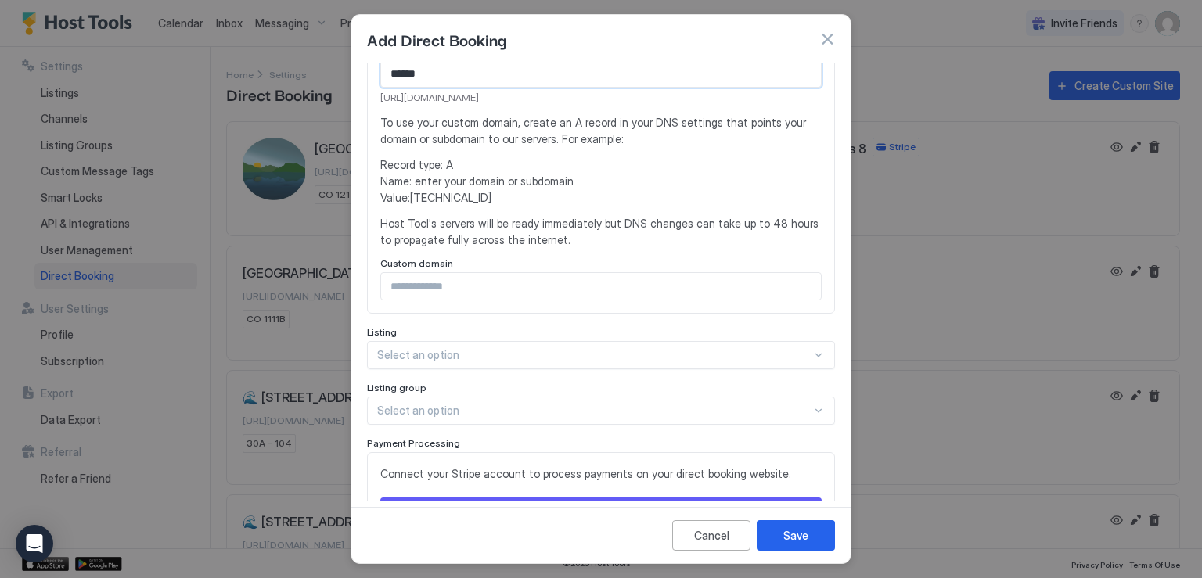
type input "******"
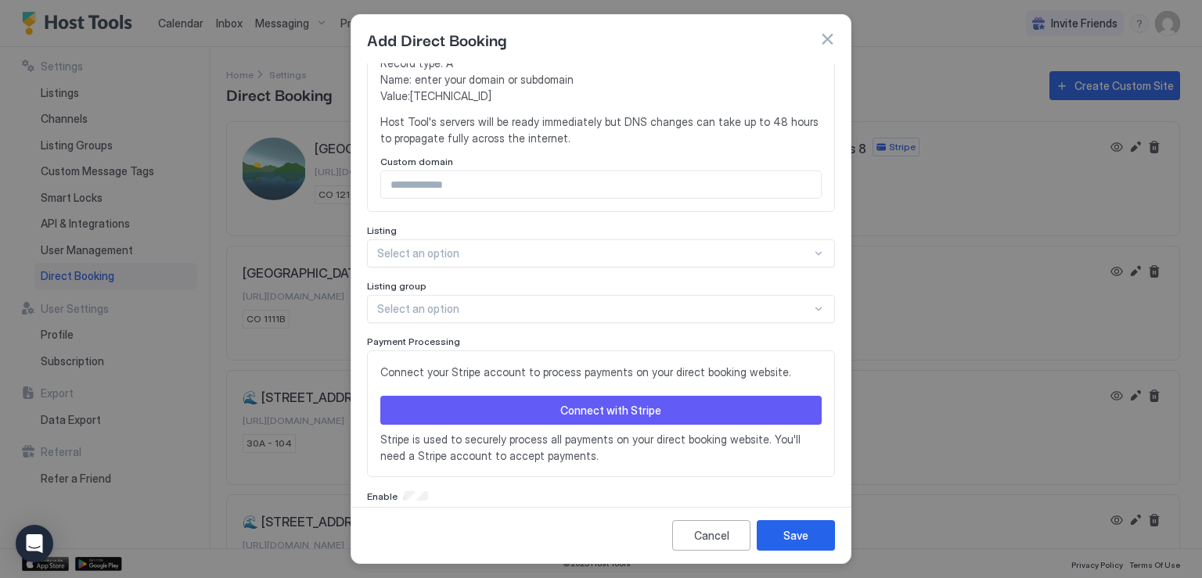
click at [534, 268] on div "Select an option" at bounding box center [601, 253] width 468 height 28
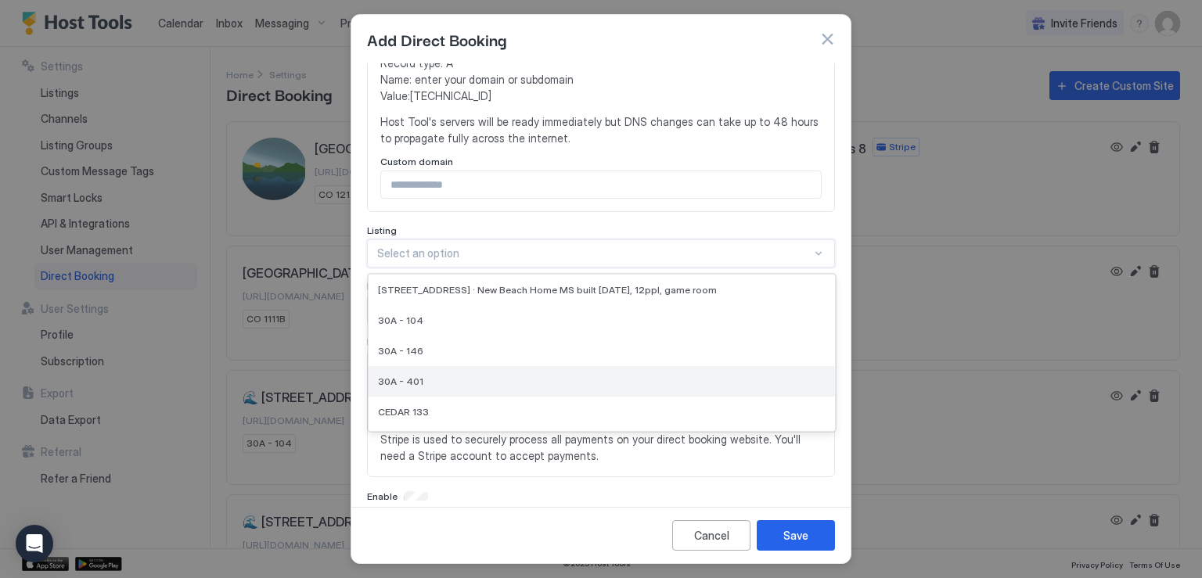
scroll to position [78, 0]
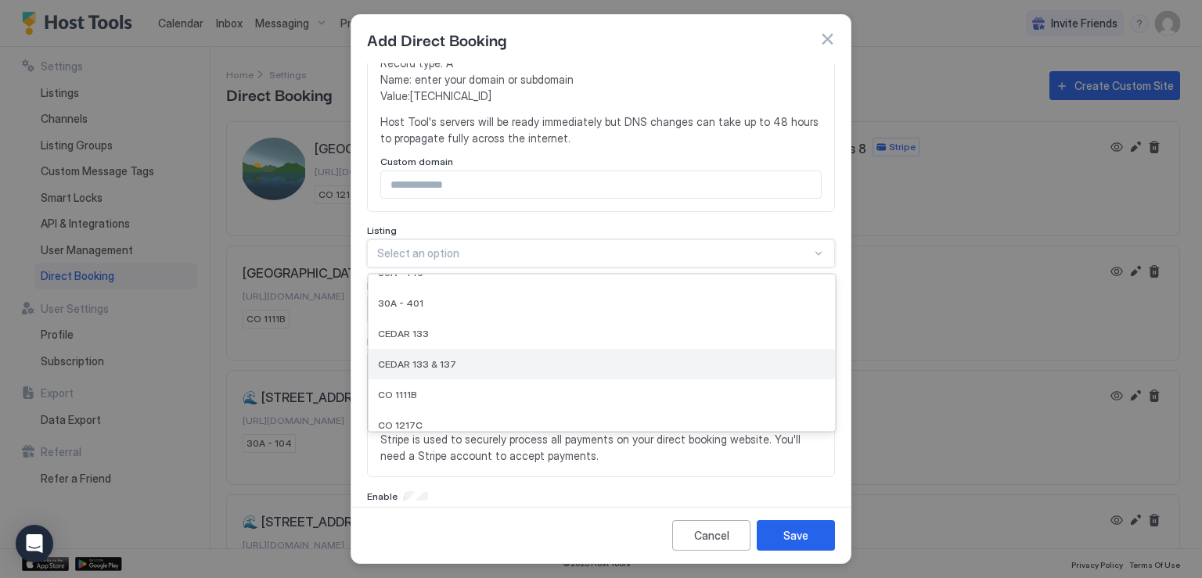
click at [459, 364] on div "CEDAR 133 & 137" at bounding box center [601, 364] width 447 height 12
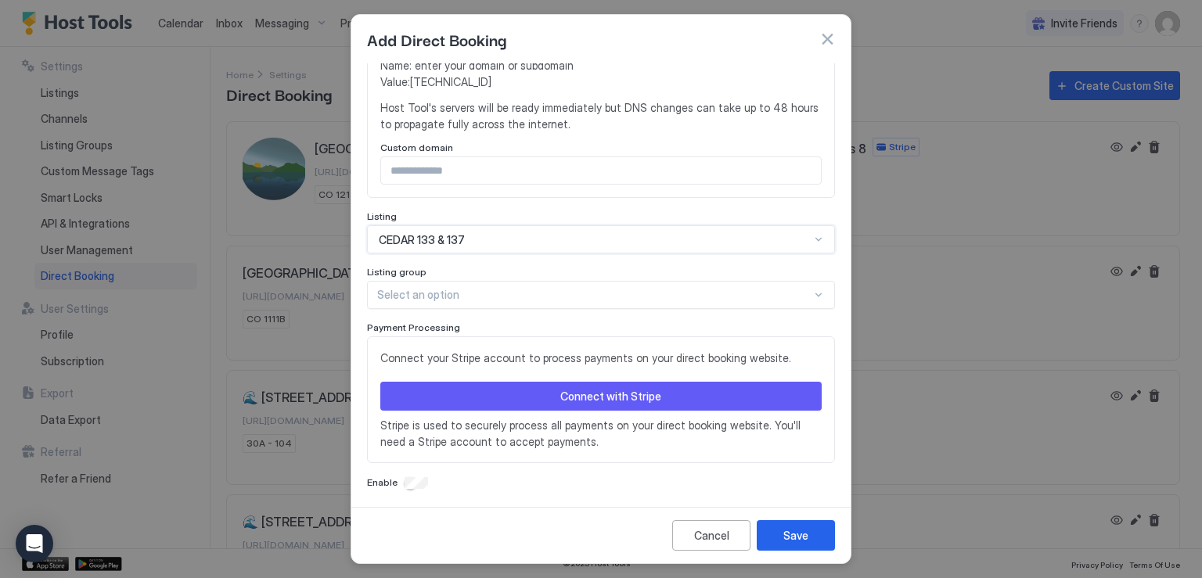
scroll to position [433, 0]
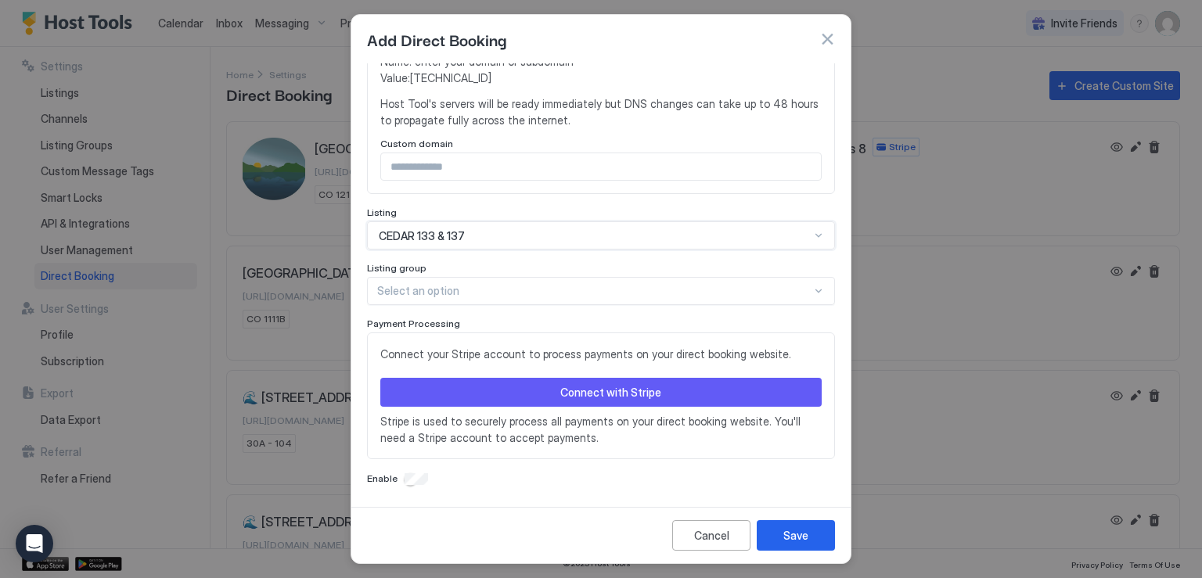
click at [566, 392] on div "Connect with Stripe" at bounding box center [610, 392] width 101 height 16
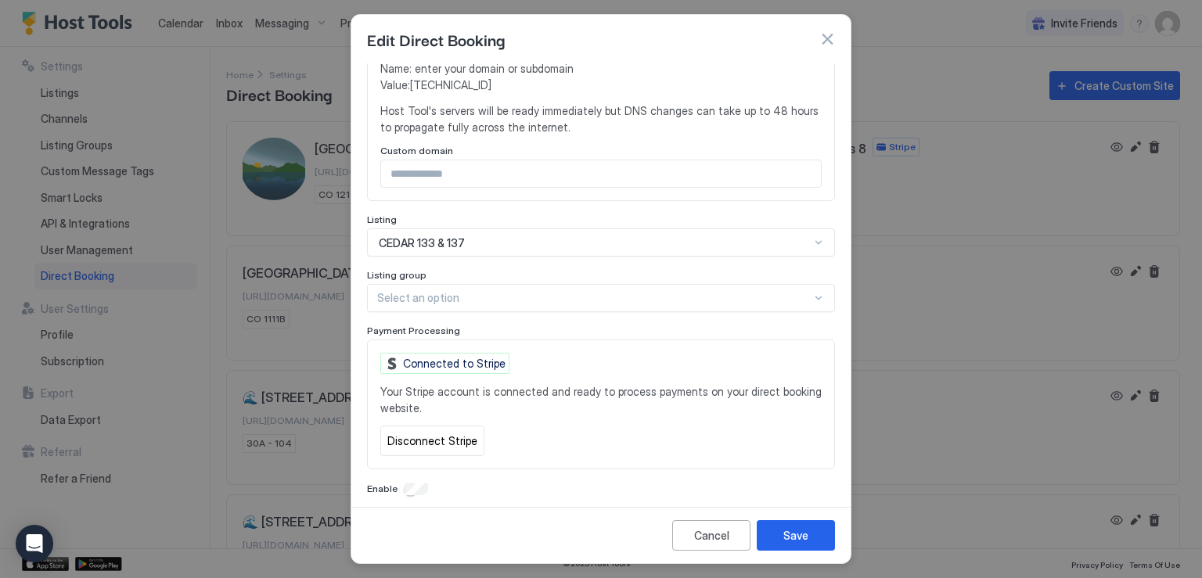
scroll to position [435, 0]
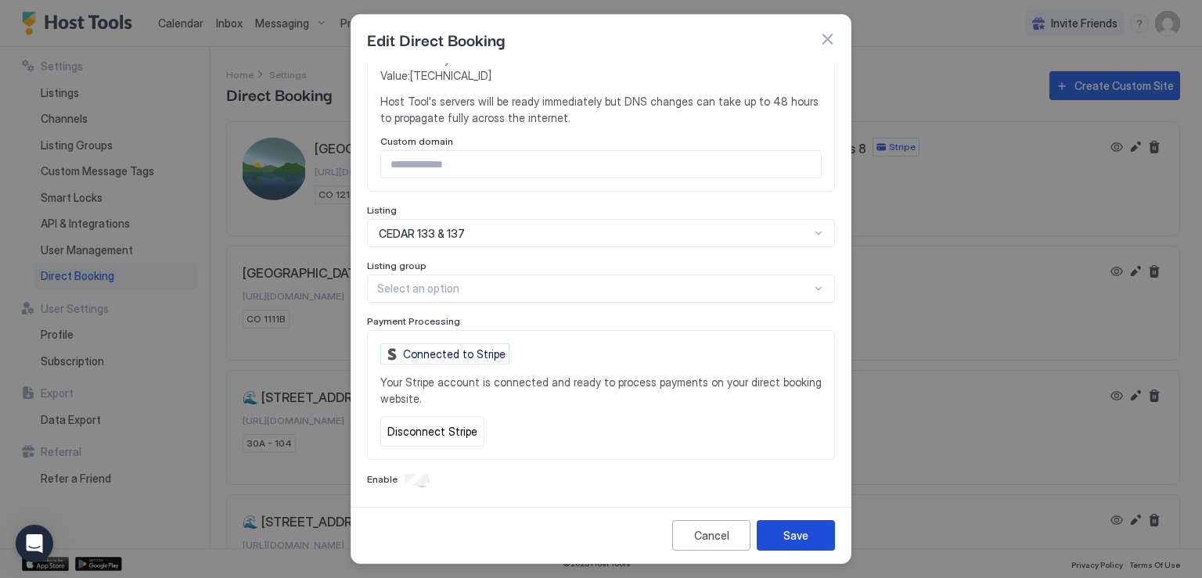
click at [813, 537] on button "Save" at bounding box center [795, 535] width 78 height 31
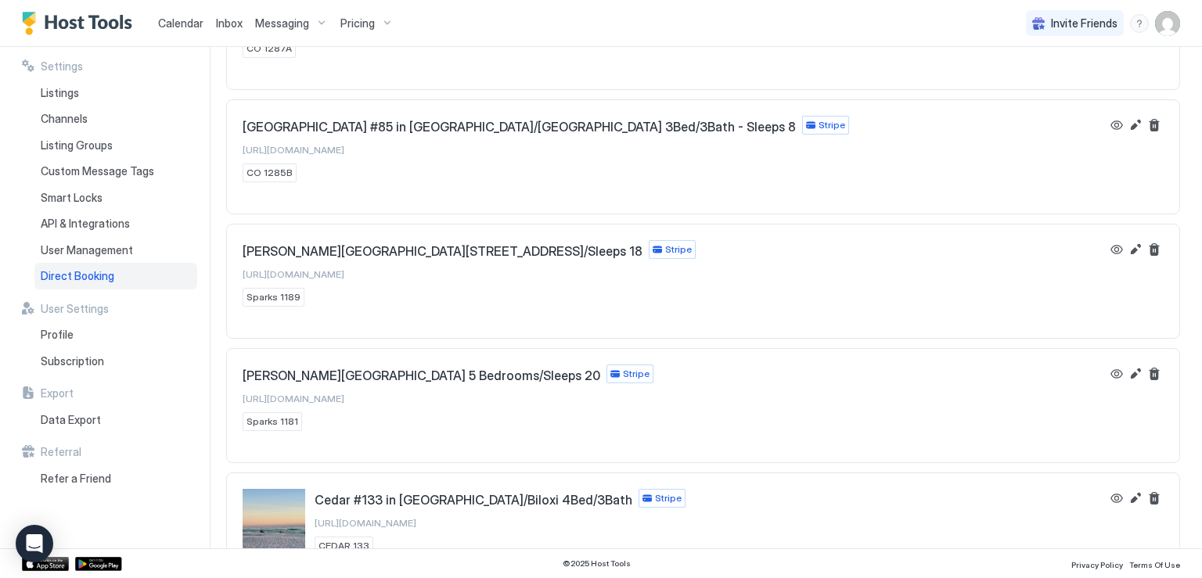
scroll to position [1167, 0]
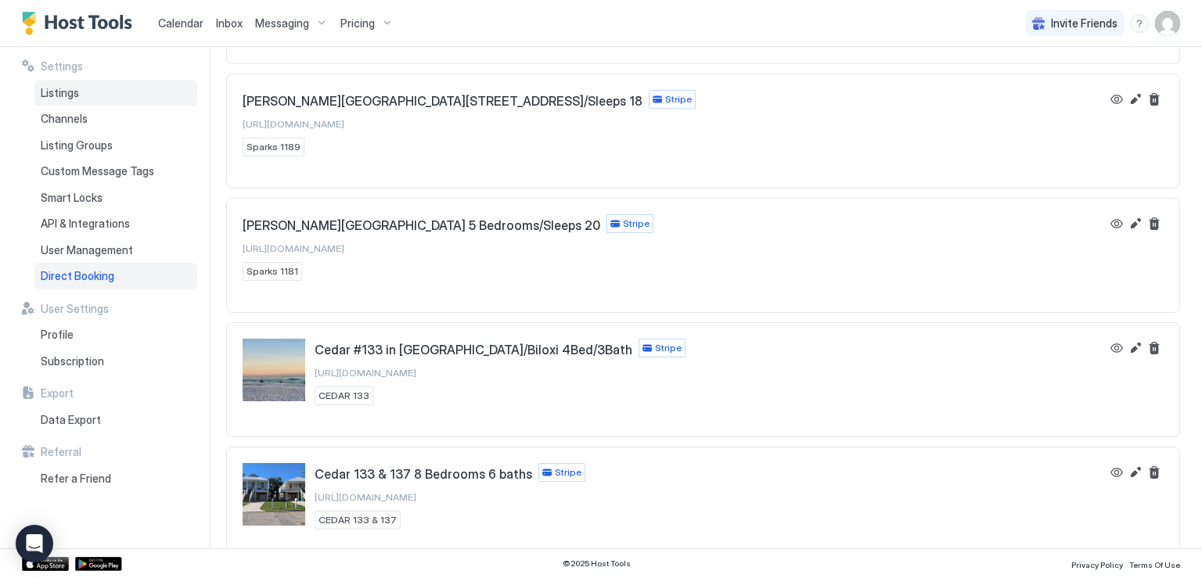
click at [63, 92] on span "Listings" at bounding box center [60, 93] width 38 height 14
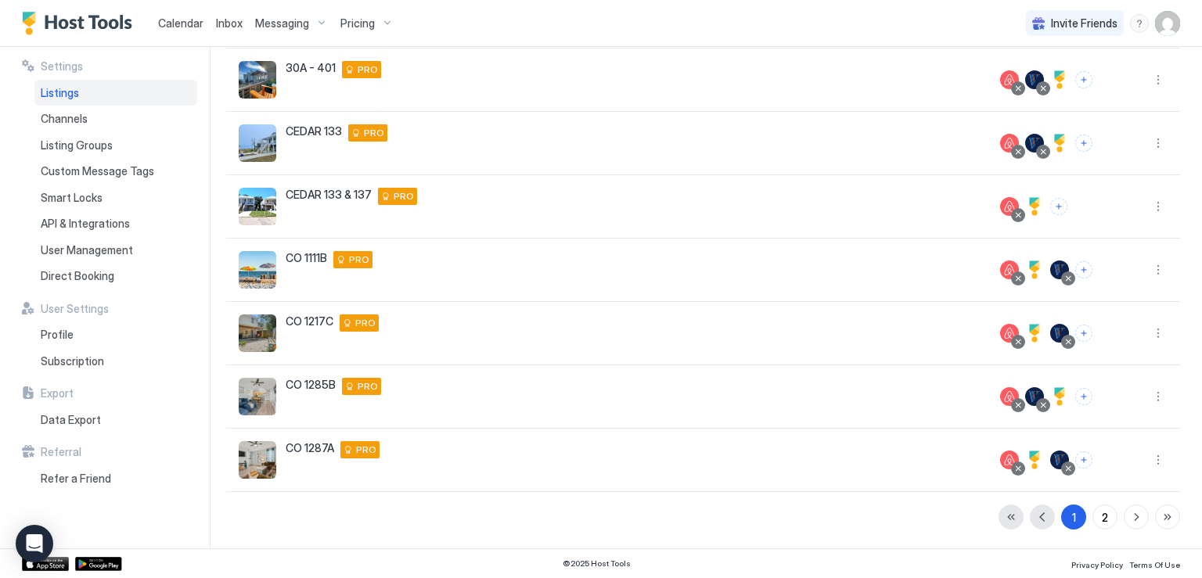
scroll to position [334, 0]
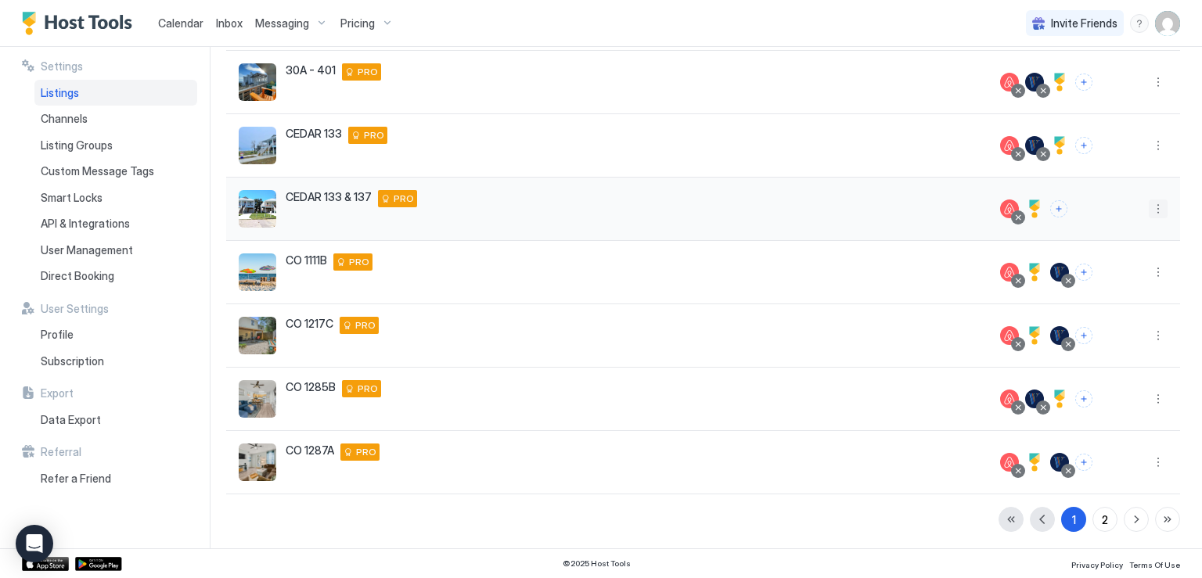
click at [1148, 210] on button "More options" at bounding box center [1157, 208] width 19 height 19
click at [1114, 274] on span "Listing Settings" at bounding box center [1111, 280] width 70 height 12
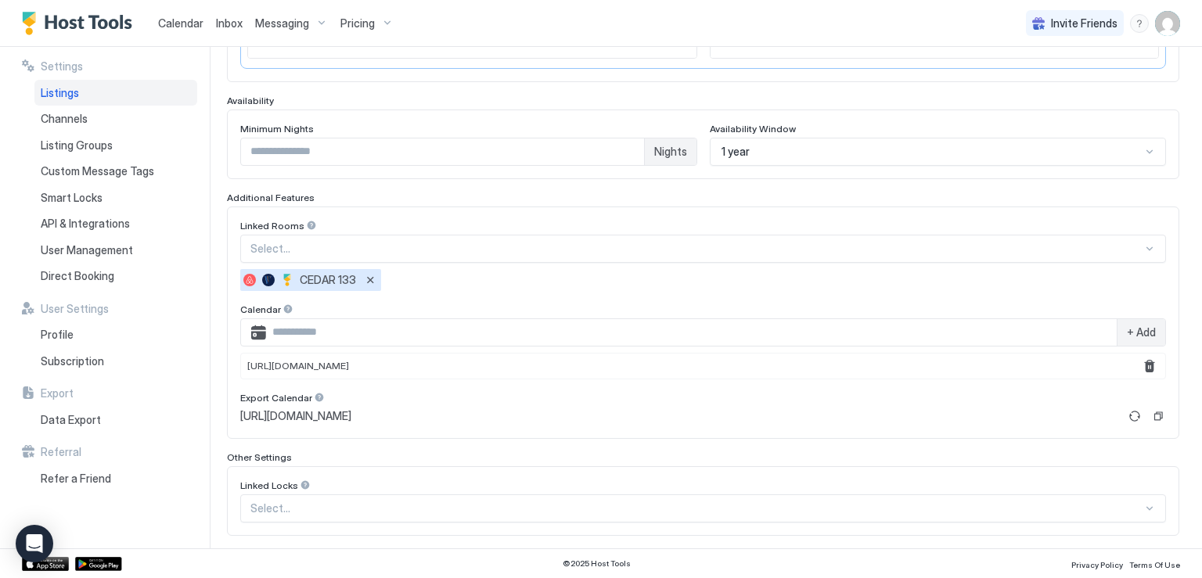
scroll to position [449, 0]
